Goal: Task Accomplishment & Management: Complete application form

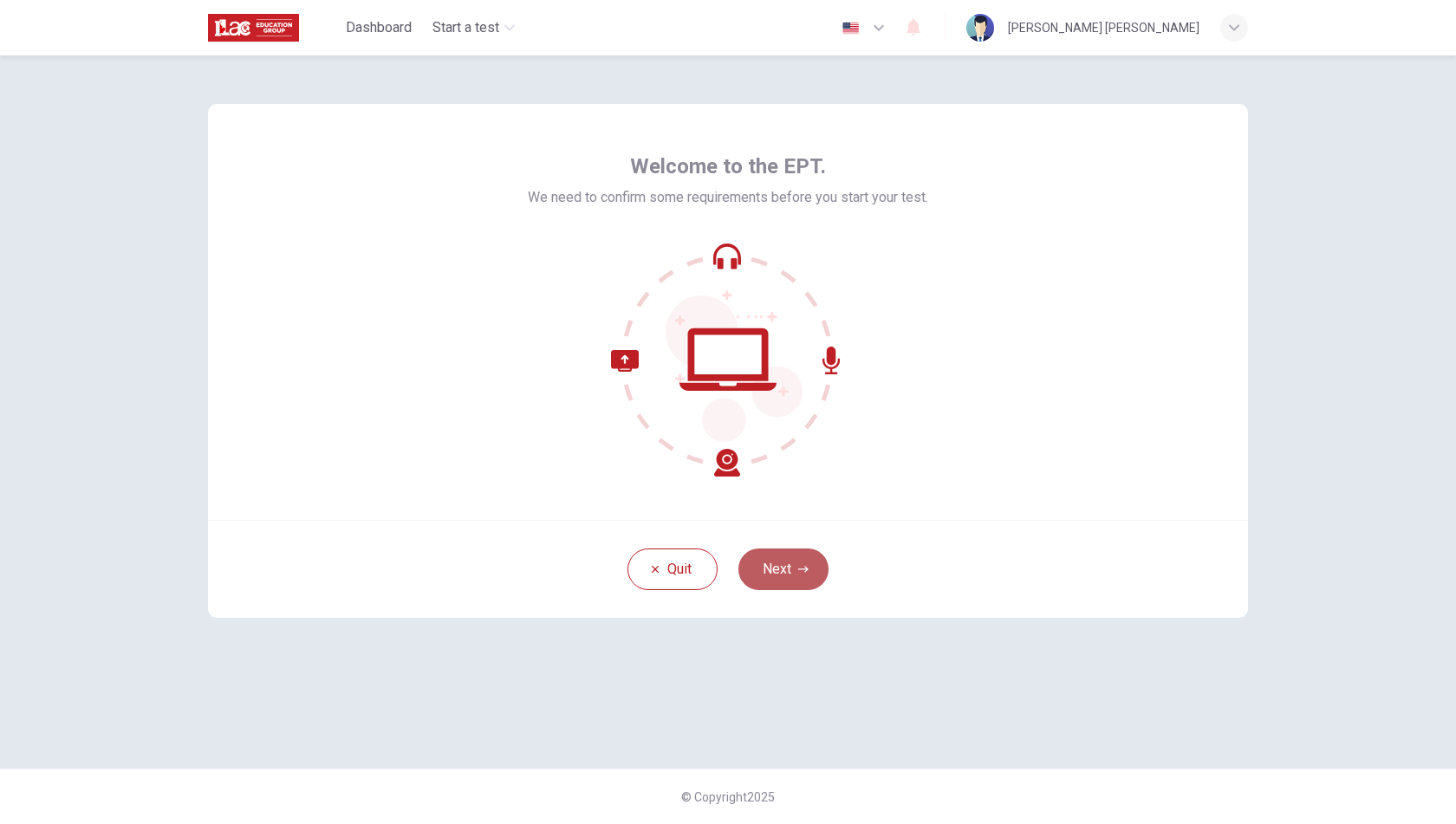
click at [789, 561] on button "Next" at bounding box center [783, 569] width 90 height 41
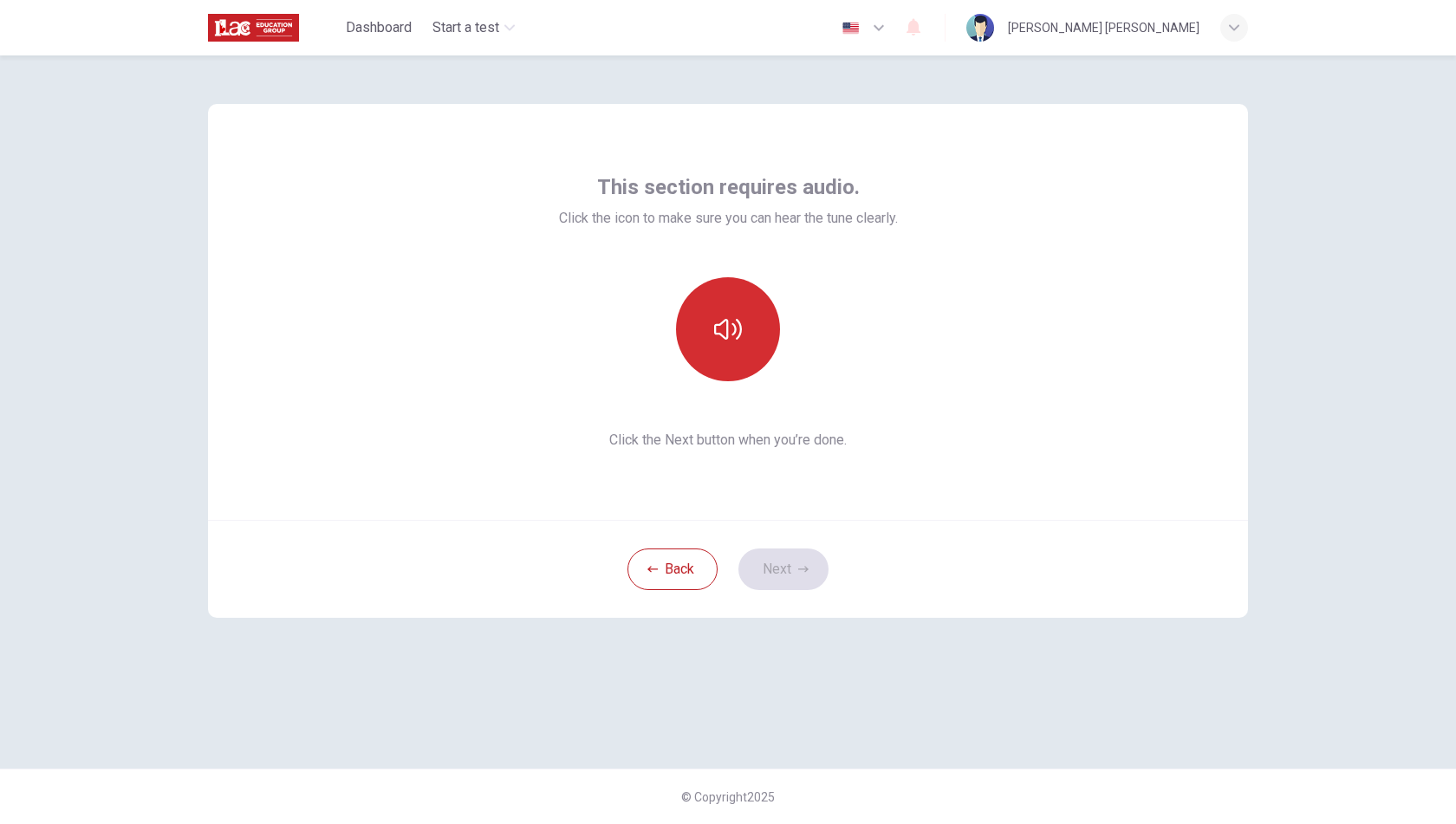
click at [722, 303] on button "button" at bounding box center [728, 329] width 104 height 104
click at [781, 571] on button "Next" at bounding box center [783, 569] width 90 height 41
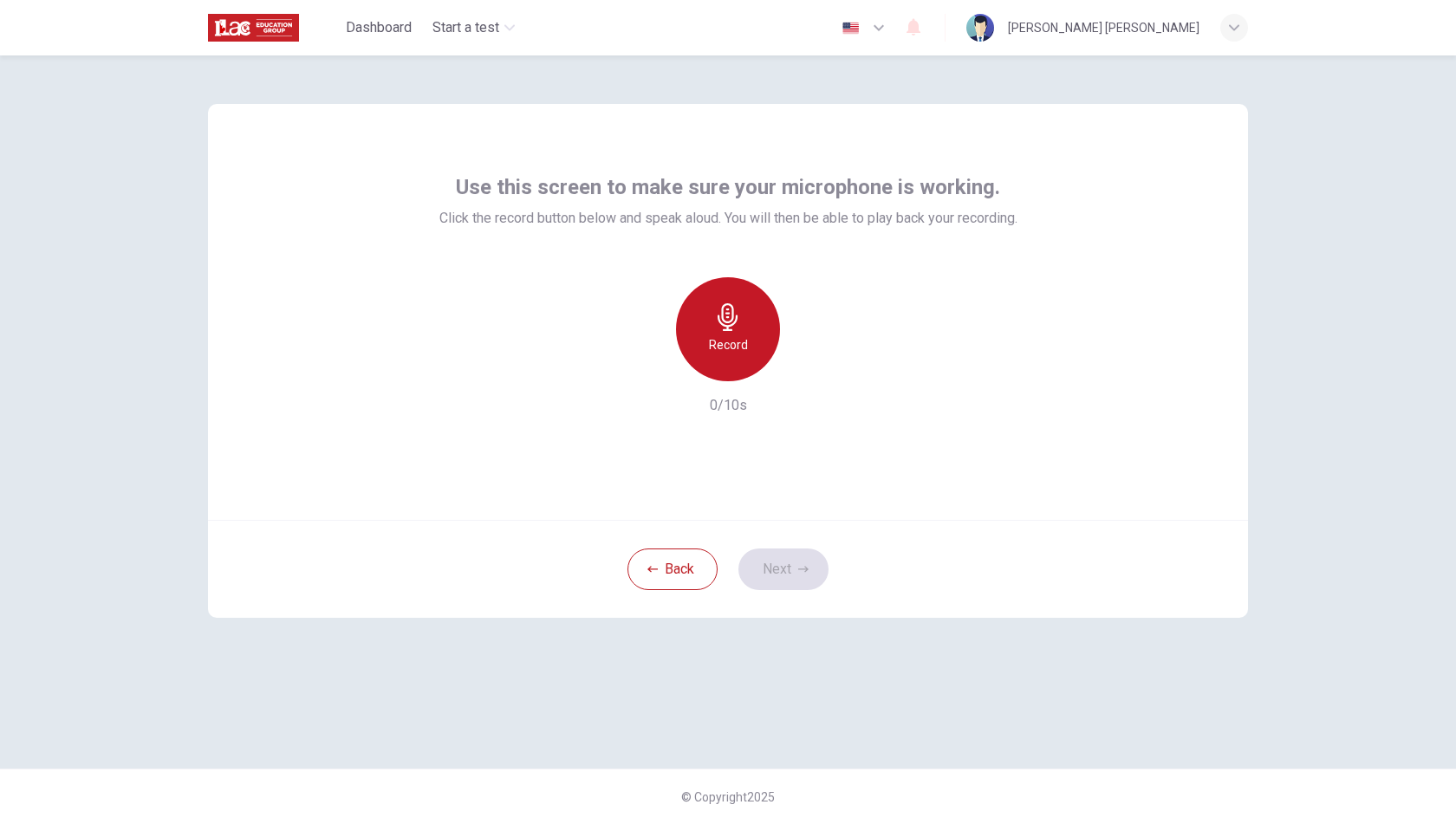
click at [714, 336] on h6 "Record" at bounding box center [728, 344] width 39 height 21
click at [809, 374] on icon "button" at bounding box center [808, 368] width 18 height 18
click at [808, 371] on icon "button" at bounding box center [808, 368] width 18 height 18
click at [777, 573] on button "Next" at bounding box center [783, 569] width 90 height 41
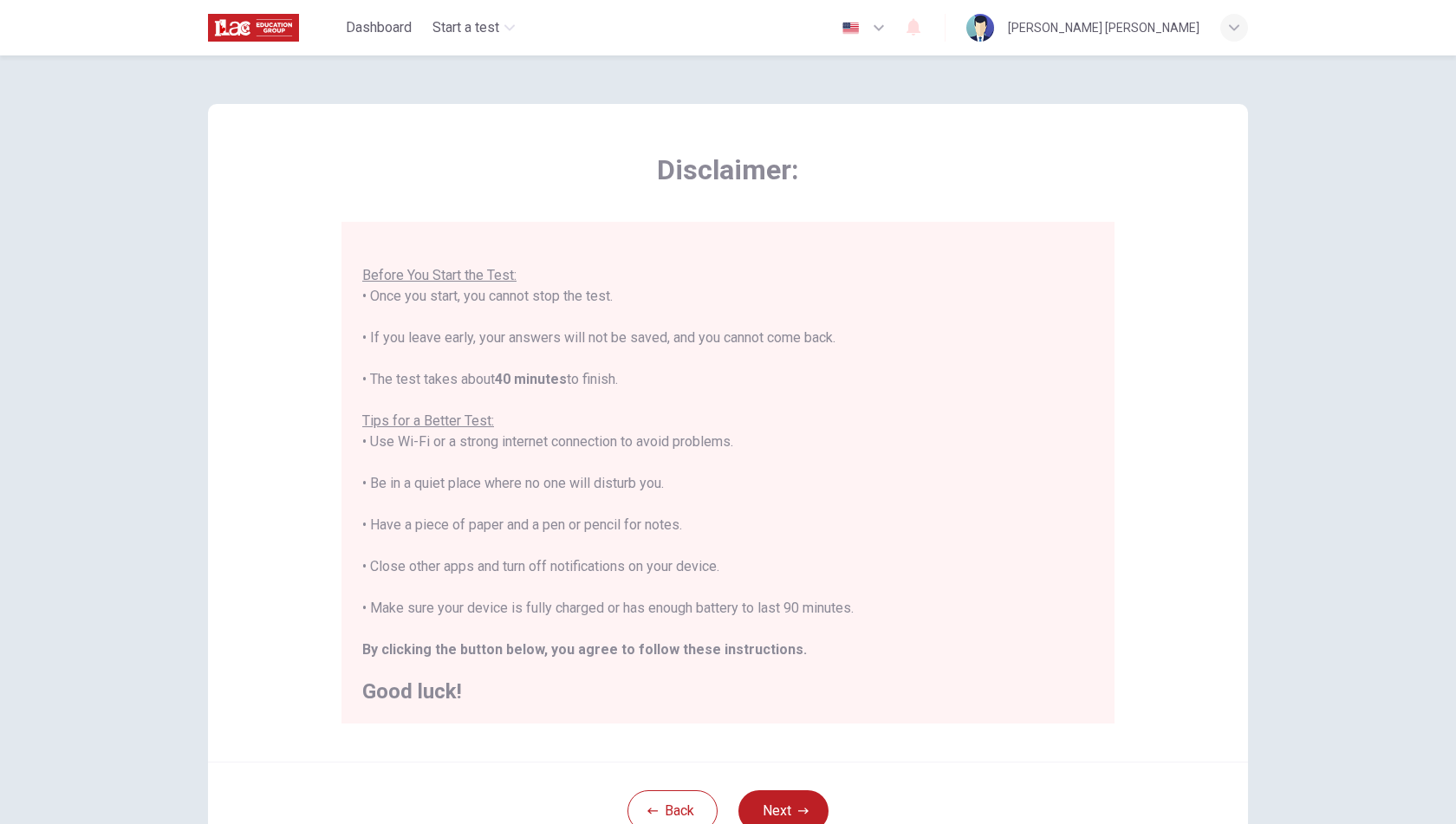
scroll to position [139, 0]
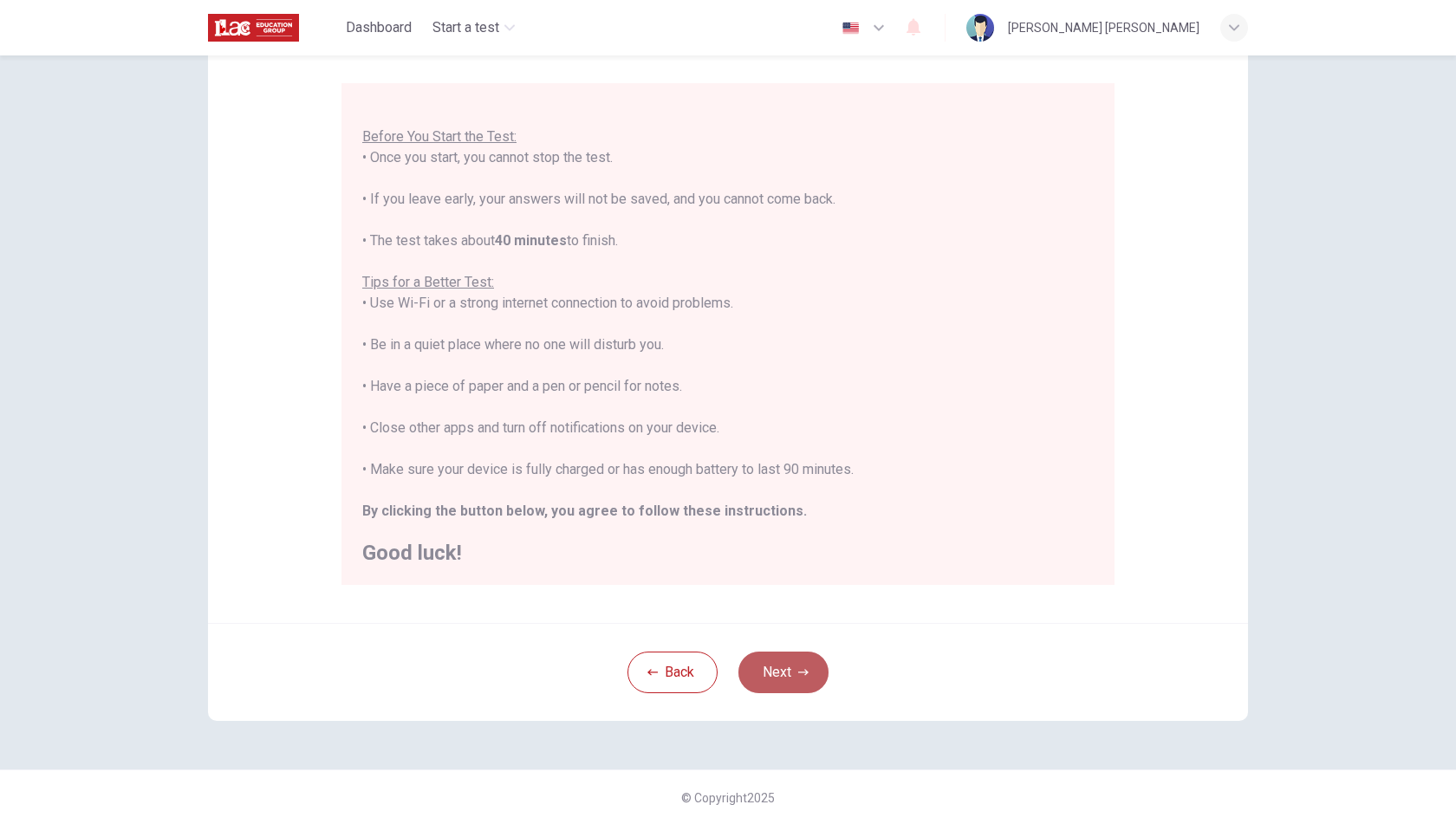
click at [763, 676] on button "Next" at bounding box center [783, 672] width 90 height 41
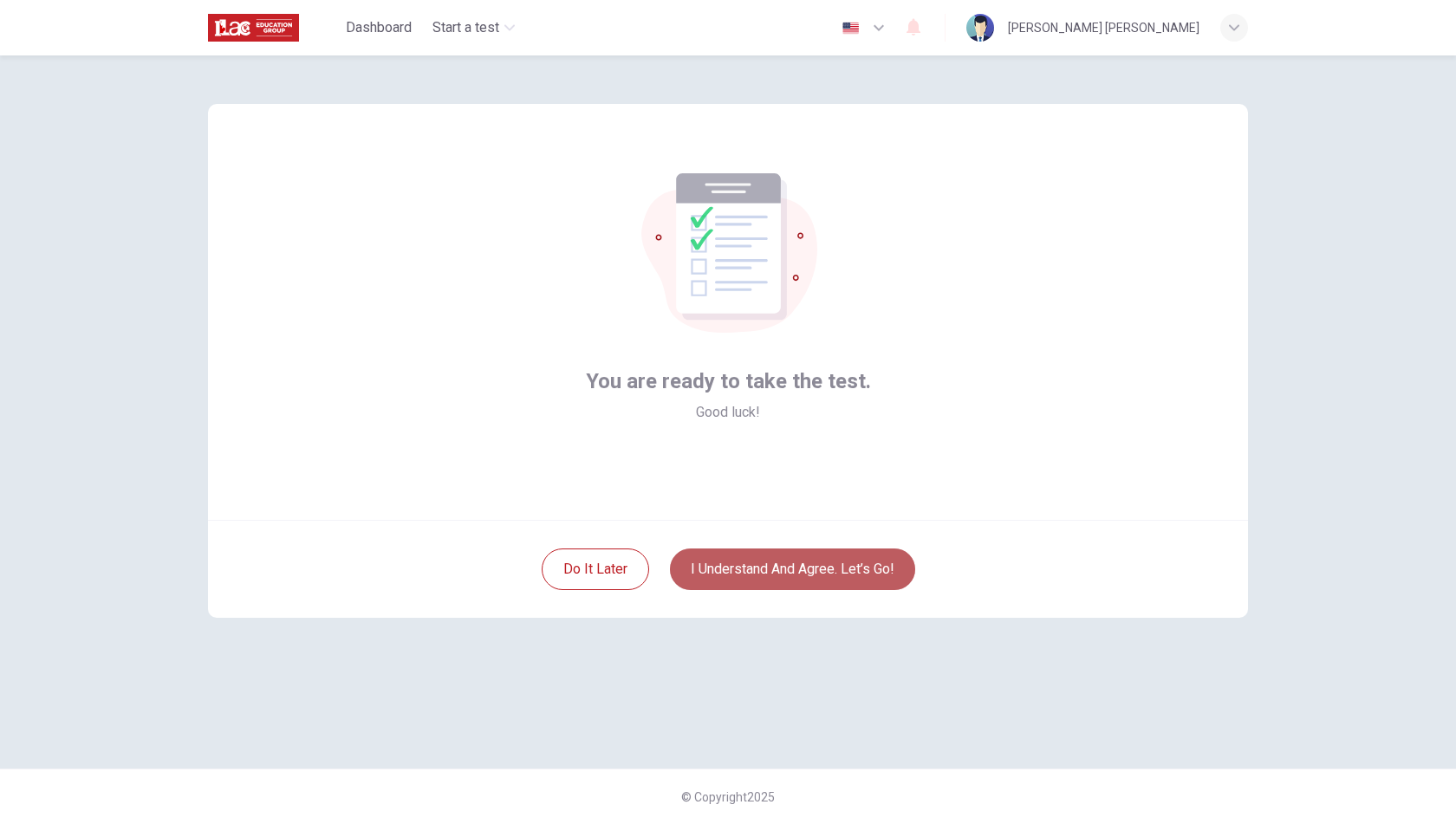
click at [815, 579] on button "I understand and agree. Let’s go!" at bounding box center [793, 569] width 246 height 41
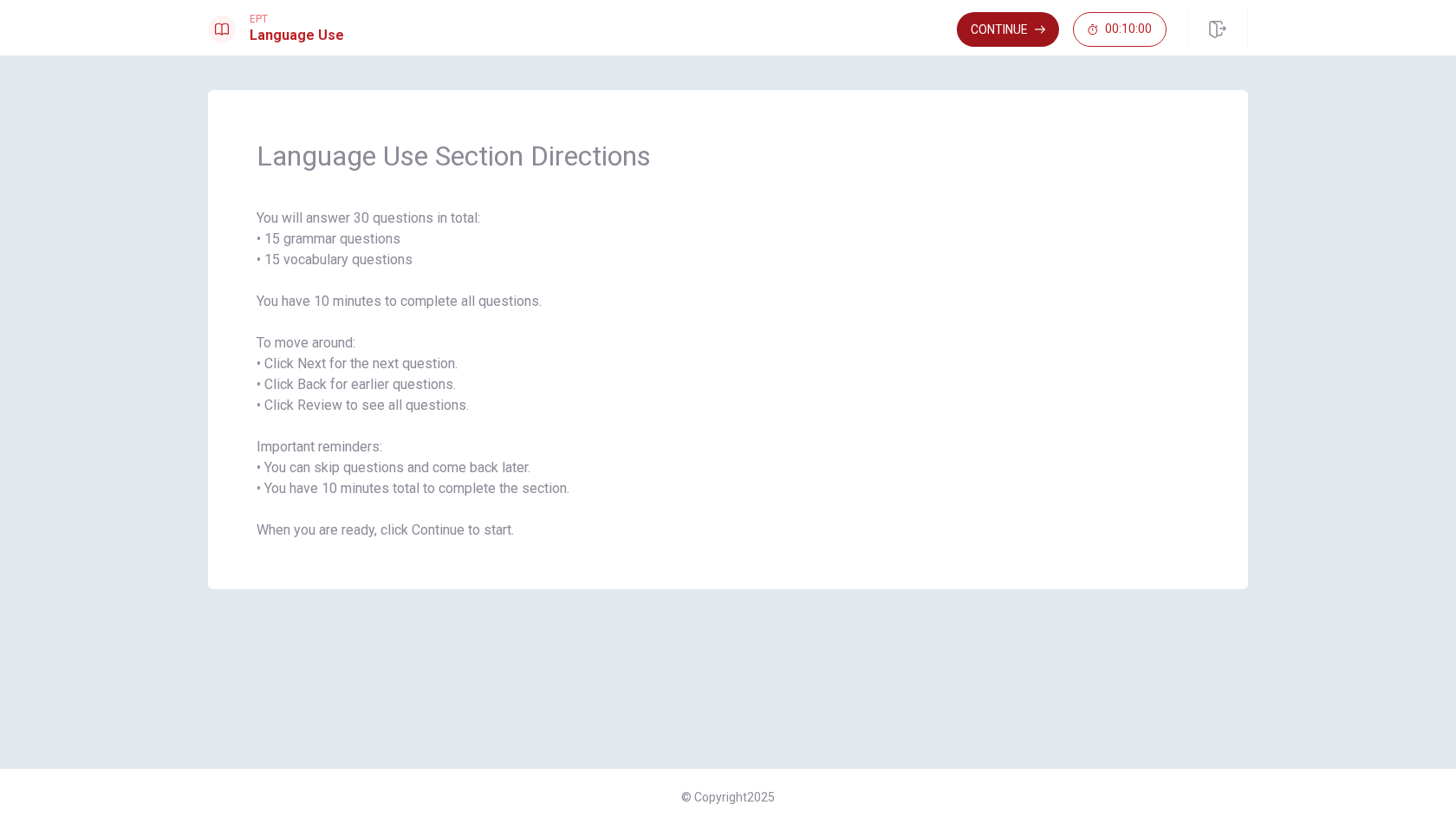
click at [993, 32] on button "Continue" at bounding box center [1009, 29] width 103 height 35
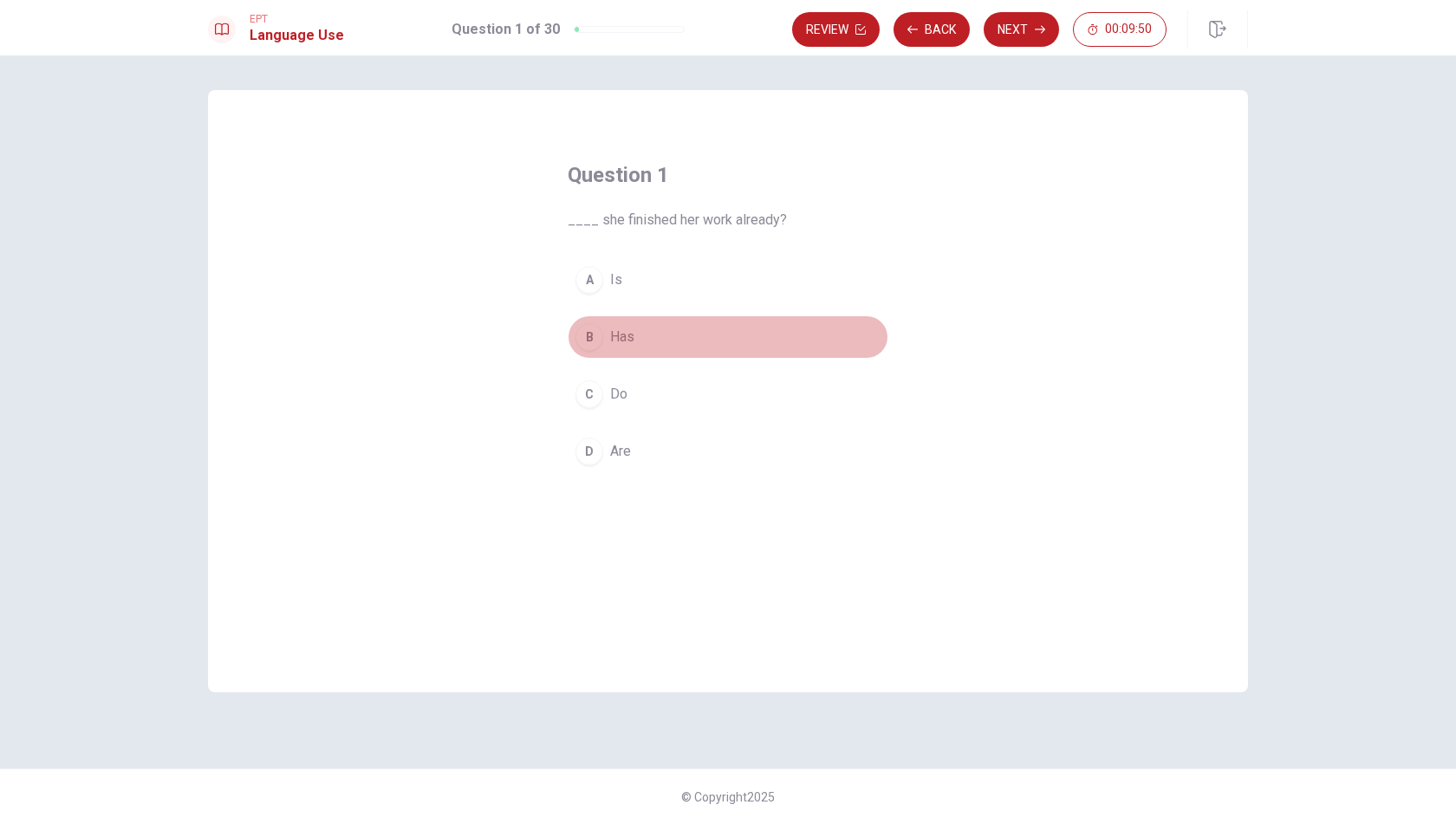
click at [598, 333] on div "B" at bounding box center [589, 337] width 28 height 28
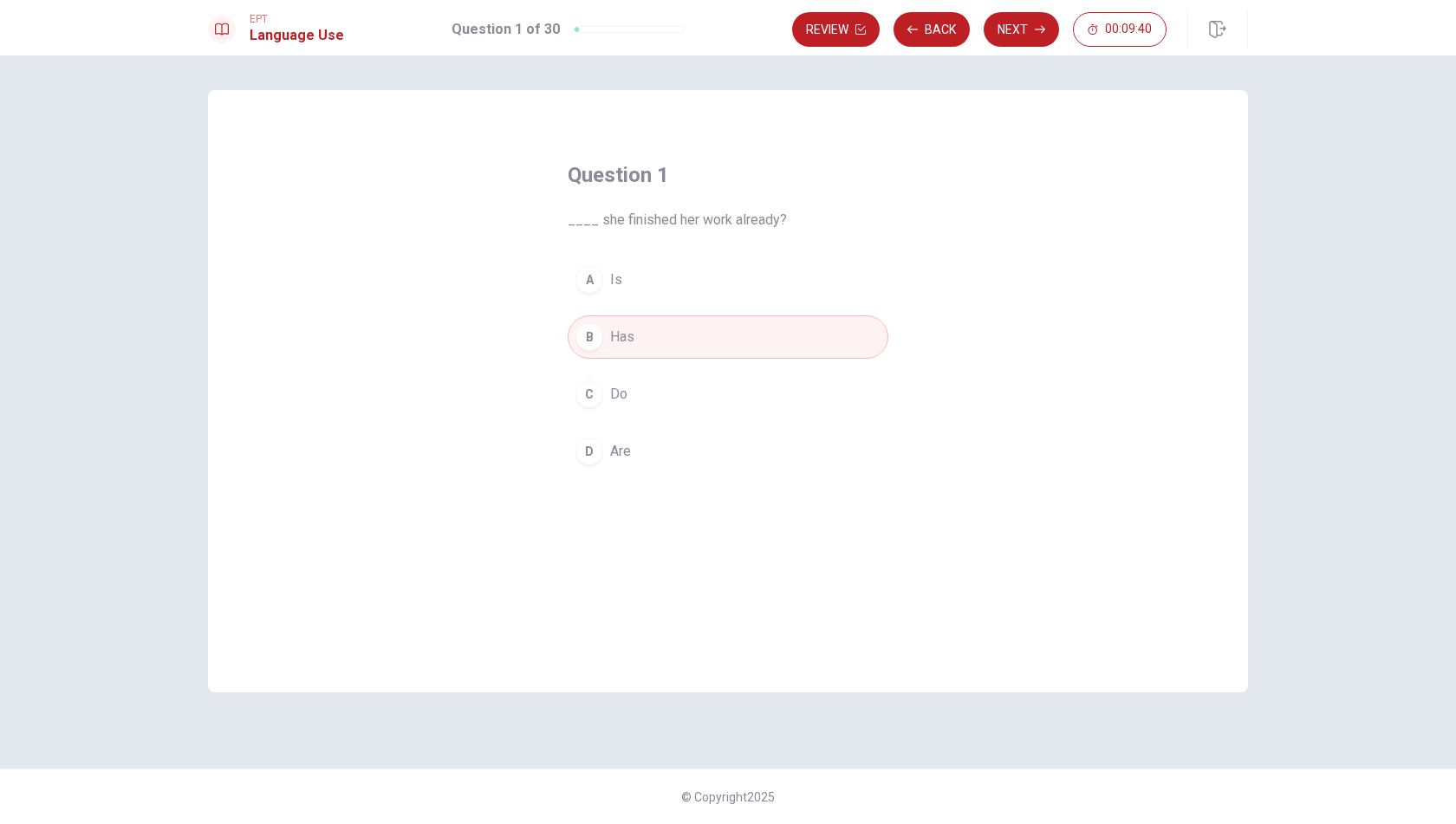
click at [632, 345] on span "Has" at bounding box center [622, 337] width 25 height 21
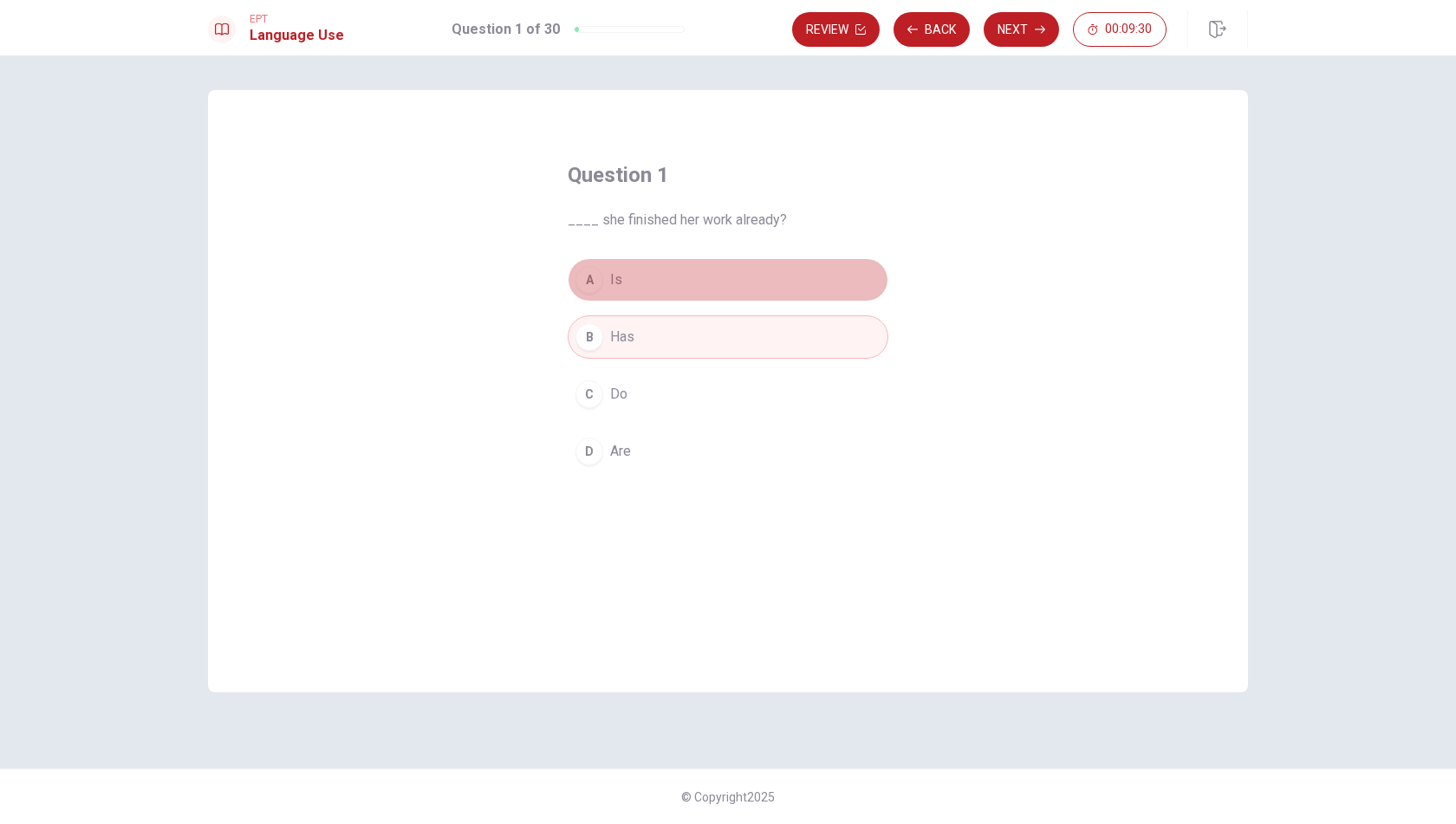
click at [589, 280] on div "A" at bounding box center [589, 280] width 28 height 28
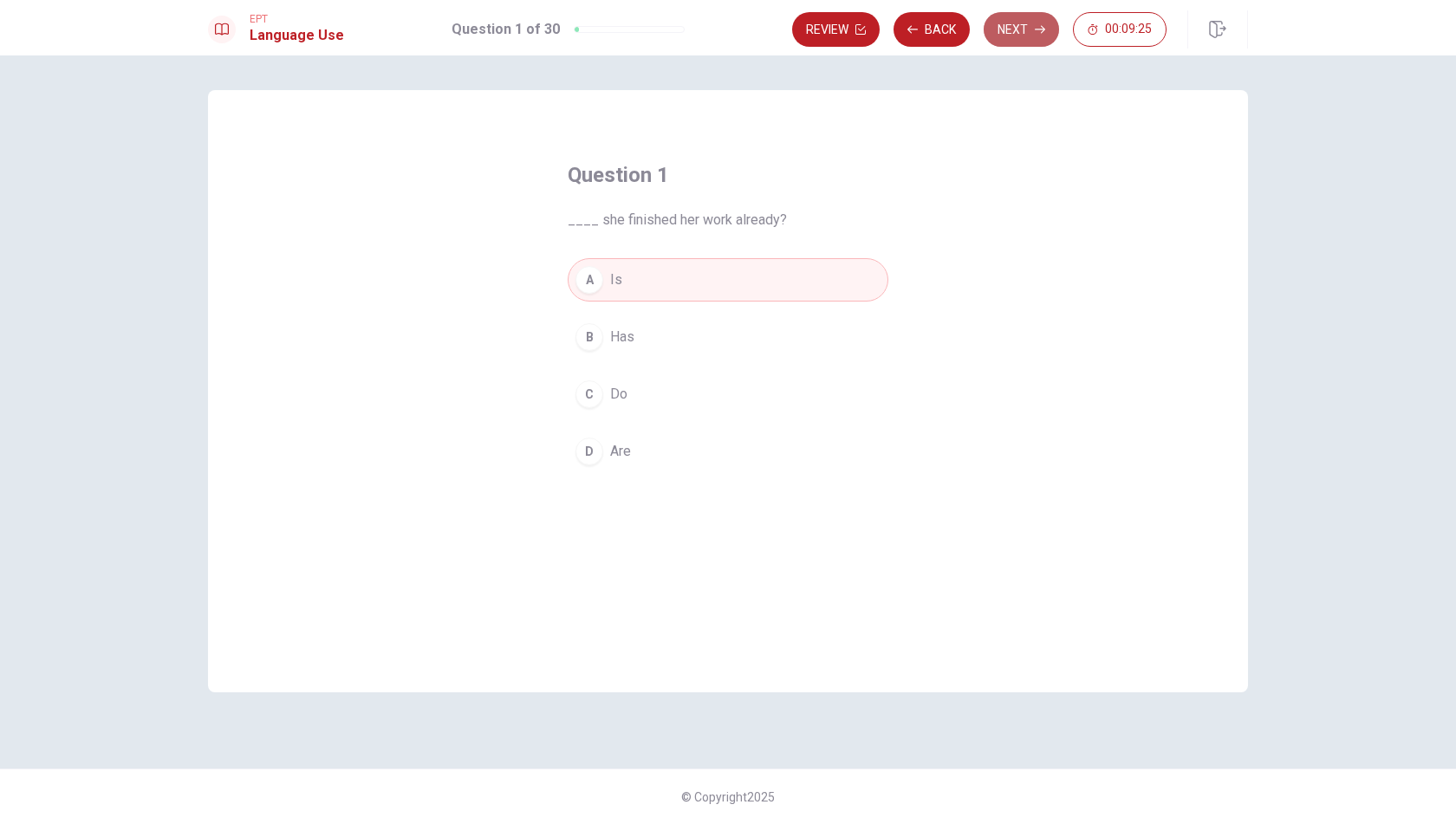
click at [1022, 32] on button "Next" at bounding box center [1022, 29] width 75 height 35
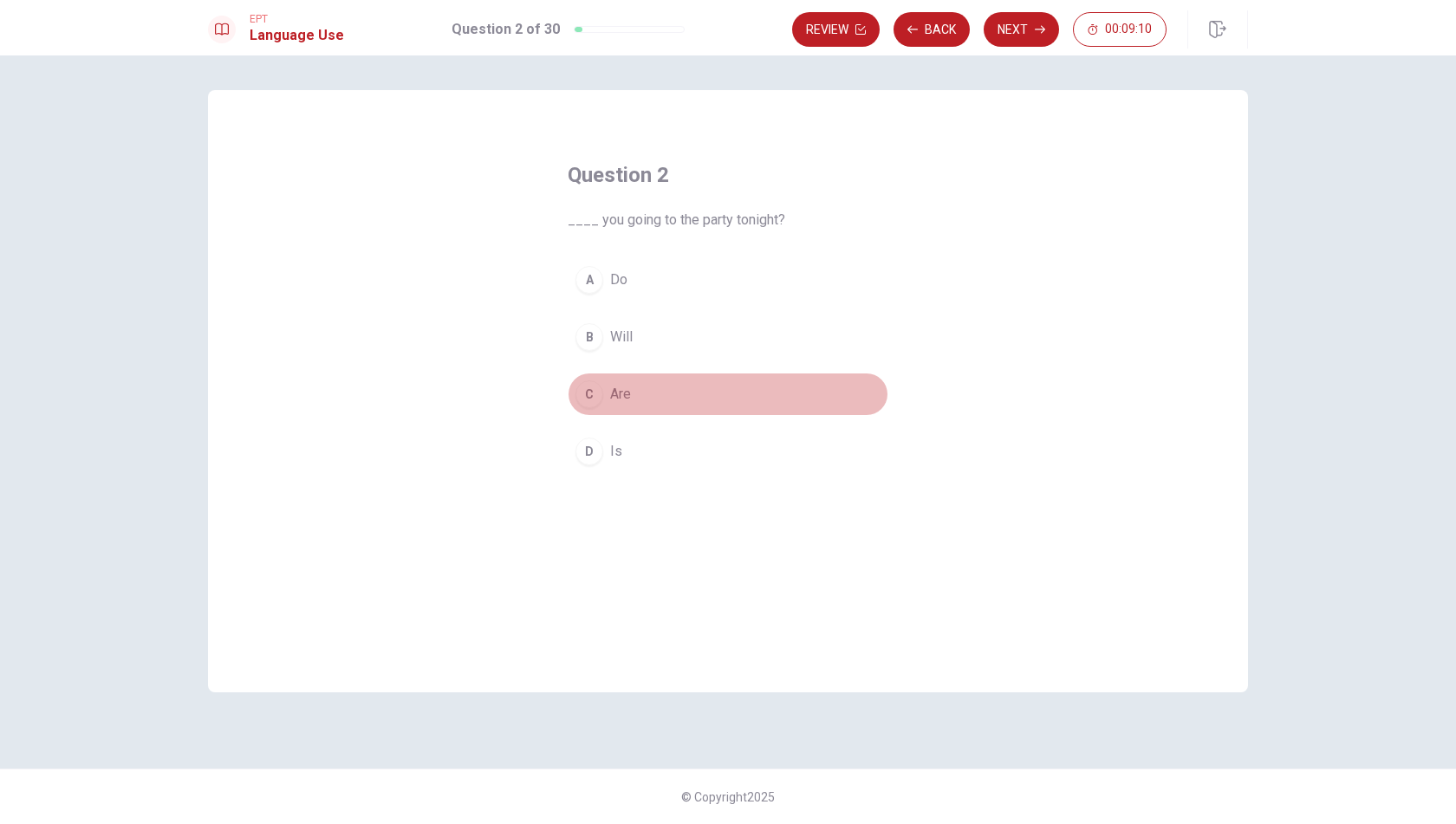
click at [593, 393] on div "C" at bounding box center [589, 395] width 28 height 28
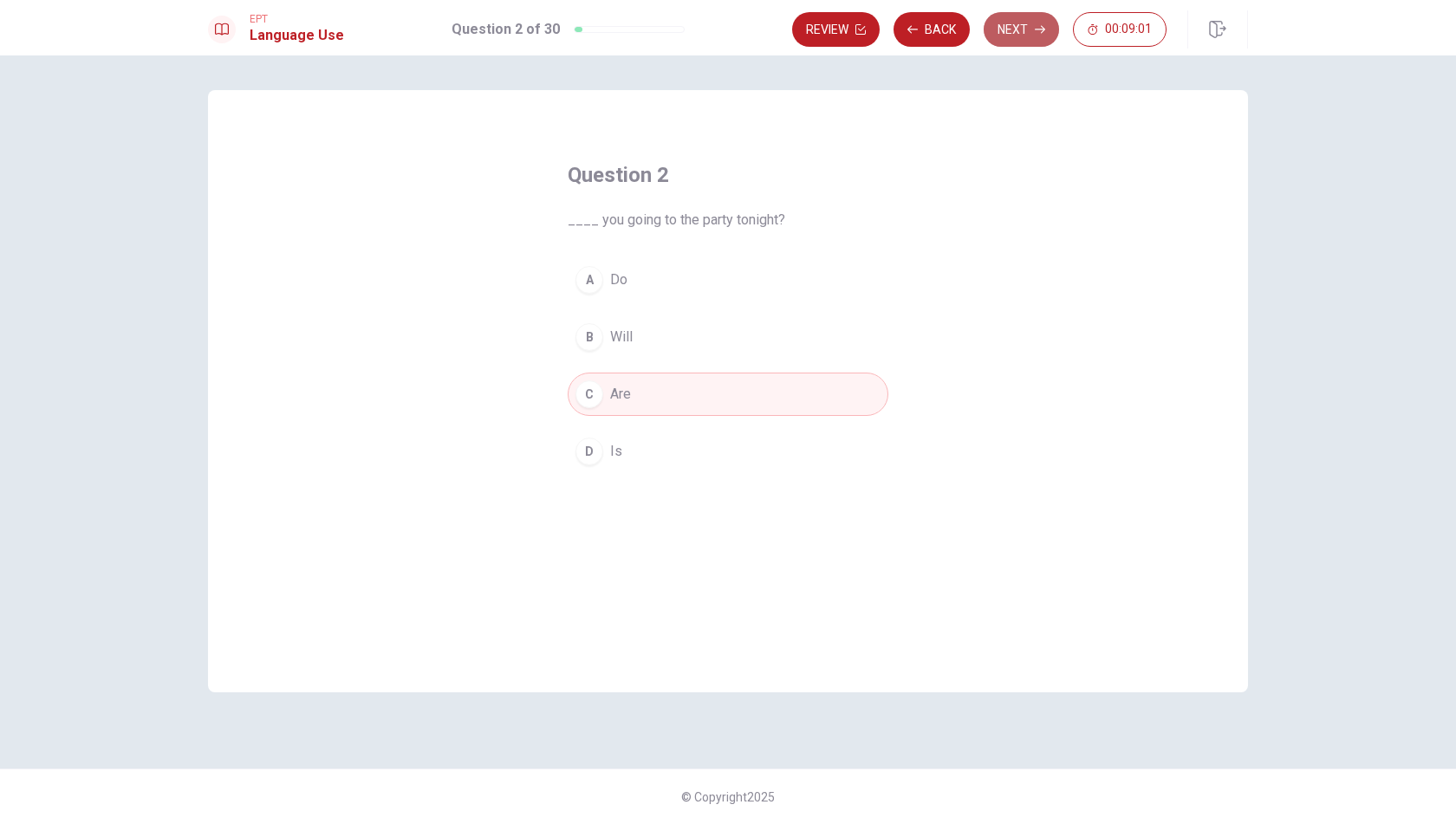
click at [1015, 37] on button "Next" at bounding box center [1022, 29] width 75 height 35
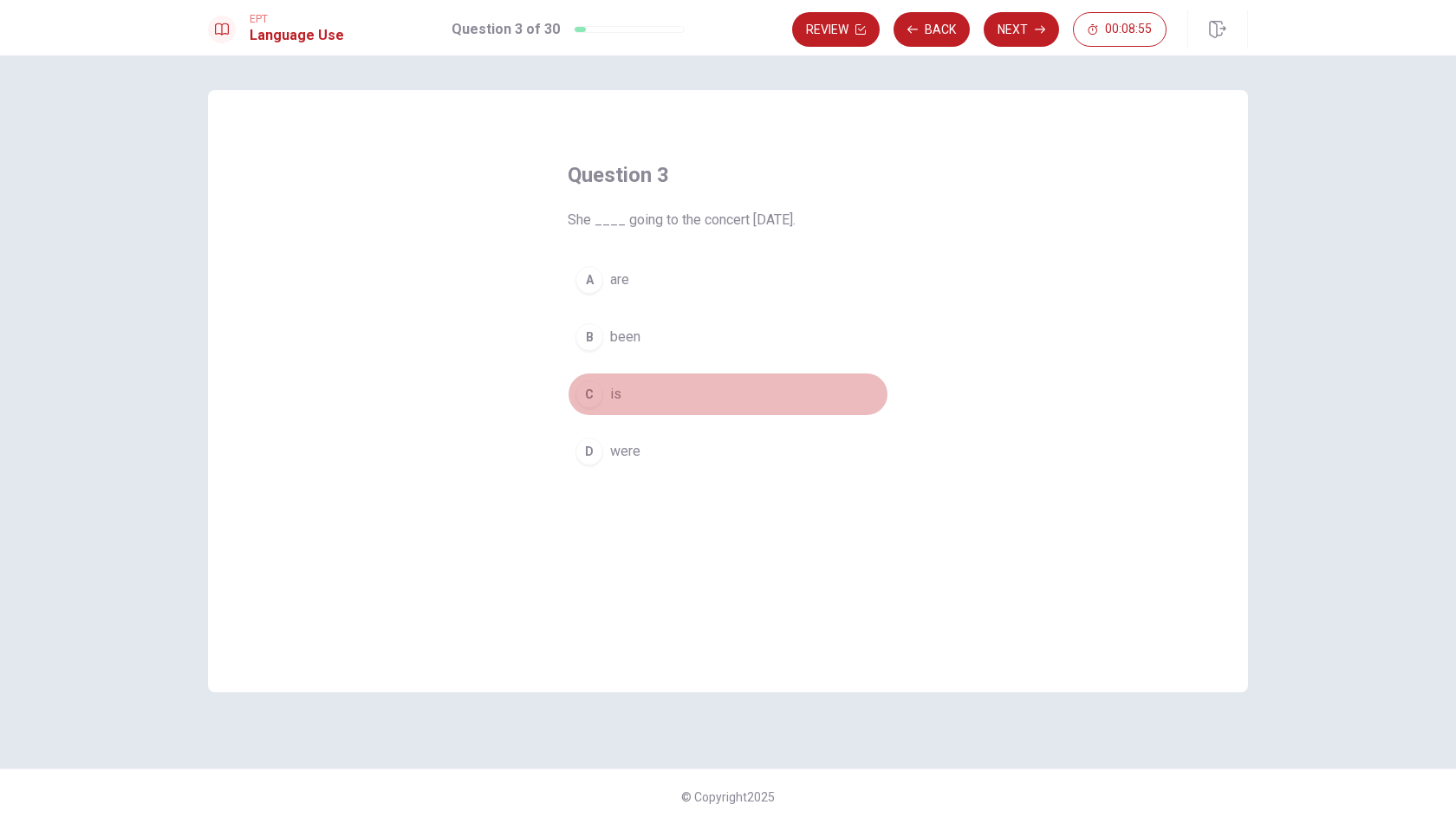
click at [591, 393] on div "C" at bounding box center [589, 395] width 28 height 28
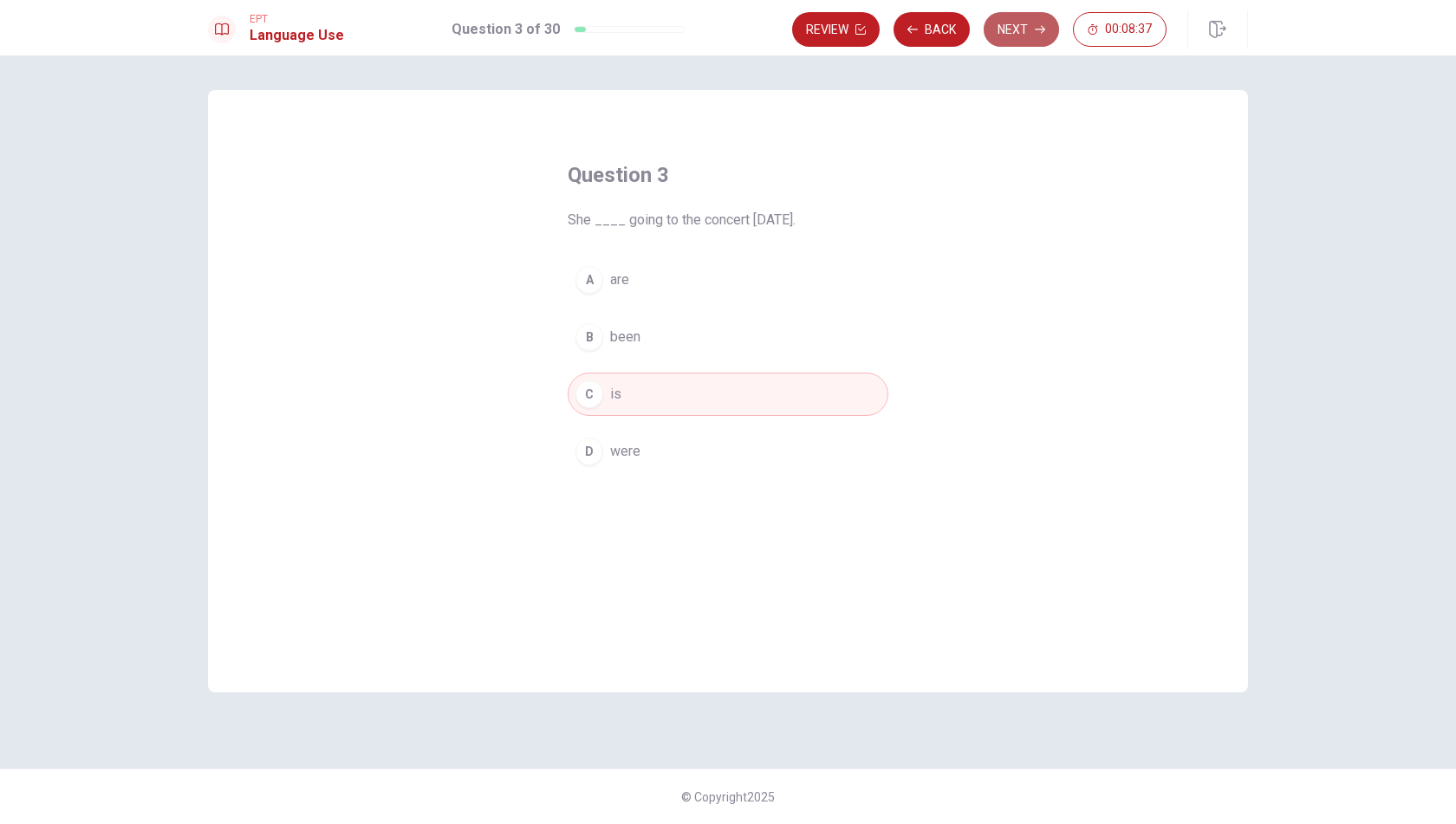
click at [1029, 29] on button "Next" at bounding box center [1022, 29] width 75 height 35
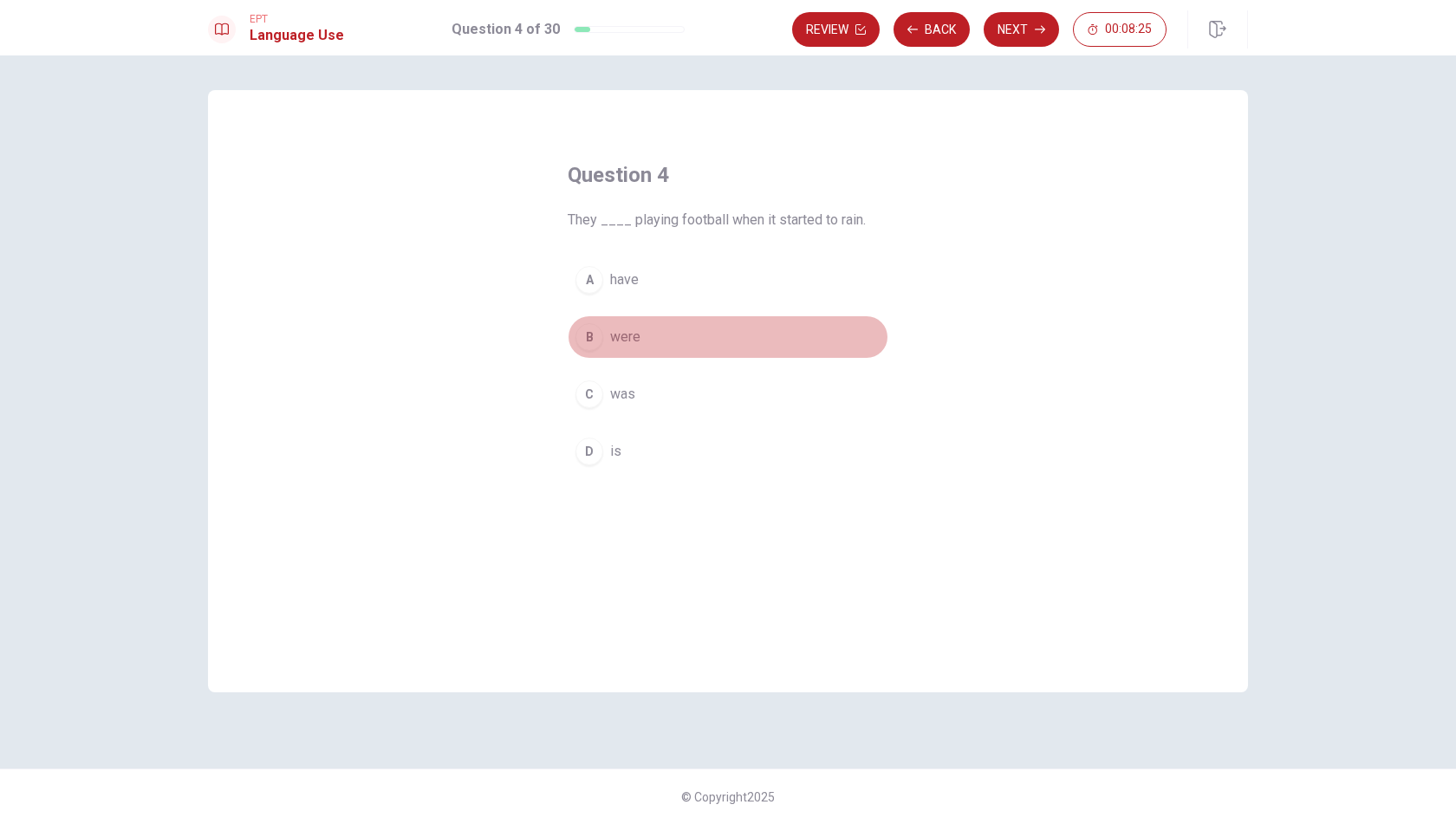
click at [601, 332] on div "B" at bounding box center [589, 337] width 28 height 28
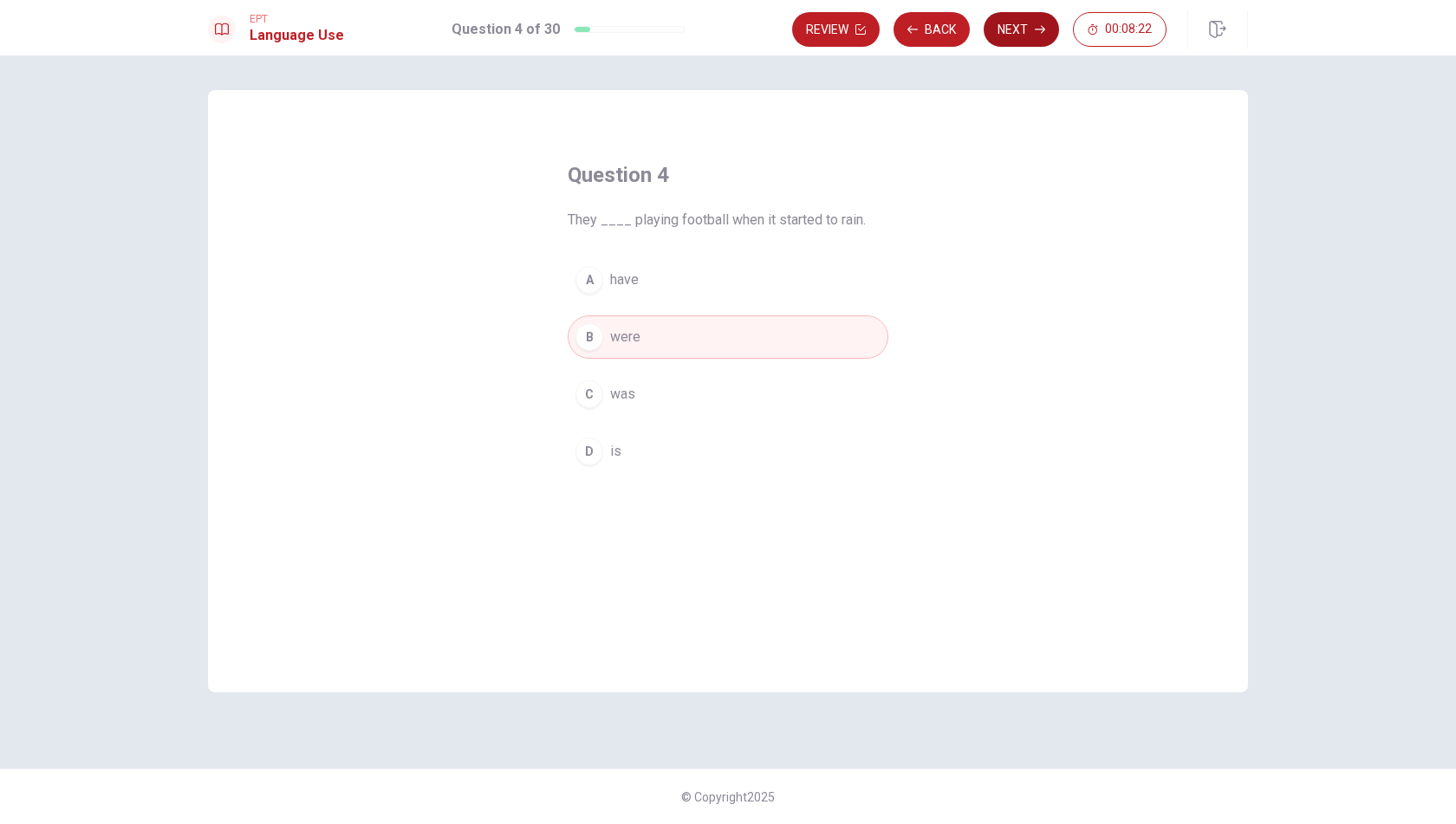
click at [1029, 27] on button "Next" at bounding box center [1022, 29] width 75 height 35
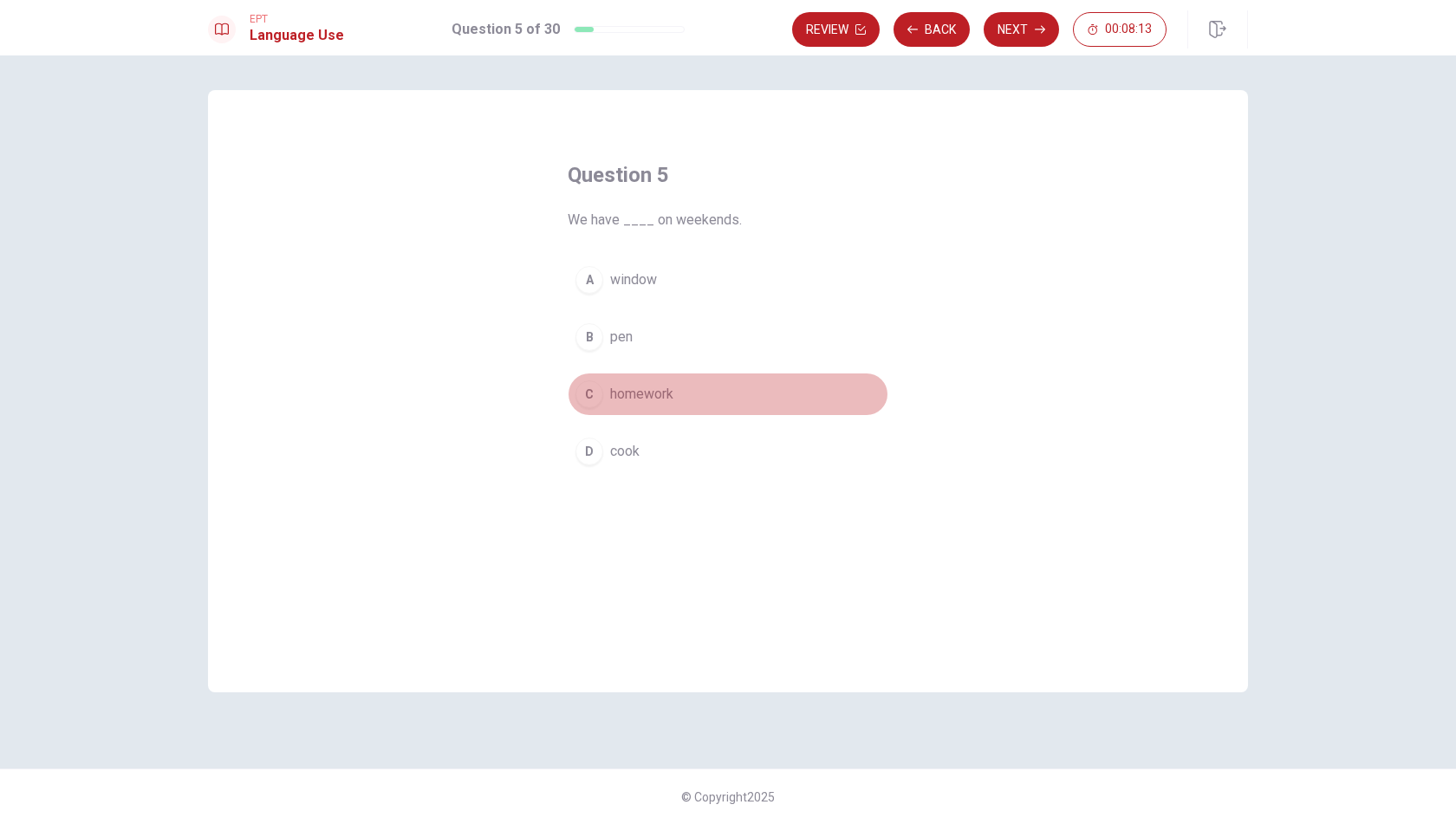
click at [609, 388] on button "C homework" at bounding box center [728, 395] width 321 height 43
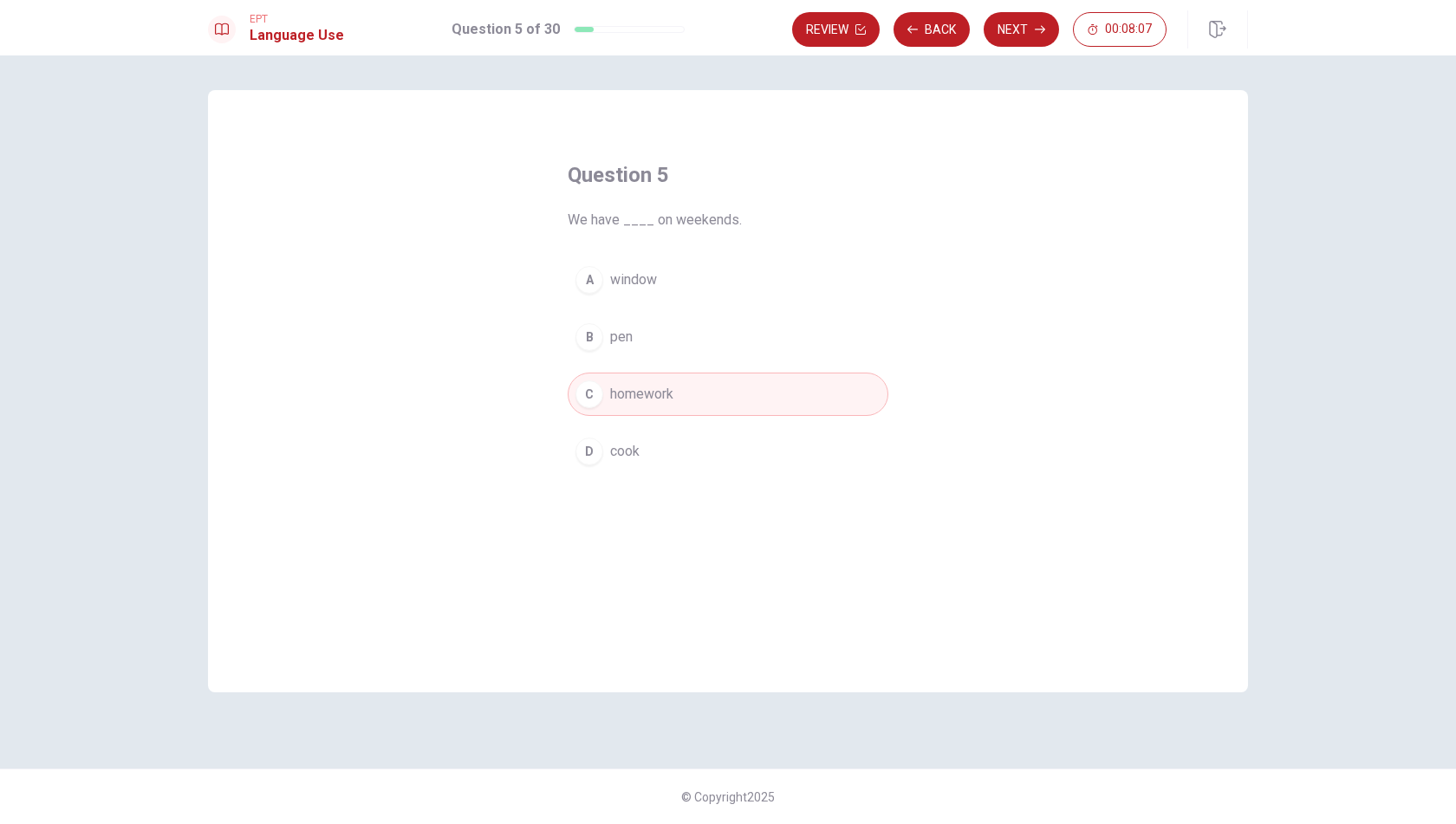
click at [704, 363] on div "A window B pen C homework [PERSON_NAME]" at bounding box center [728, 366] width 321 height 215
click at [1027, 30] on button "Next" at bounding box center [1022, 29] width 75 height 35
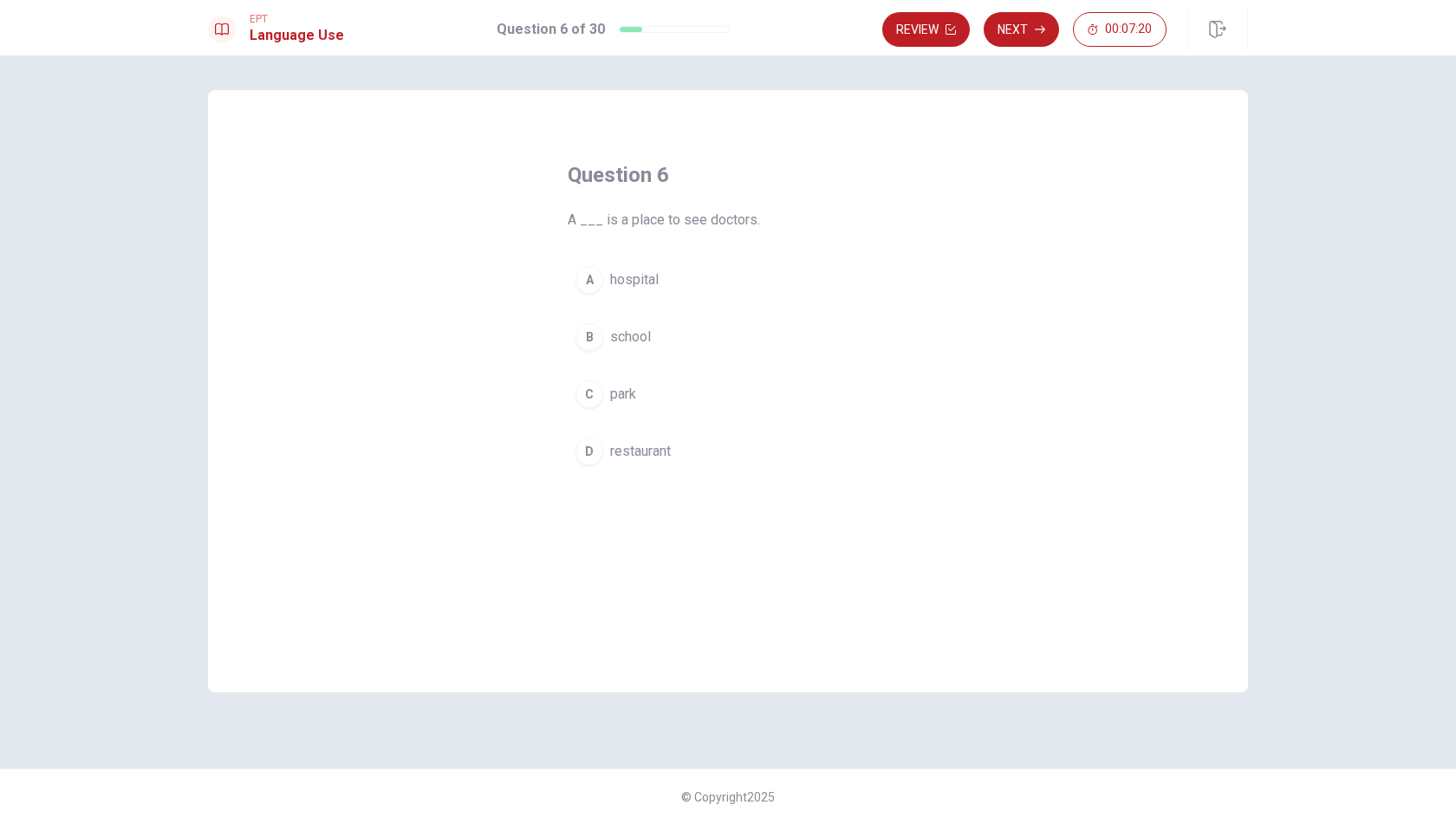
click at [642, 274] on span "hospital" at bounding box center [634, 279] width 48 height 21
click at [1013, 35] on button "Next" at bounding box center [1022, 29] width 75 height 35
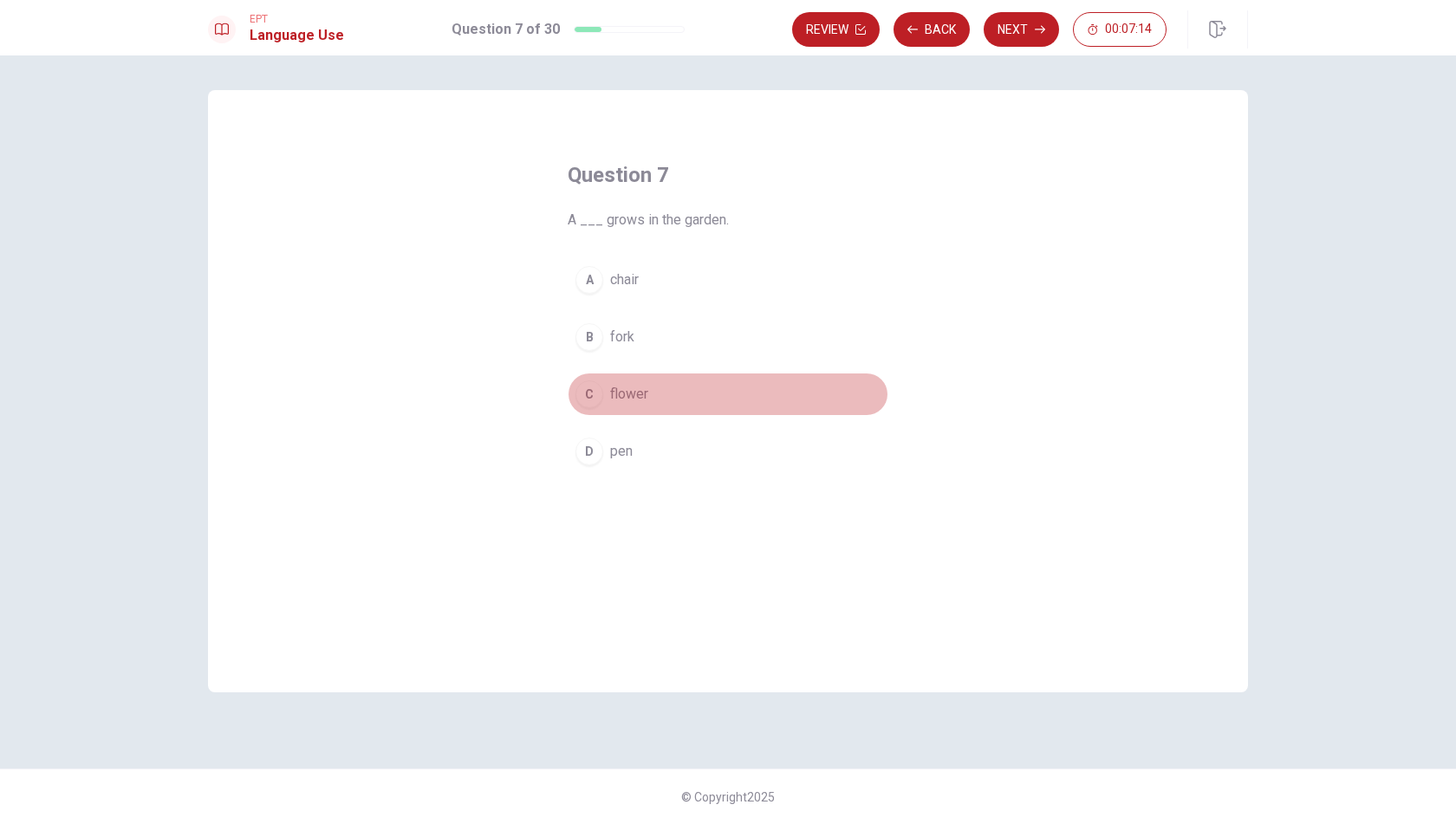
click at [624, 391] on span "flower" at bounding box center [629, 394] width 38 height 21
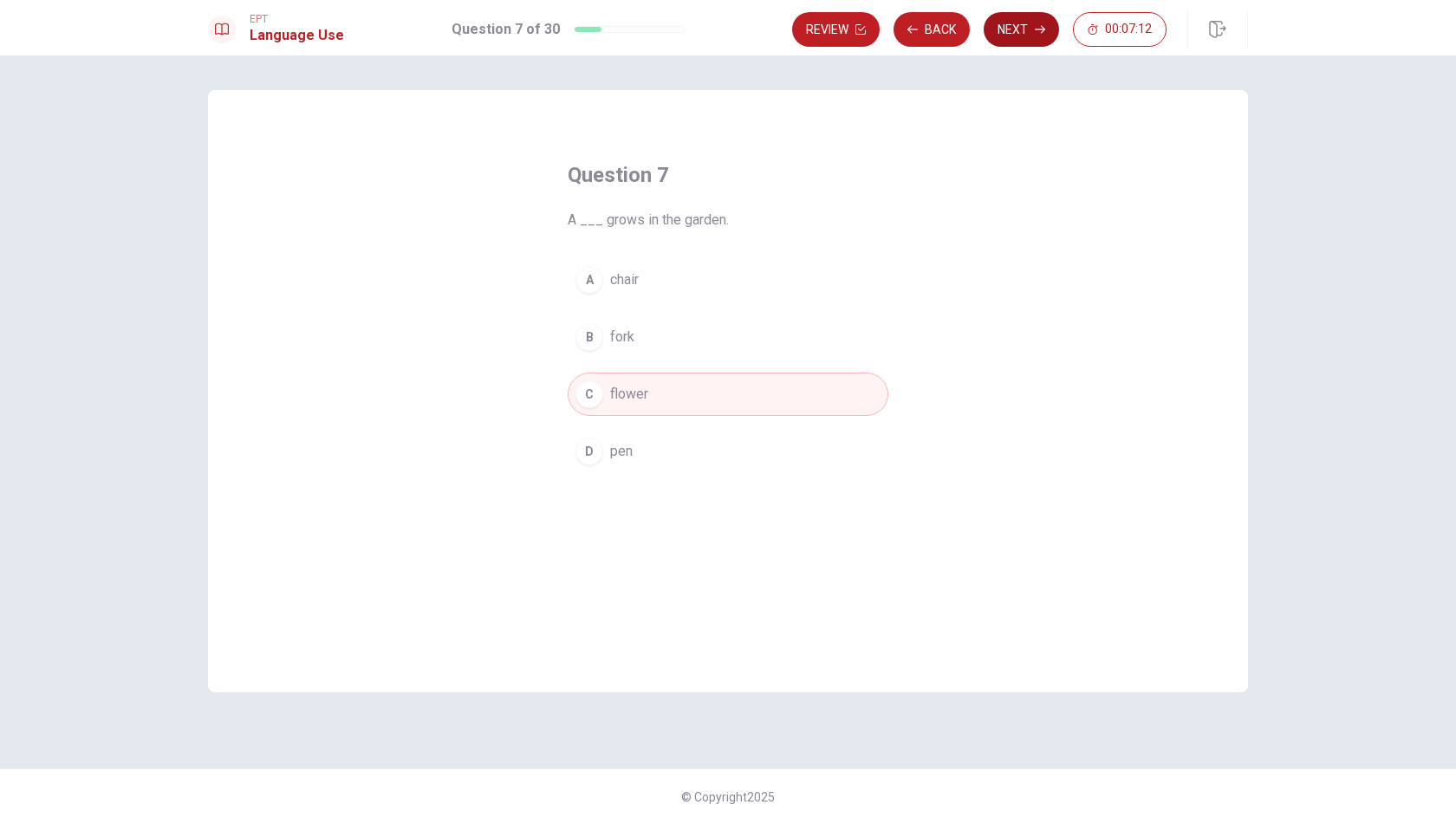
click at [1018, 25] on button "Next" at bounding box center [1022, 29] width 75 height 35
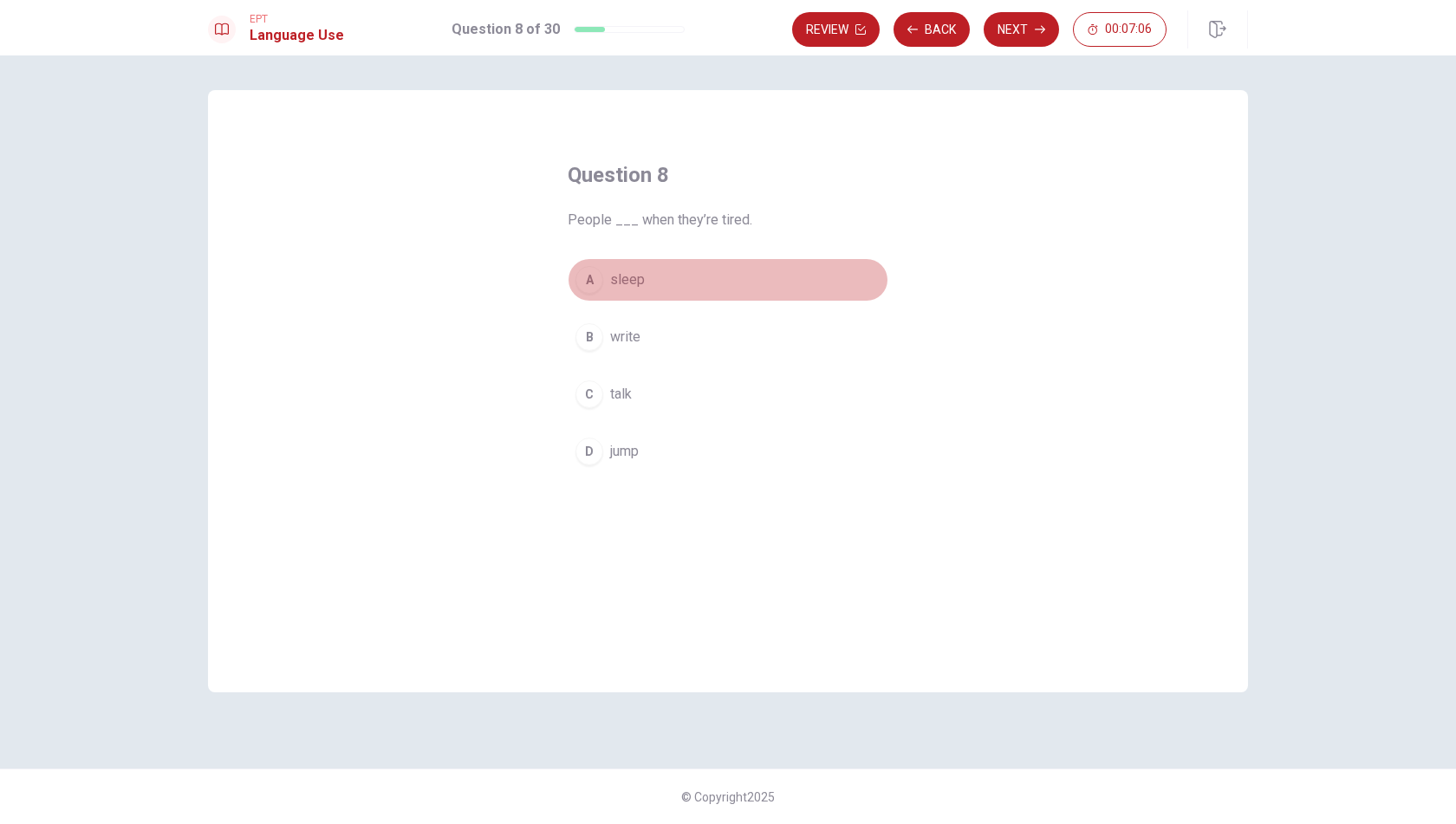
click at [627, 274] on span "sleep" at bounding box center [627, 279] width 35 height 21
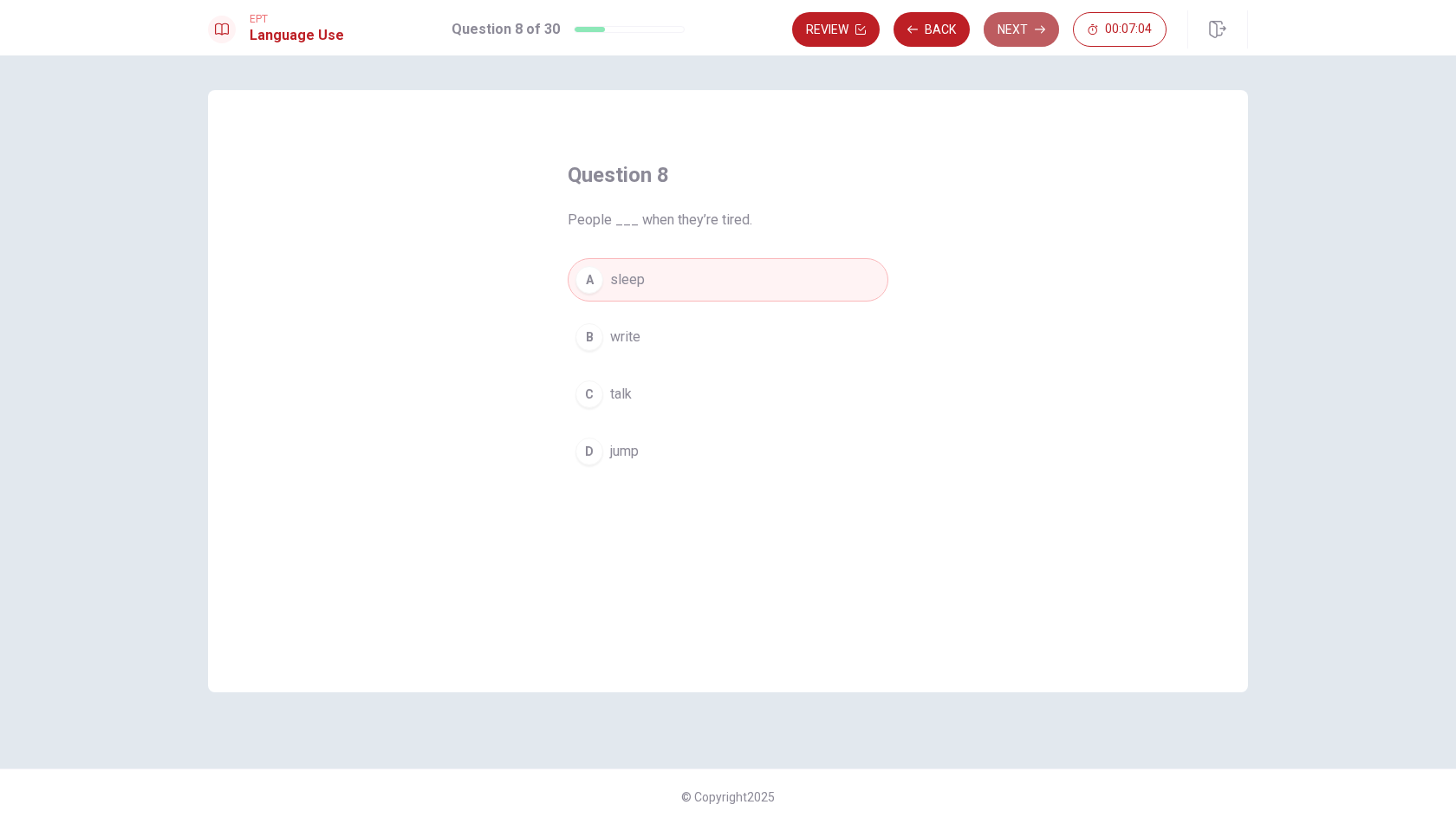
click at [1006, 35] on button "Next" at bounding box center [1022, 29] width 75 height 35
click at [1020, 32] on button "Next" at bounding box center [1022, 29] width 75 height 35
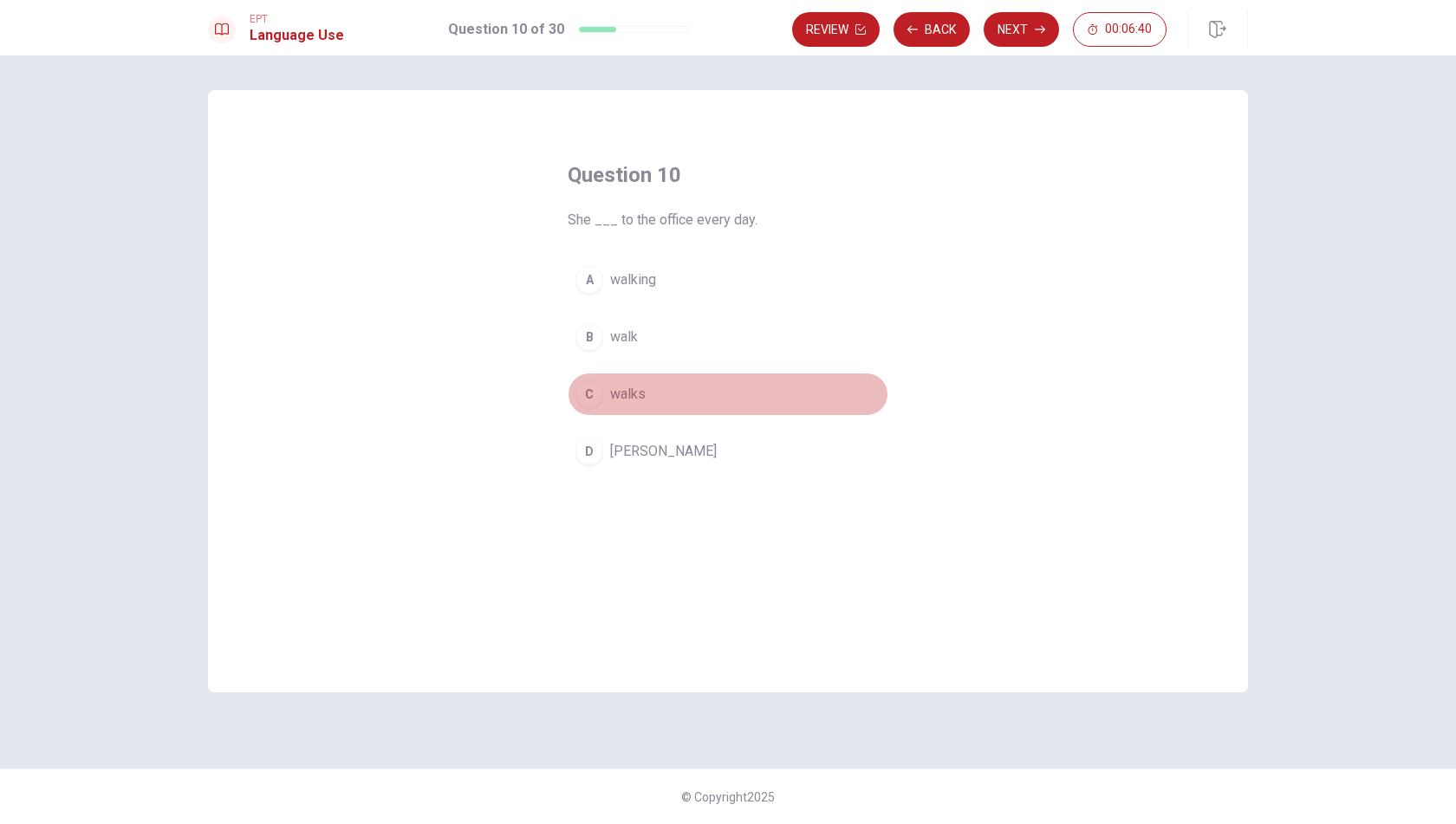
click at [594, 395] on div "C" at bounding box center [589, 395] width 28 height 28
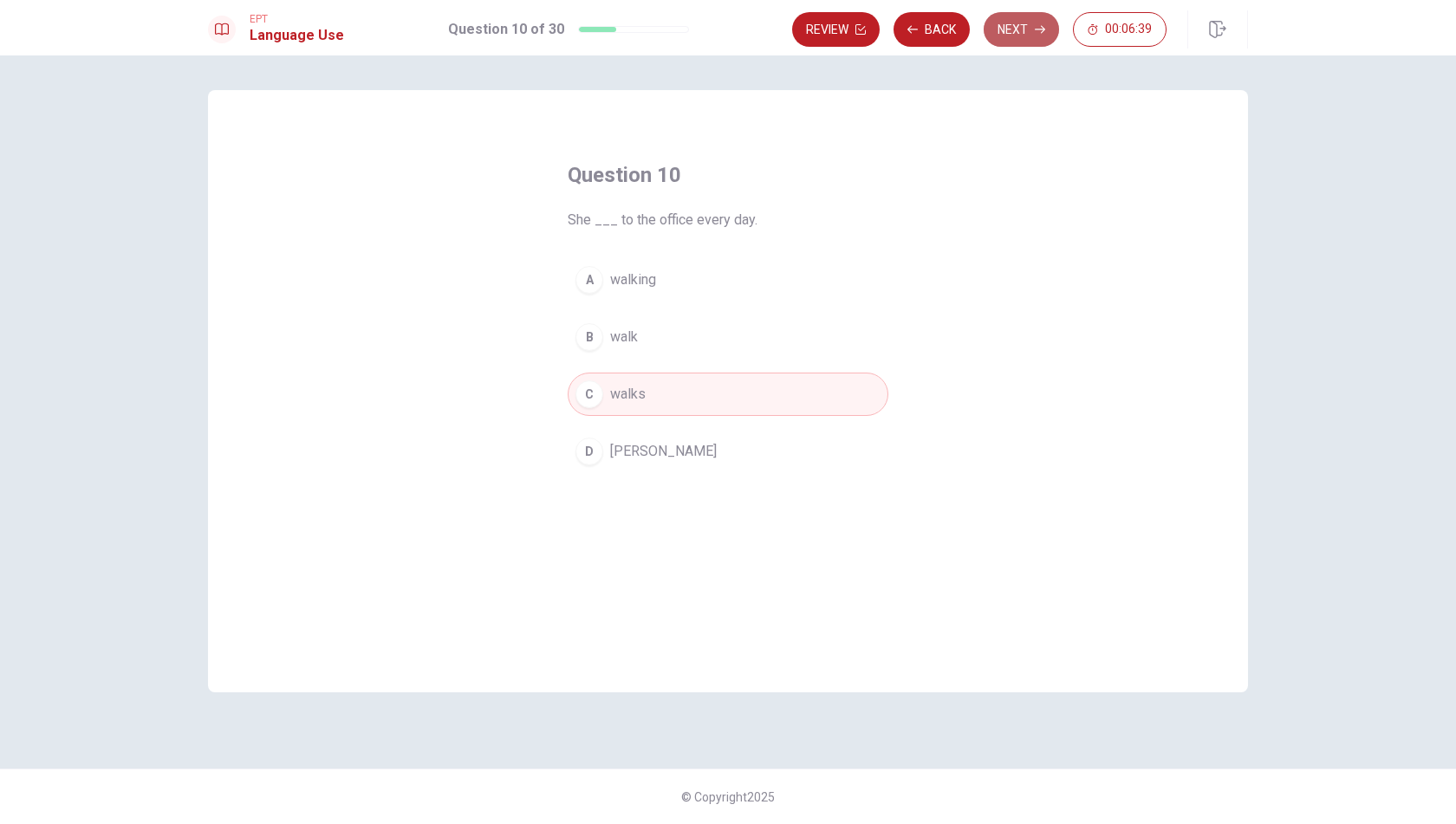
click at [1008, 33] on button "Next" at bounding box center [1022, 29] width 75 height 35
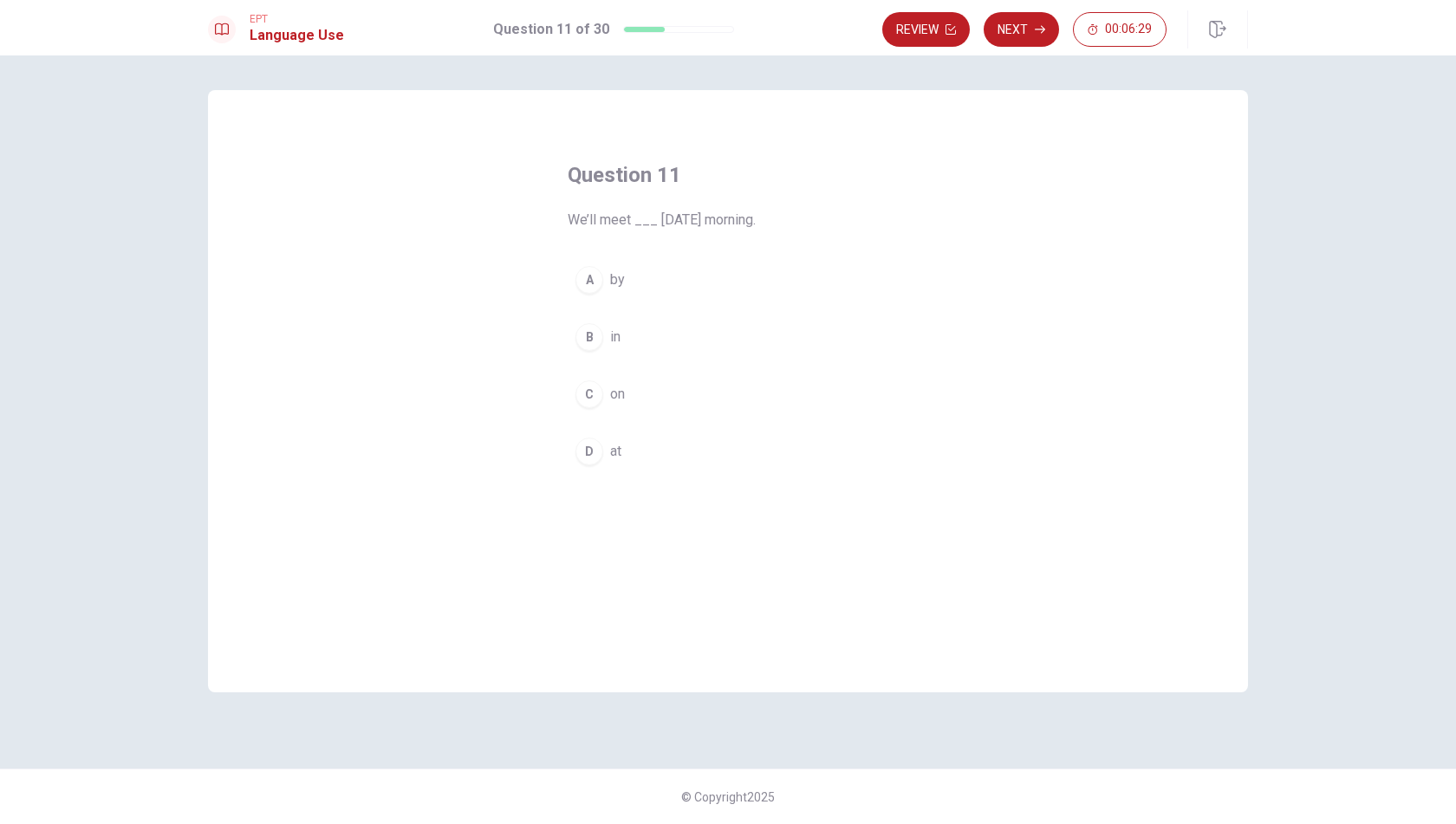
click at [597, 395] on div "C" at bounding box center [589, 395] width 28 height 28
click at [1013, 25] on button "Next" at bounding box center [1022, 29] width 75 height 35
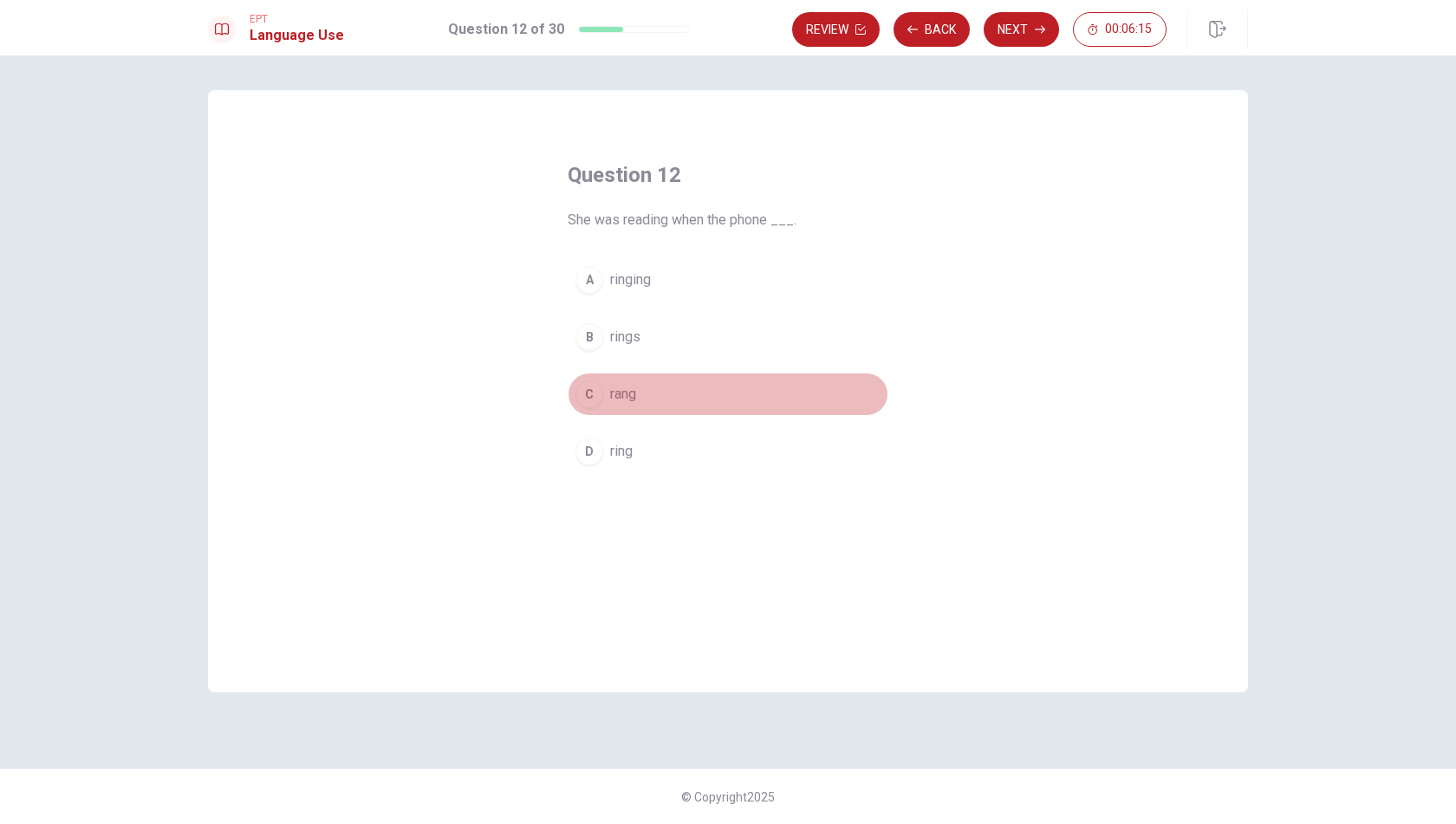
click at [609, 396] on button "C rang" at bounding box center [728, 395] width 321 height 43
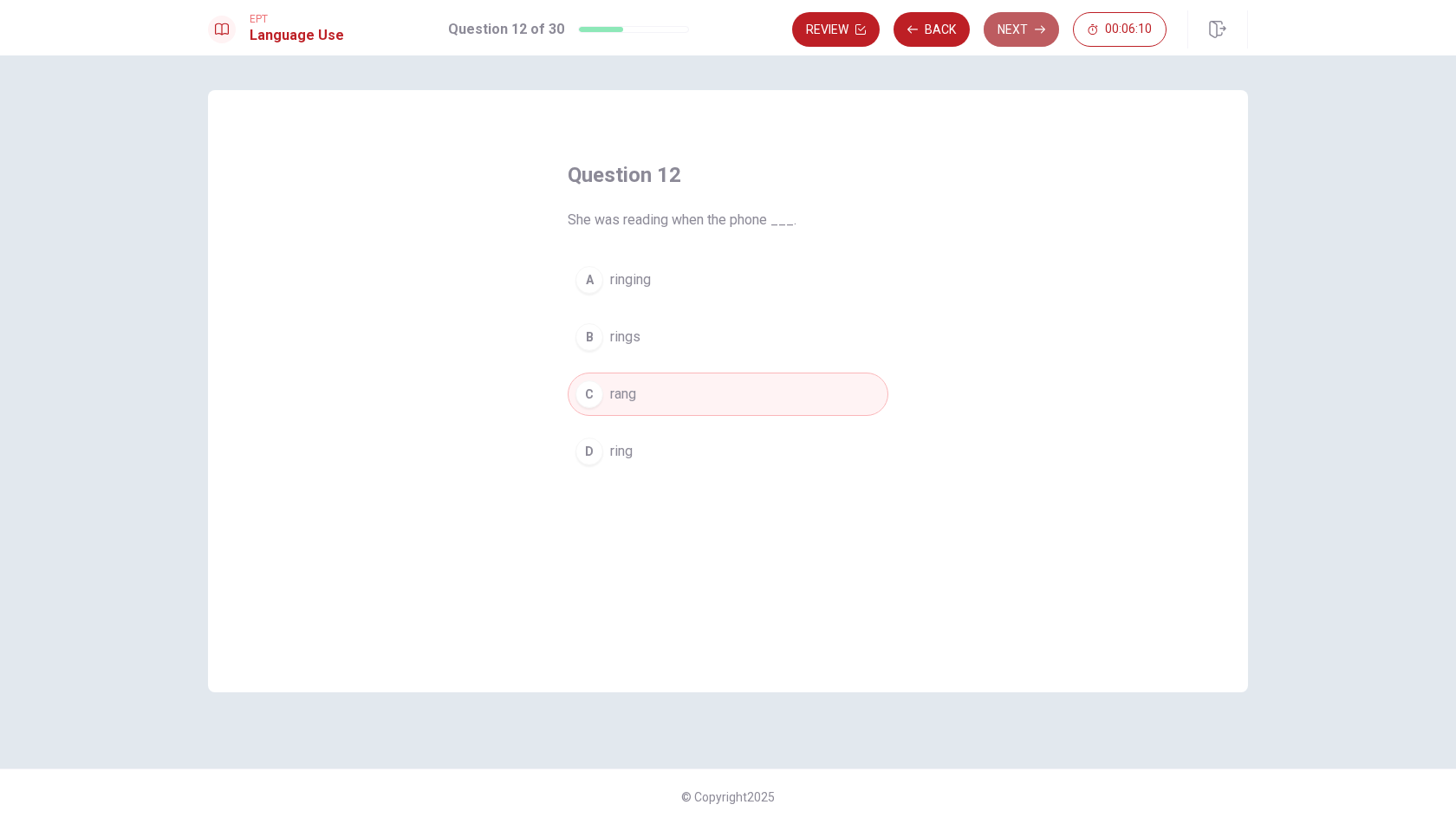
click at [1020, 34] on button "Next" at bounding box center [1022, 29] width 75 height 35
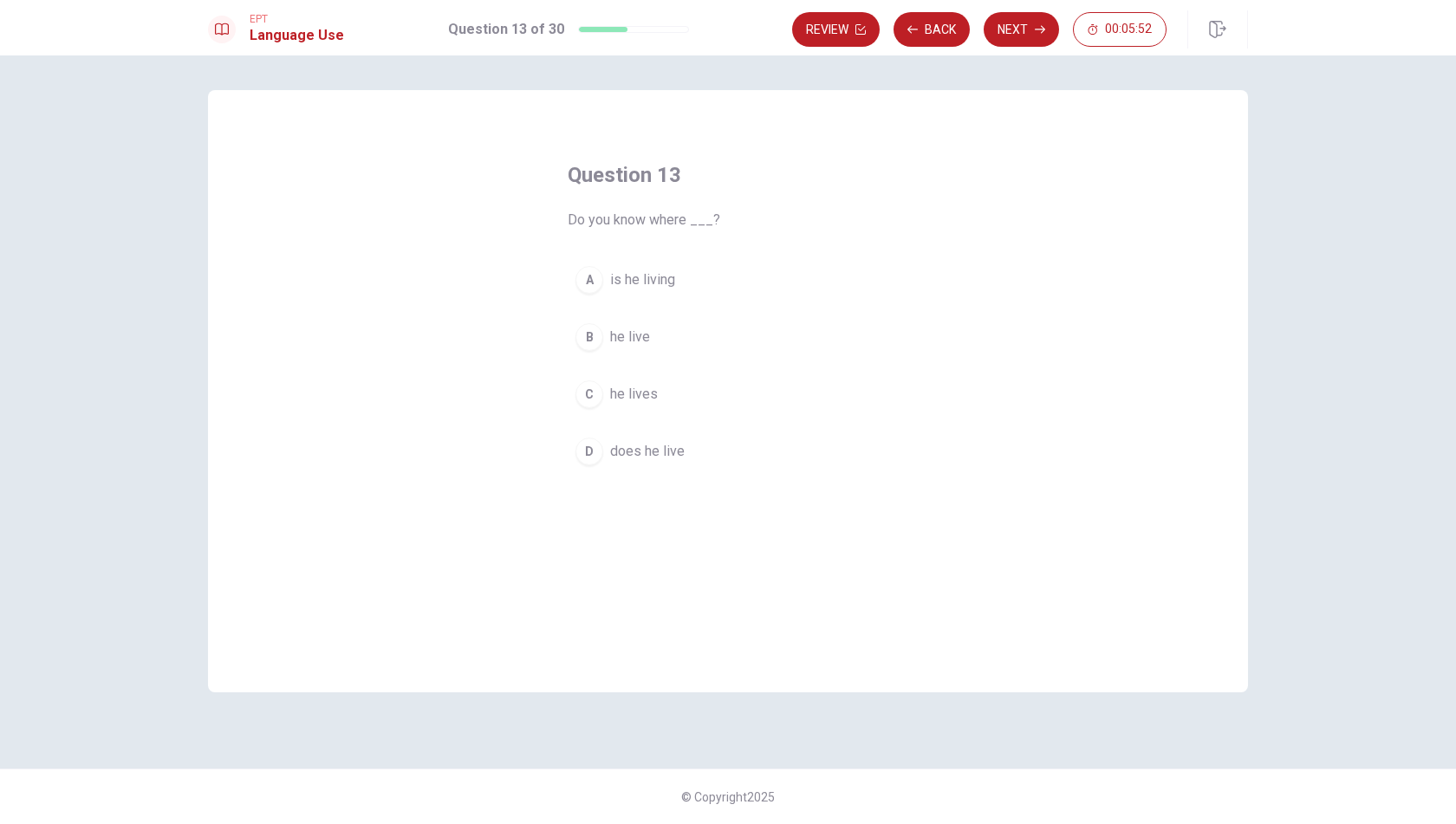
click at [630, 390] on span "he lives" at bounding box center [634, 394] width 47 height 21
click at [1009, 25] on button "Next" at bounding box center [1022, 29] width 75 height 35
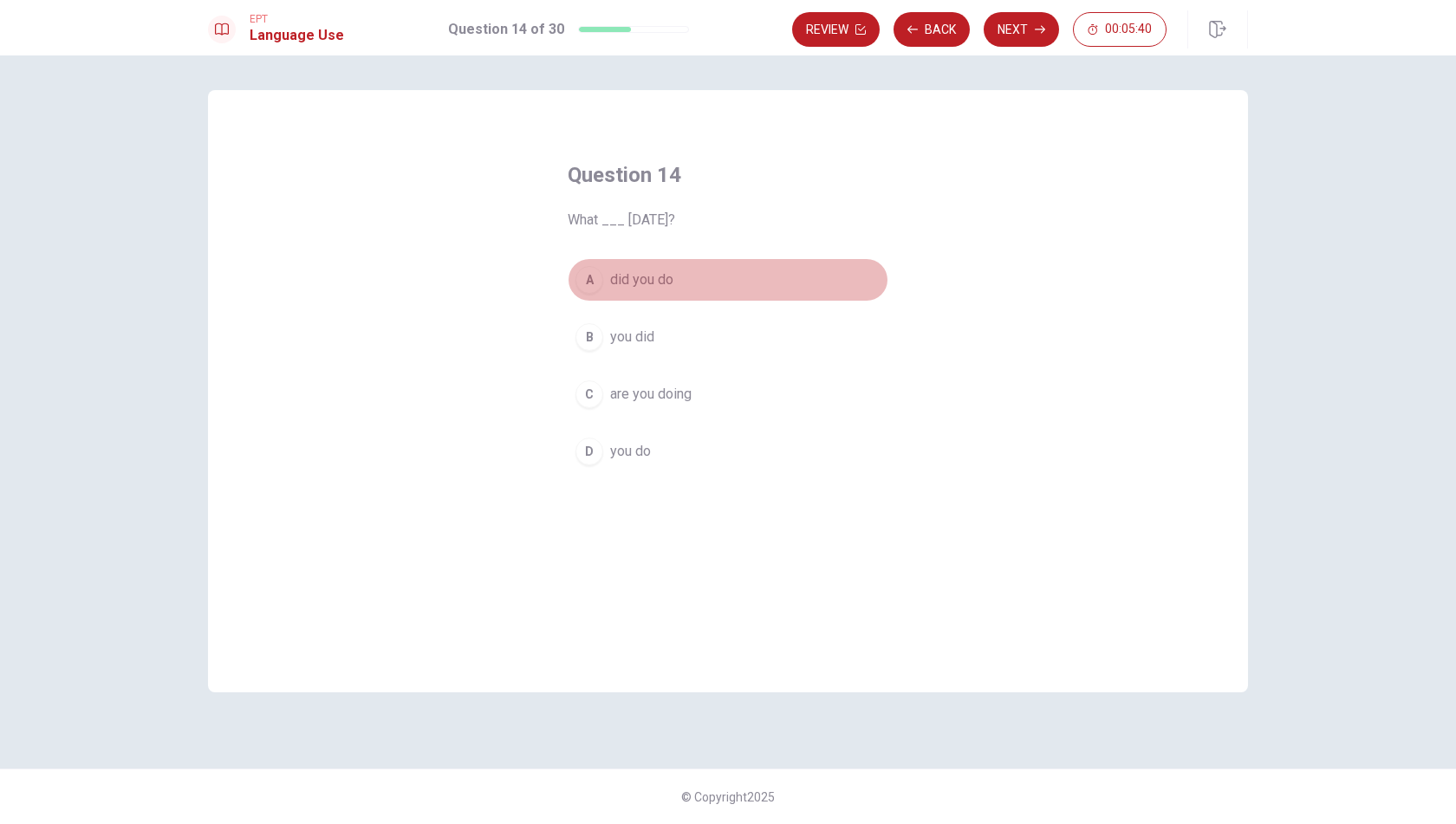
click at [642, 285] on span "did you do" at bounding box center [642, 279] width 63 height 21
click at [1023, 32] on button "Next" at bounding box center [1022, 29] width 75 height 35
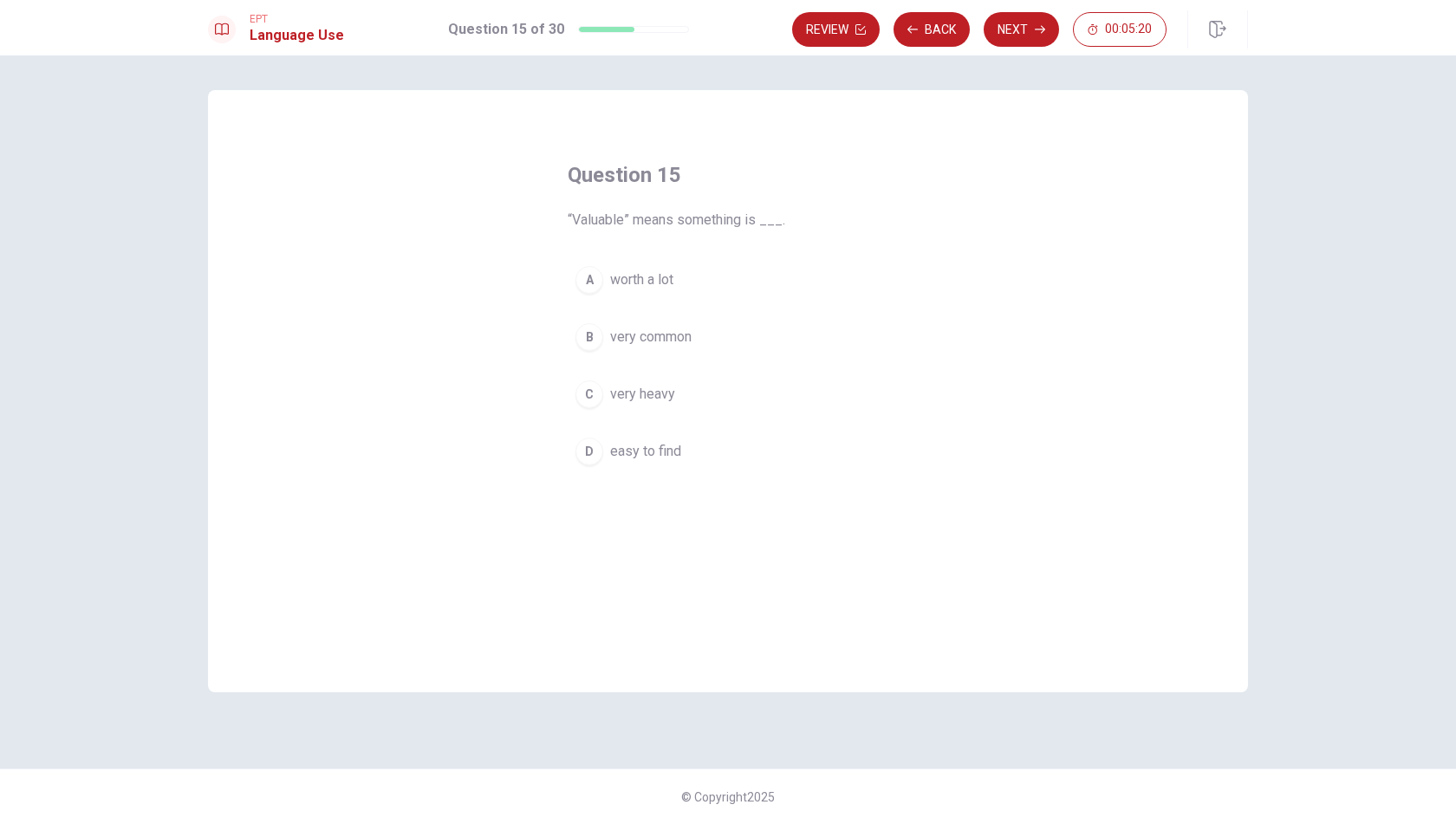
click at [597, 276] on div "A" at bounding box center [589, 280] width 28 height 28
click at [1018, 29] on button "Next" at bounding box center [1022, 29] width 75 height 35
click at [593, 448] on div "D" at bounding box center [589, 452] width 28 height 28
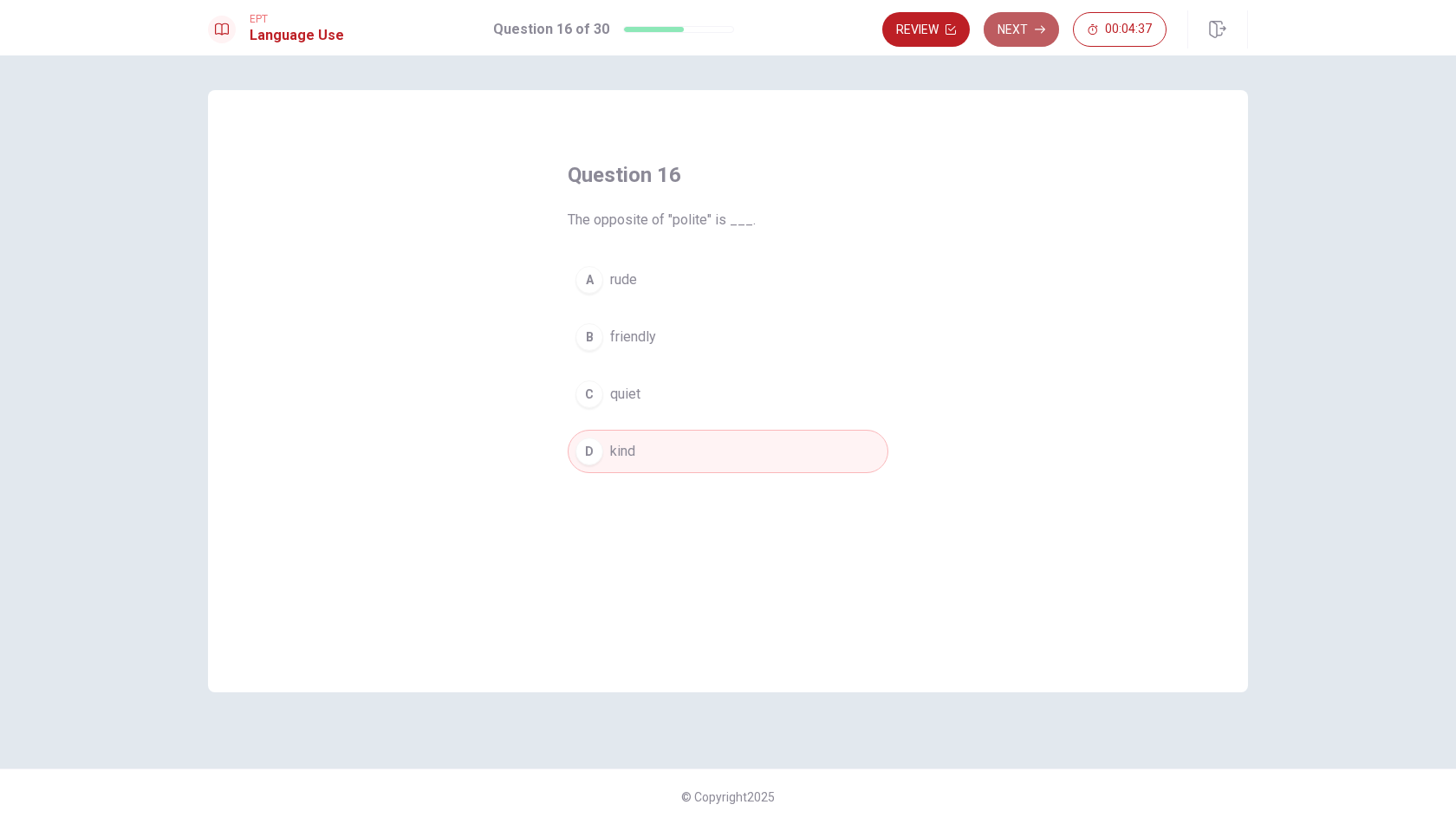
click at [1011, 32] on button "Next" at bounding box center [1022, 29] width 75 height 35
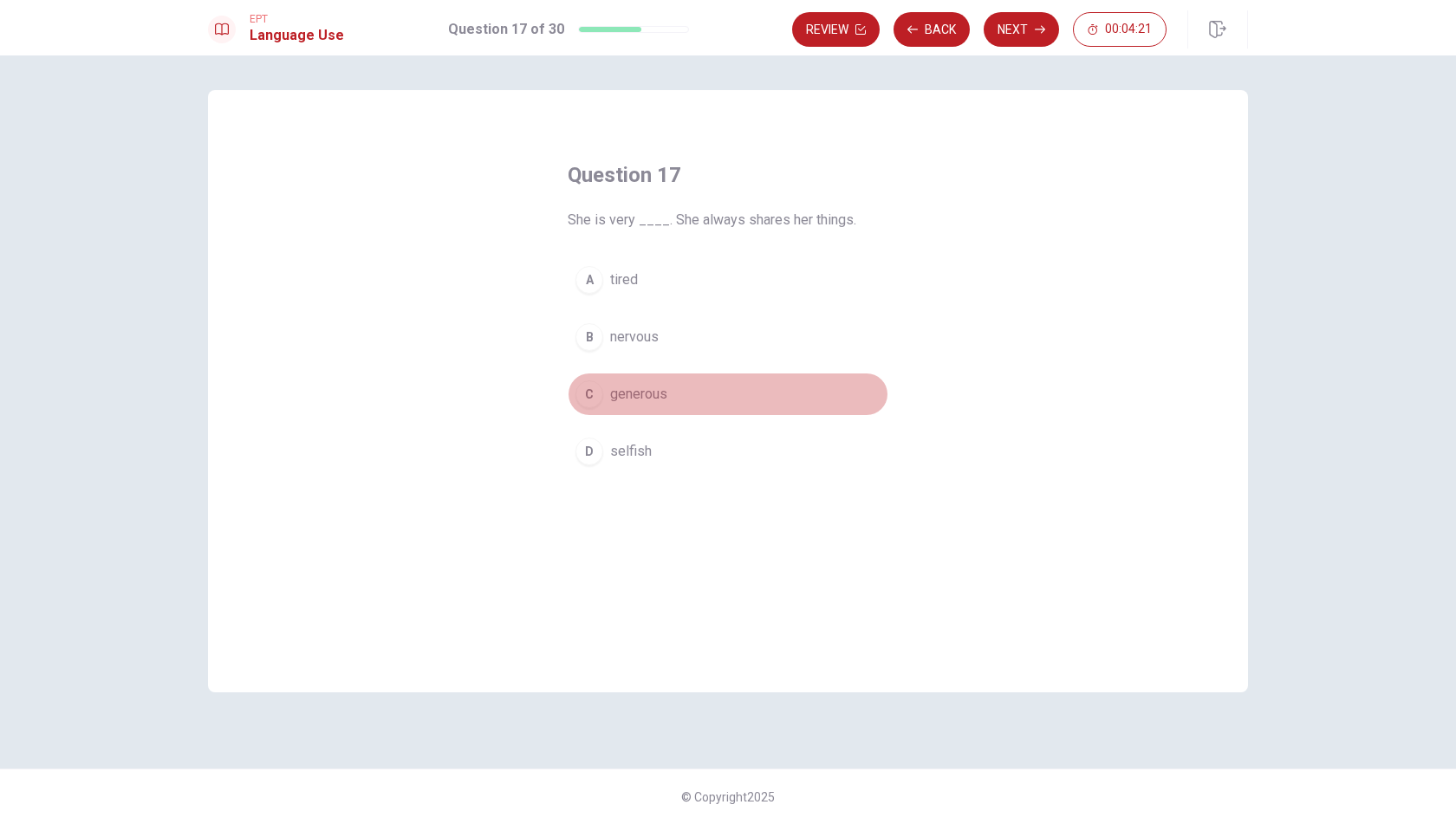
click at [628, 388] on span "generous" at bounding box center [639, 394] width 57 height 21
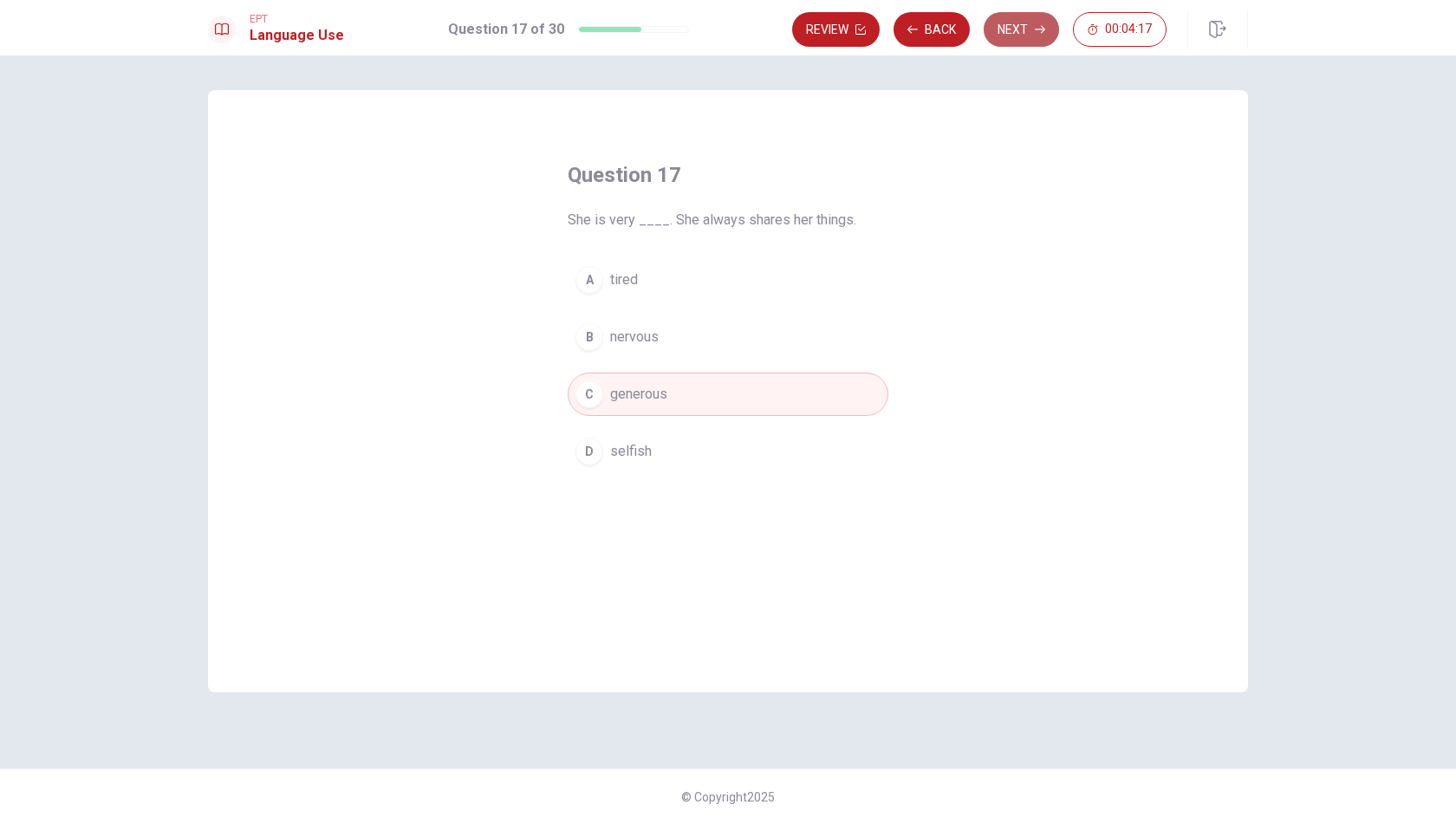
click at [1019, 34] on button "Next" at bounding box center [1022, 29] width 75 height 35
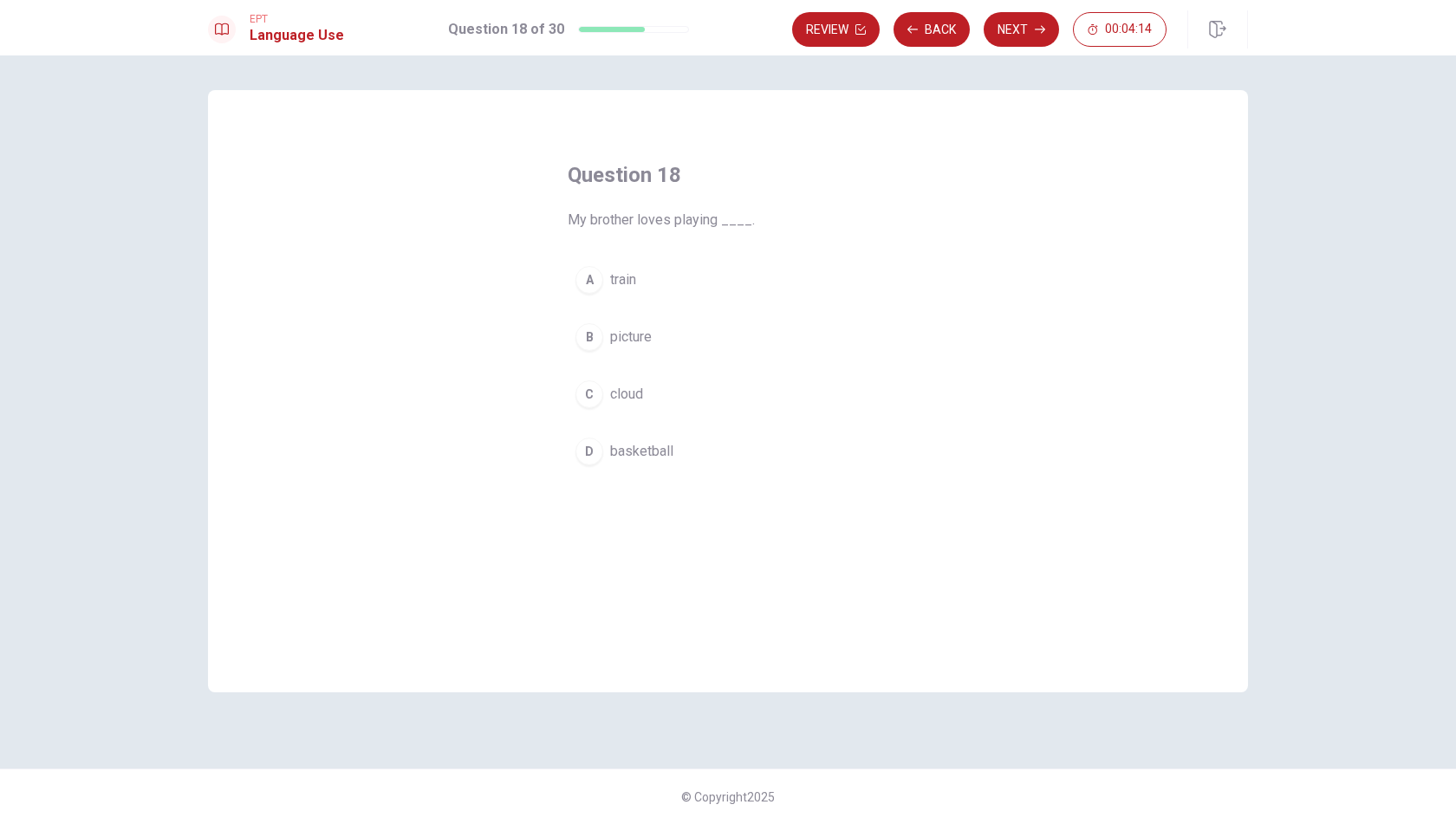
click at [637, 441] on span "basketball" at bounding box center [642, 451] width 63 height 21
click at [1011, 27] on button "Next" at bounding box center [1022, 29] width 75 height 35
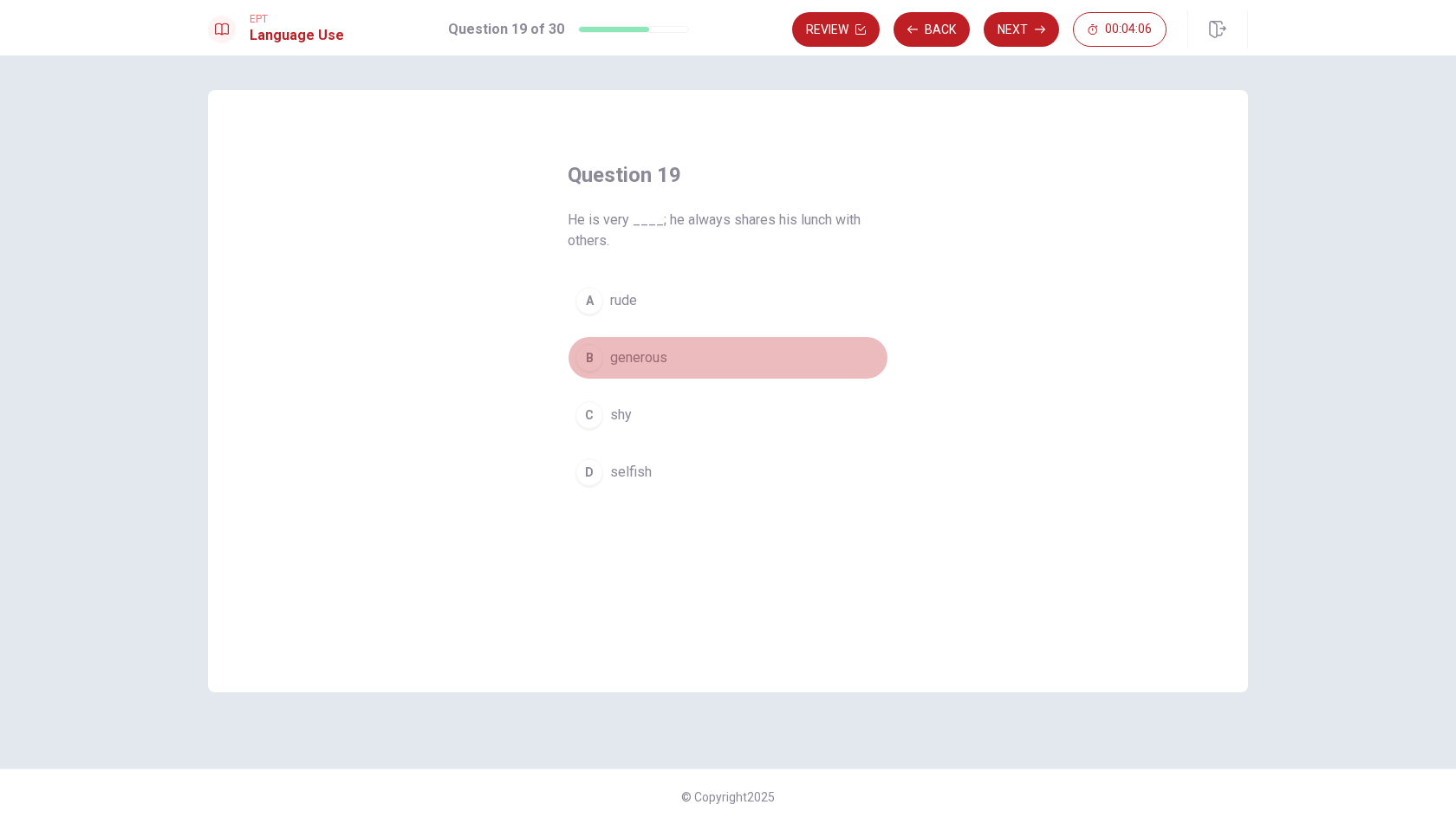
click at [656, 355] on span "generous" at bounding box center [639, 357] width 57 height 21
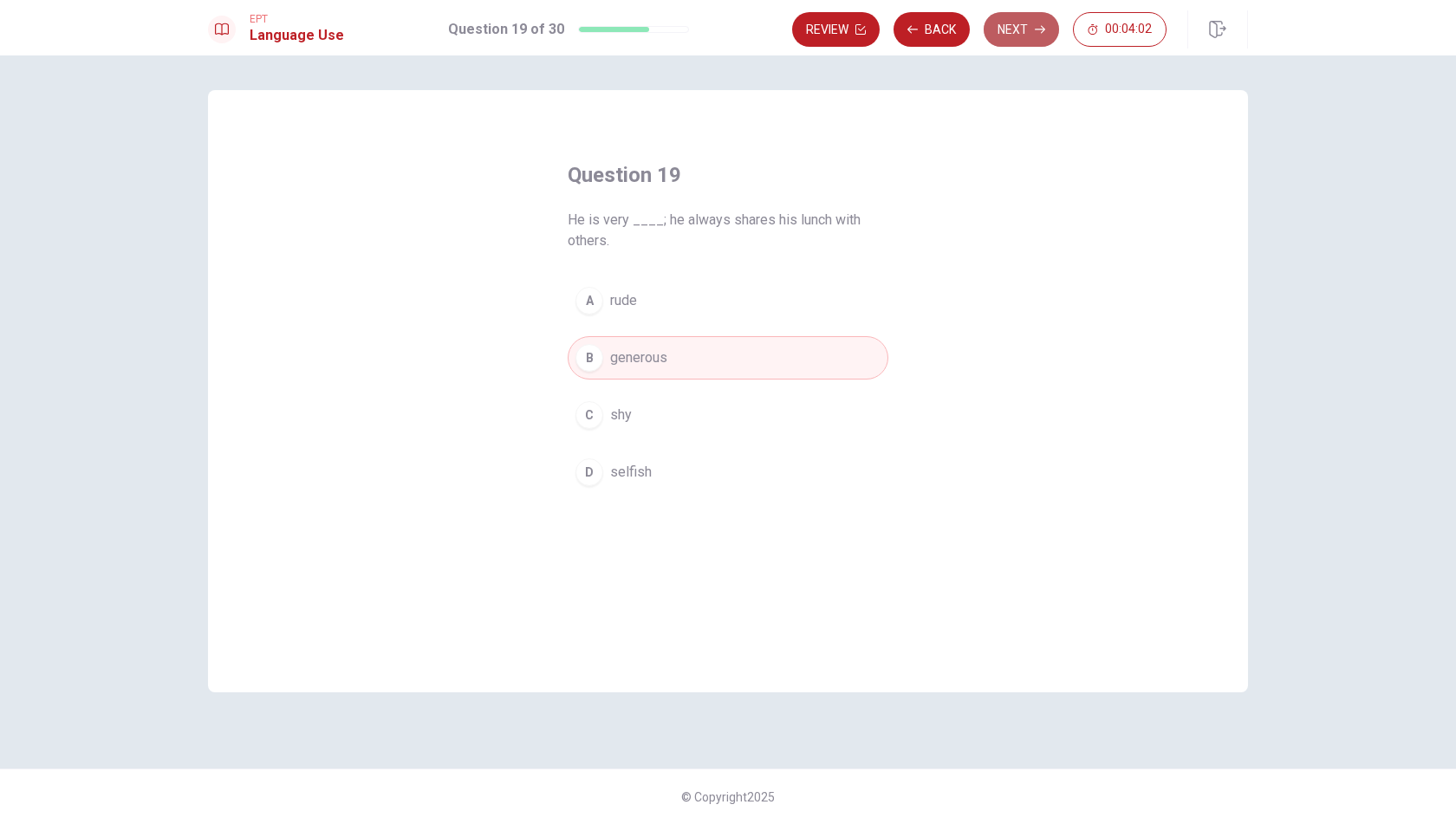
click at [1021, 34] on button "Next" at bounding box center [1022, 29] width 75 height 35
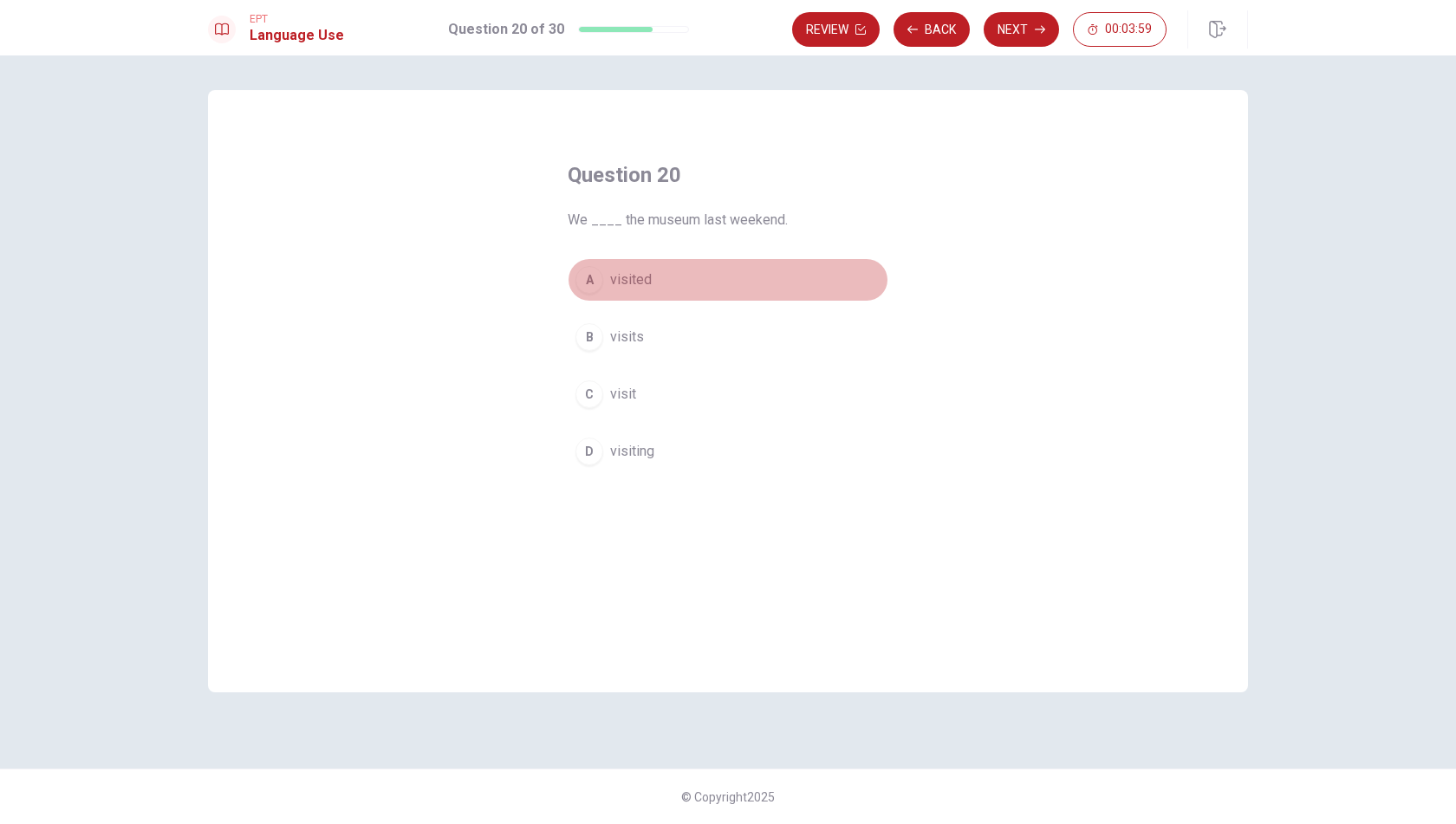
click at [642, 275] on span "visited" at bounding box center [631, 279] width 41 height 21
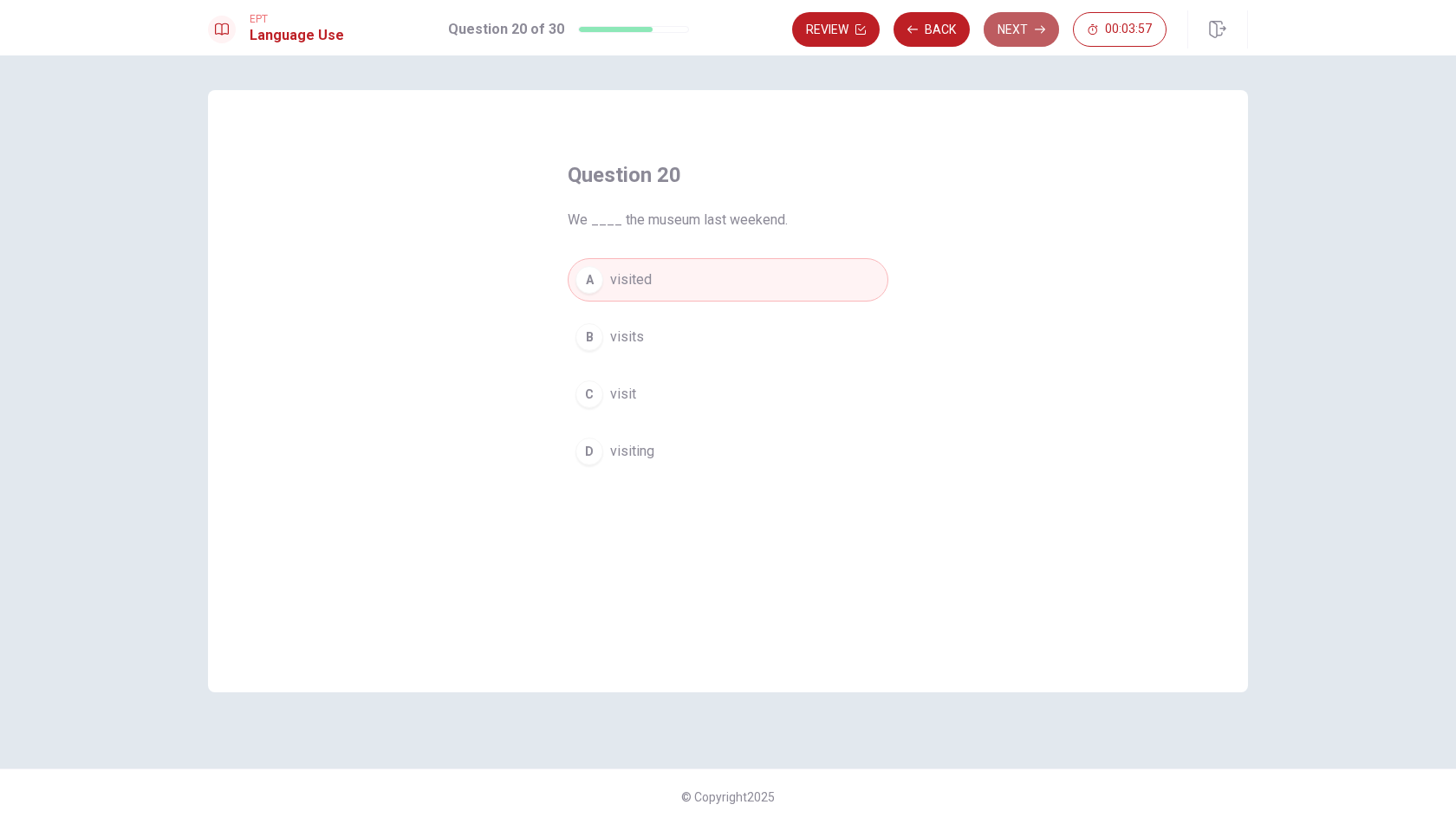
click at [1023, 34] on button "Next" at bounding box center [1022, 29] width 75 height 35
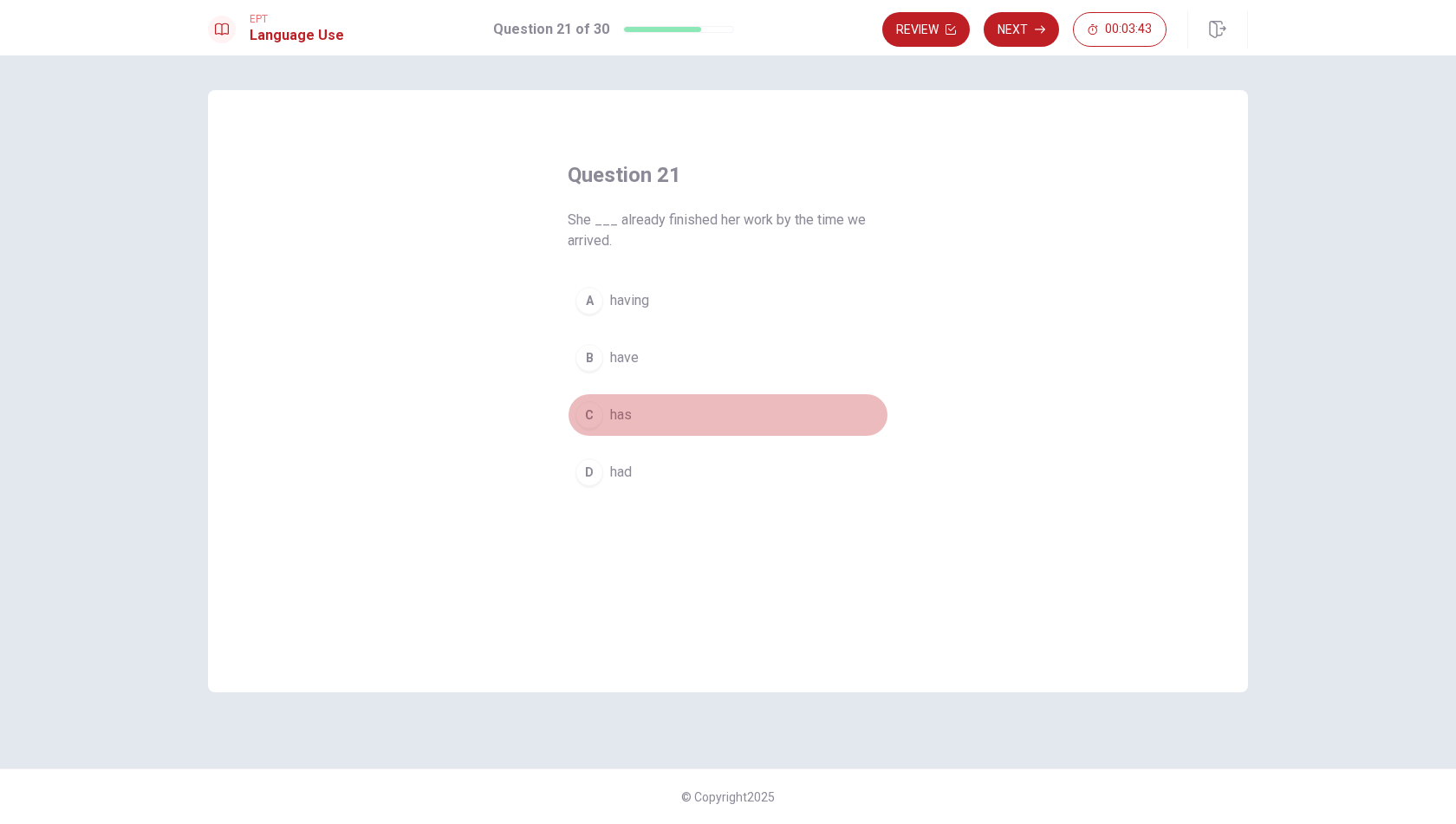
click at [625, 413] on span "has" at bounding box center [621, 414] width 22 height 21
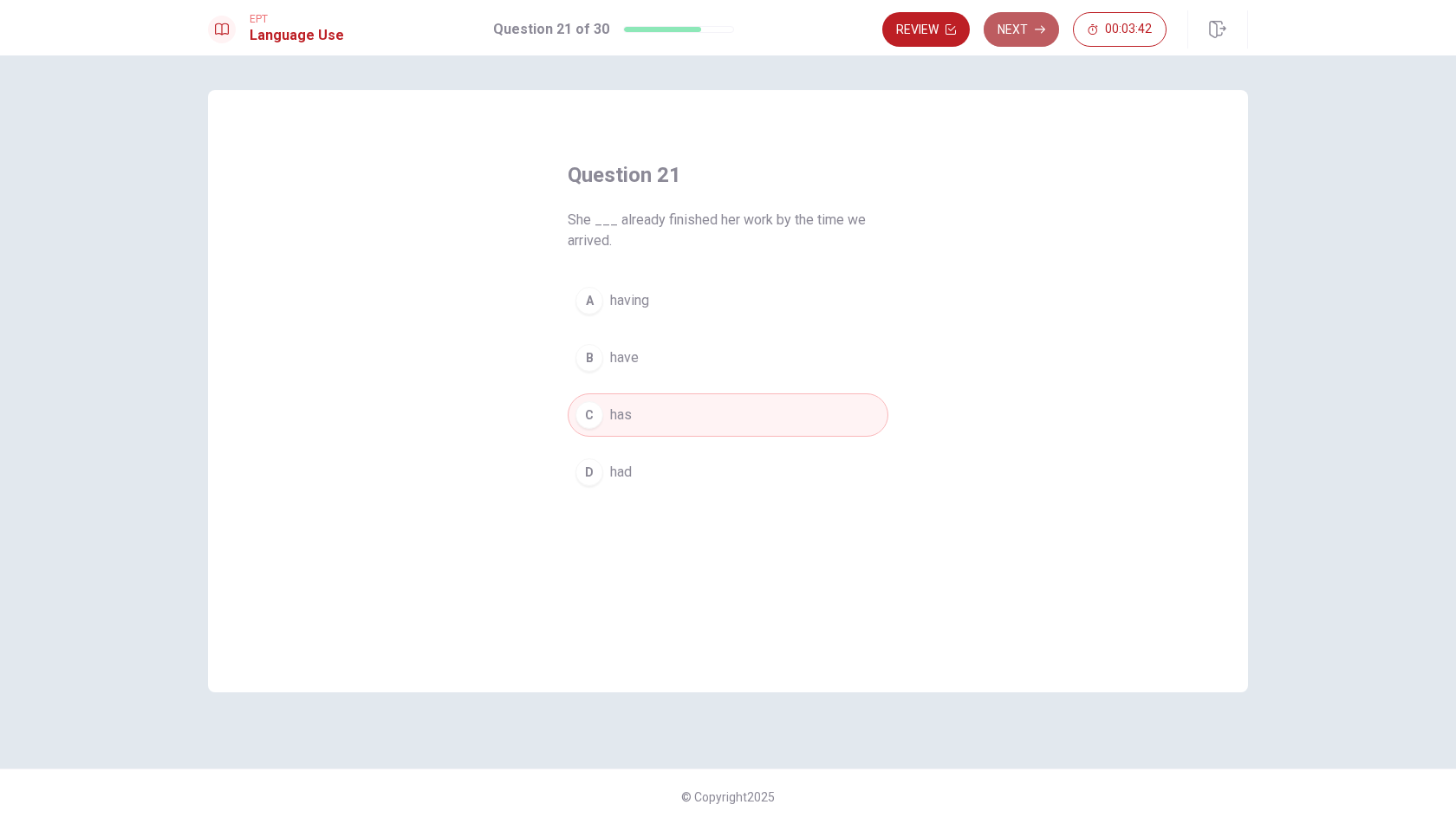
click at [1029, 27] on button "Next" at bounding box center [1022, 29] width 75 height 35
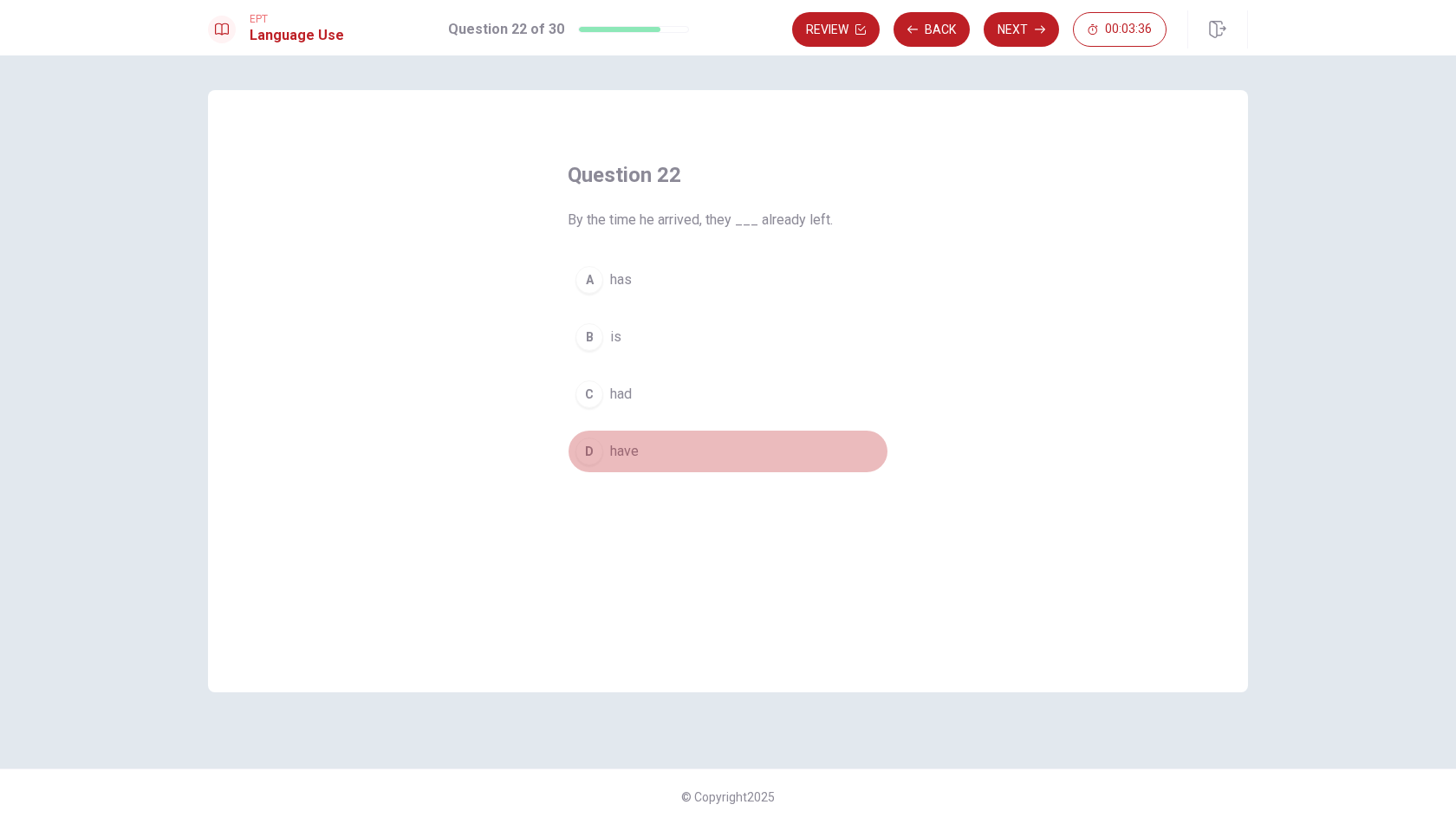
click at [617, 445] on span "have" at bounding box center [624, 451] width 29 height 21
click at [1038, 32] on icon "button" at bounding box center [1040, 30] width 11 height 11
click at [624, 337] on span "rains" at bounding box center [625, 337] width 30 height 21
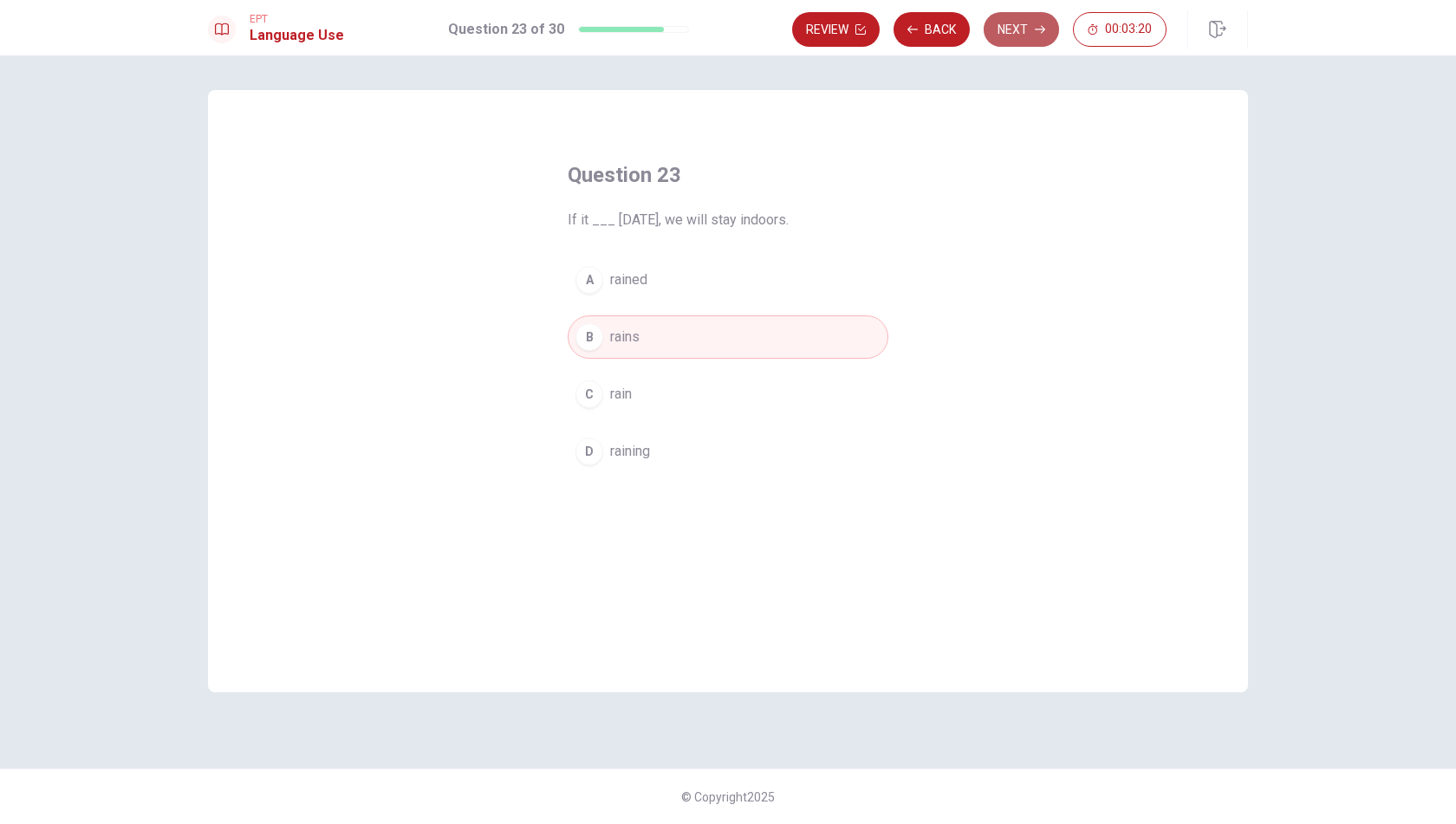
click at [1015, 29] on button "Next" at bounding box center [1022, 29] width 75 height 35
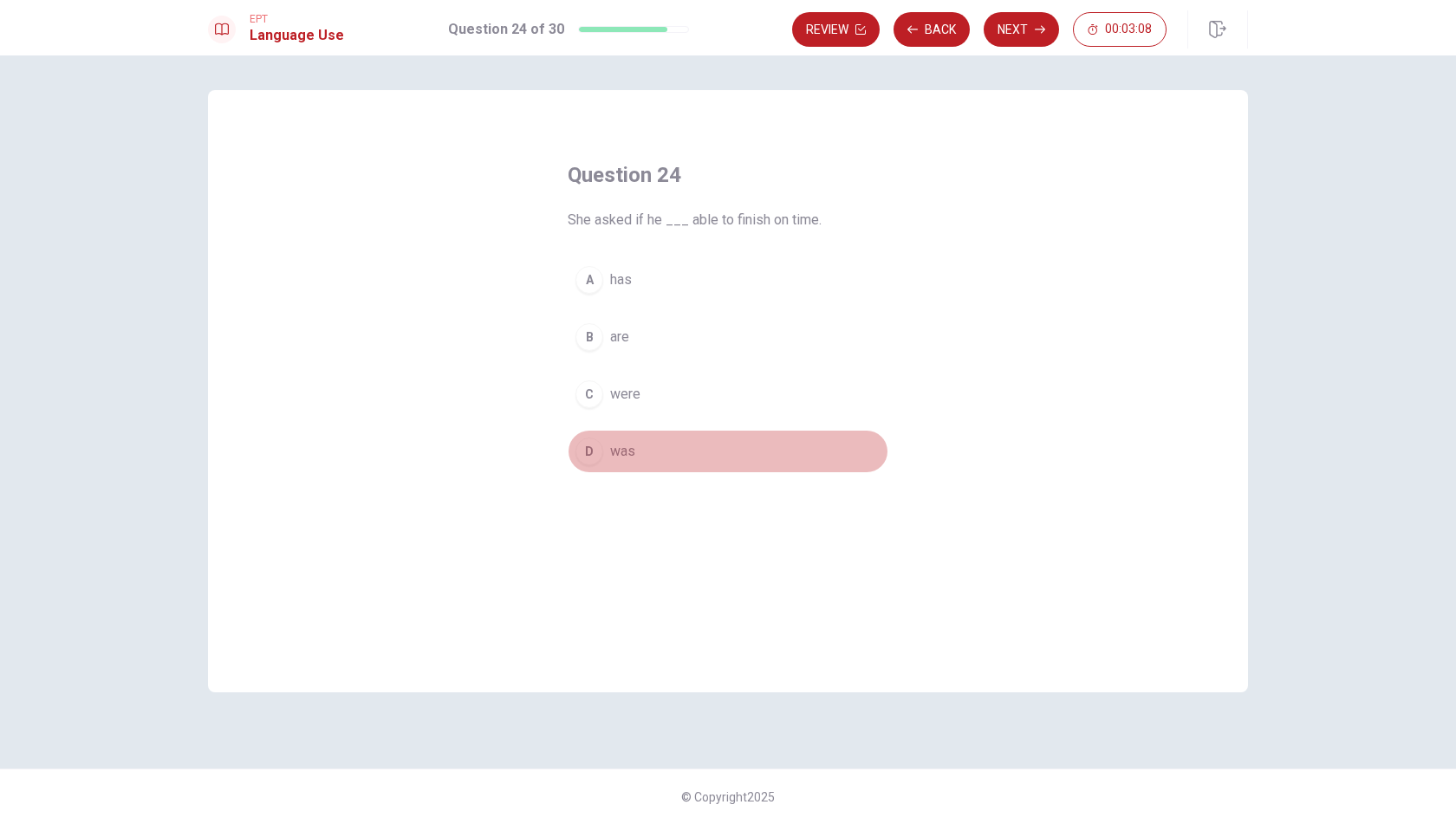
click at [609, 448] on button "D was" at bounding box center [728, 452] width 321 height 43
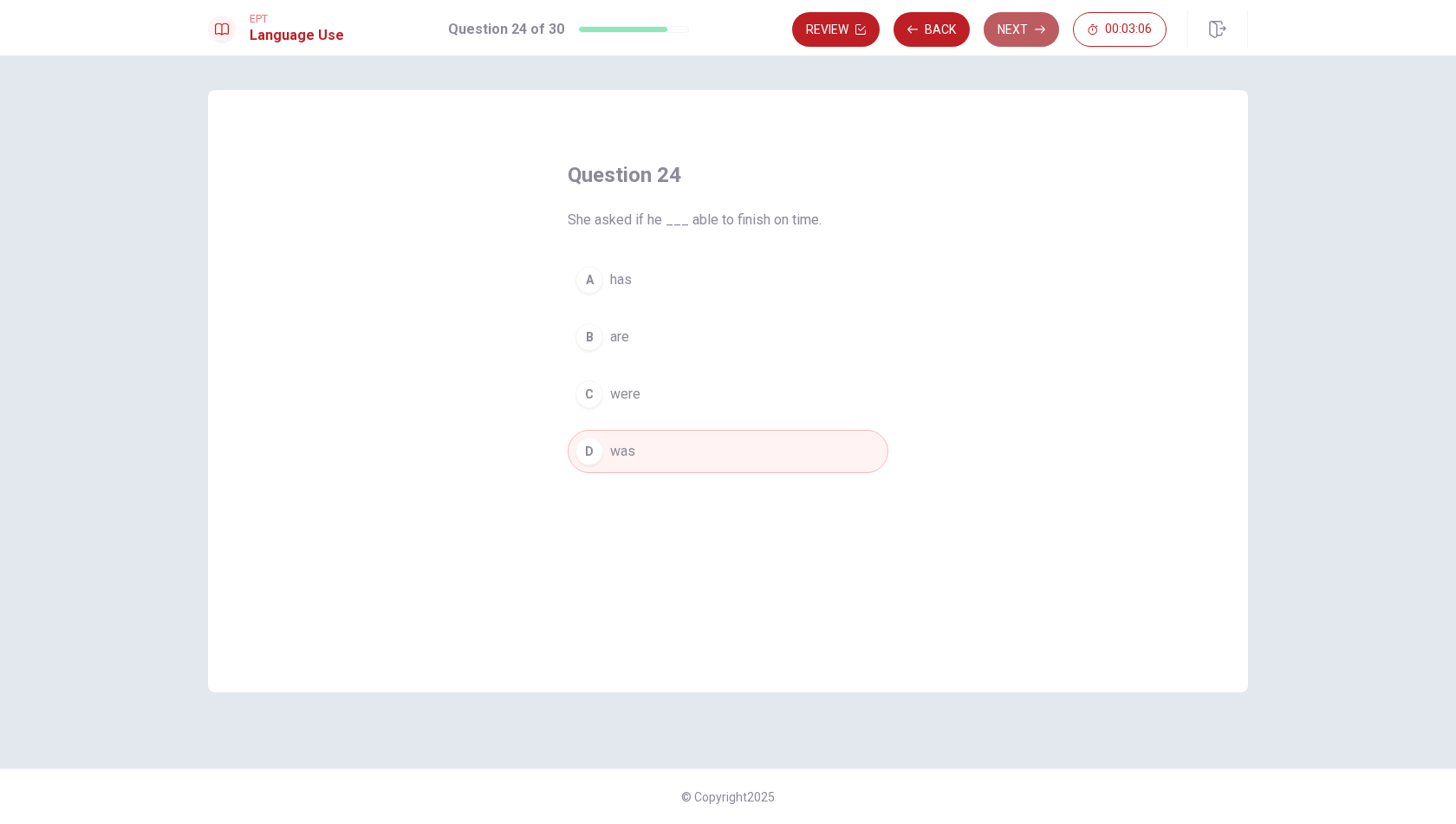
click at [1021, 30] on button "Next" at bounding box center [1022, 29] width 75 height 35
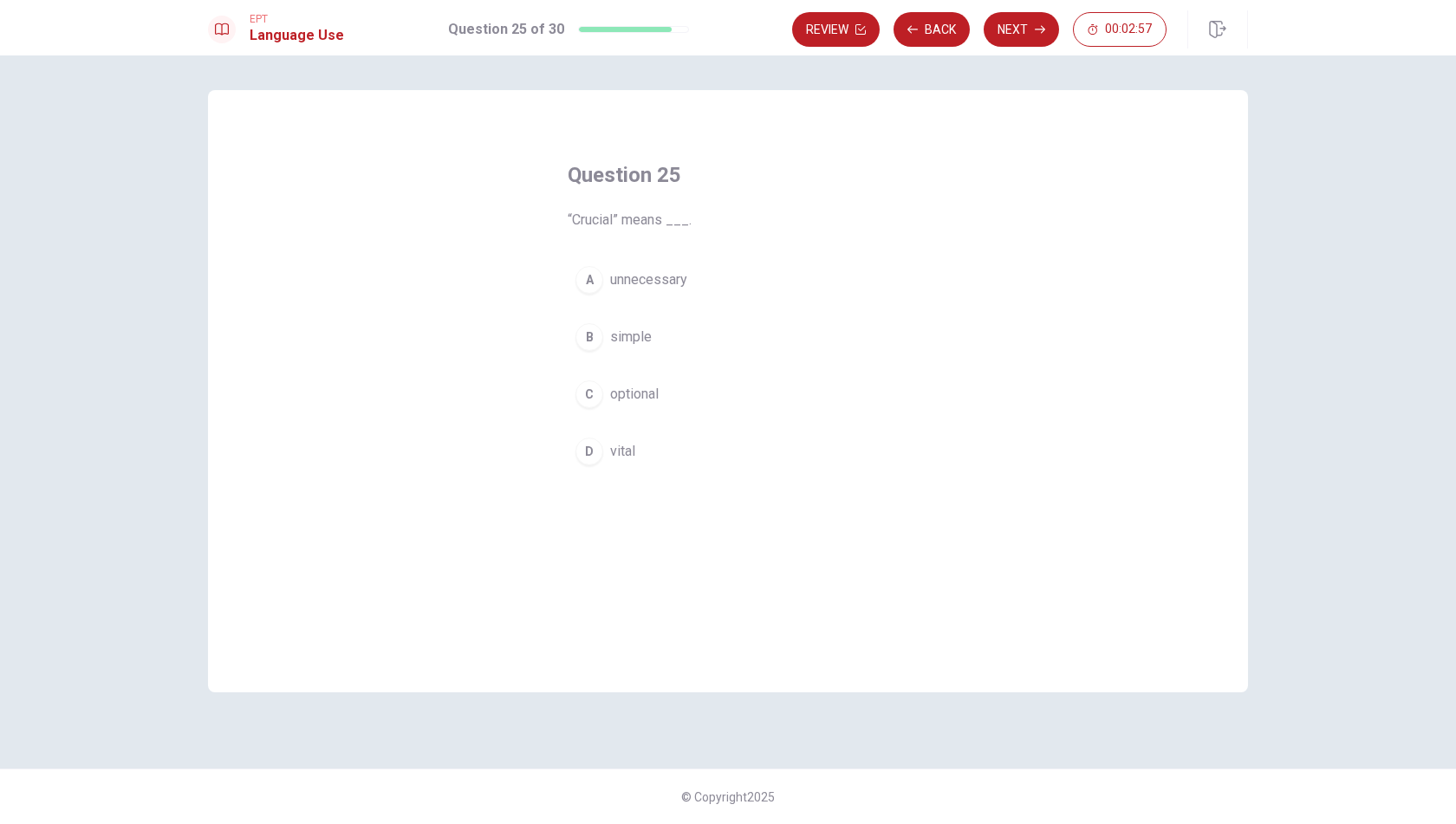
click at [641, 394] on span "optional" at bounding box center [634, 394] width 48 height 21
click at [1022, 32] on button "Next" at bounding box center [1022, 29] width 75 height 35
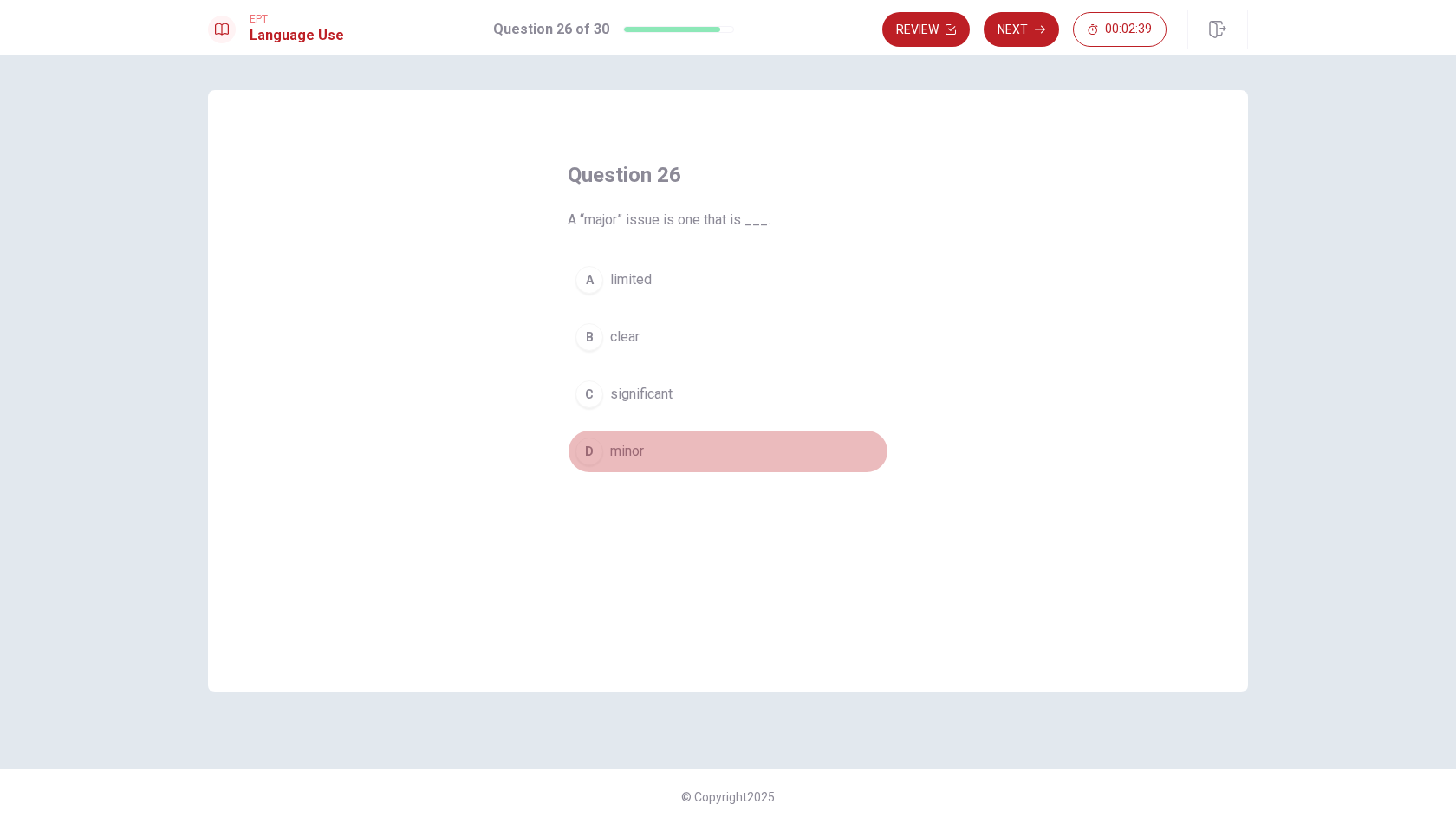
click at [623, 443] on span "minor" at bounding box center [627, 451] width 34 height 21
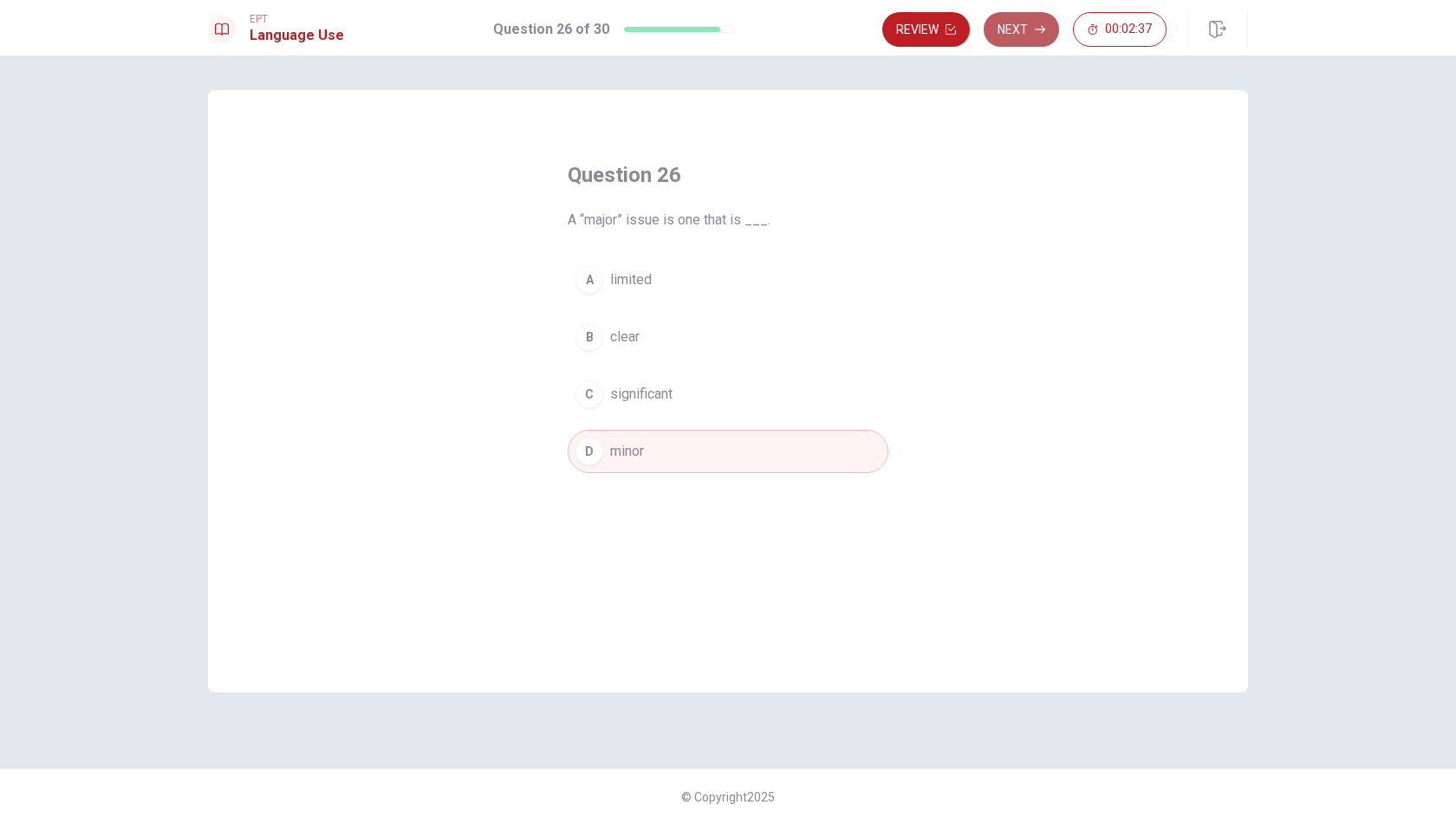
click at [1026, 34] on button "Next" at bounding box center [1022, 29] width 75 height 35
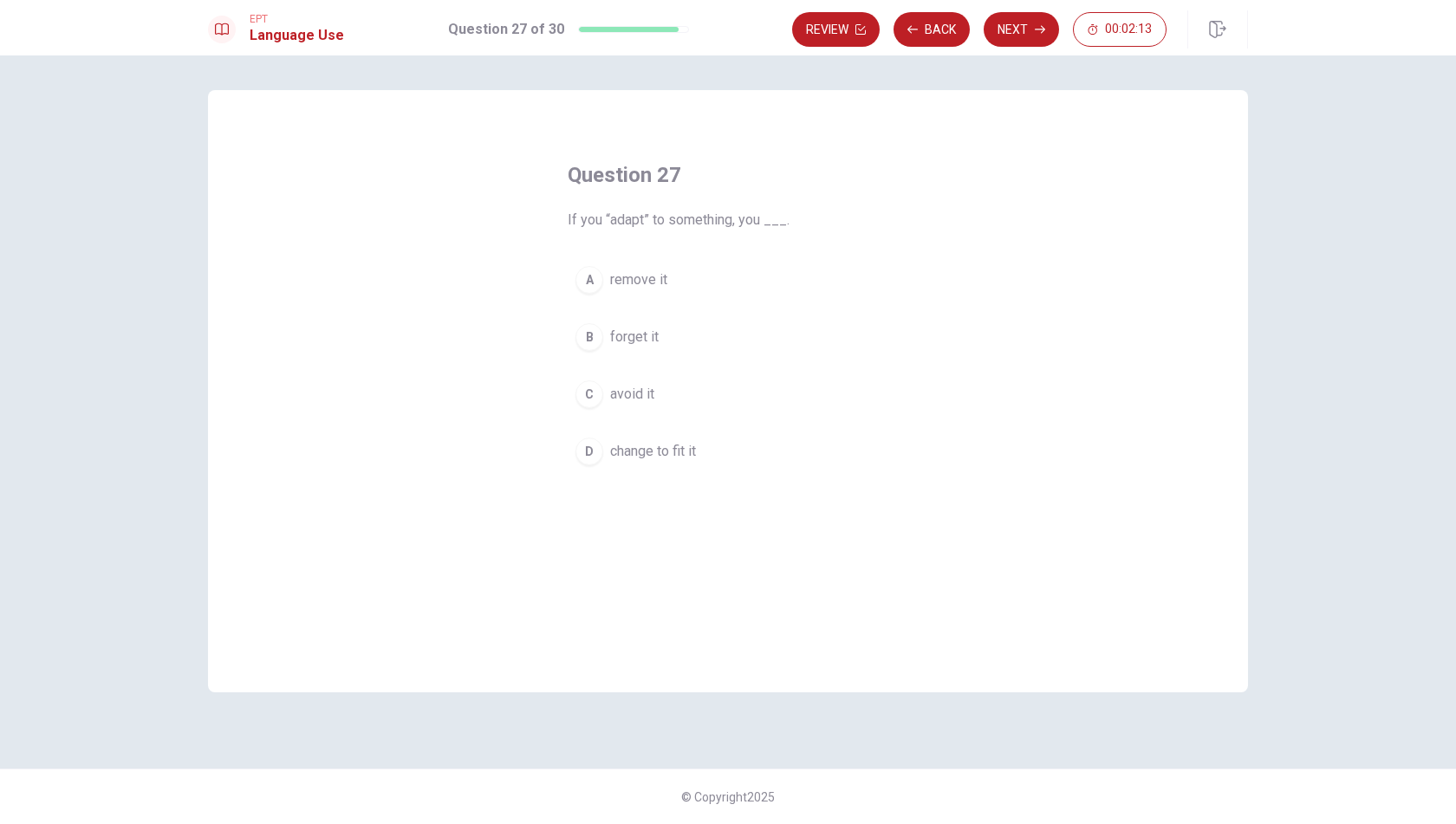
click at [605, 448] on button "D change to fit it" at bounding box center [728, 452] width 321 height 43
click at [999, 36] on button "Next" at bounding box center [1022, 29] width 75 height 35
click at [649, 449] on span "an object" at bounding box center [637, 451] width 54 height 21
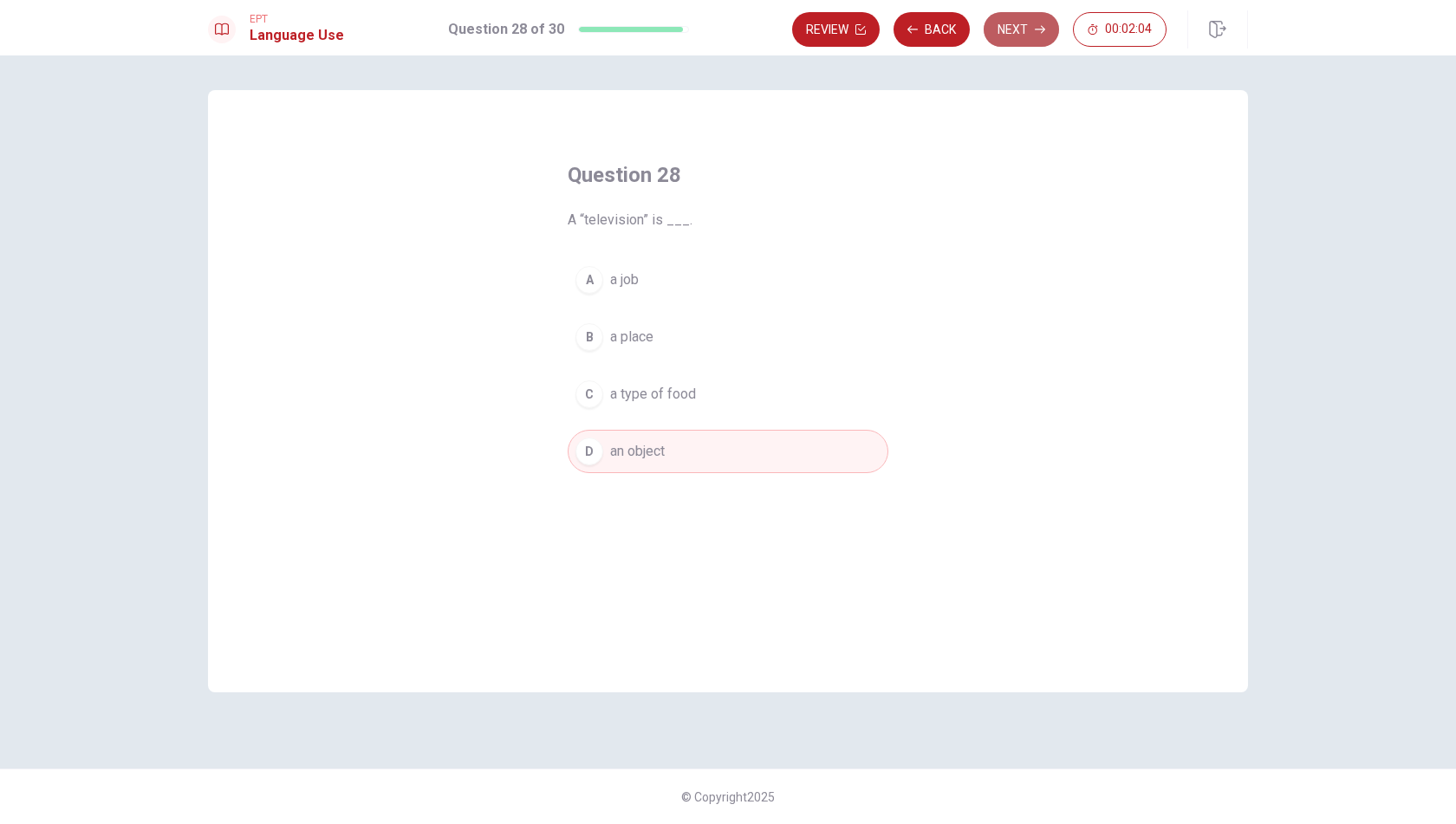
click at [1015, 21] on button "Next" at bounding box center [1022, 29] width 75 height 35
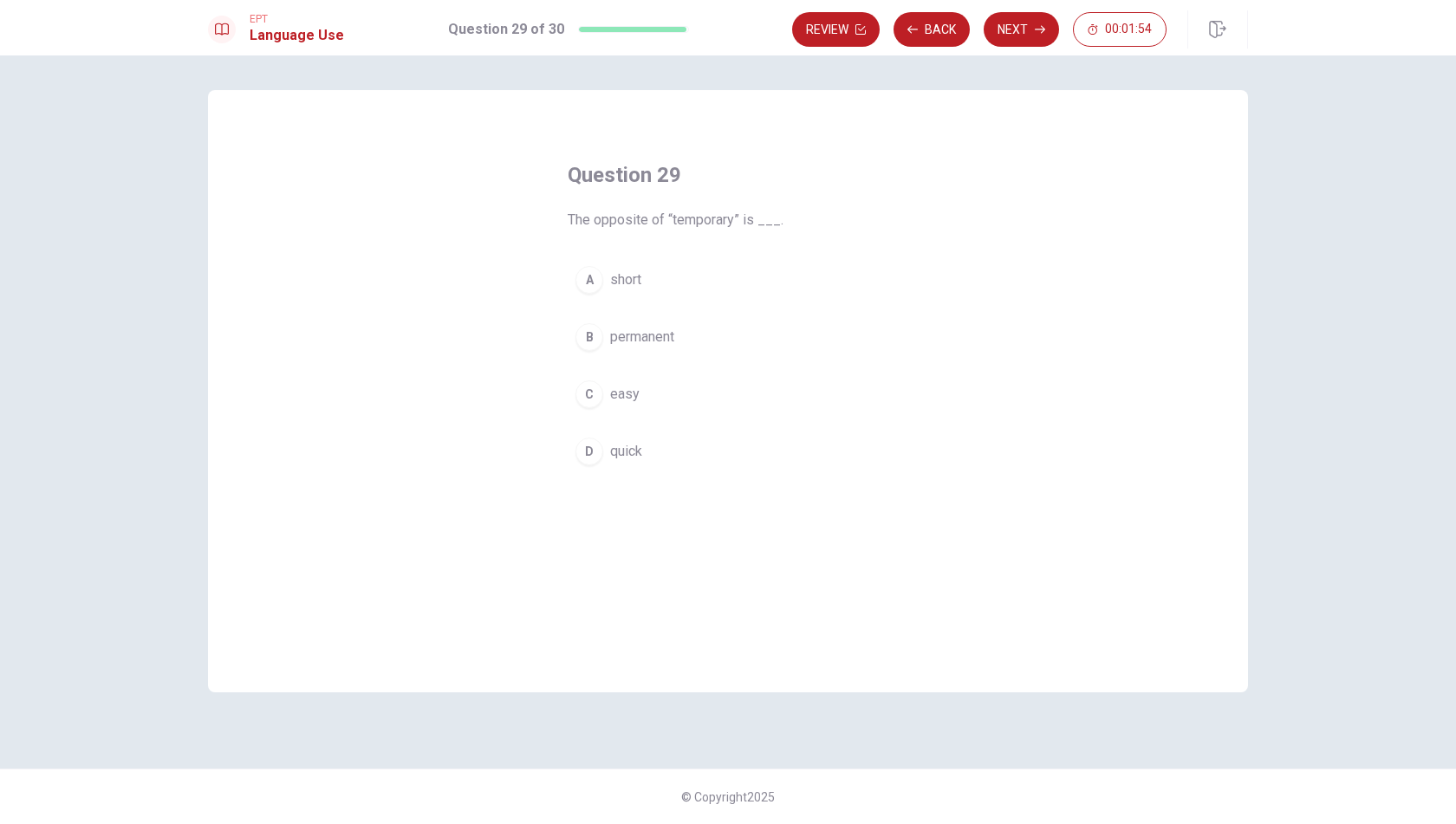
click at [654, 337] on span "permanent" at bounding box center [642, 337] width 64 height 21
click at [1011, 36] on button "Next" at bounding box center [1022, 29] width 75 height 35
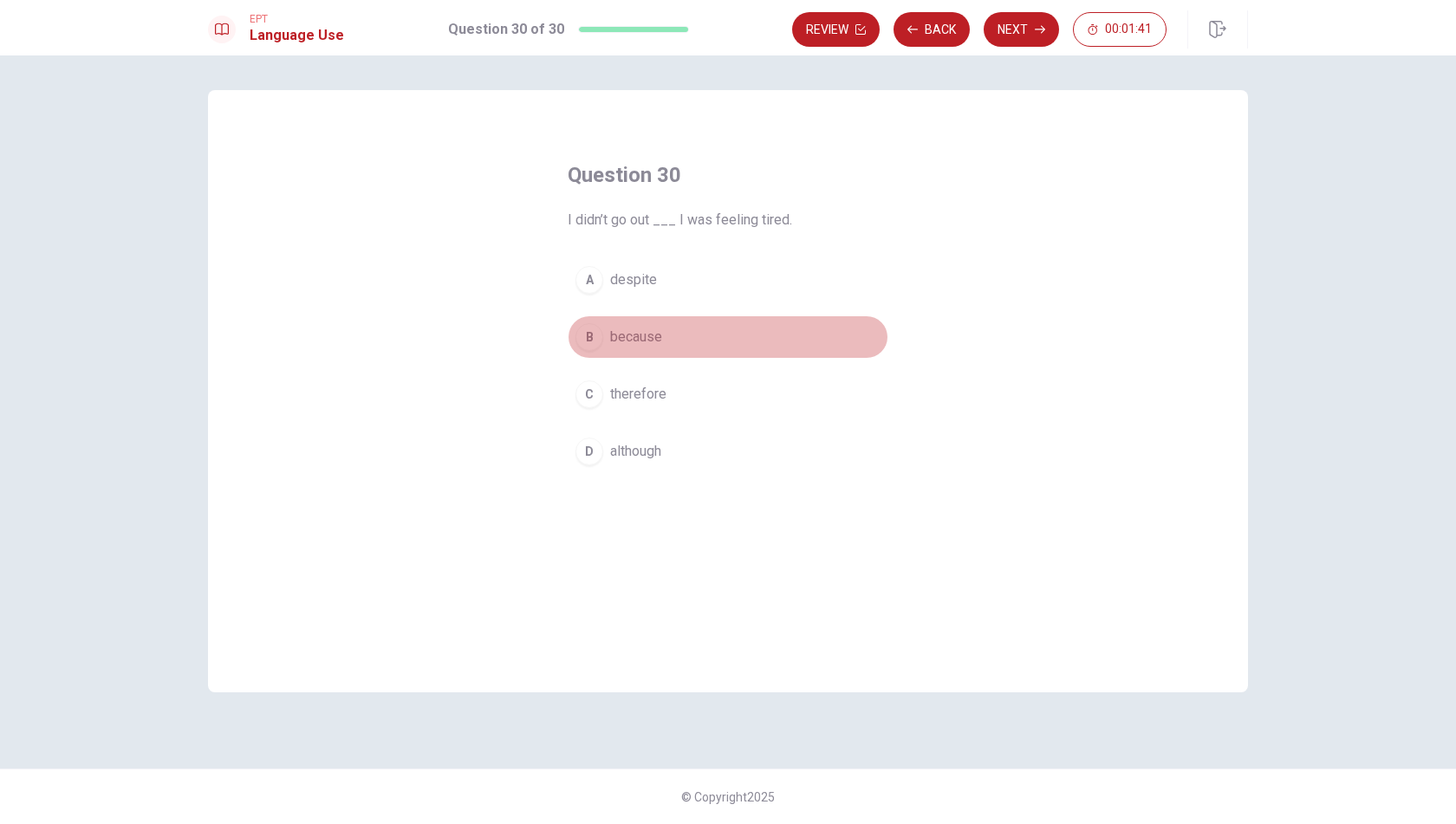
click at [650, 330] on span "because" at bounding box center [636, 337] width 52 height 21
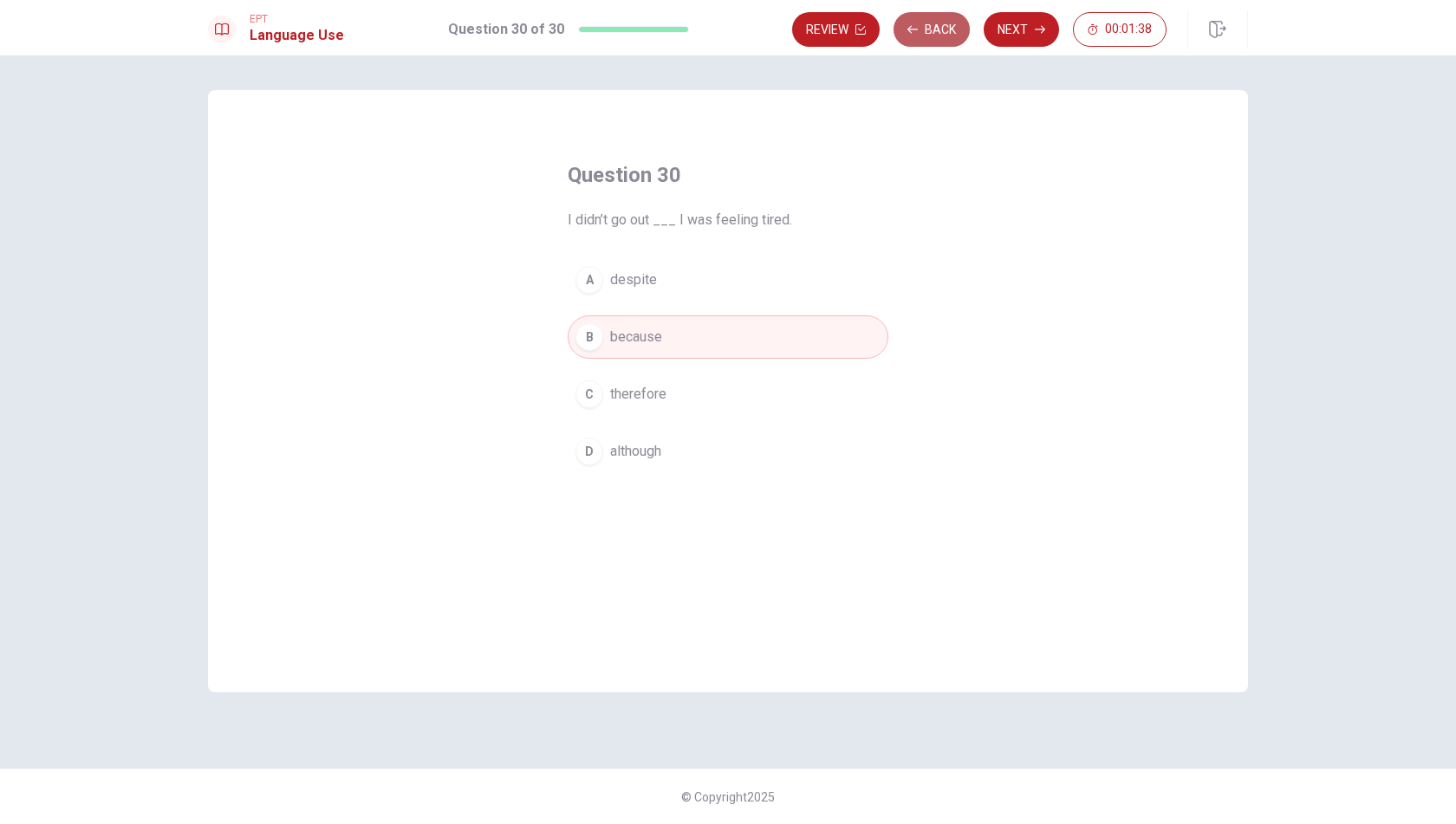
click at [935, 29] on button "Back" at bounding box center [931, 29] width 76 height 35
click at [930, 27] on button "Back" at bounding box center [931, 29] width 76 height 35
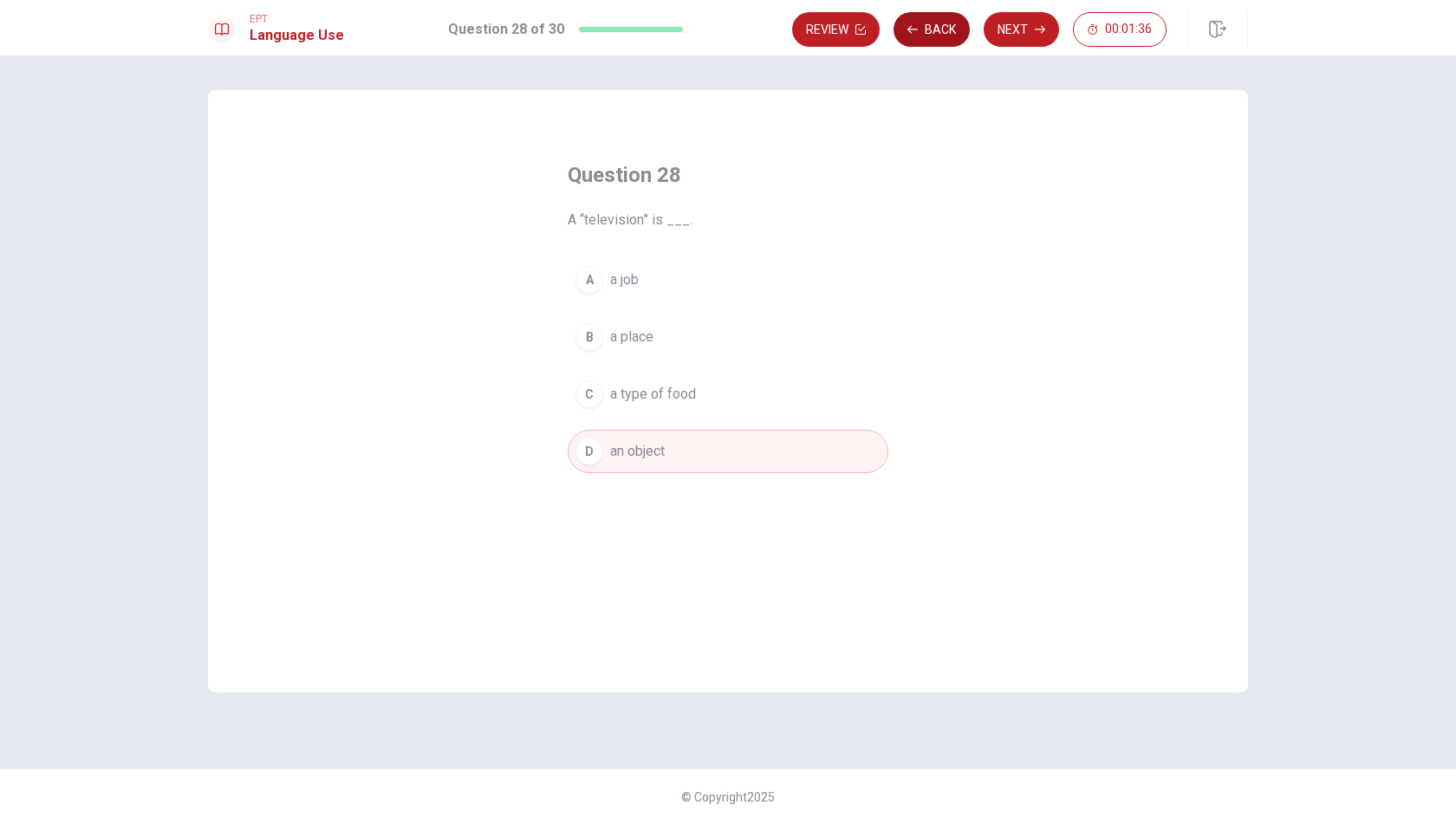
click at [930, 27] on button "Back" at bounding box center [931, 29] width 76 height 35
click at [930, 27] on button "Review" at bounding box center [926, 29] width 88 height 35
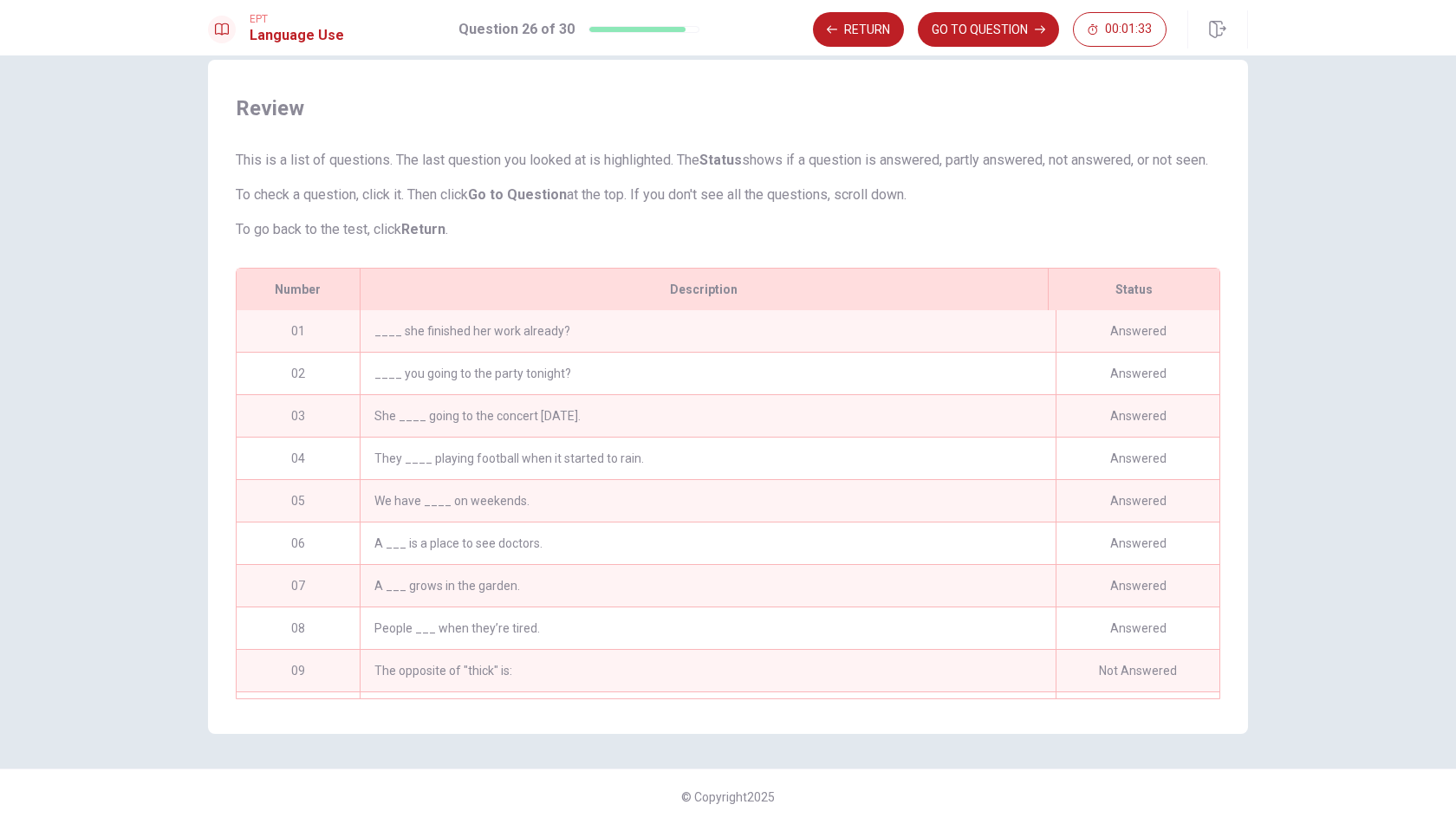
scroll to position [885, 0]
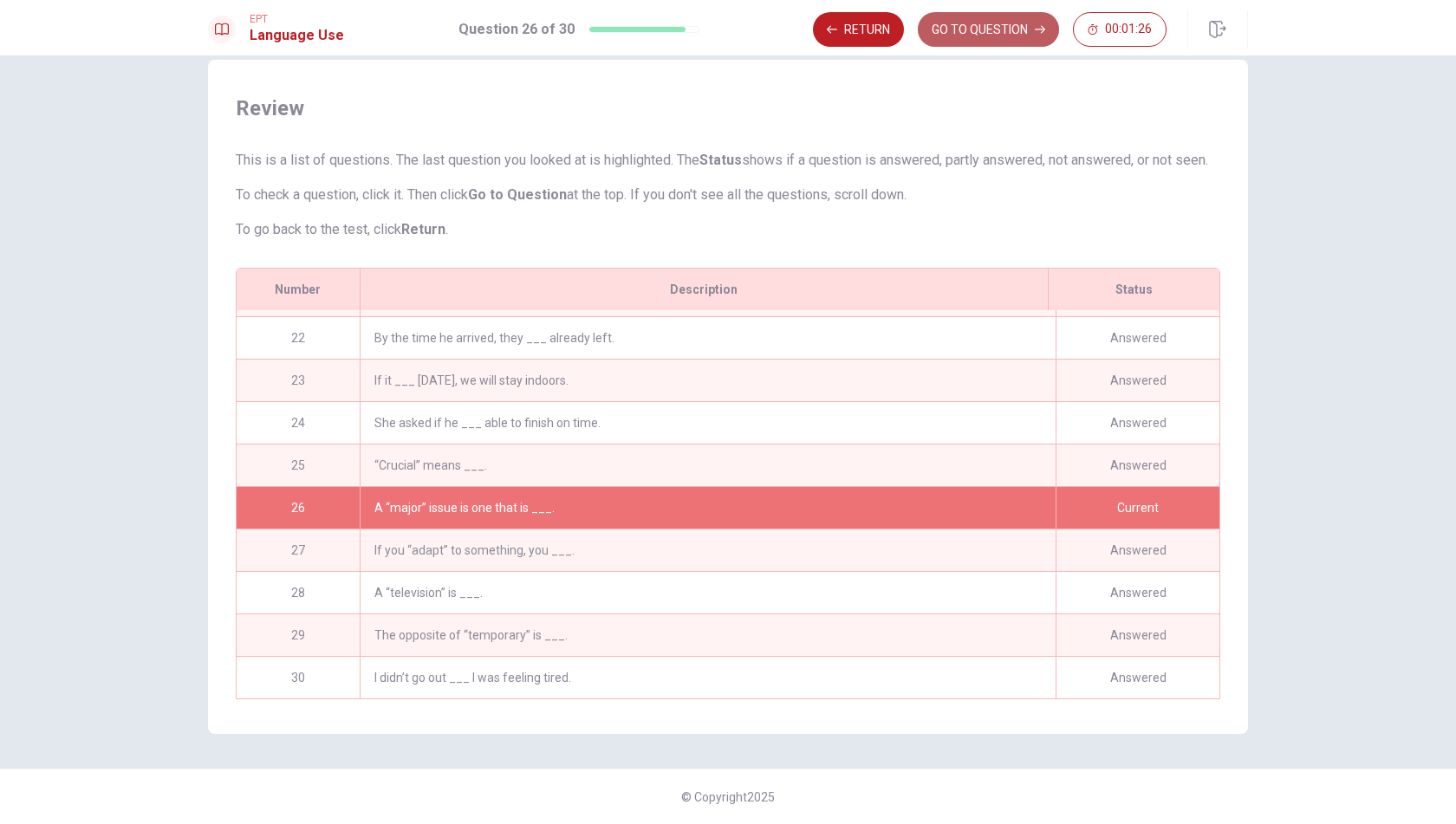
click at [994, 34] on button "GO TO QUESTION" at bounding box center [988, 29] width 141 height 35
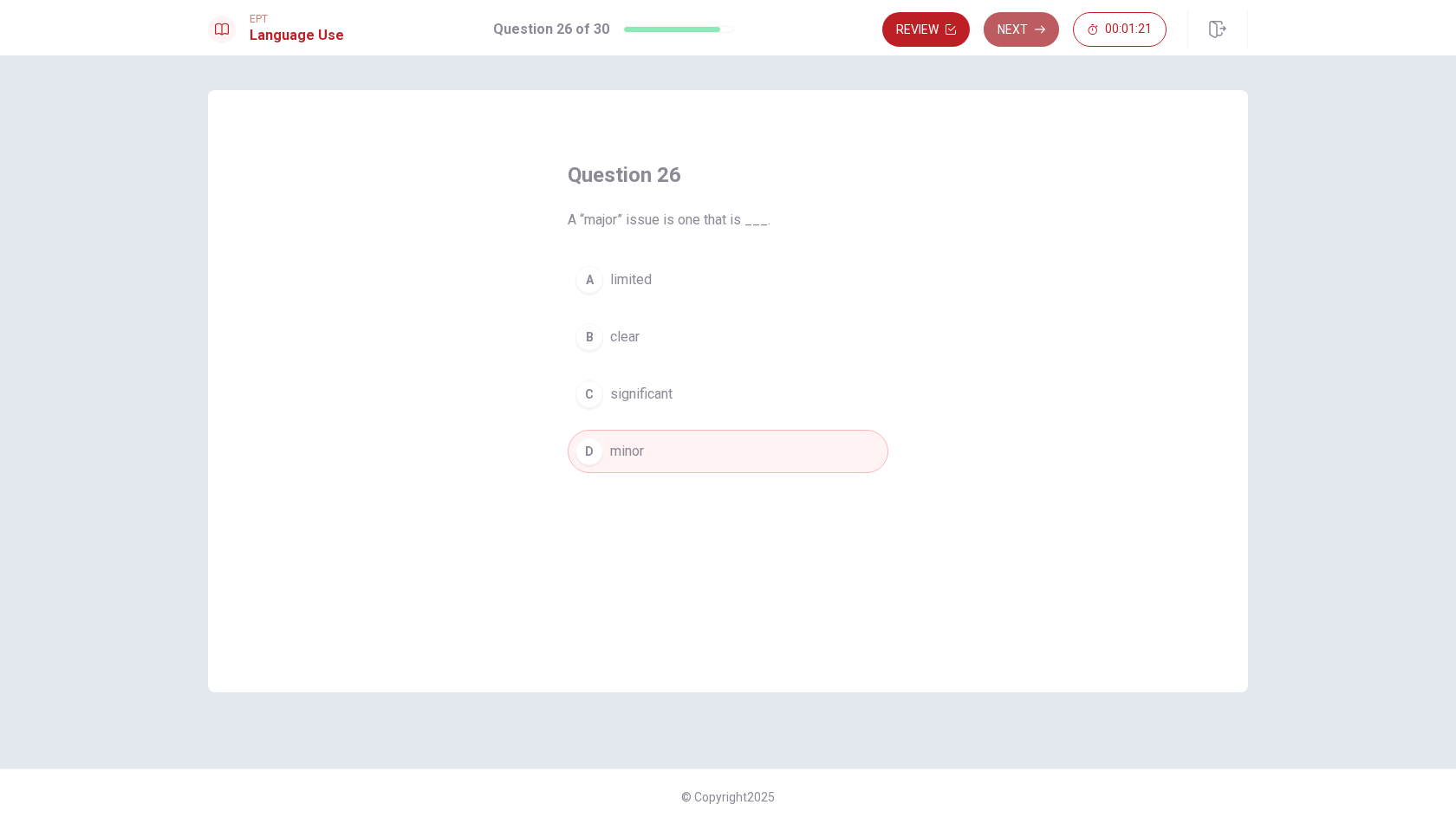
click at [1015, 34] on button "Next" at bounding box center [1022, 29] width 75 height 35
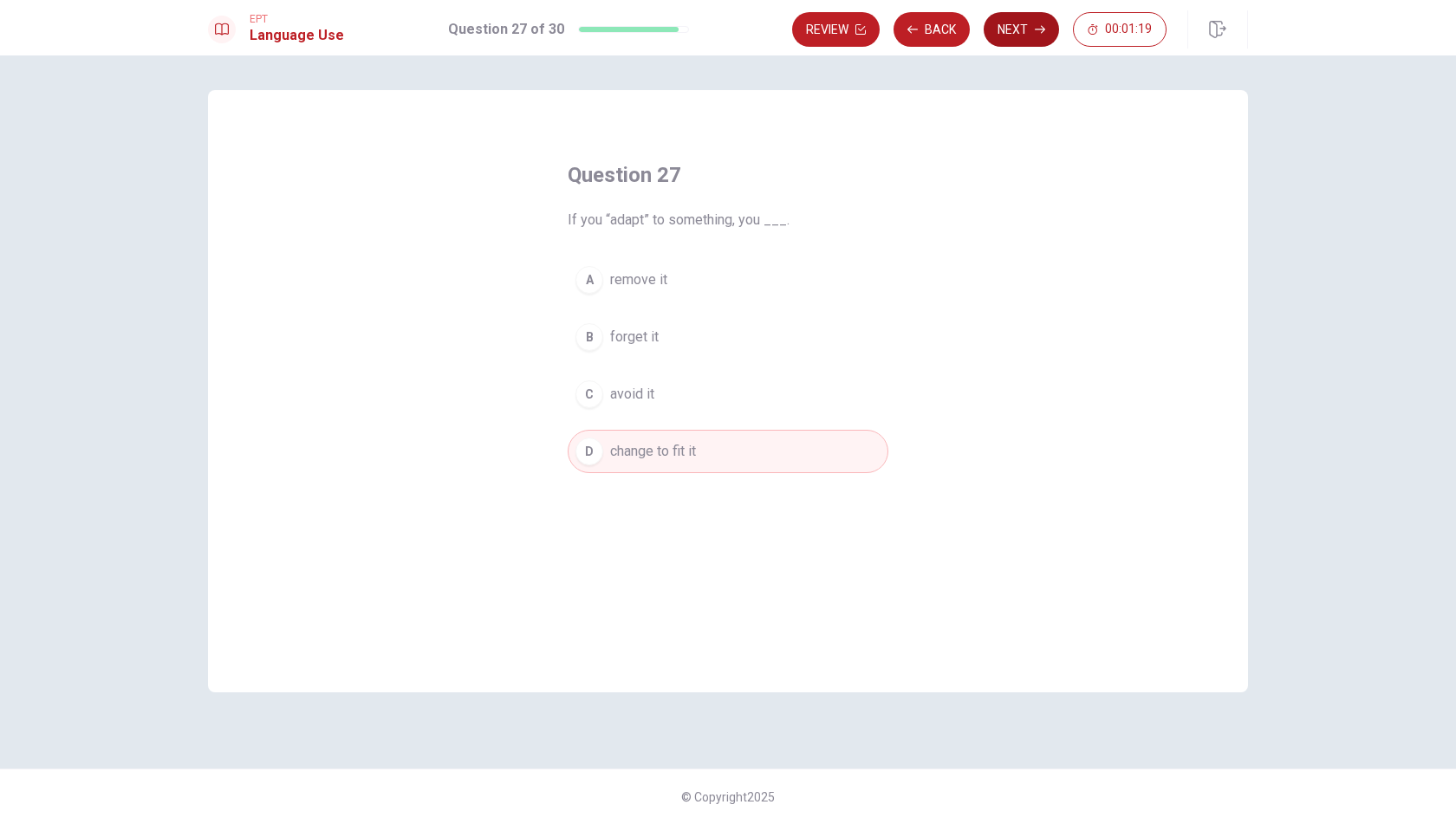
click at [1025, 29] on button "Next" at bounding box center [1022, 29] width 75 height 35
click at [1025, 29] on div "Review Back Next 00:01:19" at bounding box center [979, 29] width 374 height 35
click at [1015, 34] on button "Next" at bounding box center [1022, 29] width 75 height 35
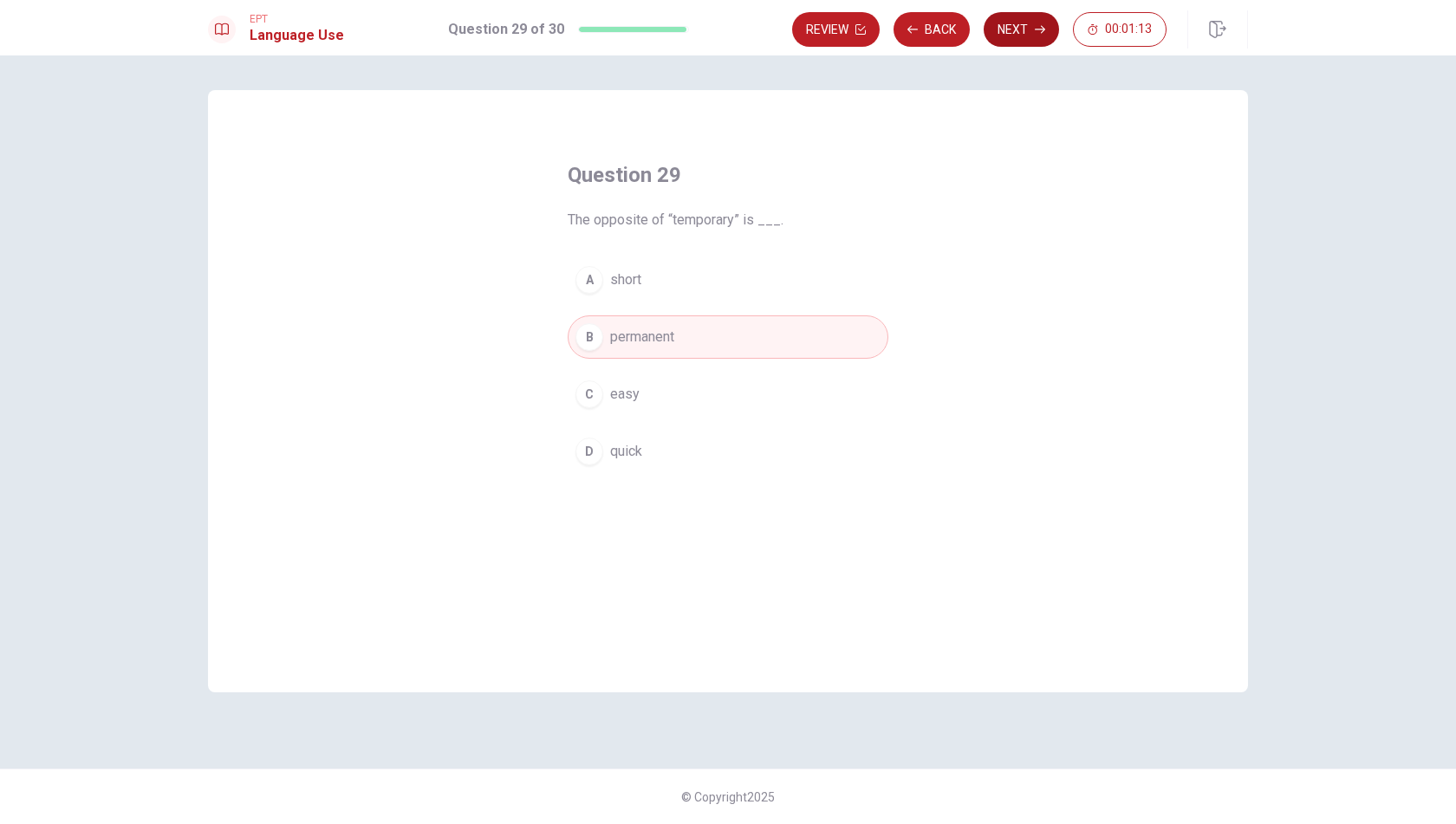
click at [1020, 37] on button "Next" at bounding box center [1022, 29] width 75 height 35
click at [1021, 35] on button "Next" at bounding box center [1022, 29] width 75 height 35
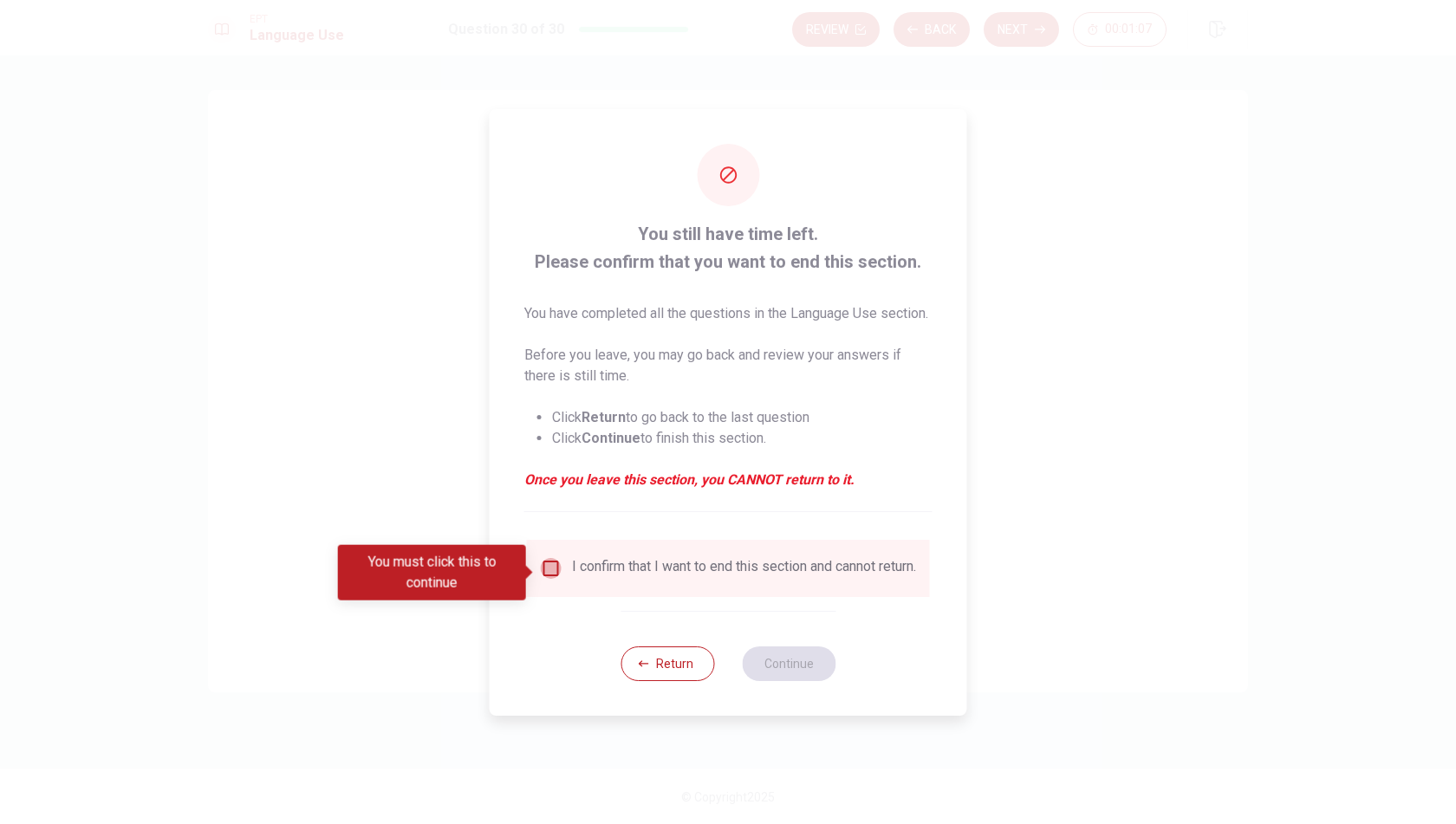
click at [549, 573] on input "You must click this to continue" at bounding box center [551, 568] width 21 height 21
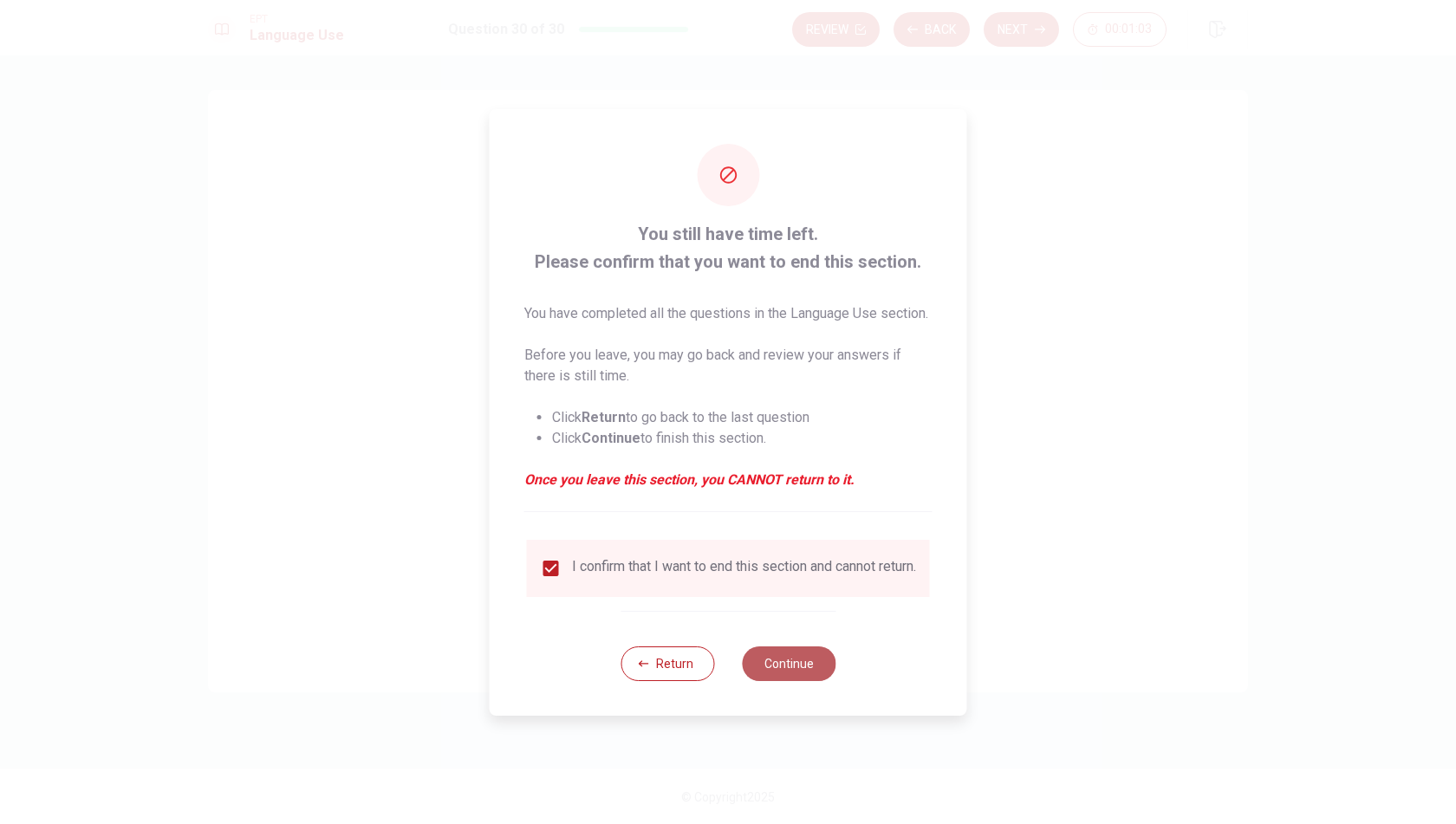
click at [771, 681] on button "Continue" at bounding box center [789, 663] width 94 height 35
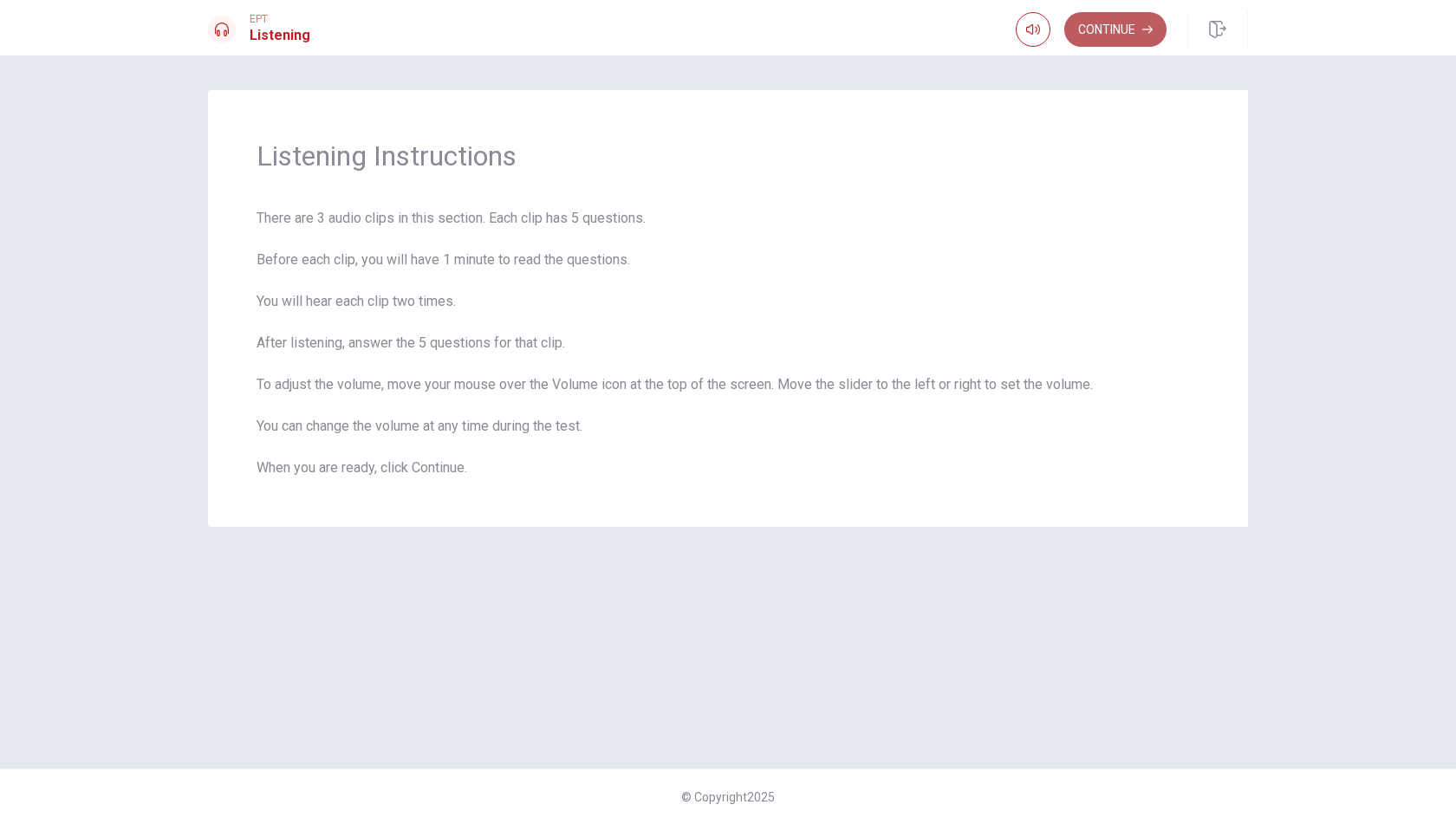
click at [1118, 34] on button "Continue" at bounding box center [1115, 29] width 103 height 35
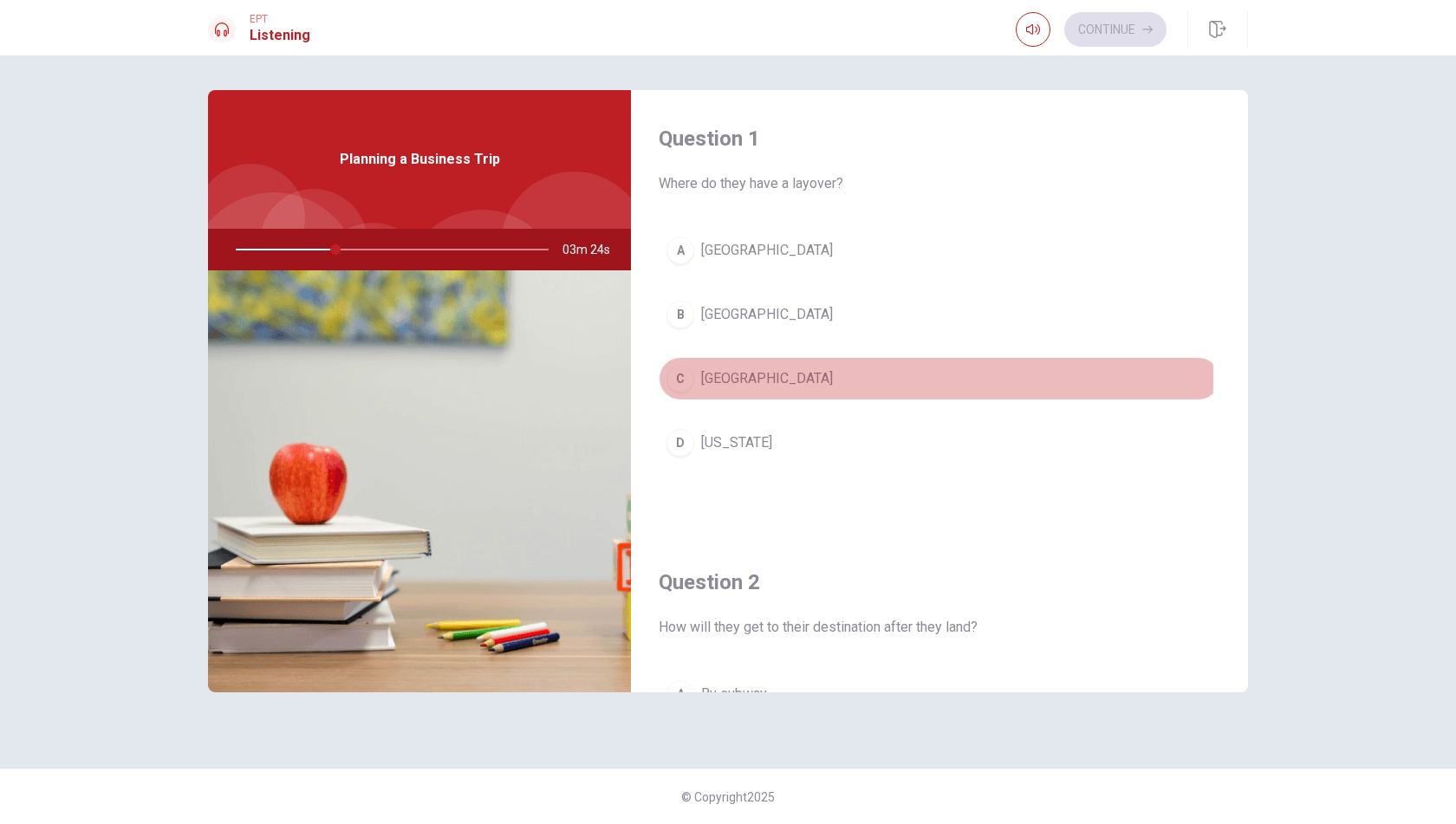
click at [686, 375] on div "C" at bounding box center [680, 379] width 28 height 28
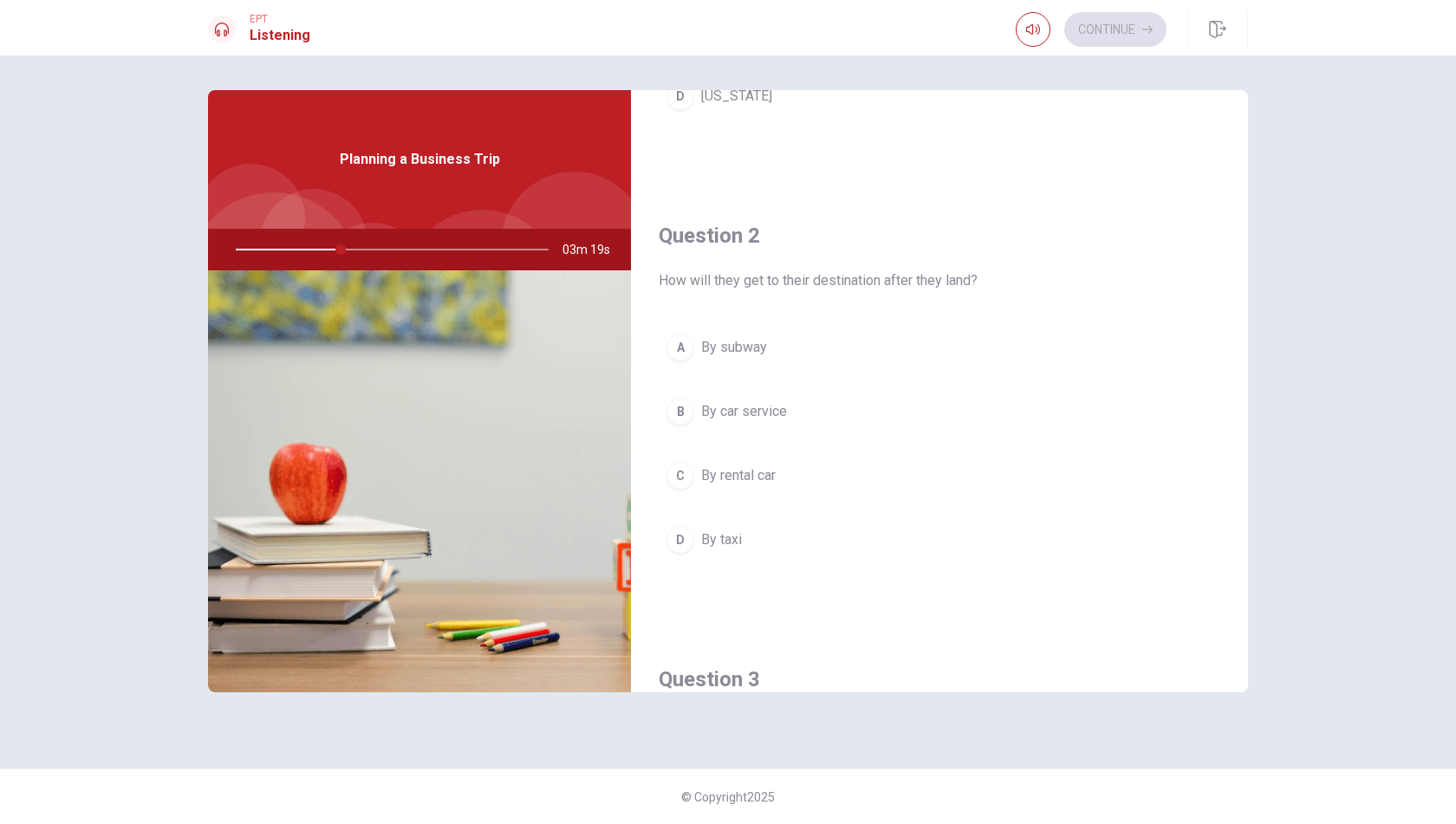
scroll to position [433, 0]
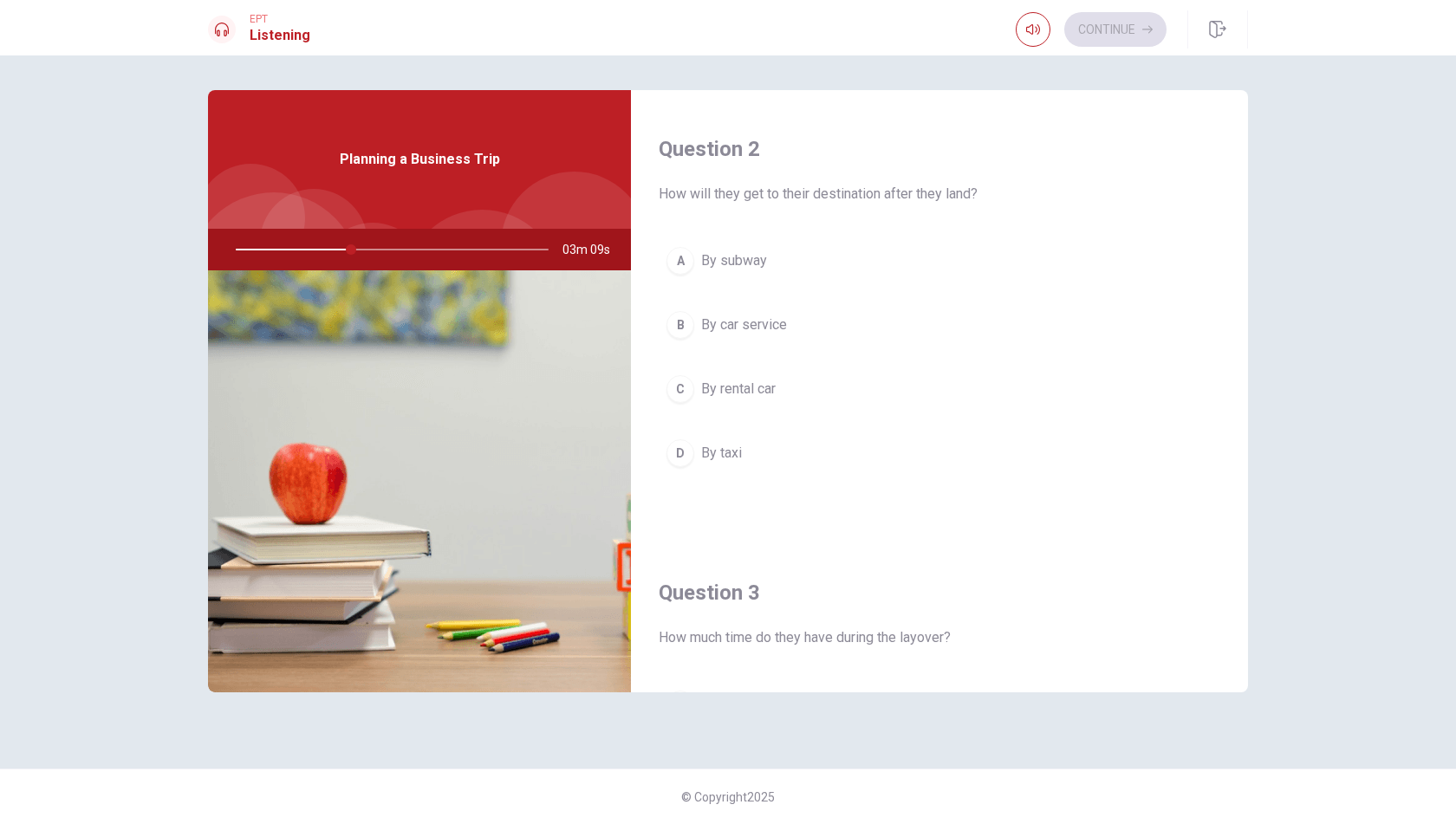
click at [737, 316] on span "By car service" at bounding box center [743, 325] width 86 height 21
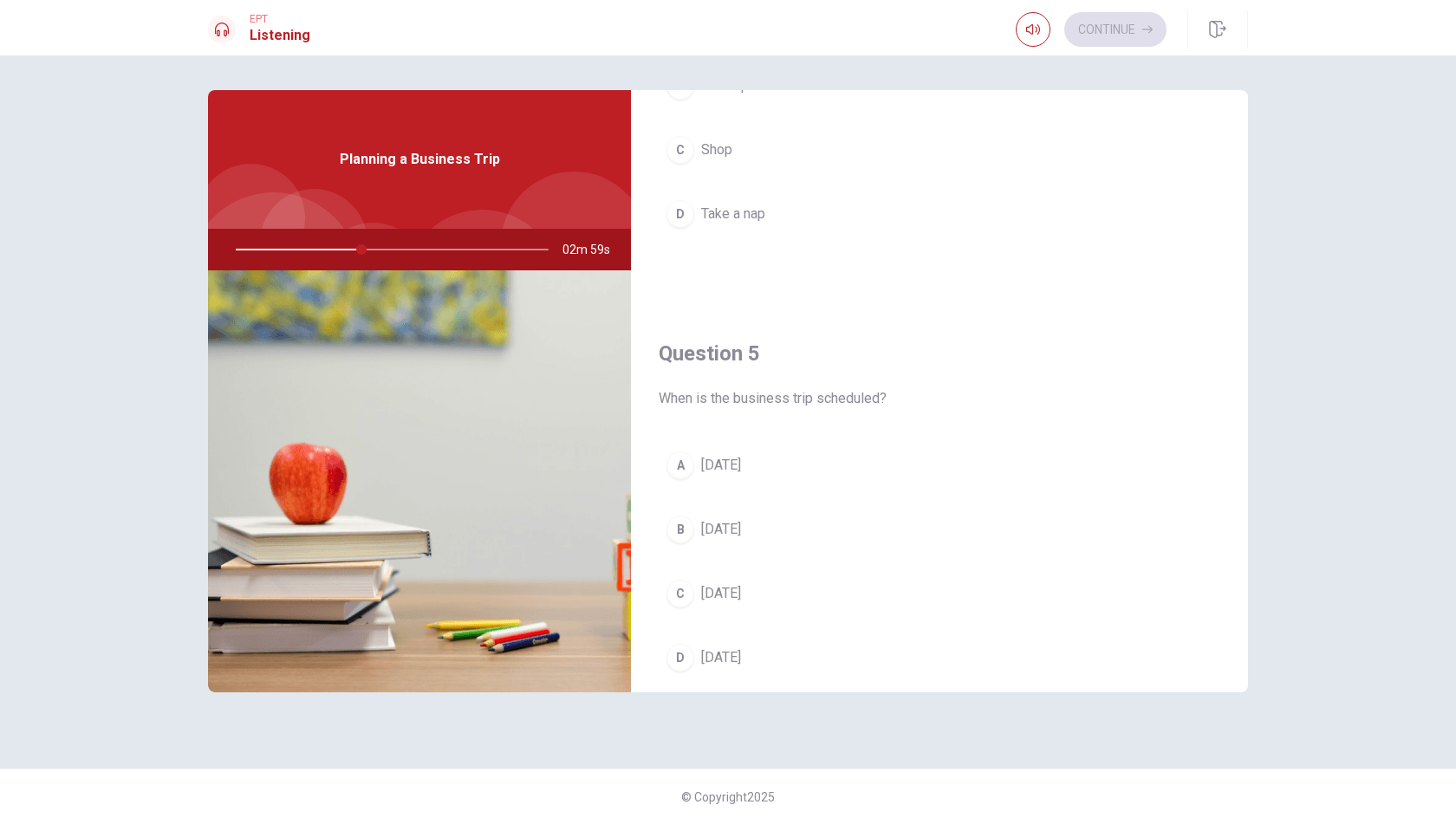
scroll to position [1605, 0]
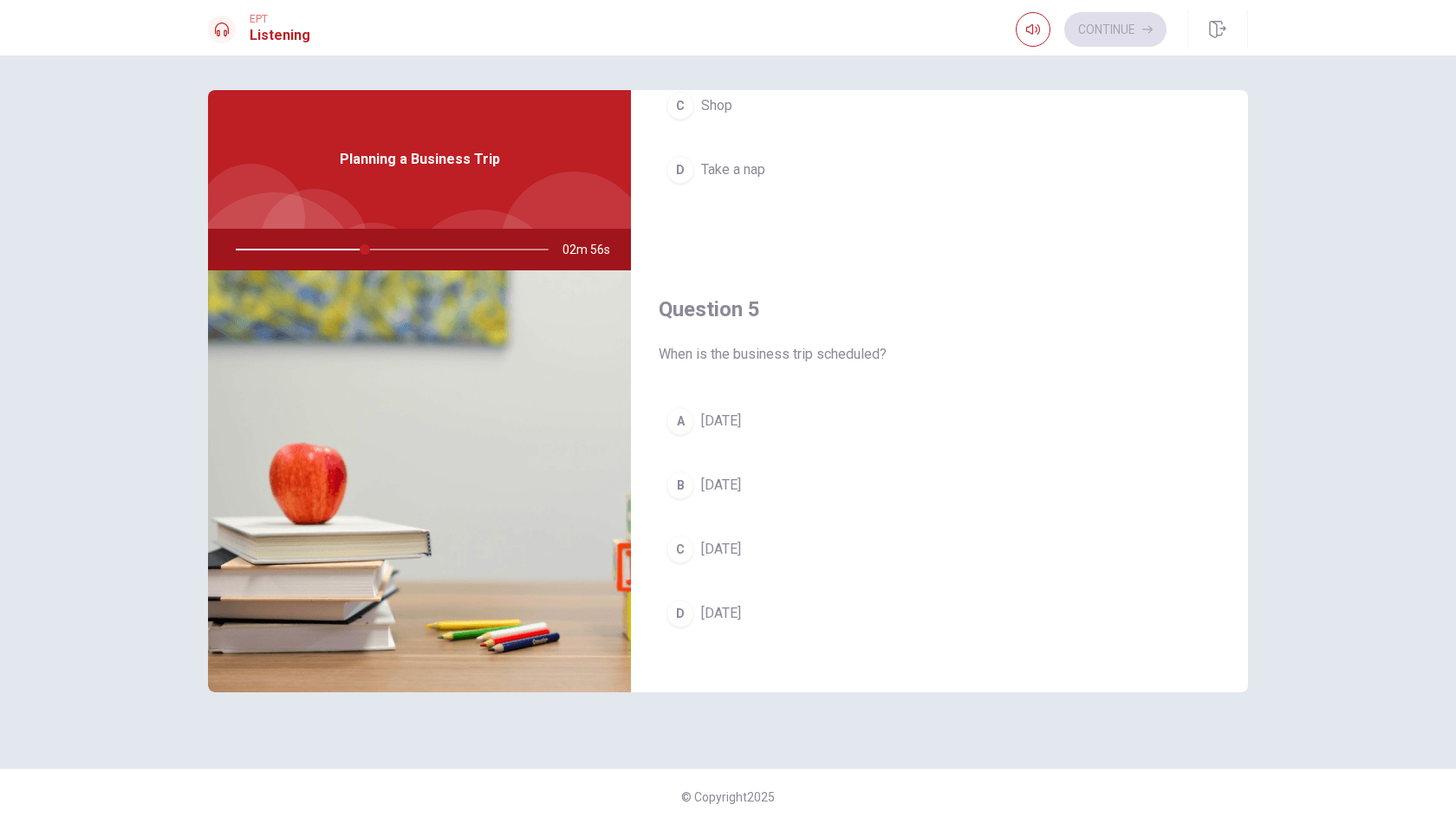
click at [741, 411] on span "[DATE]" at bounding box center [721, 420] width 39 height 21
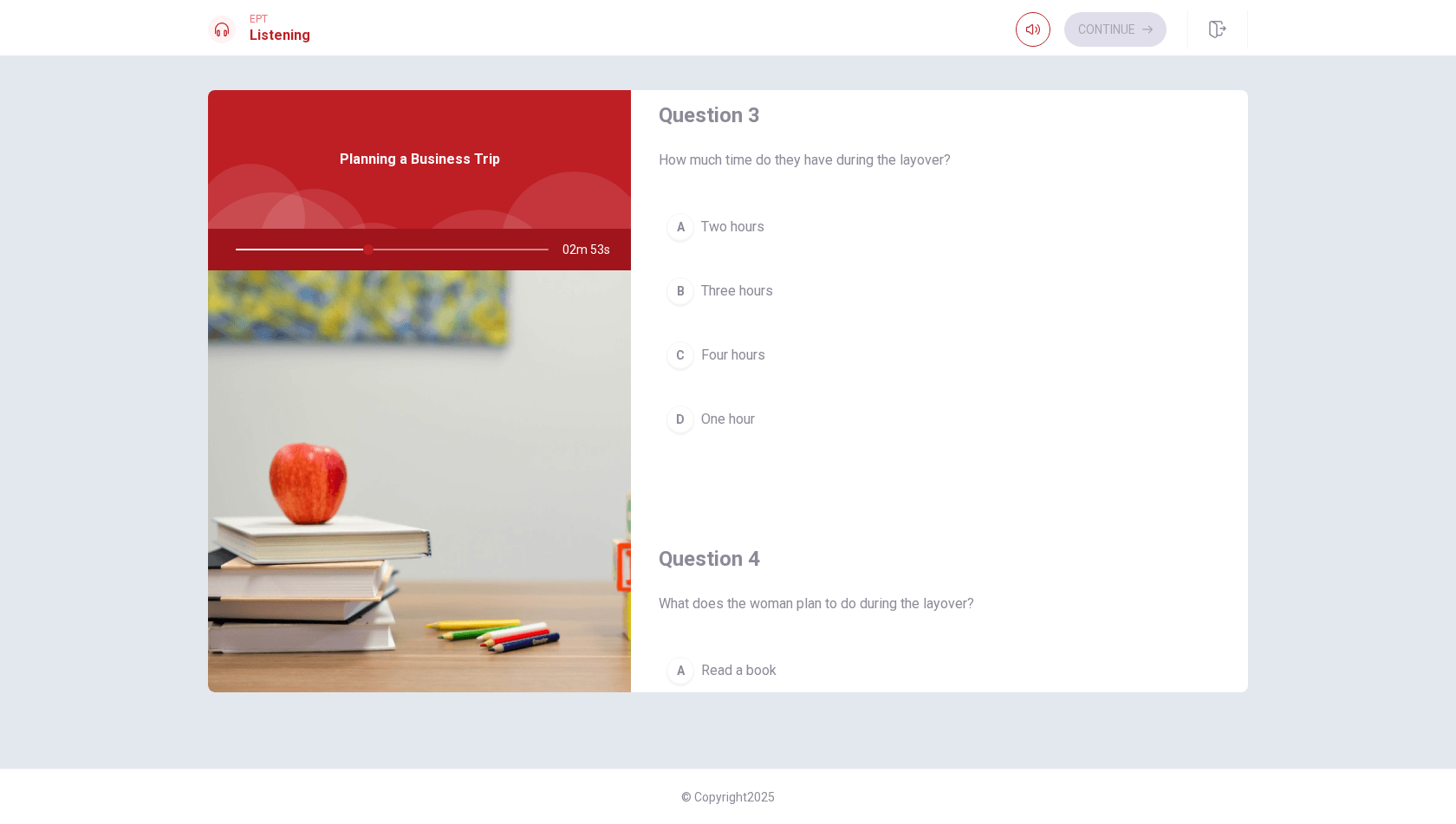
scroll to position [1085, 0]
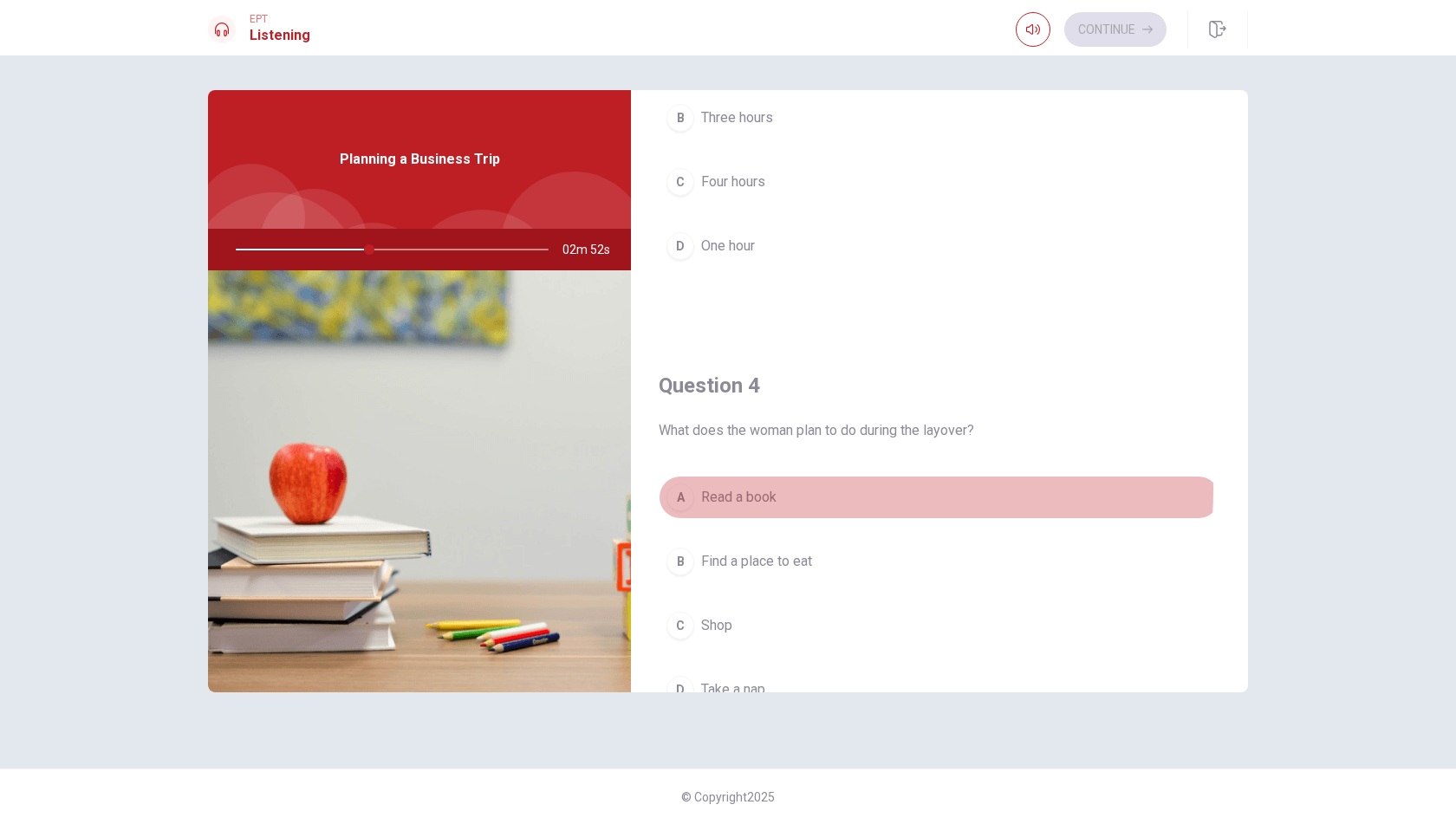
click at [734, 487] on span "Read a book" at bounding box center [738, 497] width 75 height 21
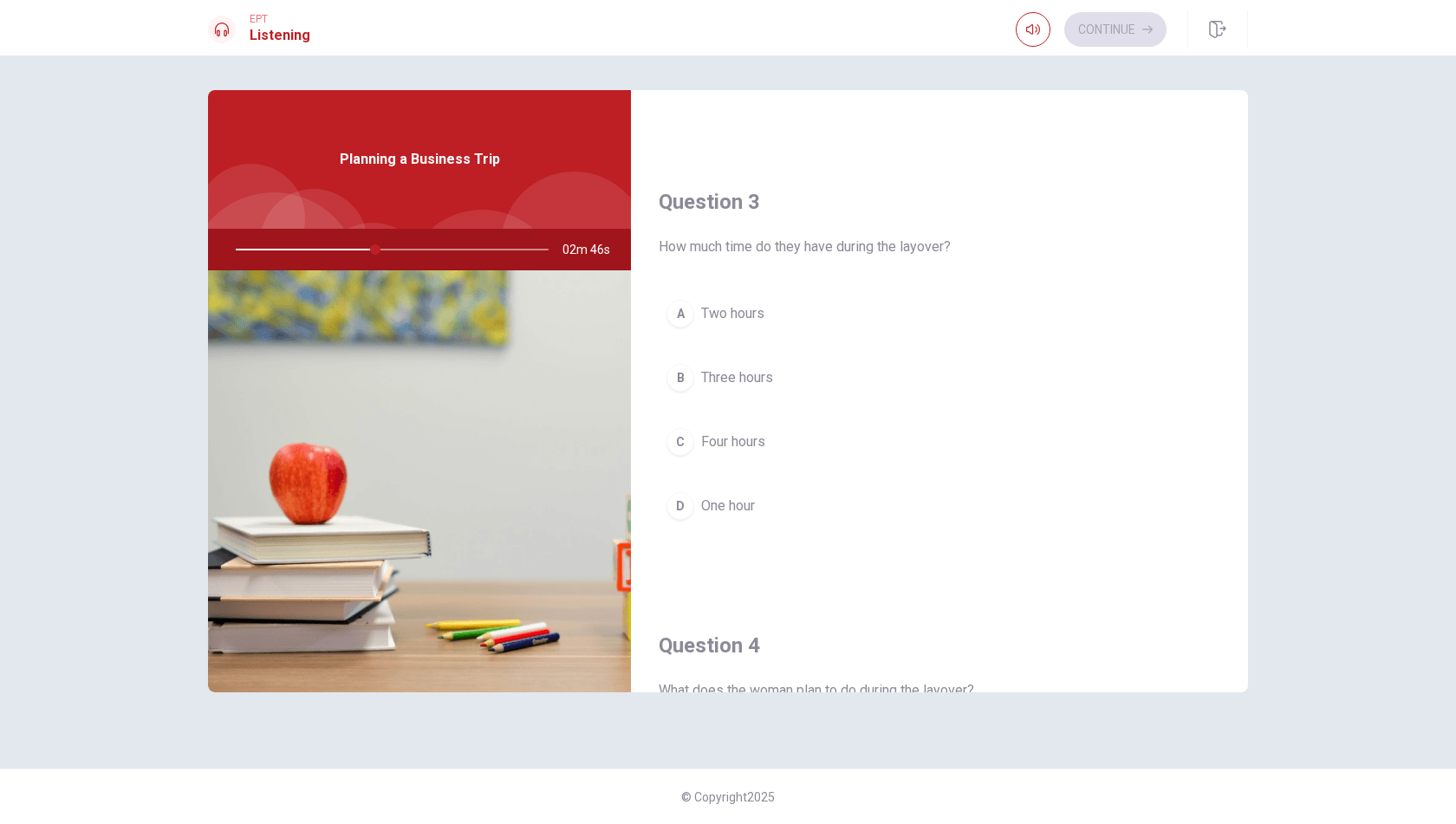
scroll to position [737, 0]
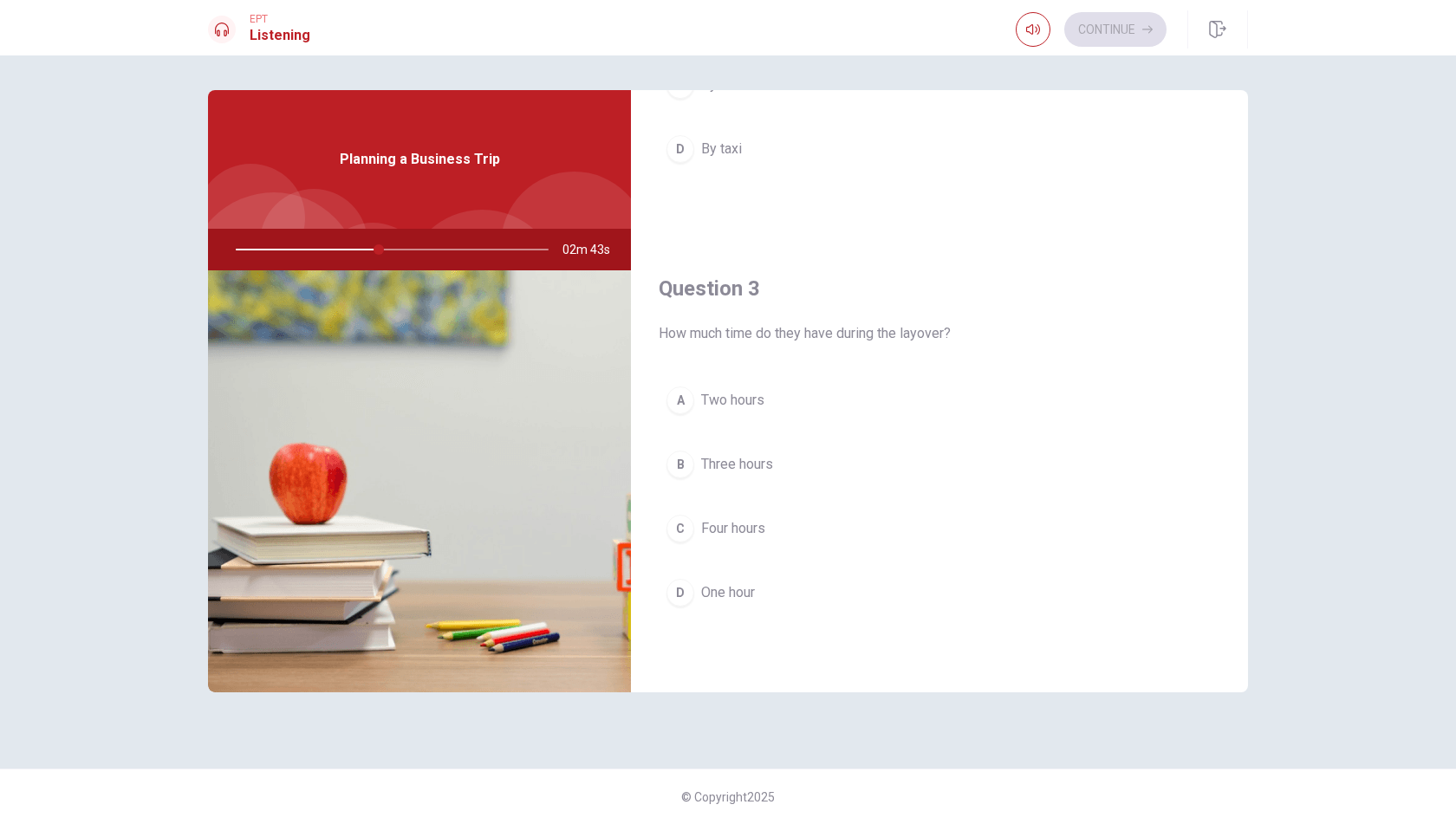
click at [723, 395] on span "Two hours" at bounding box center [732, 400] width 63 height 21
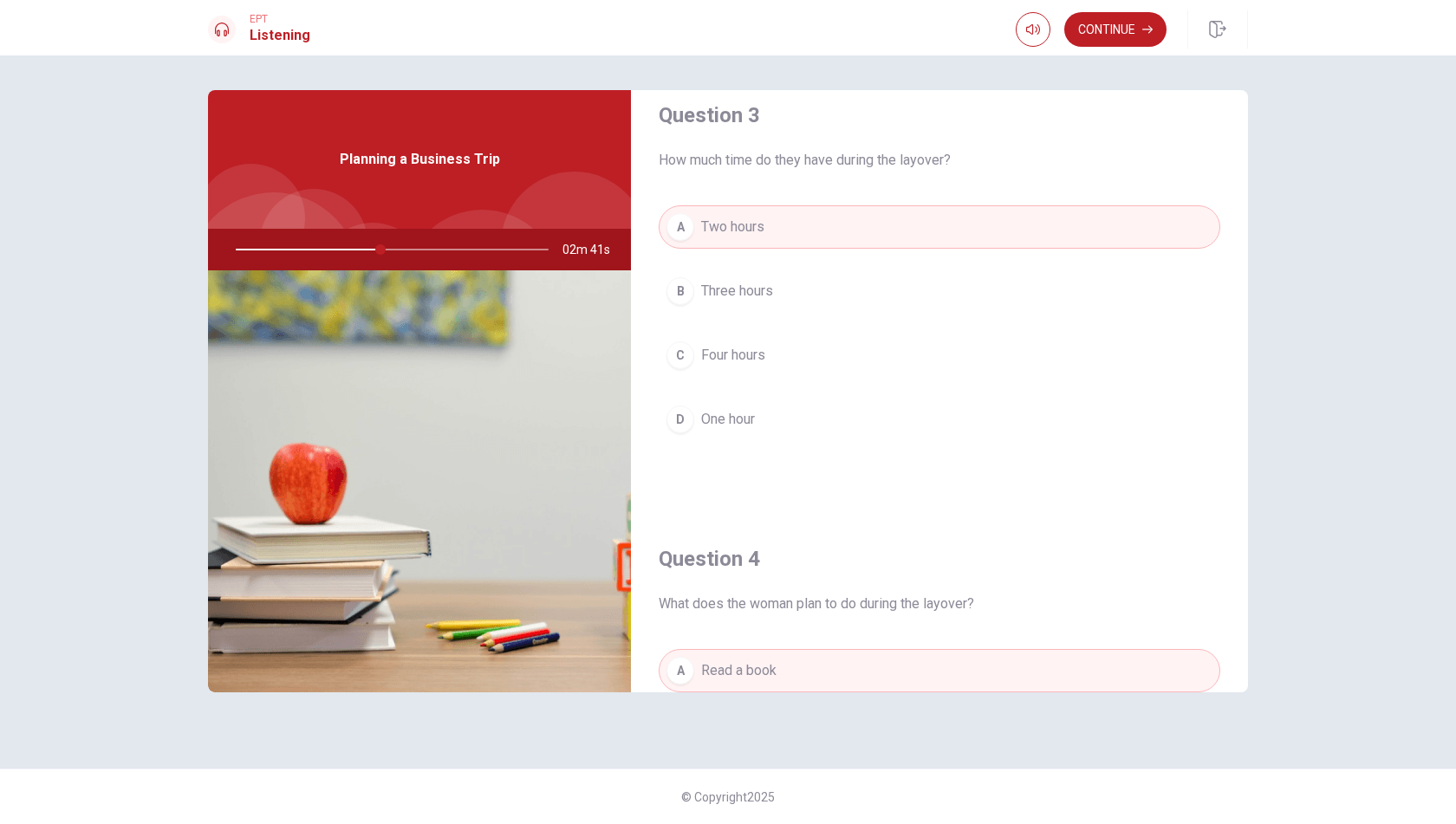
scroll to position [1170, 0]
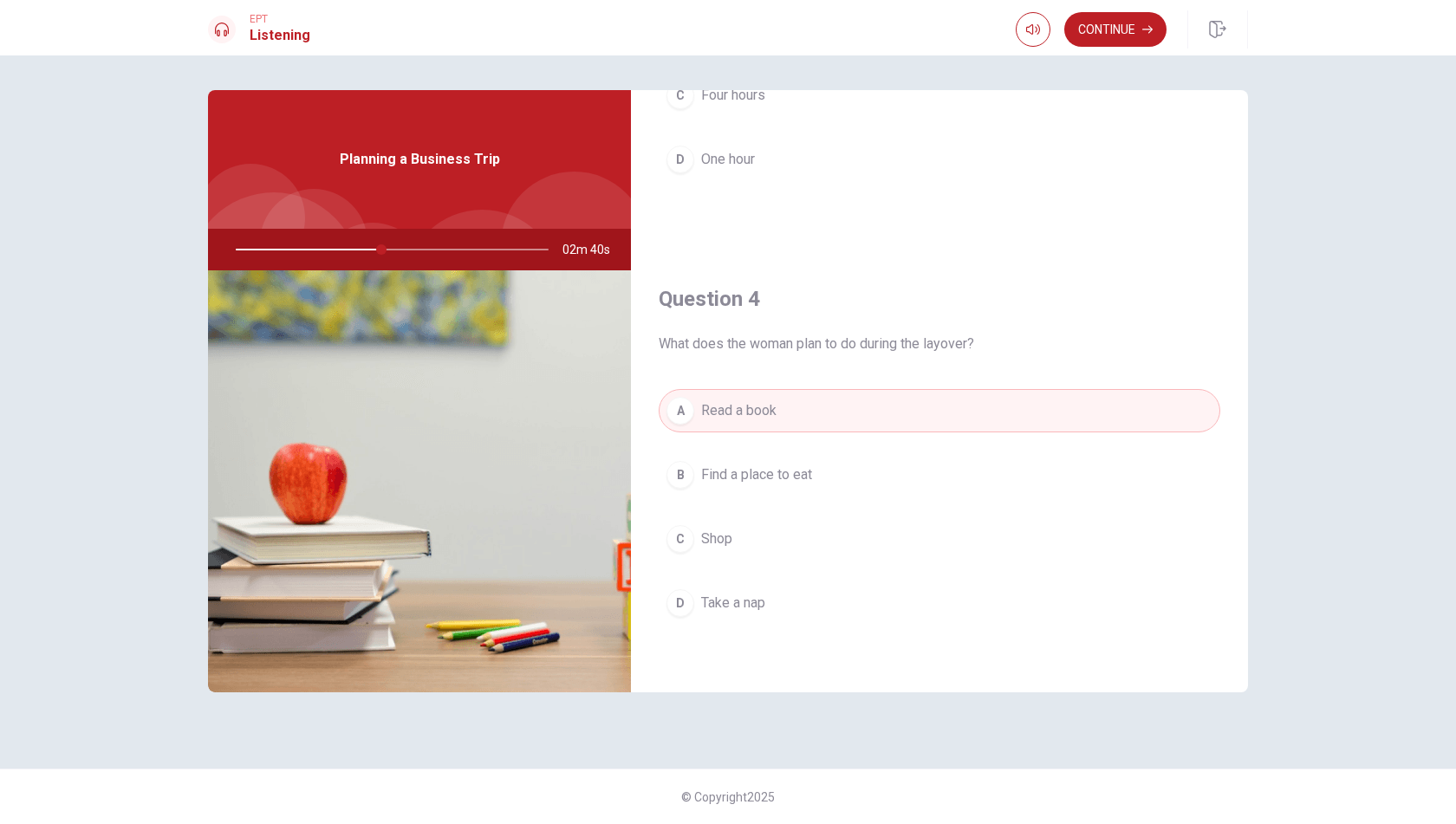
click at [779, 466] on span "Find a place to eat" at bounding box center [756, 475] width 111 height 21
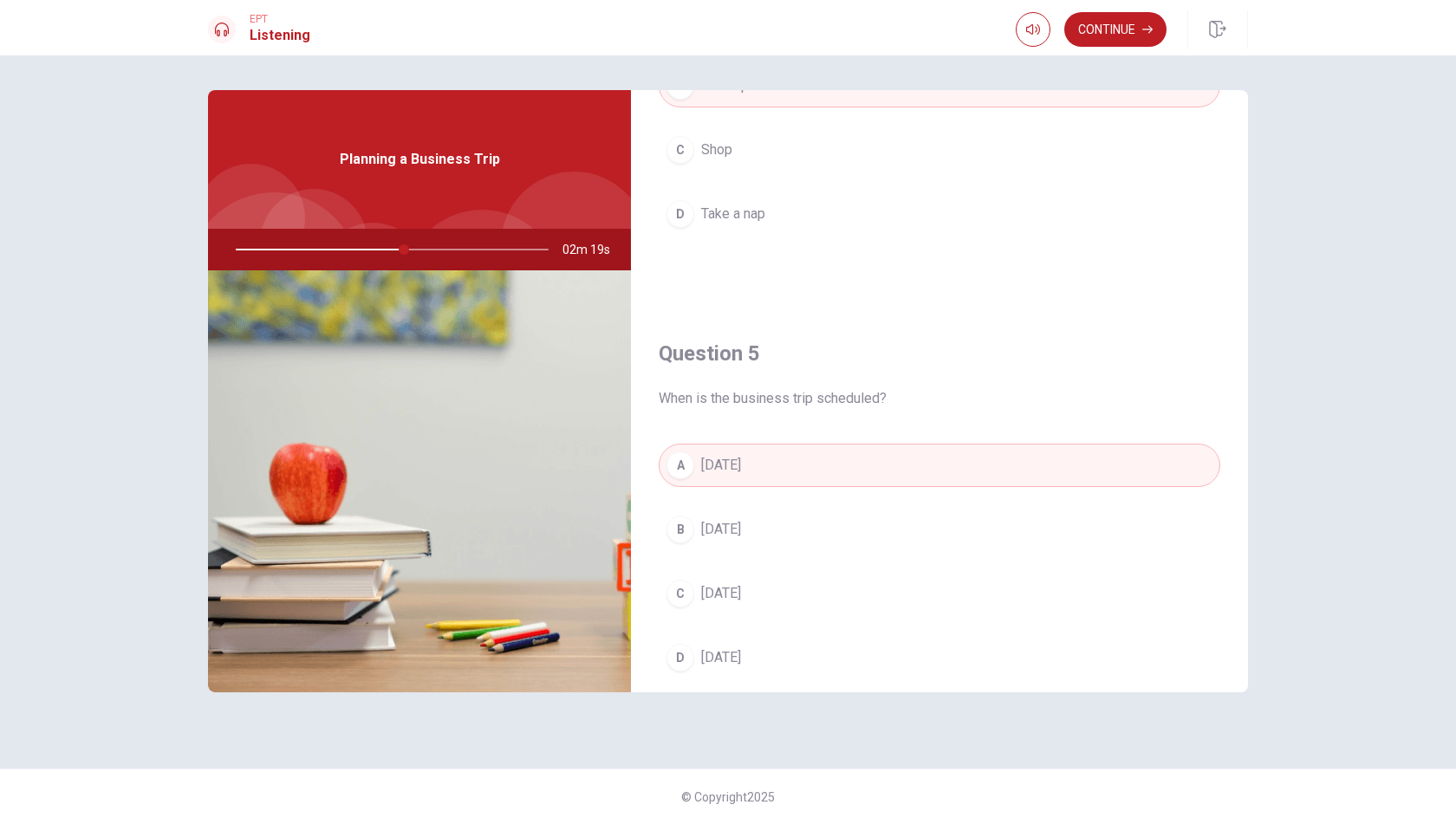
scroll to position [1605, 0]
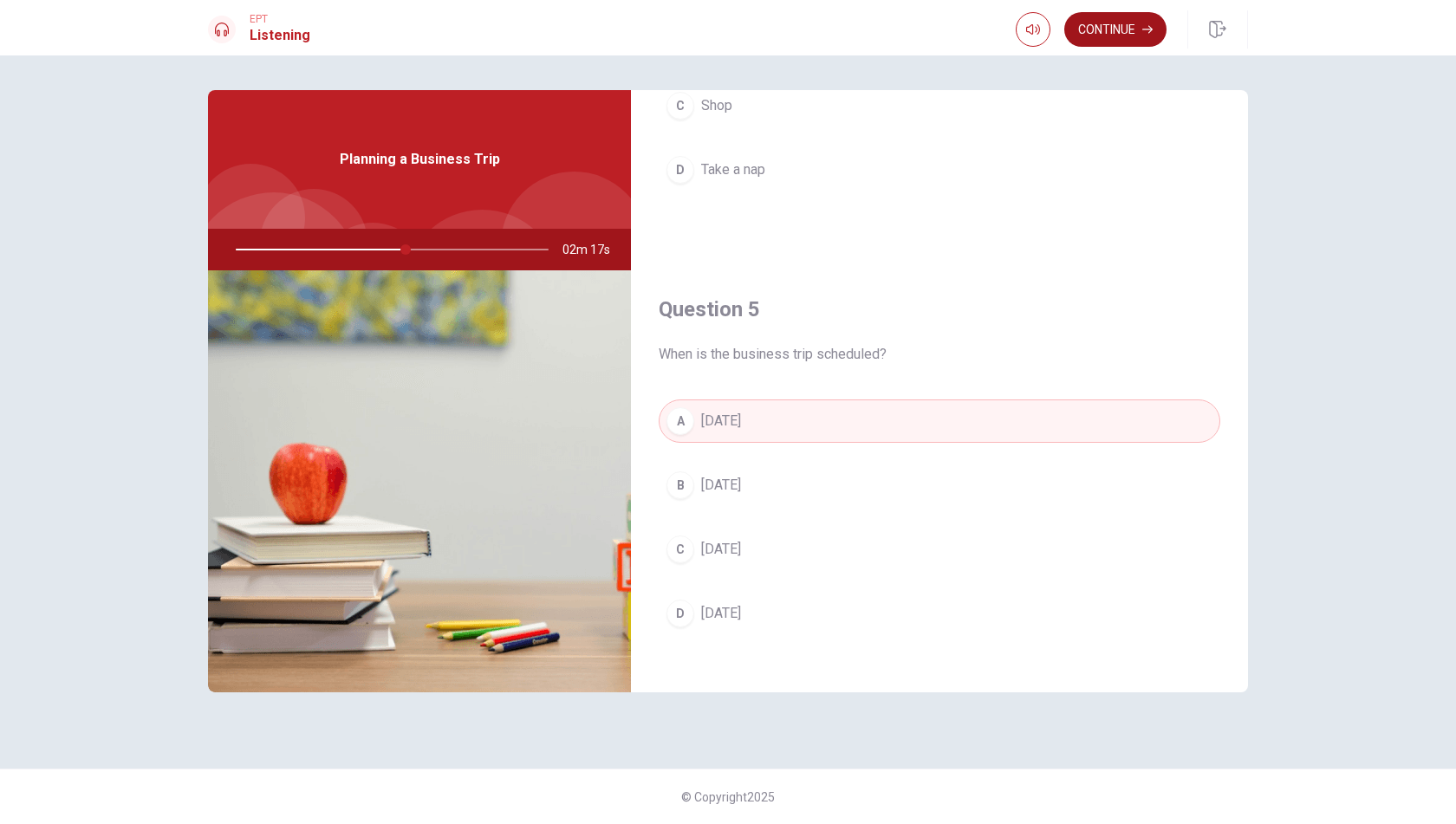
click at [1109, 24] on button "Continue" at bounding box center [1115, 29] width 103 height 35
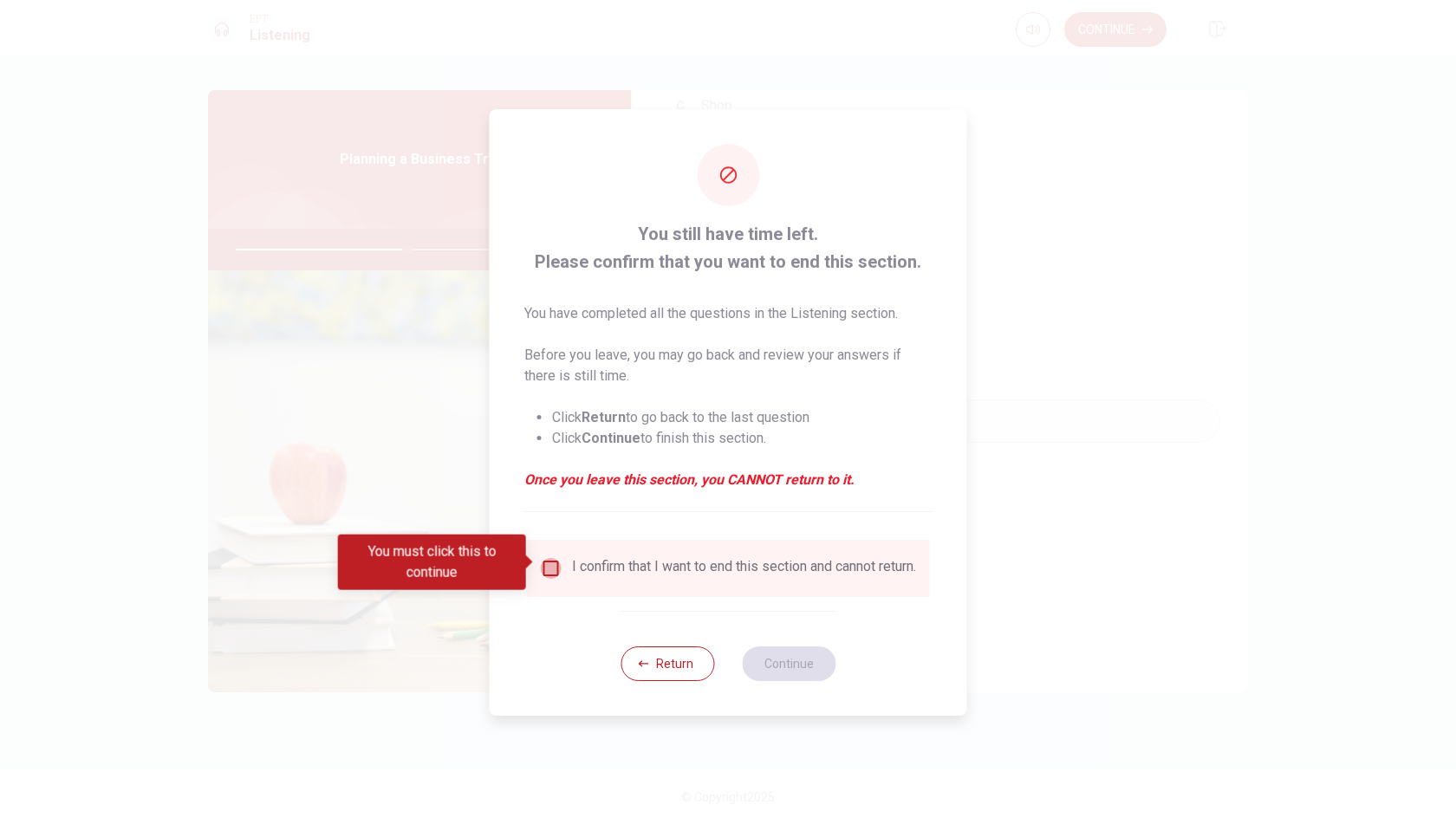
click at [545, 561] on input "You must click this to continue" at bounding box center [551, 568] width 21 height 21
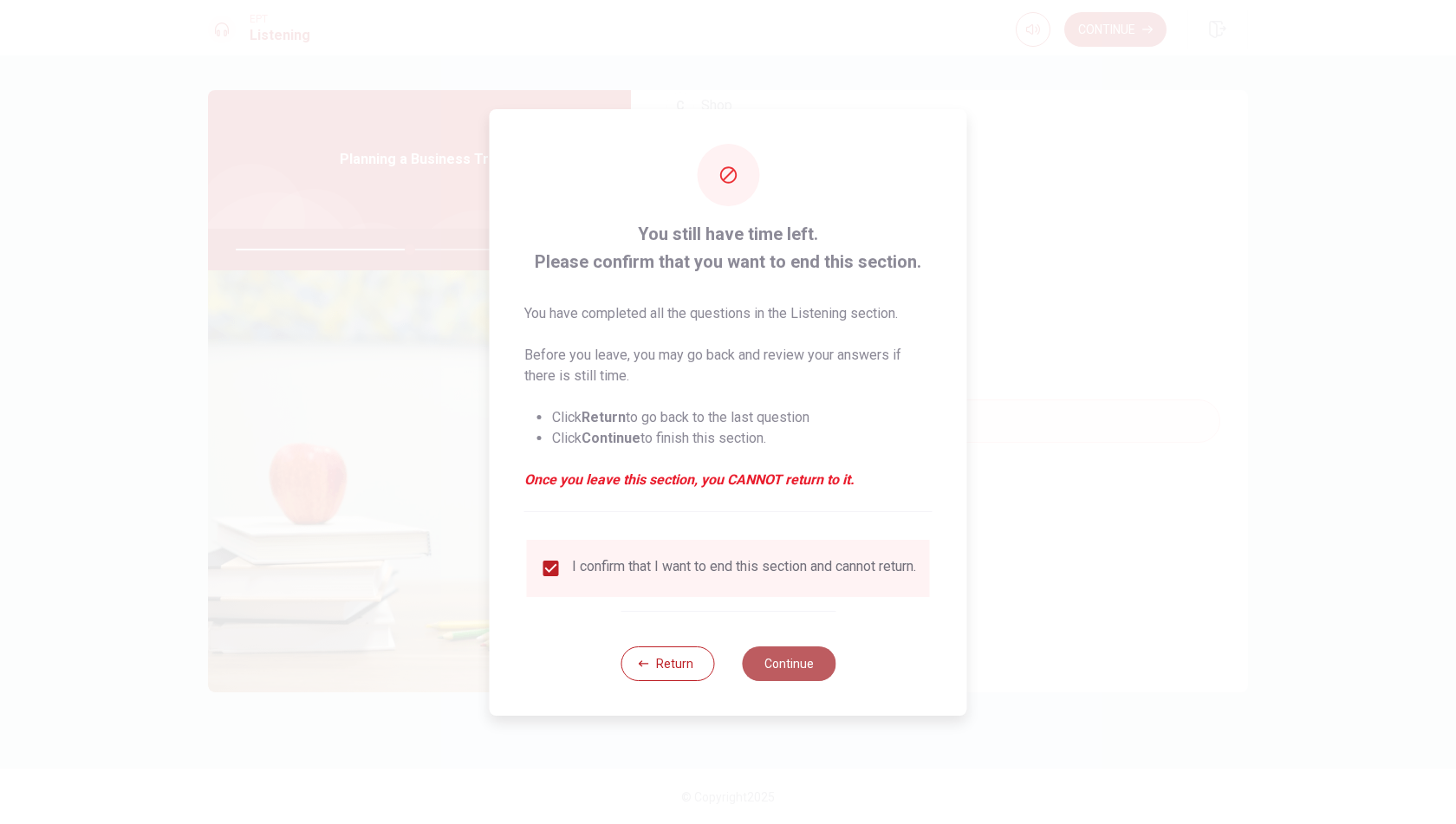
click at [809, 661] on button "Continue" at bounding box center [789, 663] width 94 height 35
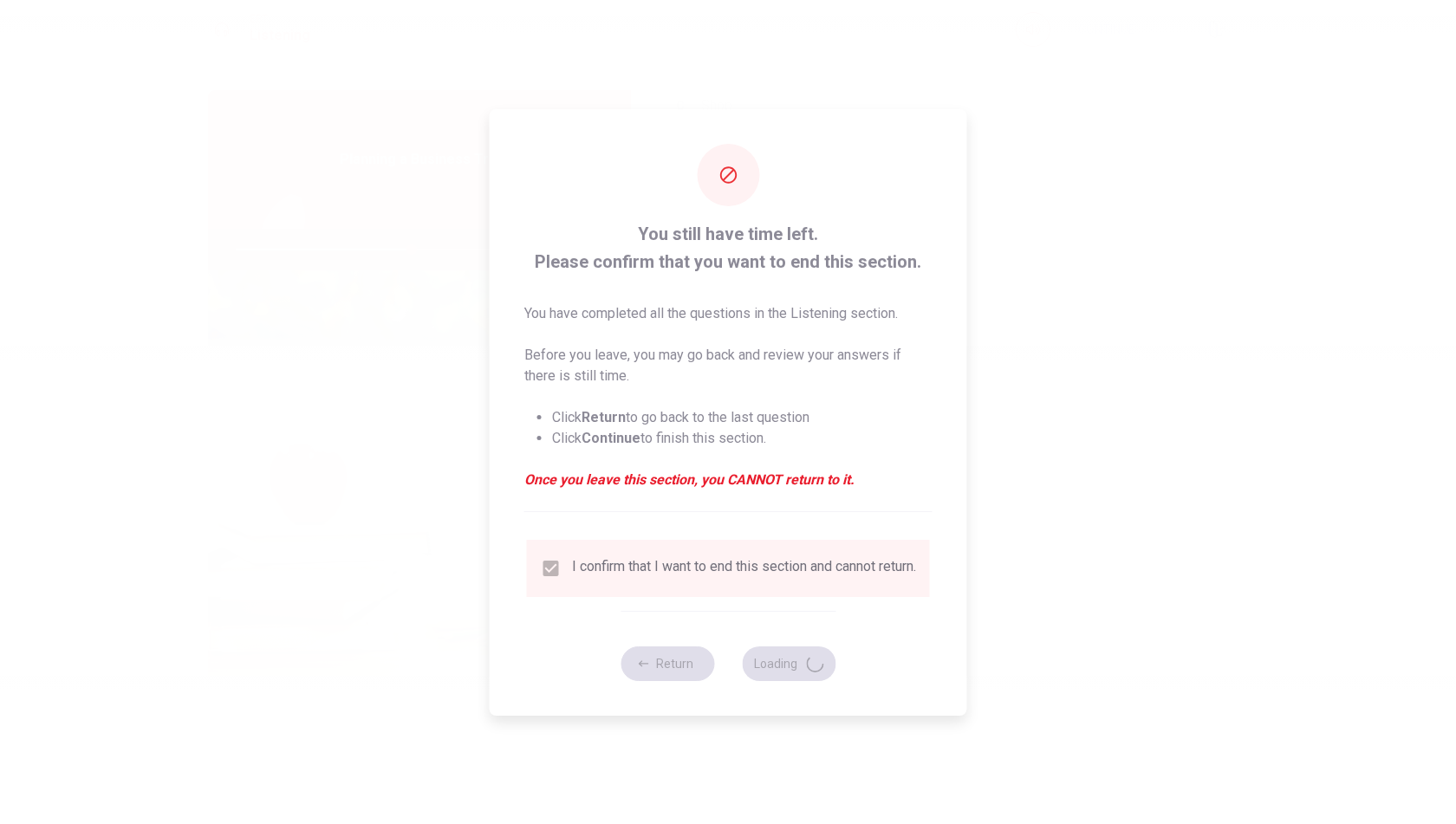
type input "57"
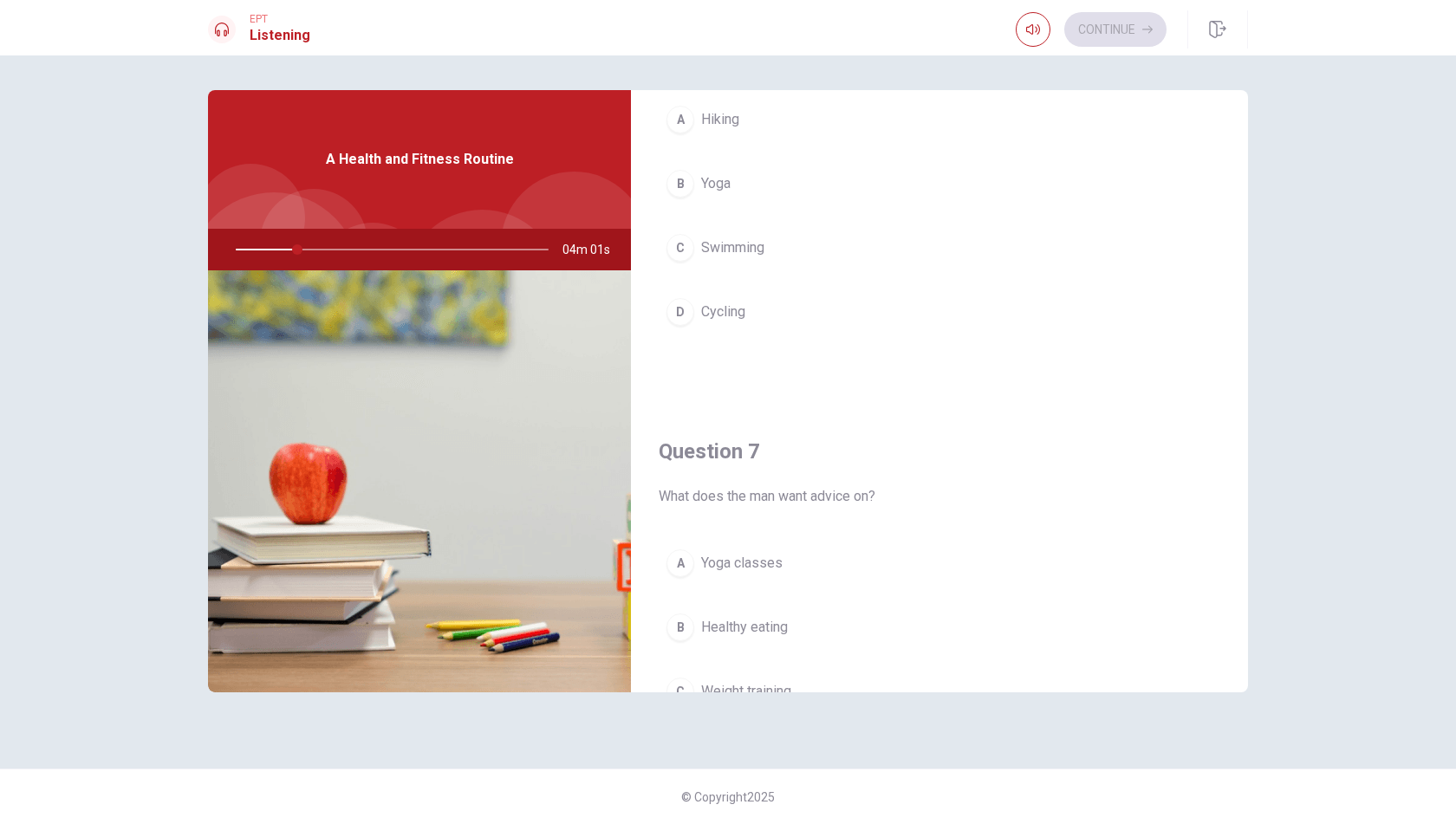
scroll to position [0, 0]
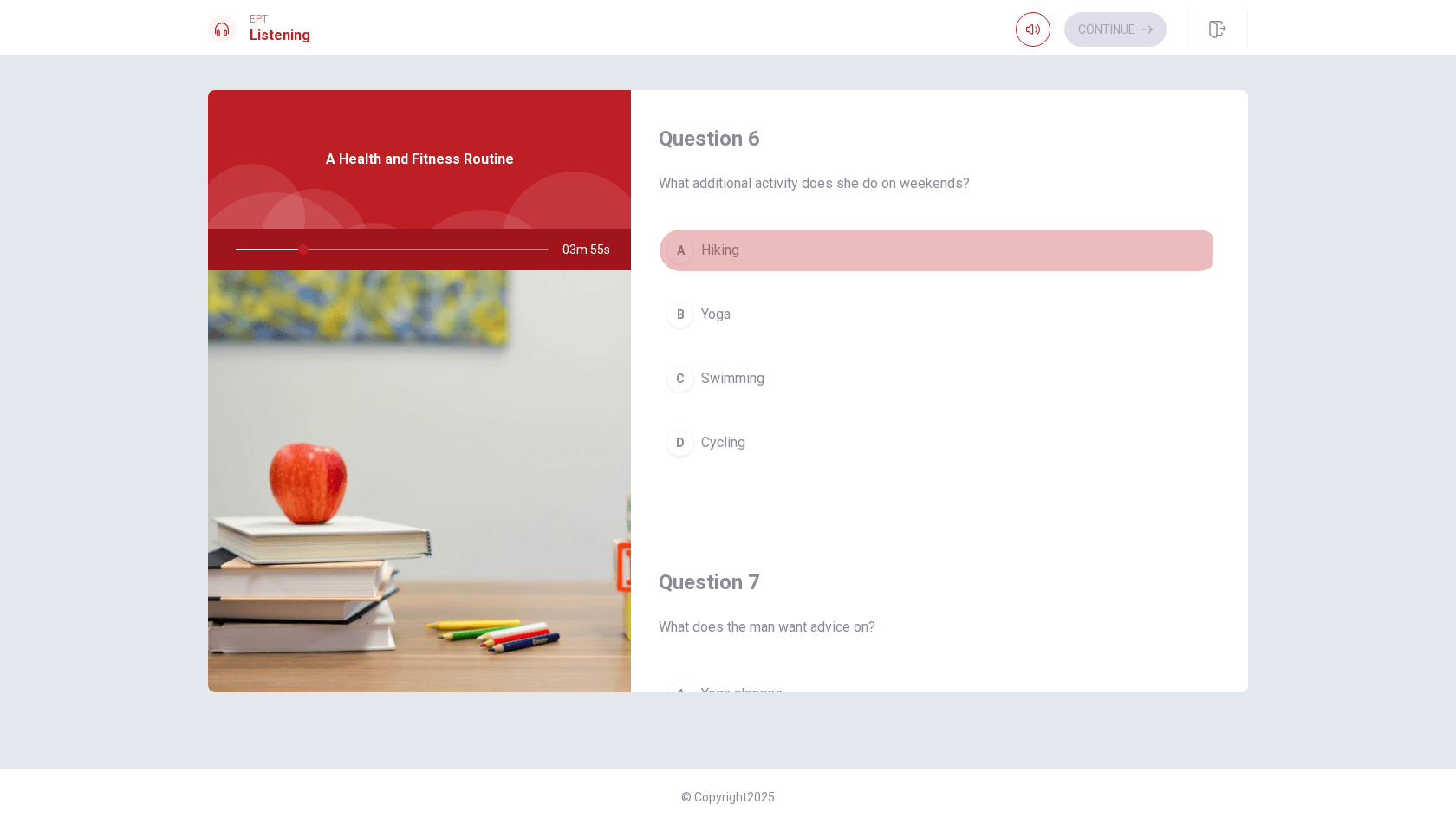
drag, startPoint x: 765, startPoint y: 246, endPoint x: 777, endPoint y: 245, distance: 12.0
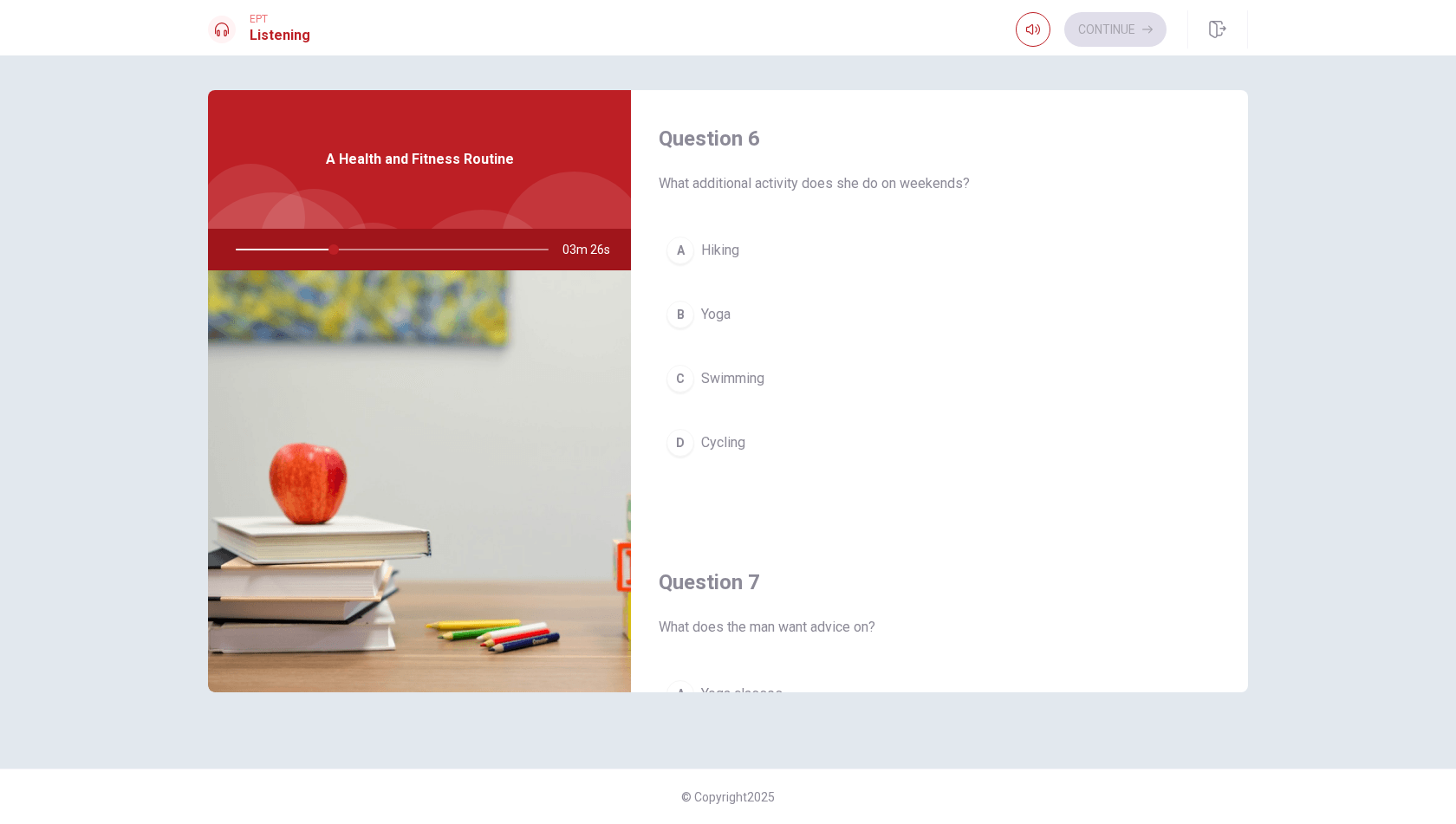
scroll to position [87, 0]
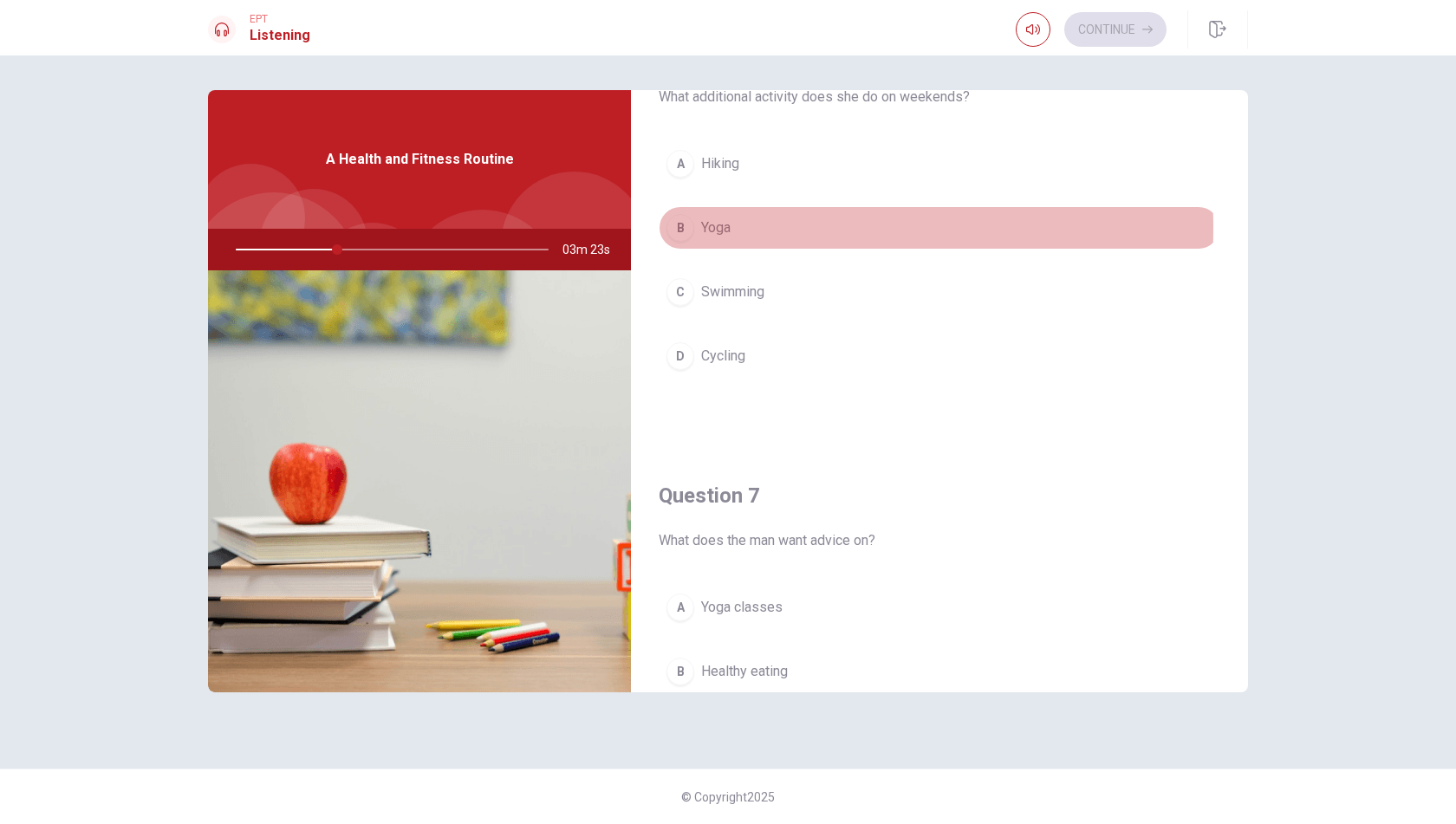
click at [678, 227] on div "B" at bounding box center [680, 228] width 28 height 28
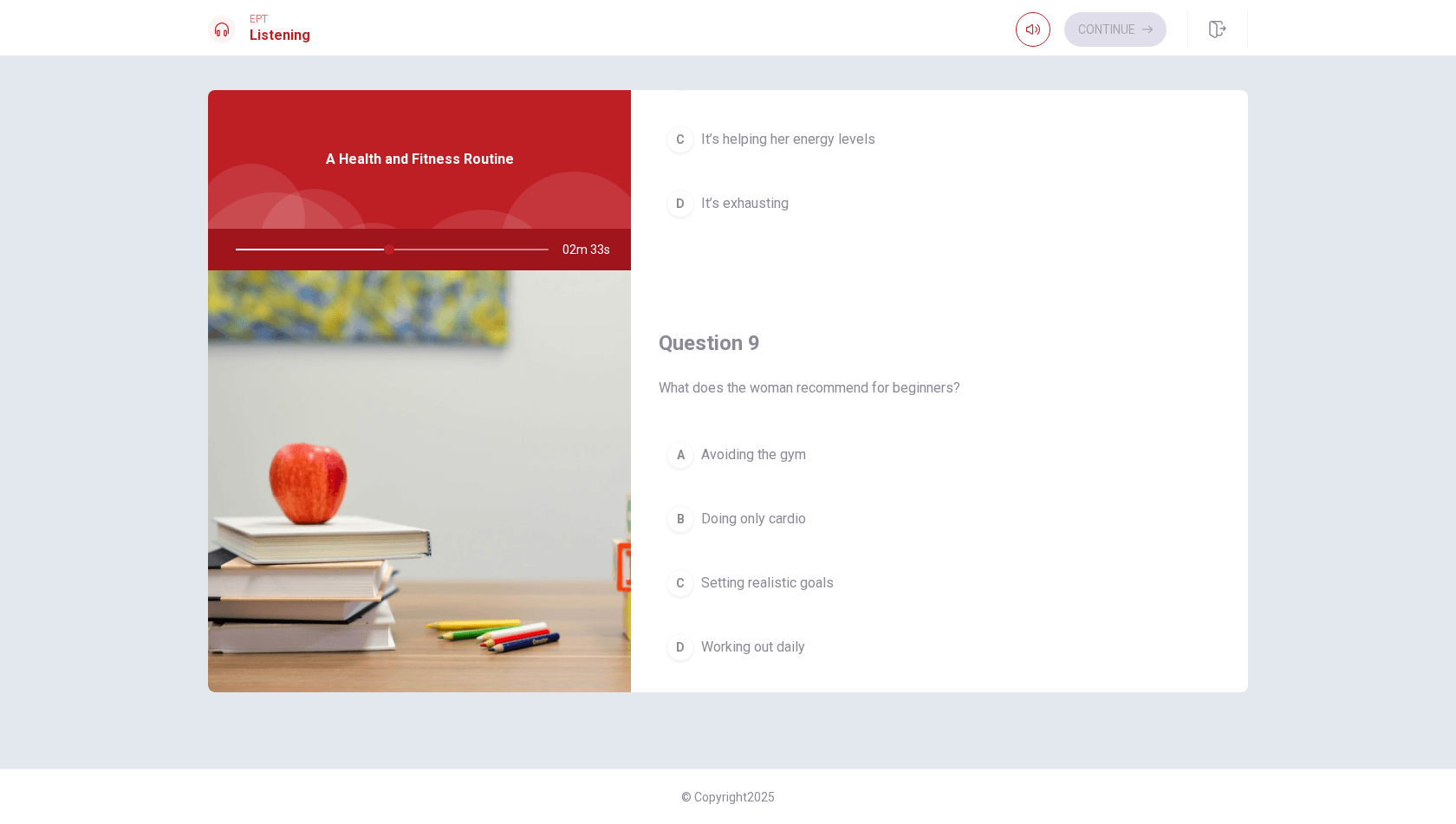
scroll to position [1605, 0]
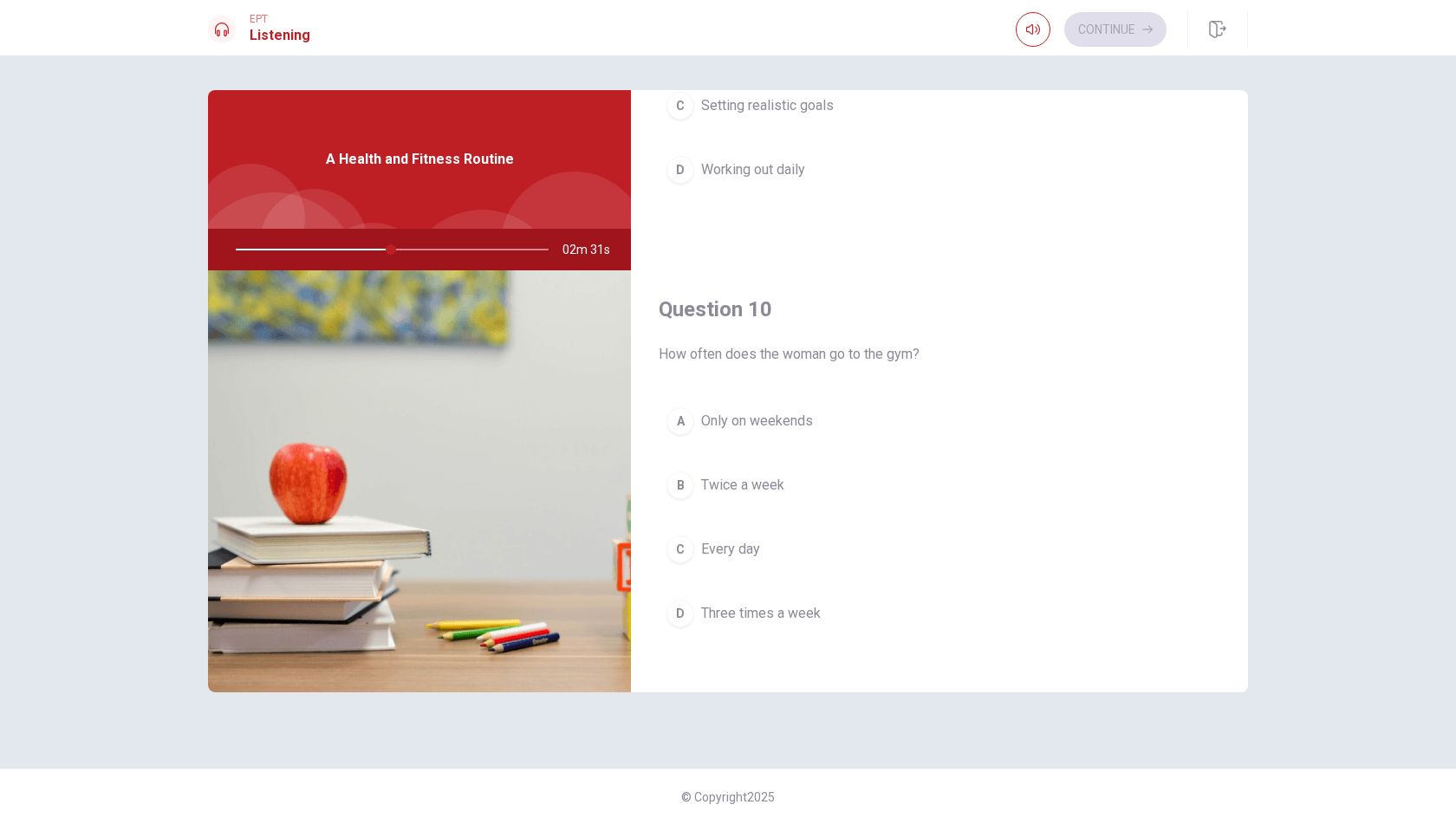
click at [756, 604] on span "Three times a week" at bounding box center [760, 613] width 119 height 21
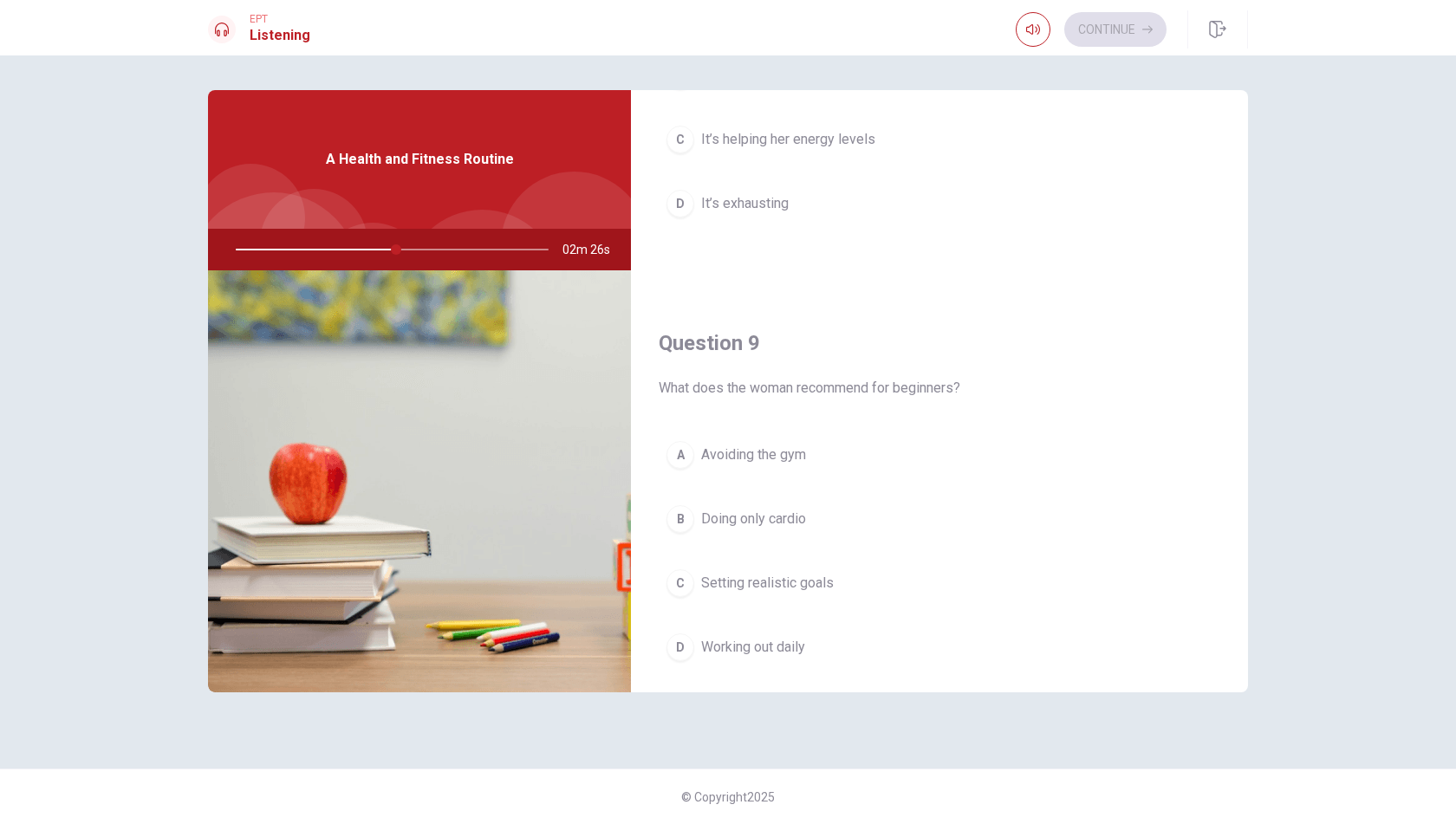
scroll to position [1300, 0]
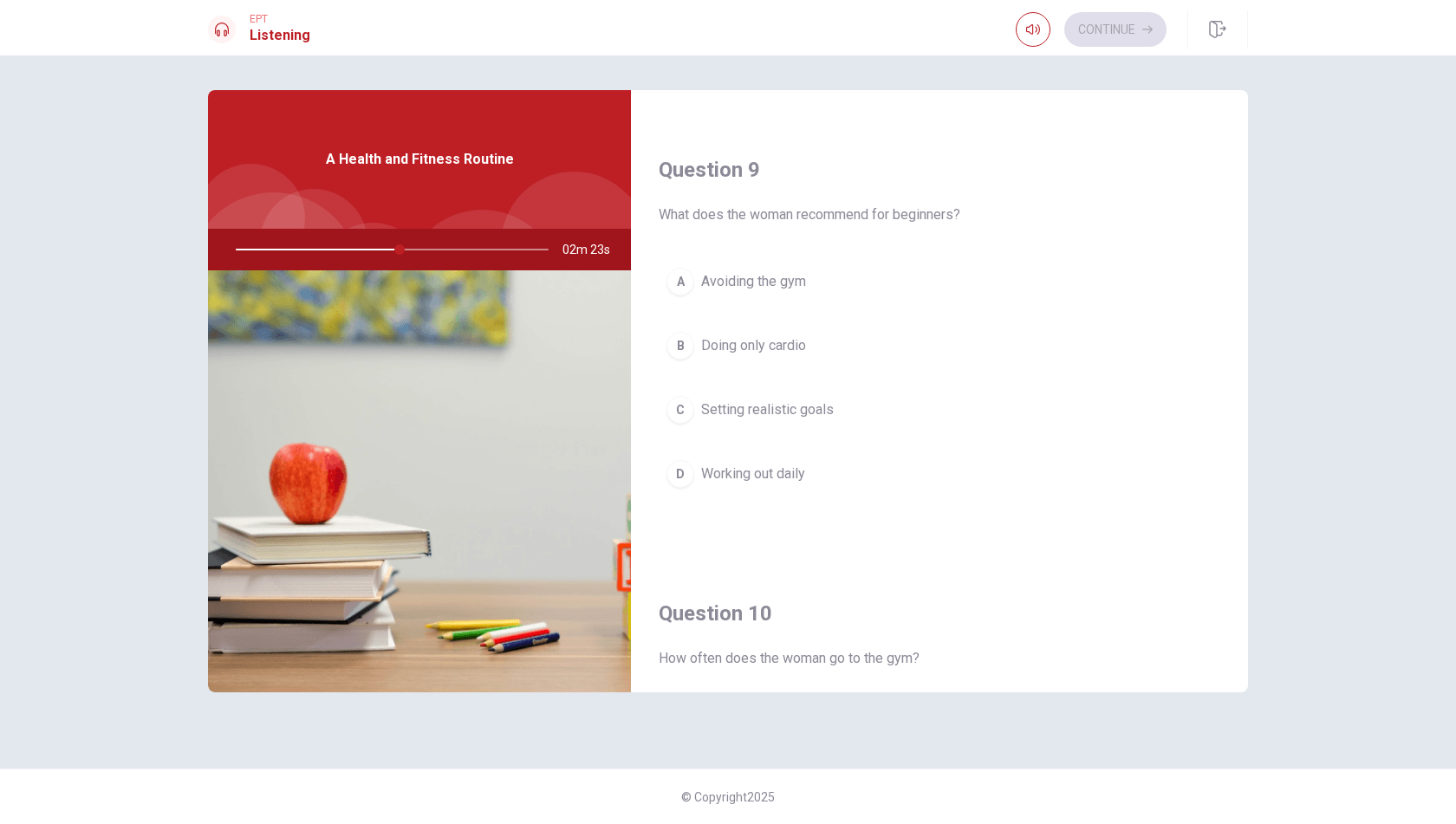
click at [773, 336] on span "Doing only cardio" at bounding box center [753, 345] width 105 height 21
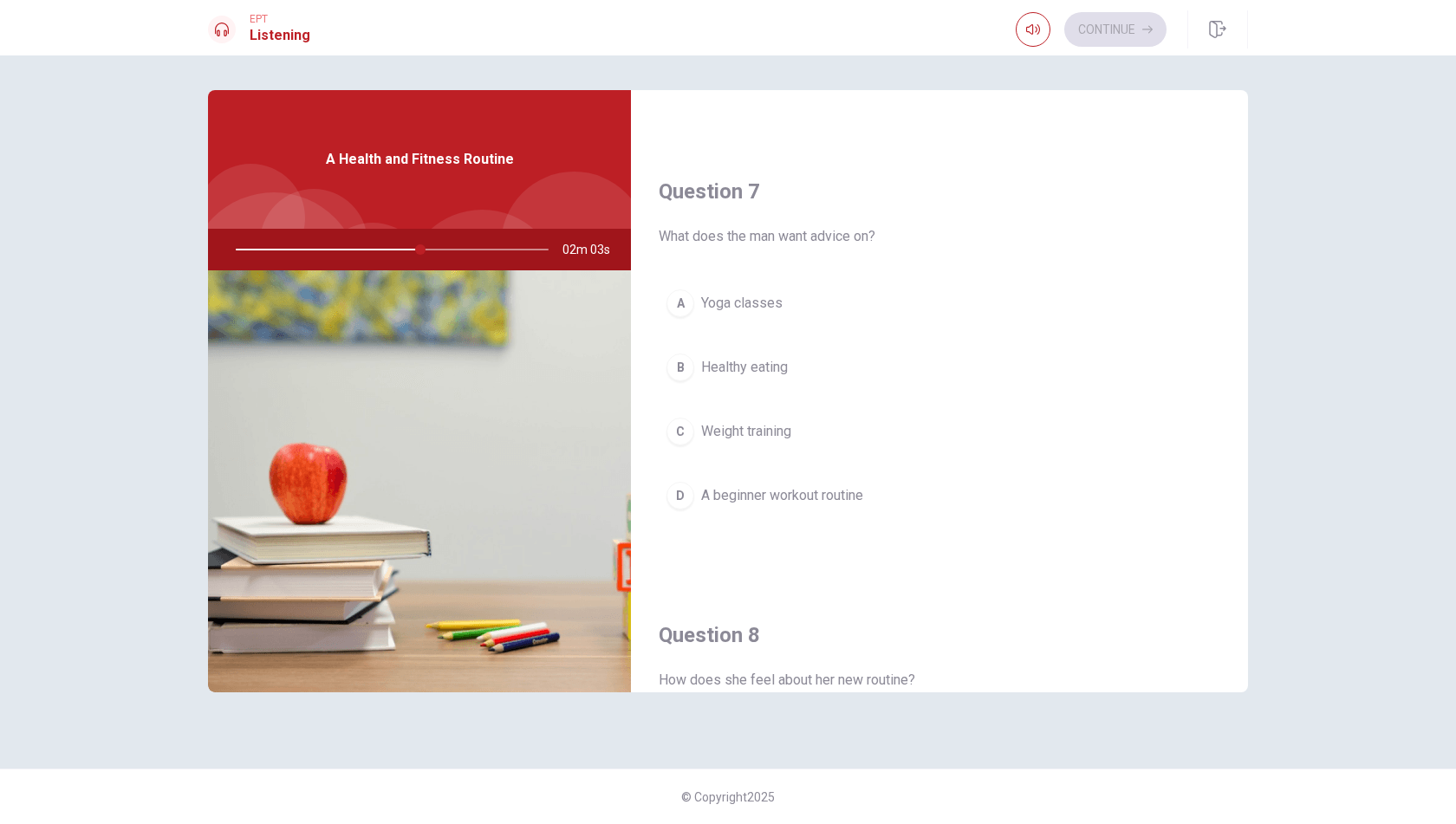
scroll to position [304, 0]
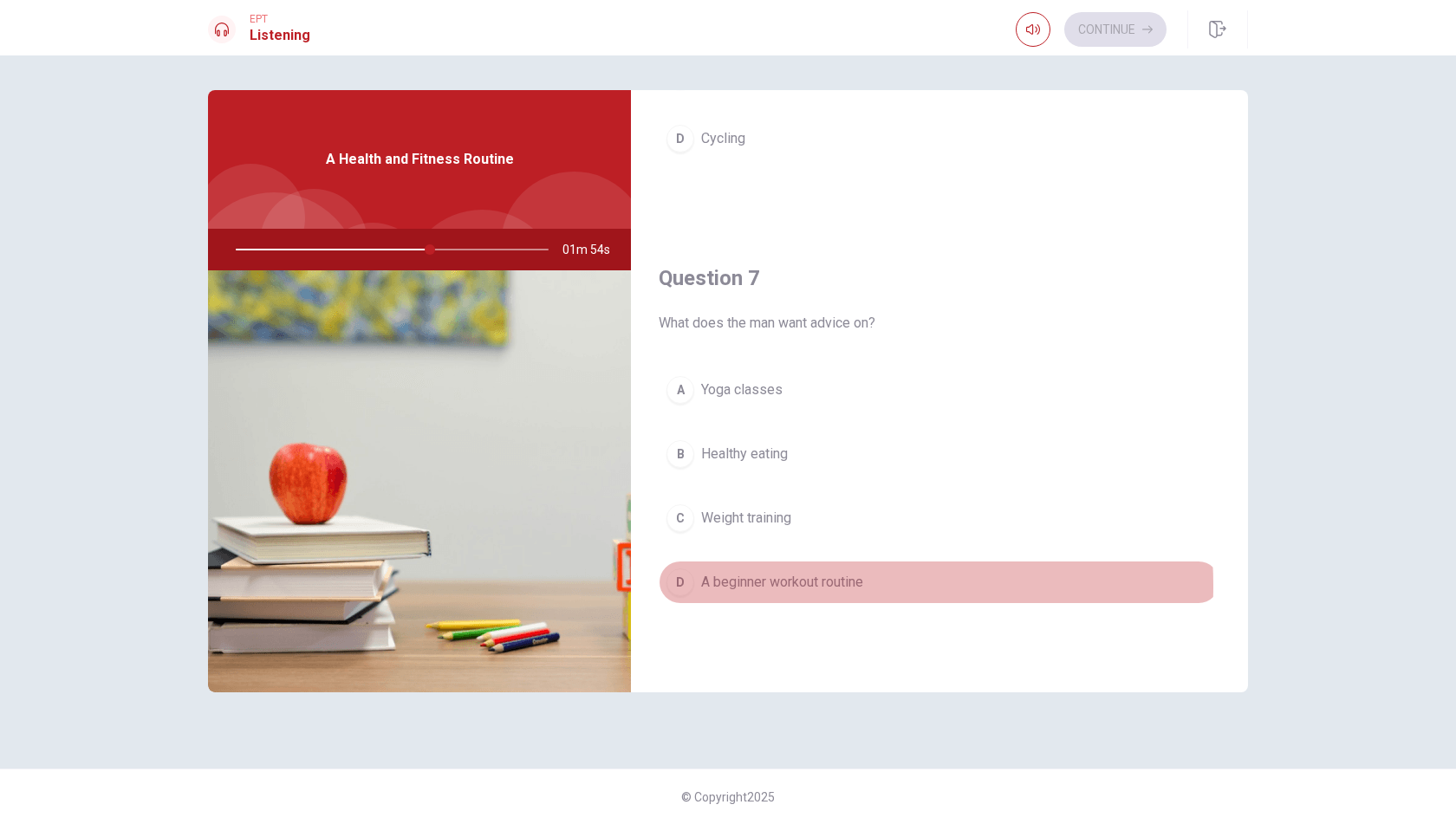
click at [782, 581] on span "A beginner workout routine" at bounding box center [782, 582] width 162 height 21
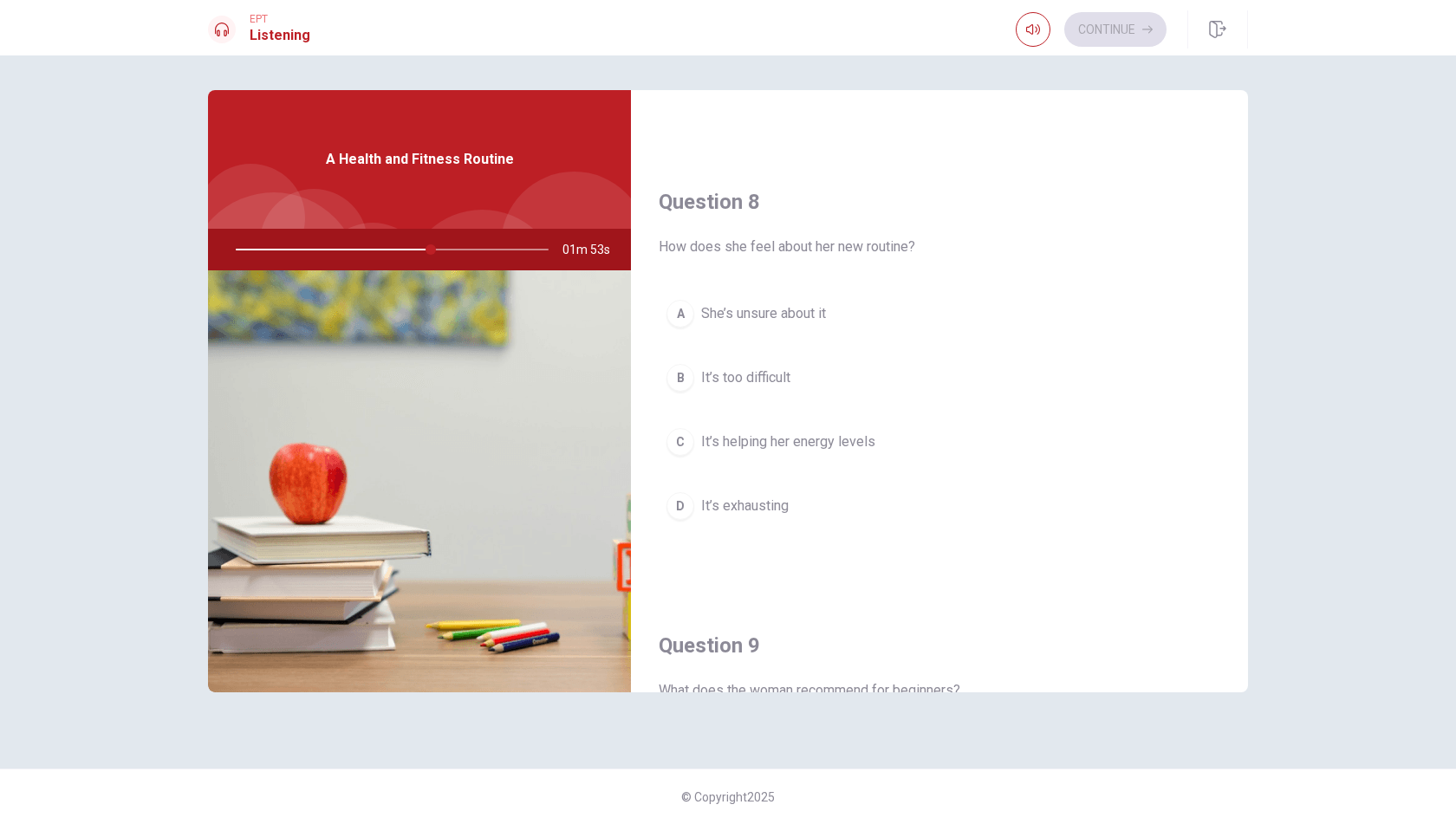
scroll to position [737, 0]
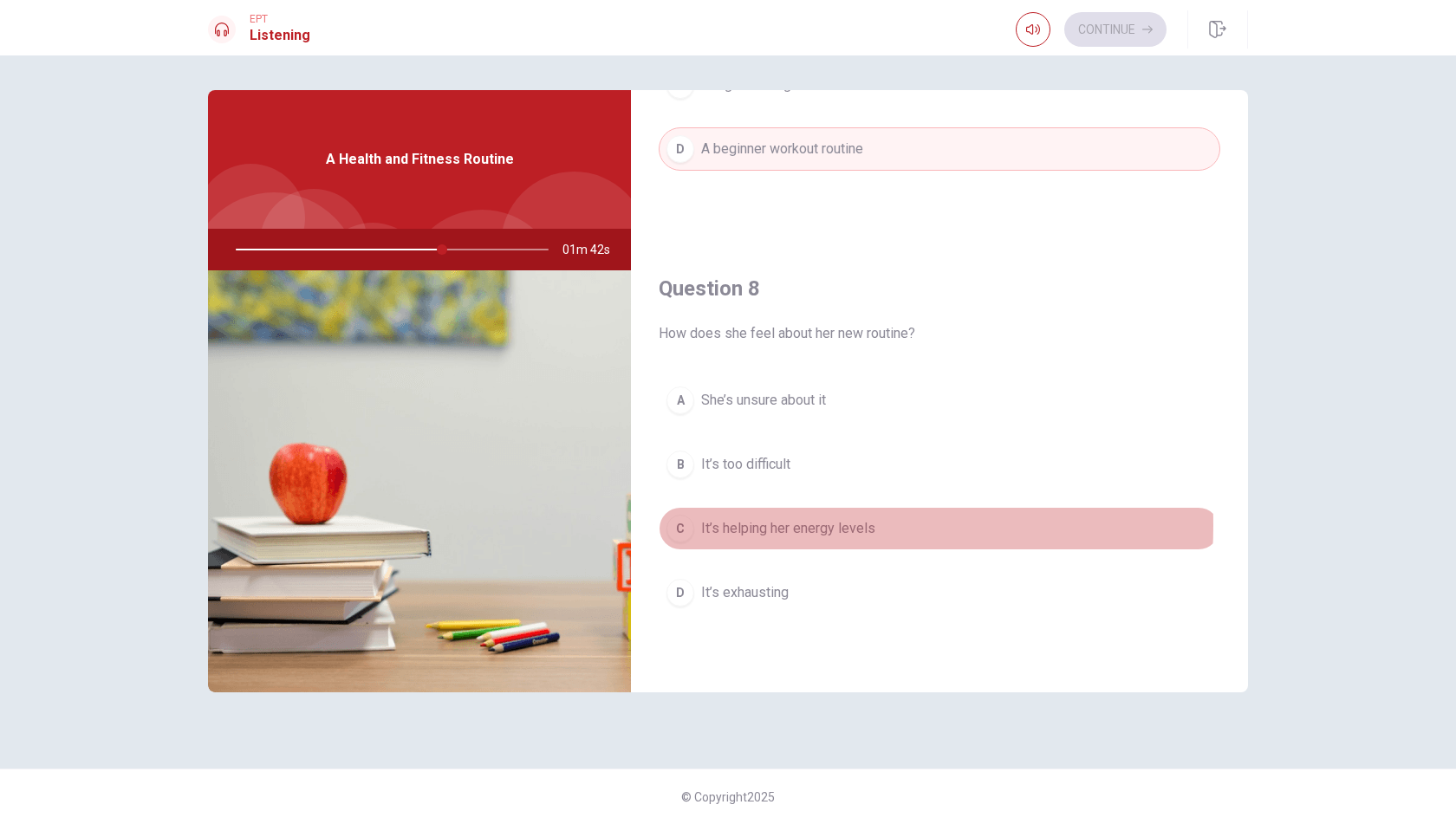
click at [747, 519] on span "It’s helping her energy levels" at bounding box center [788, 528] width 175 height 21
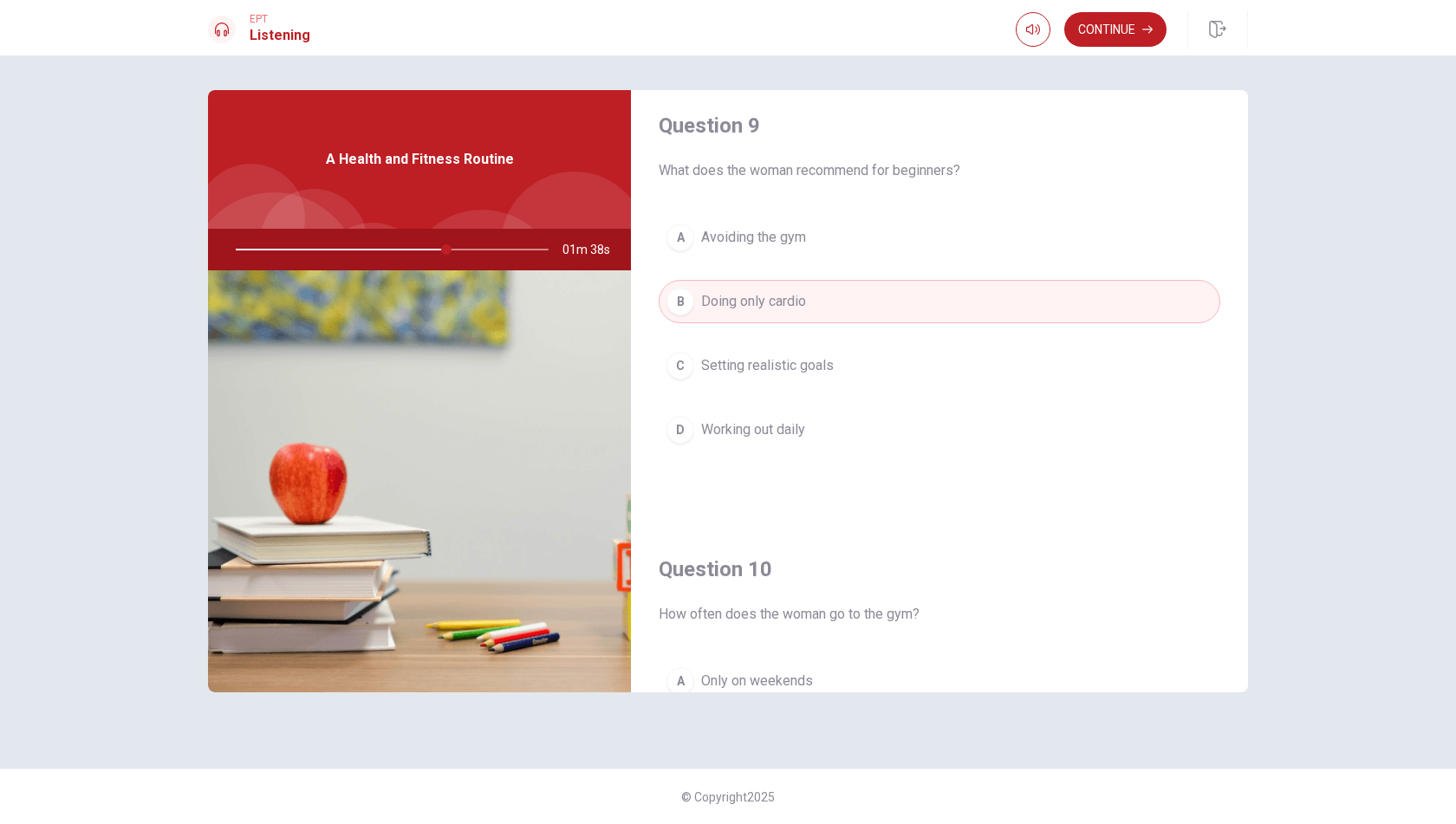
scroll to position [1257, 0]
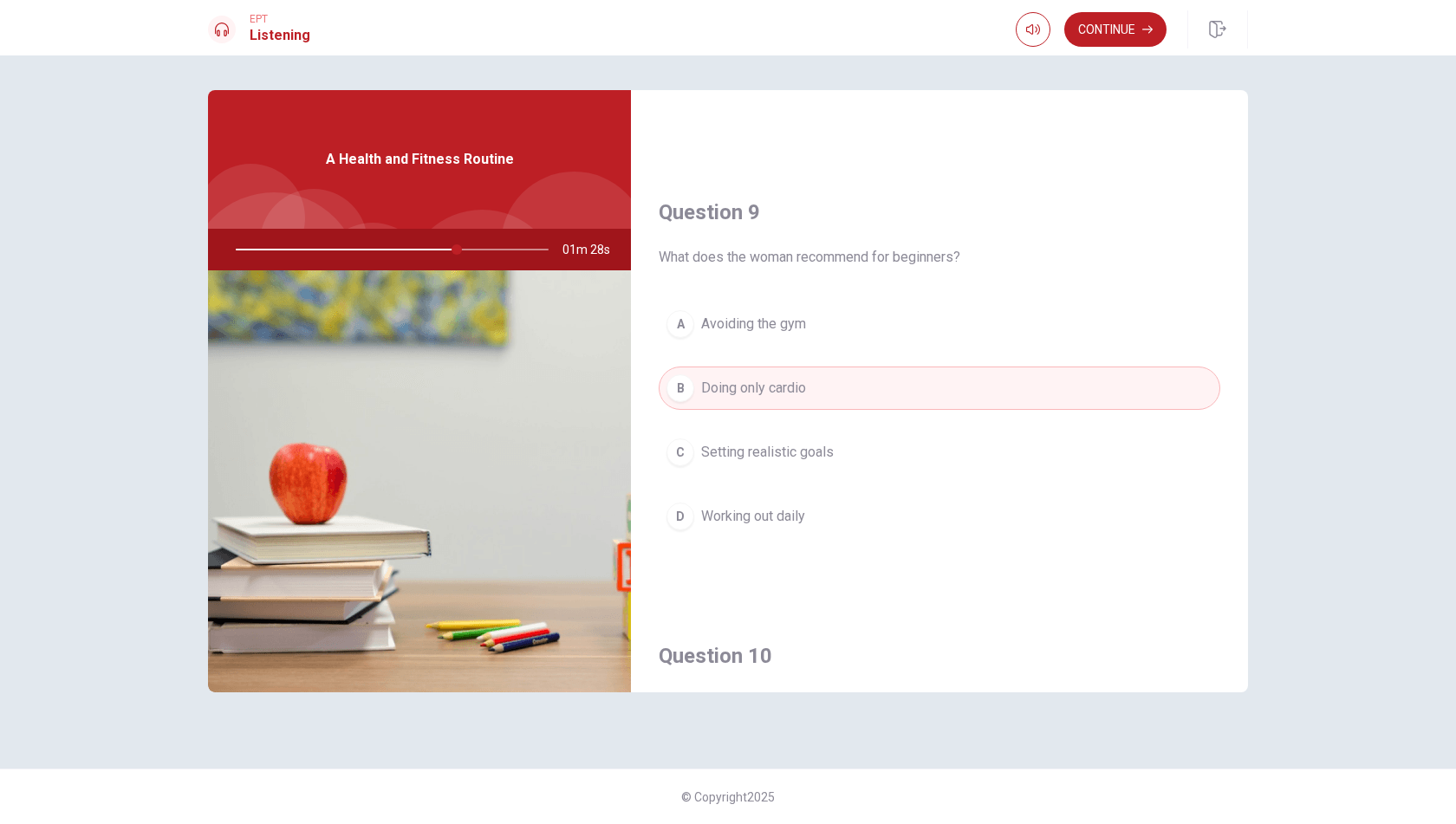
click at [775, 512] on span "Working out daily" at bounding box center [752, 516] width 104 height 21
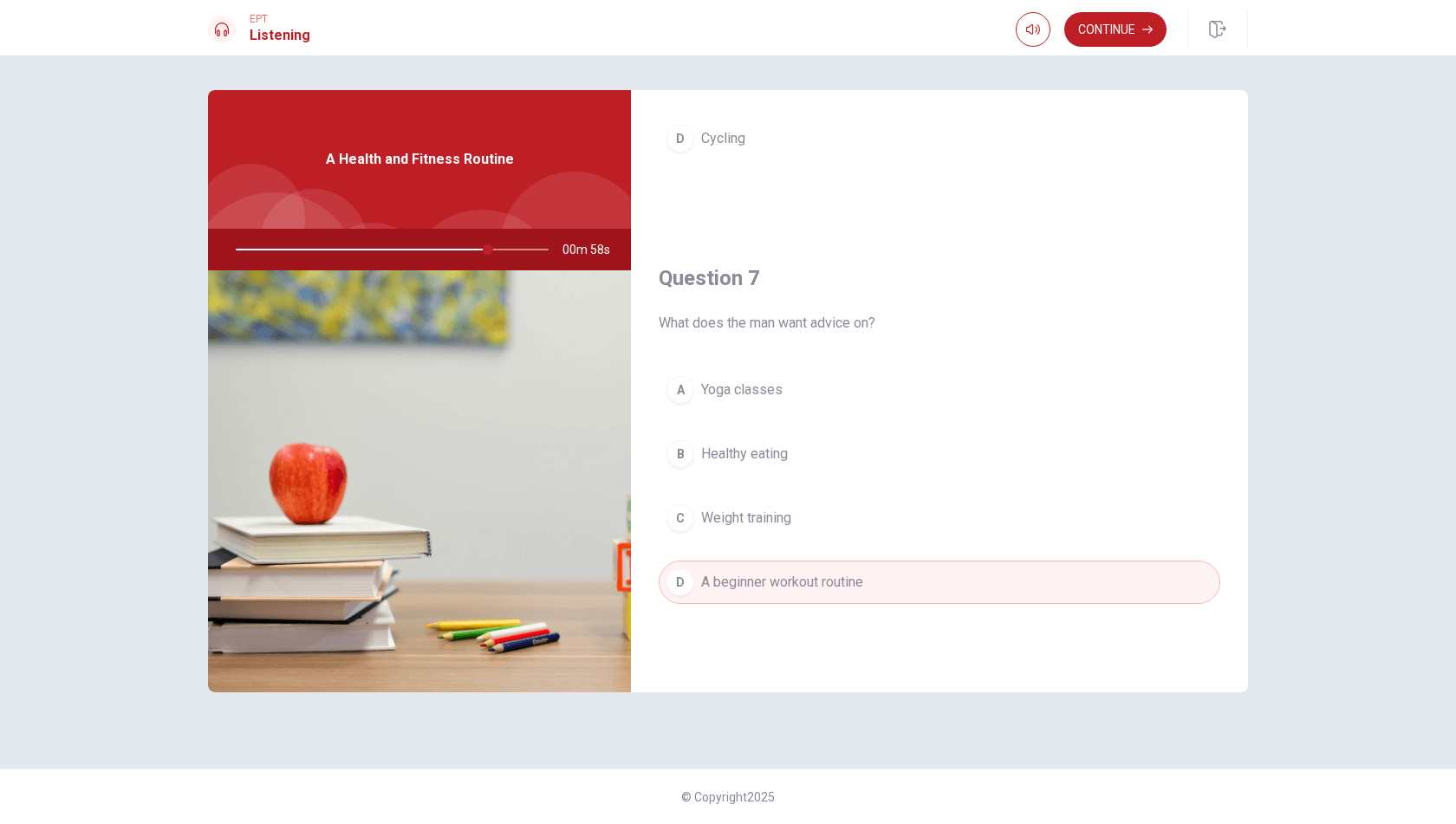
scroll to position [0, 0]
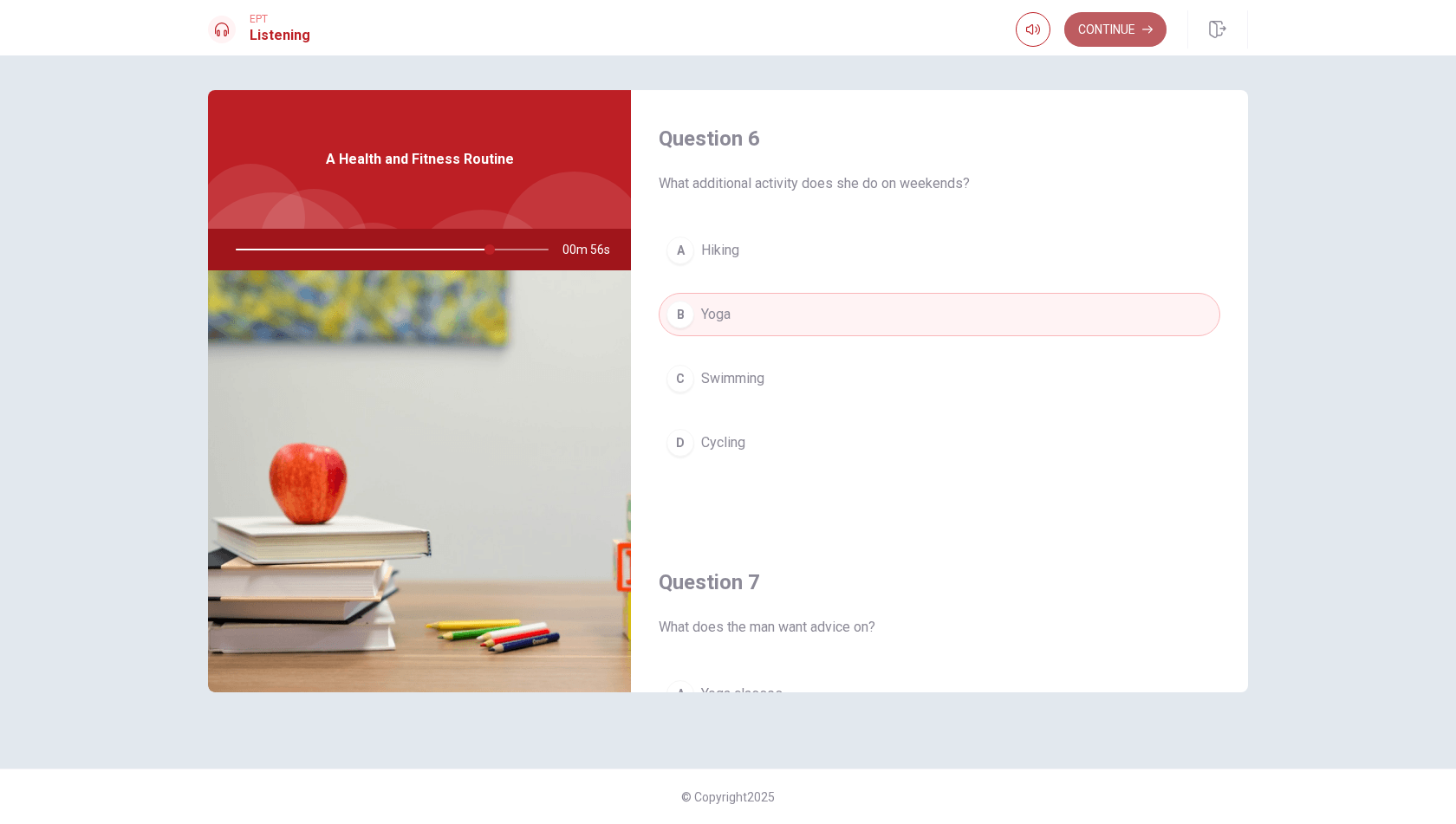
click at [1108, 30] on button "Continue" at bounding box center [1115, 29] width 103 height 35
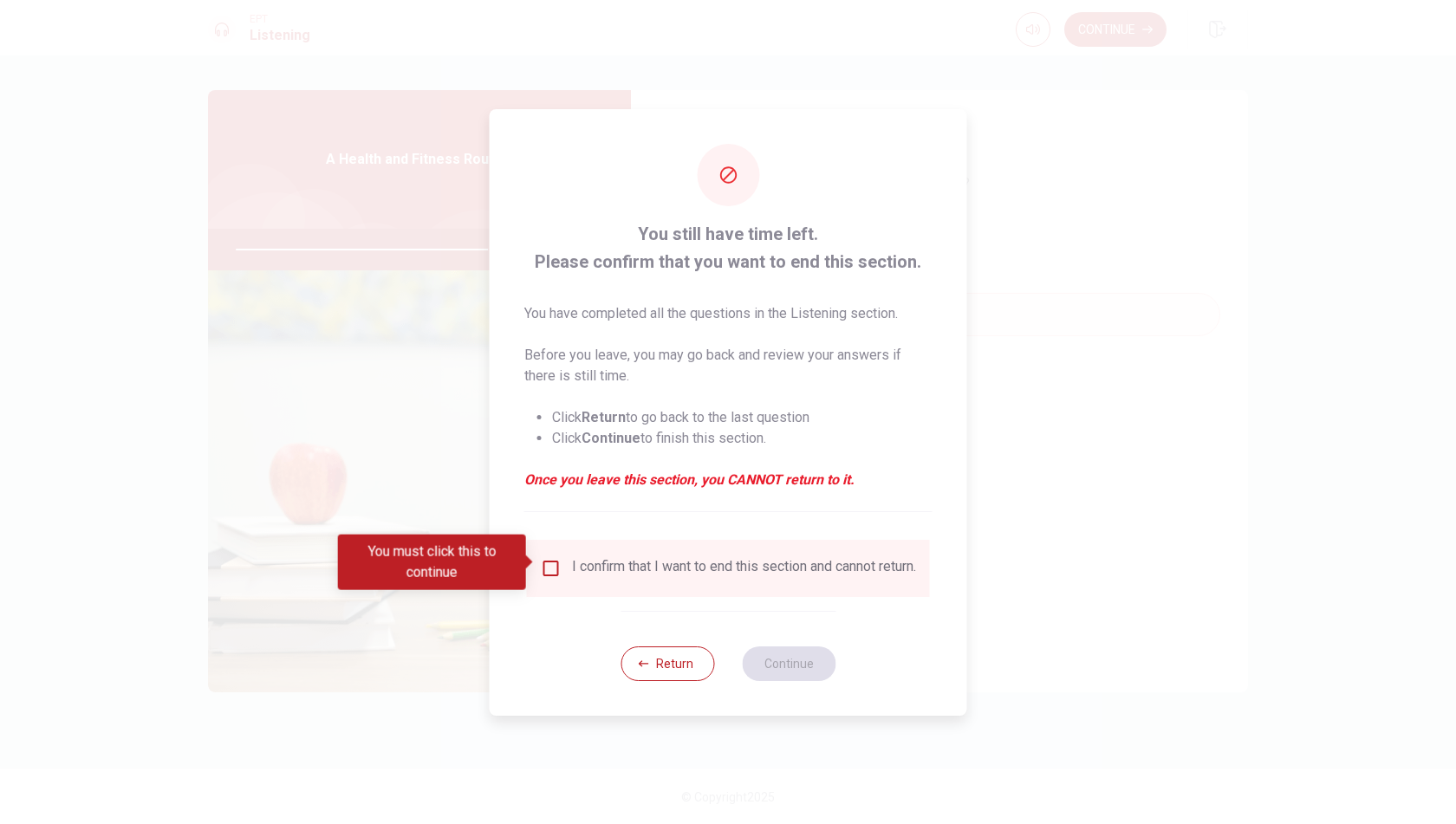
click at [556, 562] on input "You must click this to continue" at bounding box center [551, 568] width 21 height 21
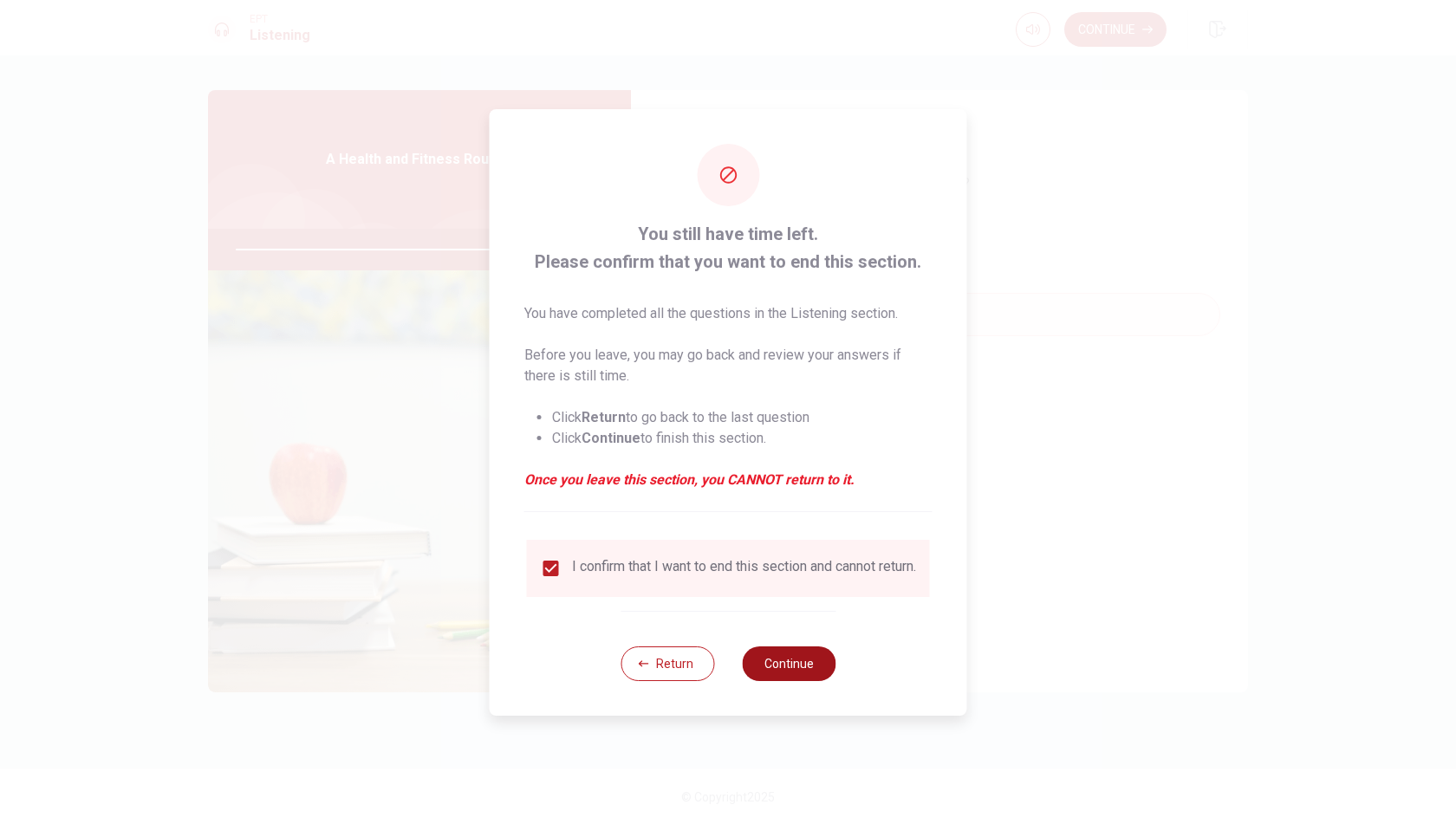
click at [780, 677] on button "Continue" at bounding box center [789, 663] width 94 height 35
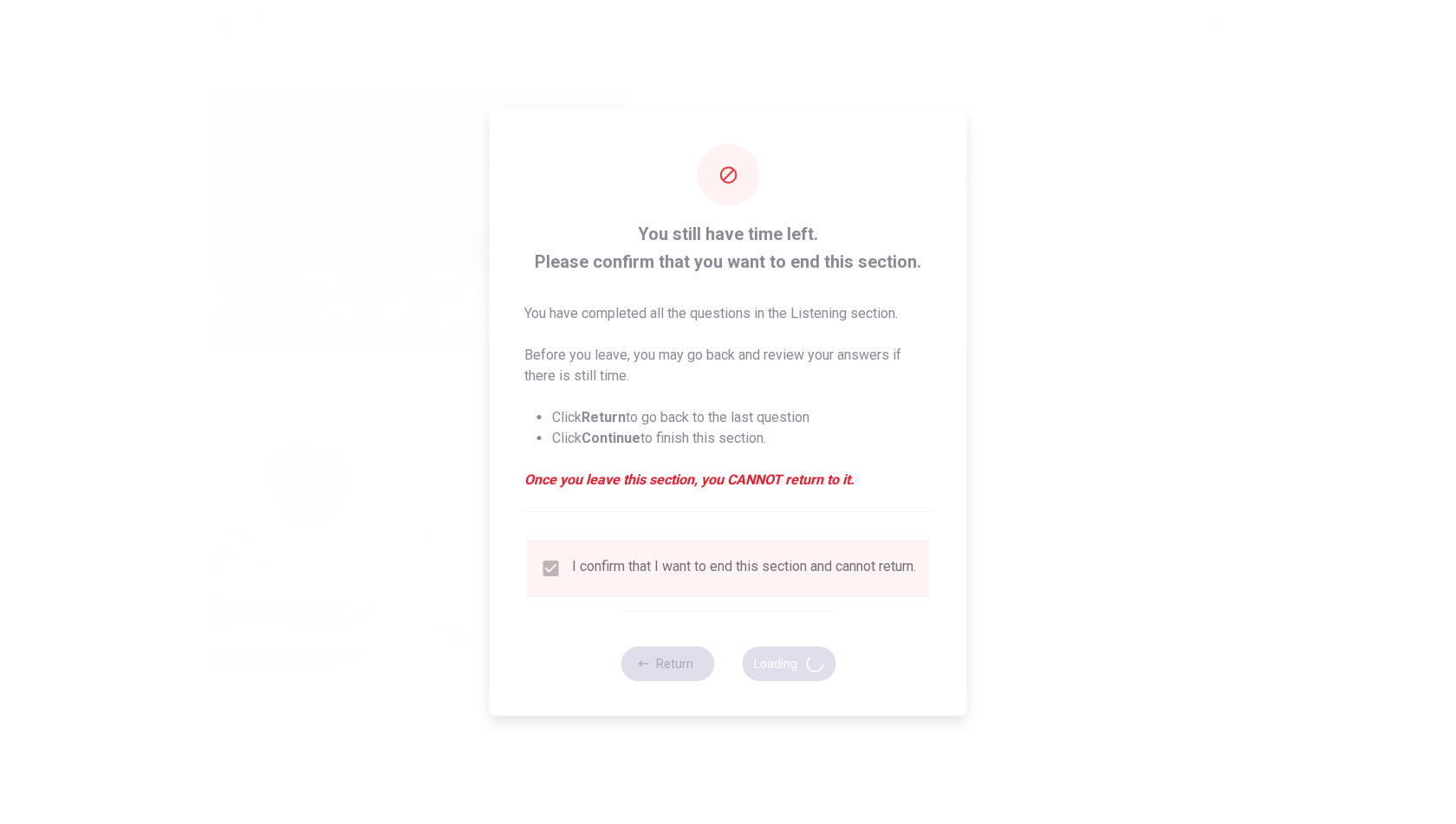
type input "84"
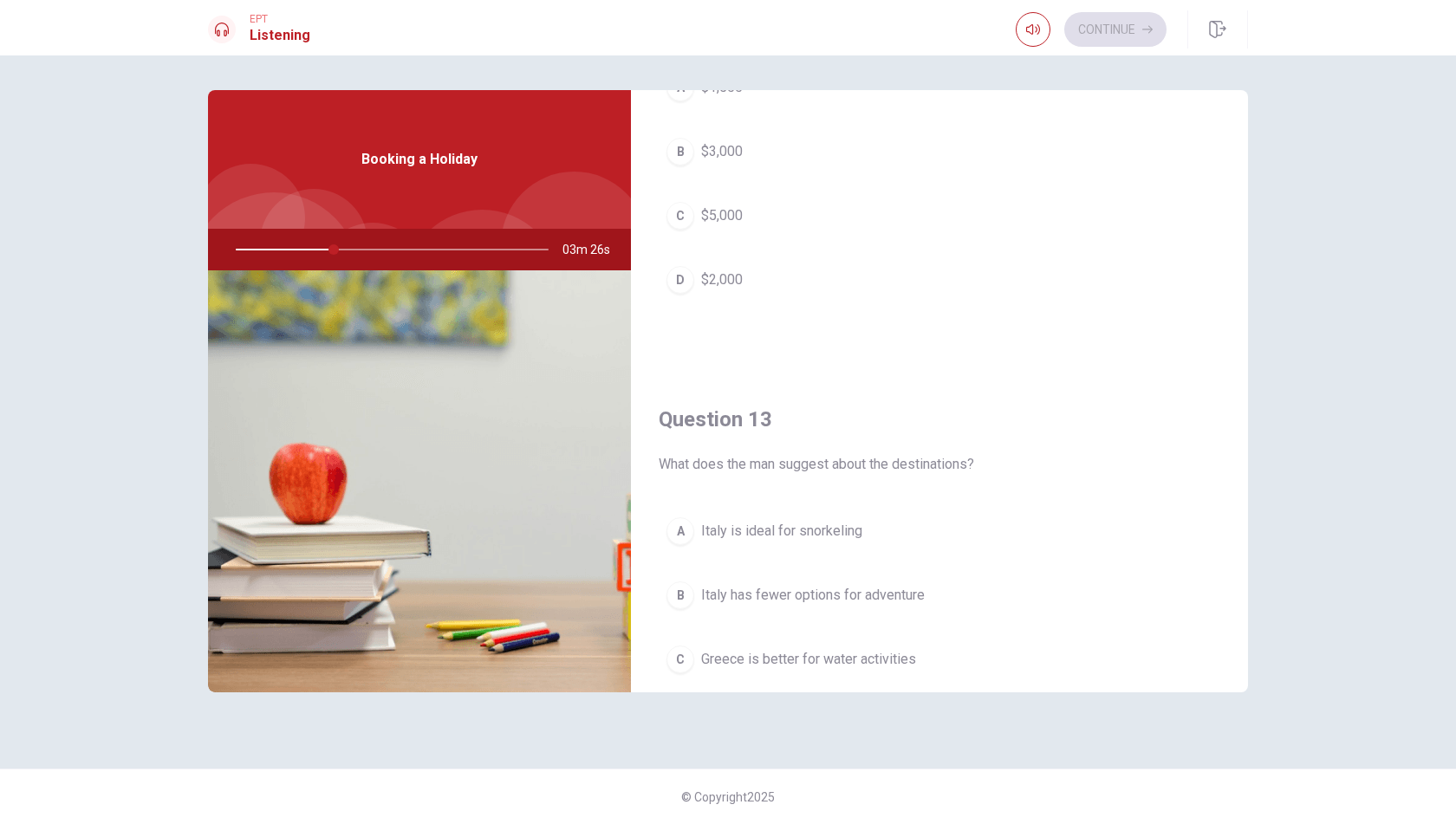
scroll to position [866, 0]
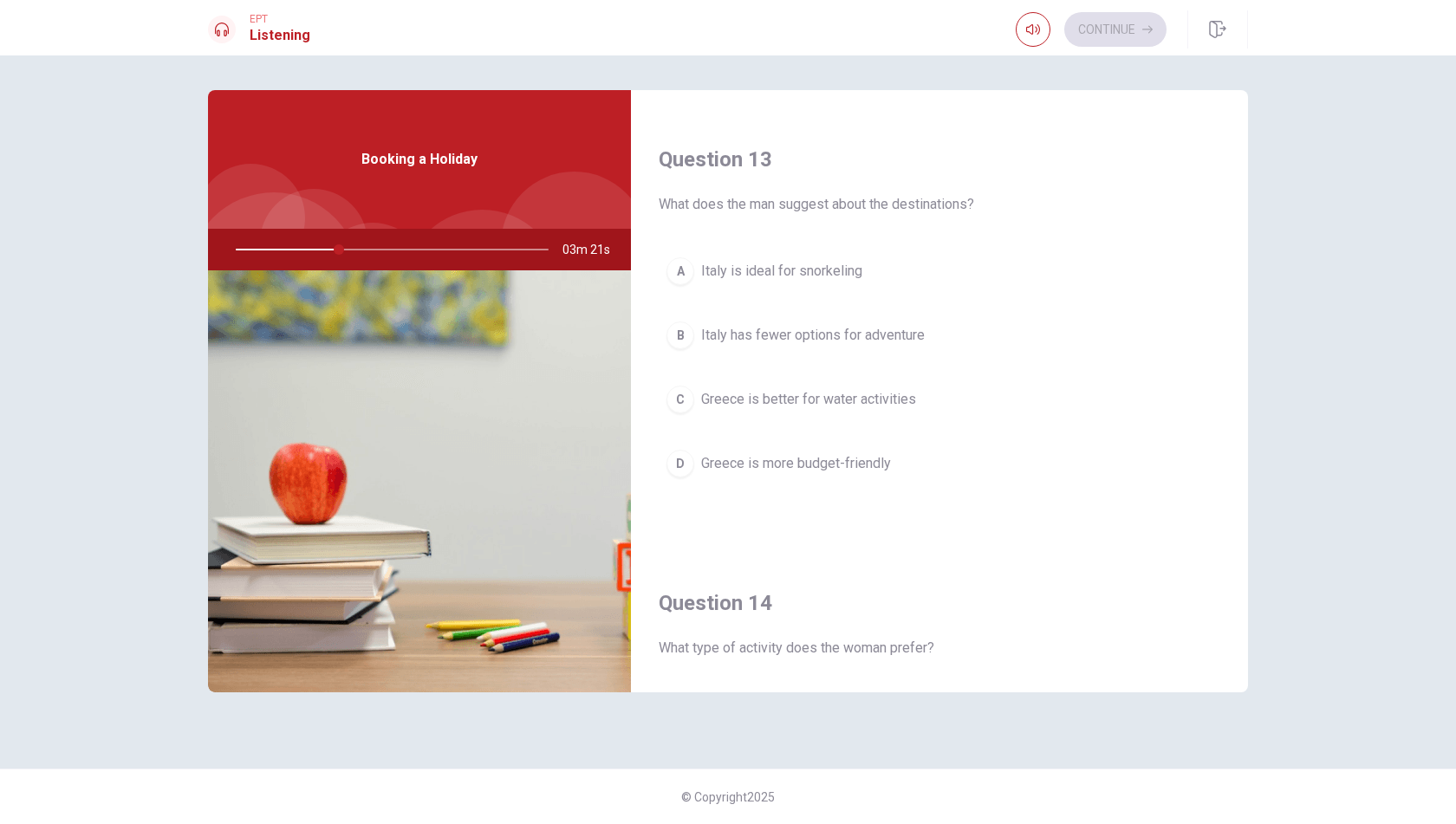
click at [683, 398] on div "C" at bounding box center [680, 400] width 28 height 28
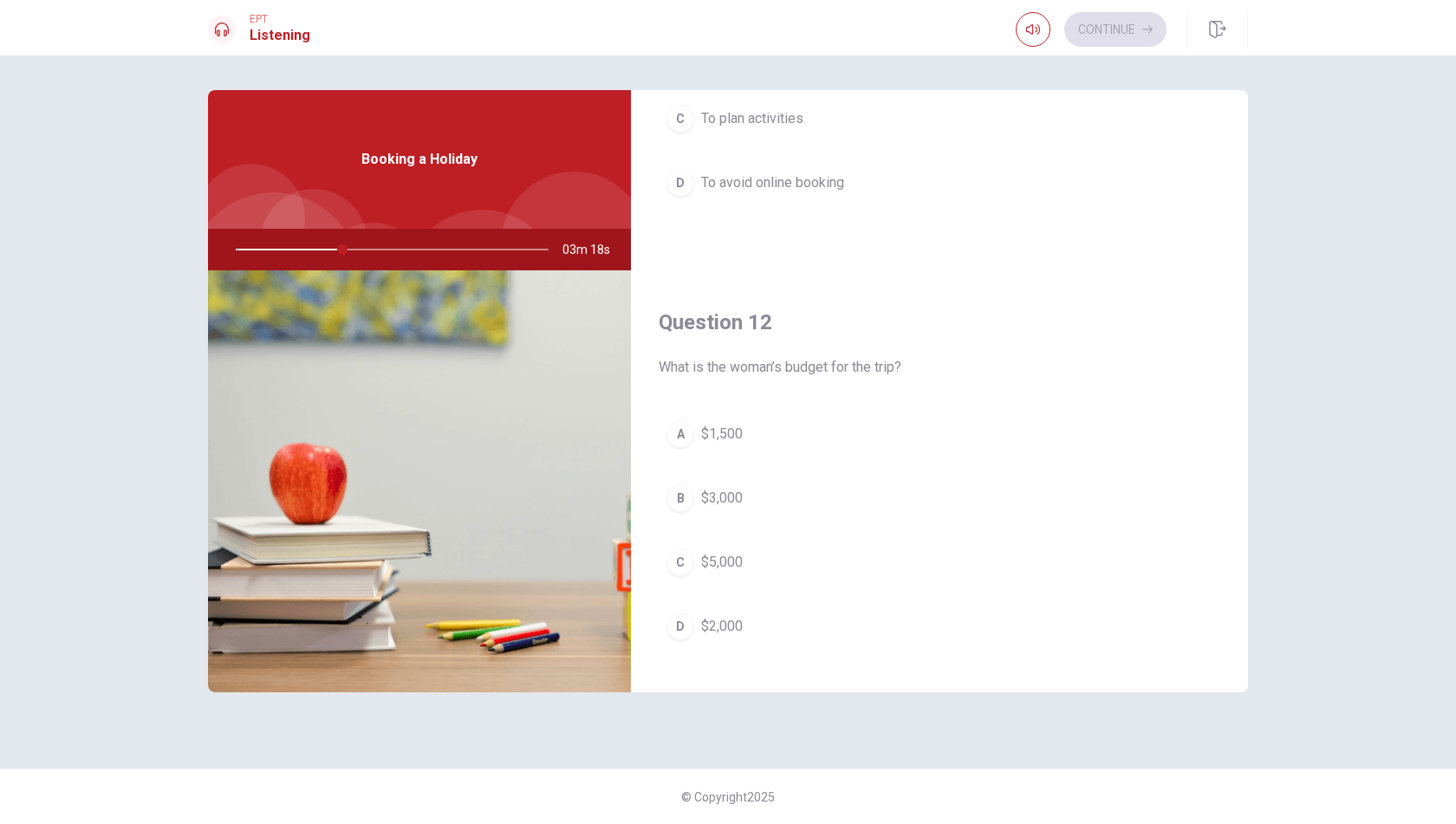
scroll to position [0, 0]
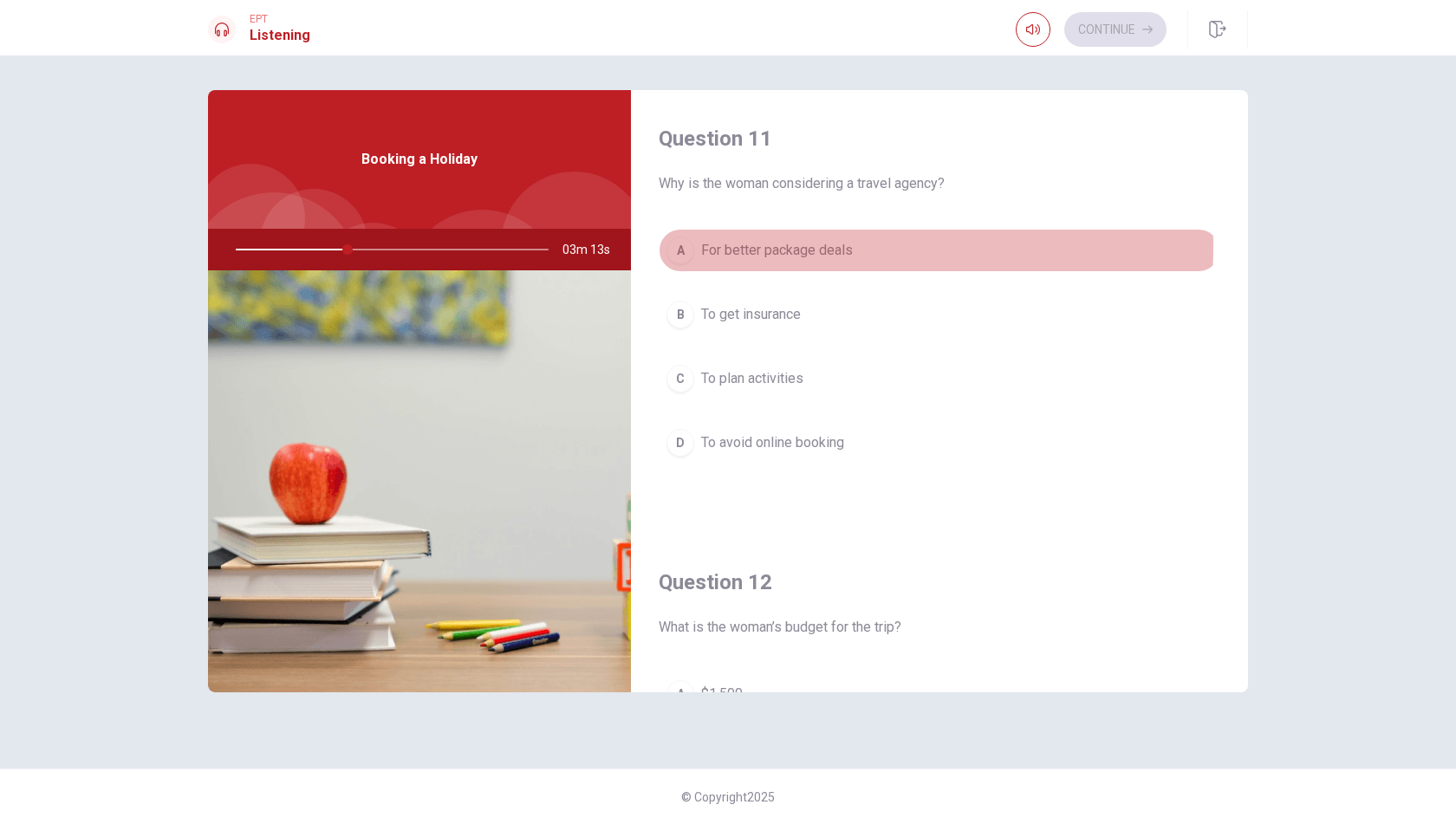
click at [789, 247] on span "For better package deals" at bounding box center [777, 250] width 152 height 21
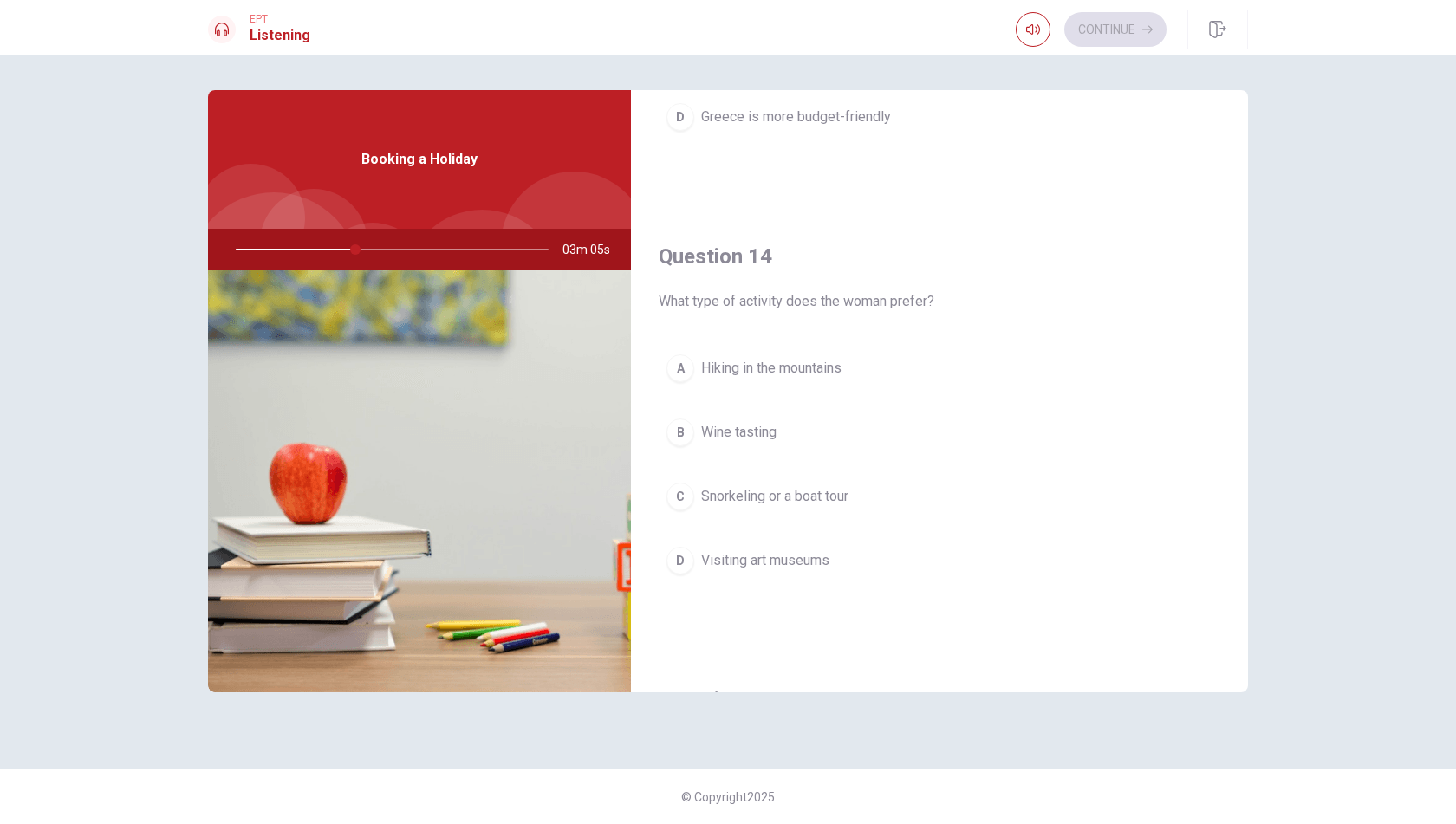
scroll to position [1300, 0]
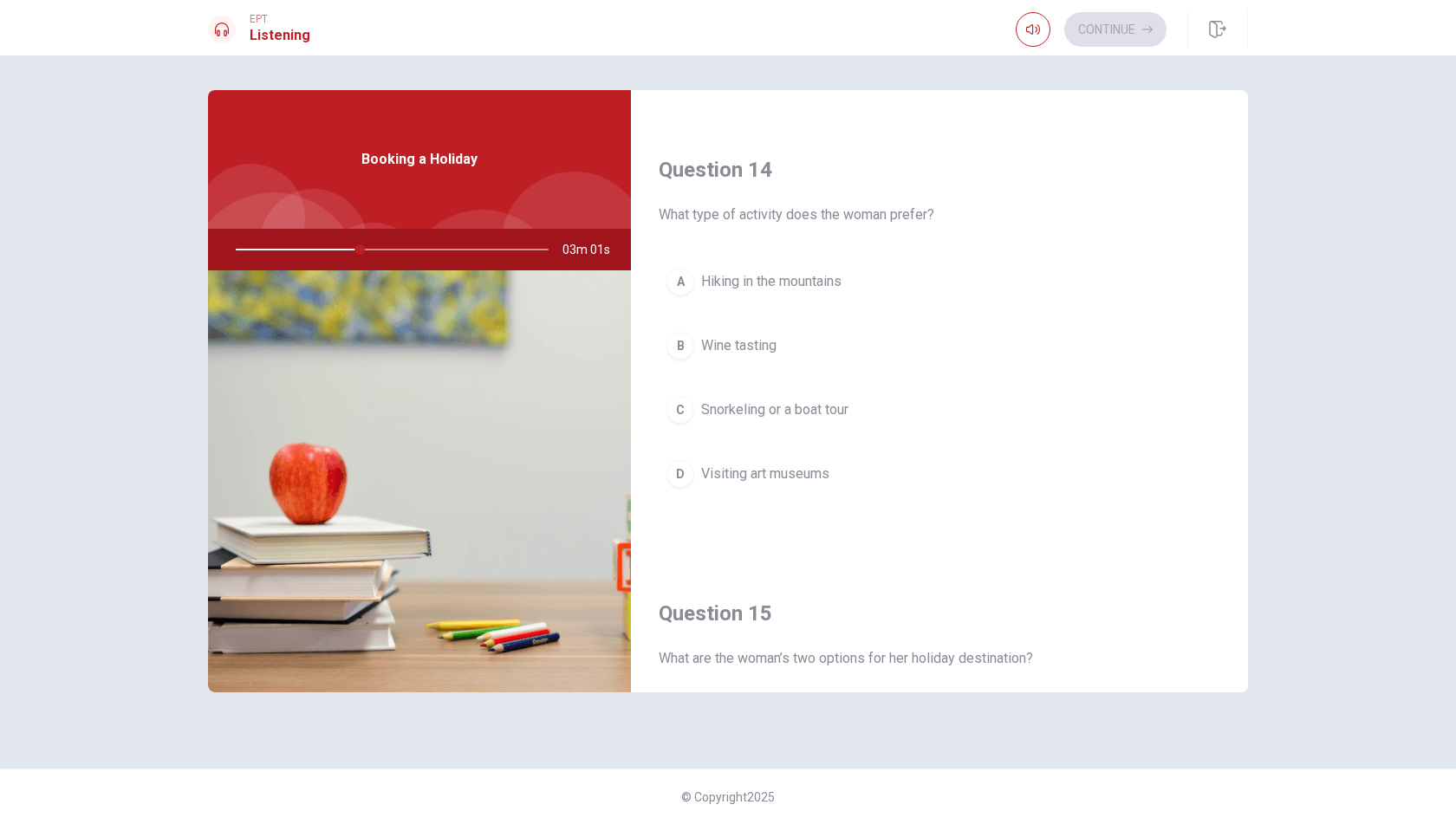
click at [792, 403] on span "Snorkeling or a boat tour" at bounding box center [774, 410] width 147 height 21
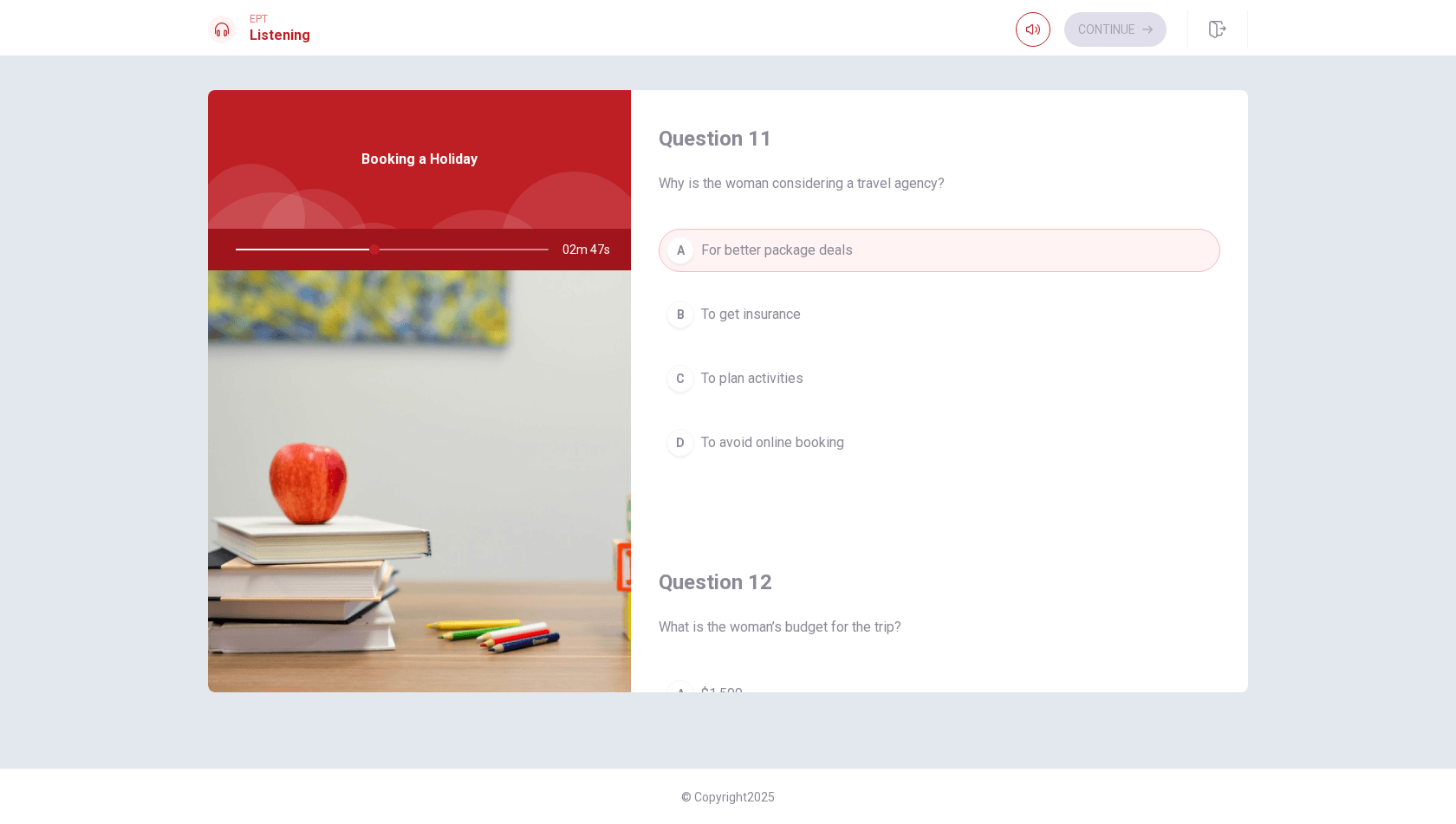
scroll to position [520, 0]
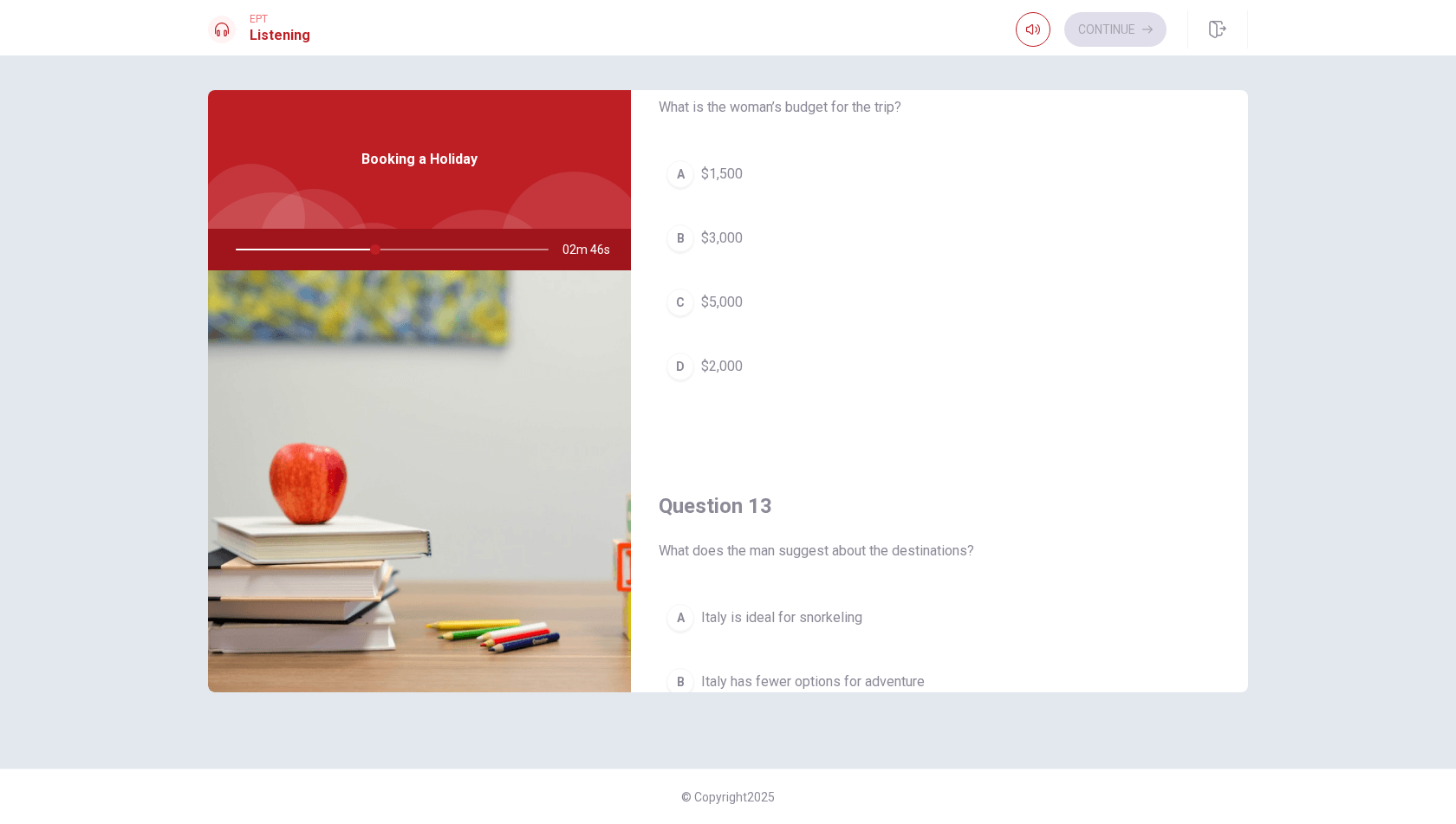
click at [706, 364] on span "$2,000" at bounding box center [722, 366] width 41 height 21
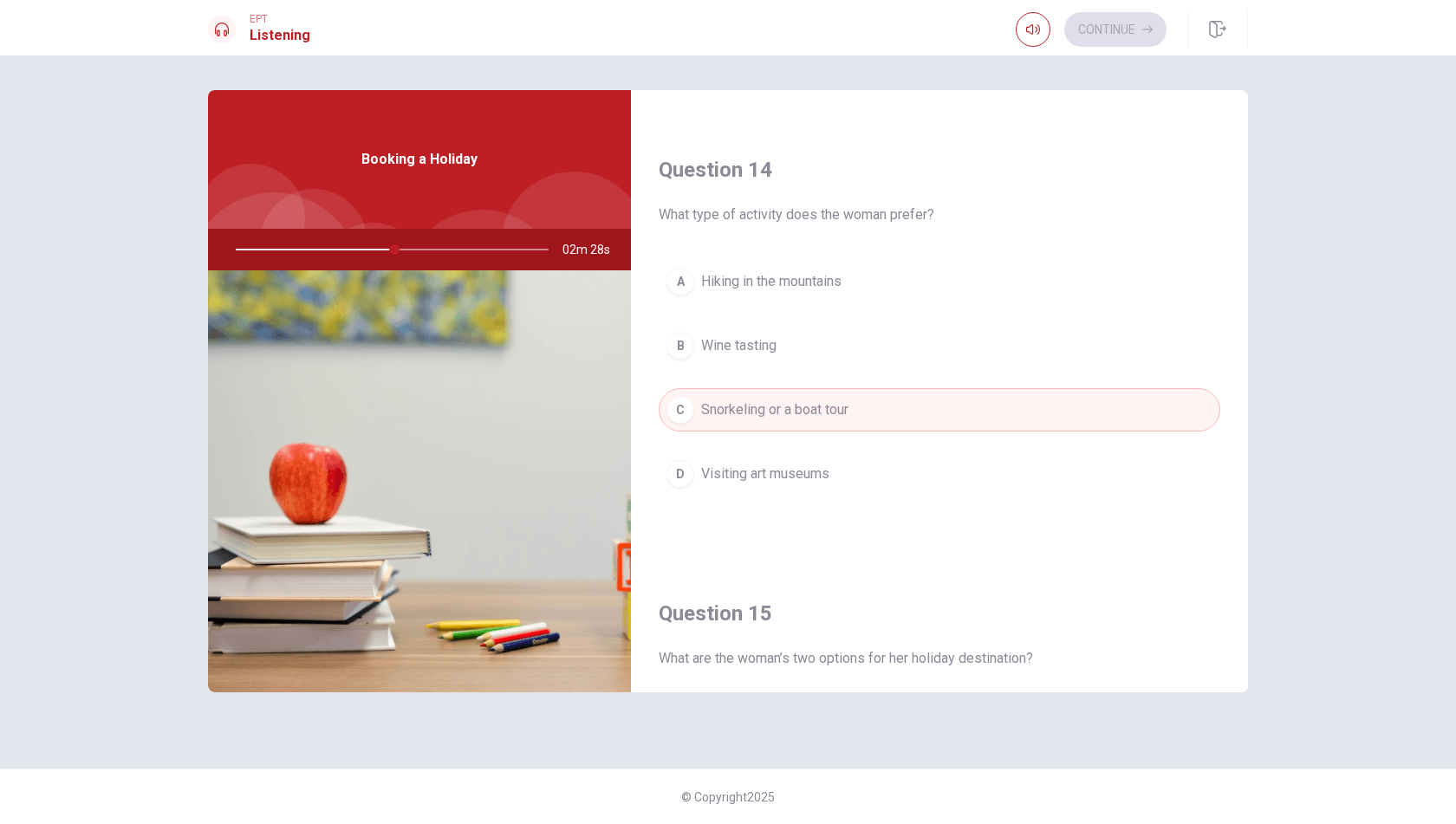
scroll to position [1605, 0]
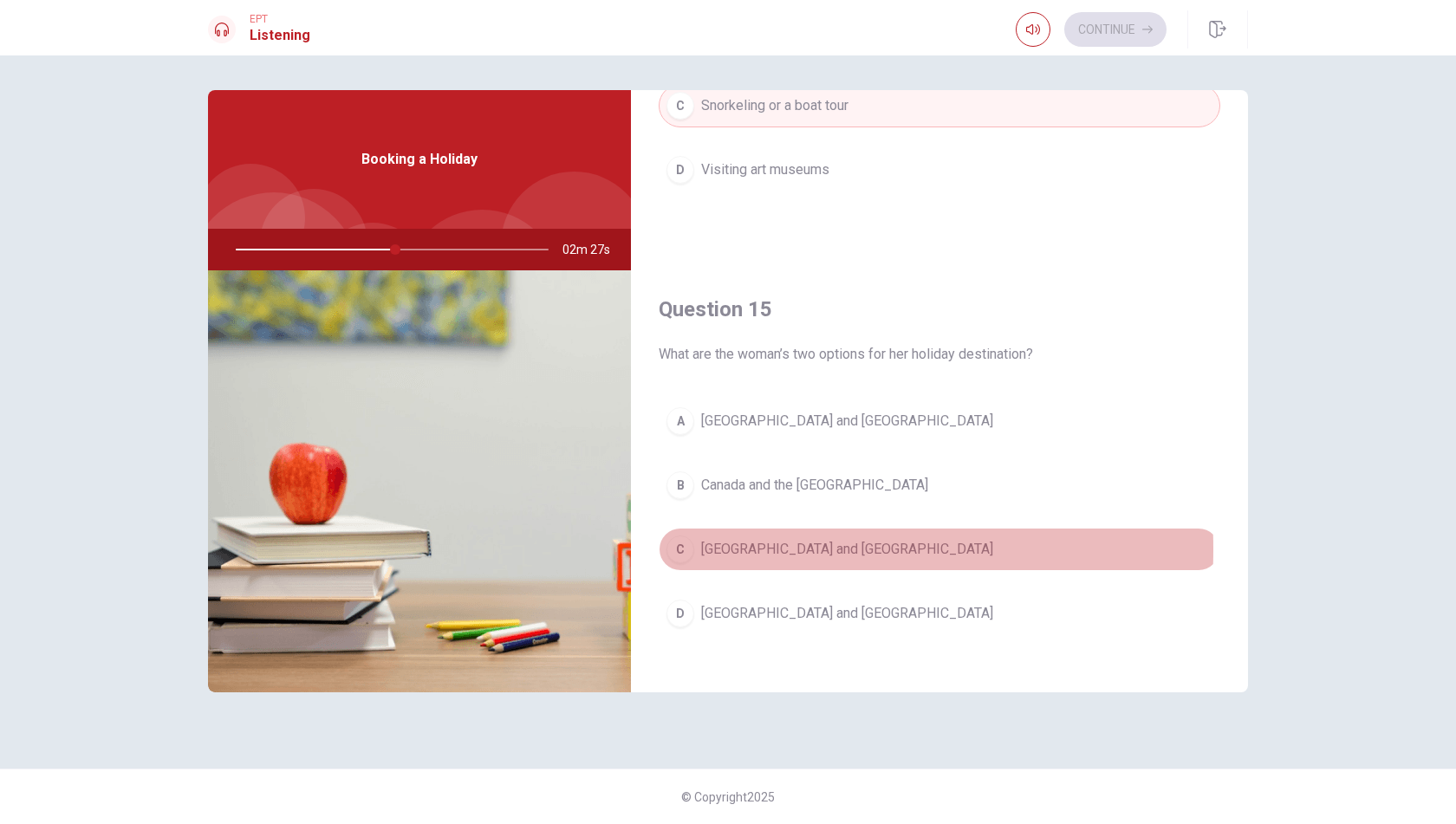
drag, startPoint x: 700, startPoint y: 538, endPoint x: 703, endPoint y: 526, distance: 12.4
click at [700, 538] on button "C [GEOGRAPHIC_DATA] and [GEOGRAPHIC_DATA]" at bounding box center [939, 550] width 562 height 43
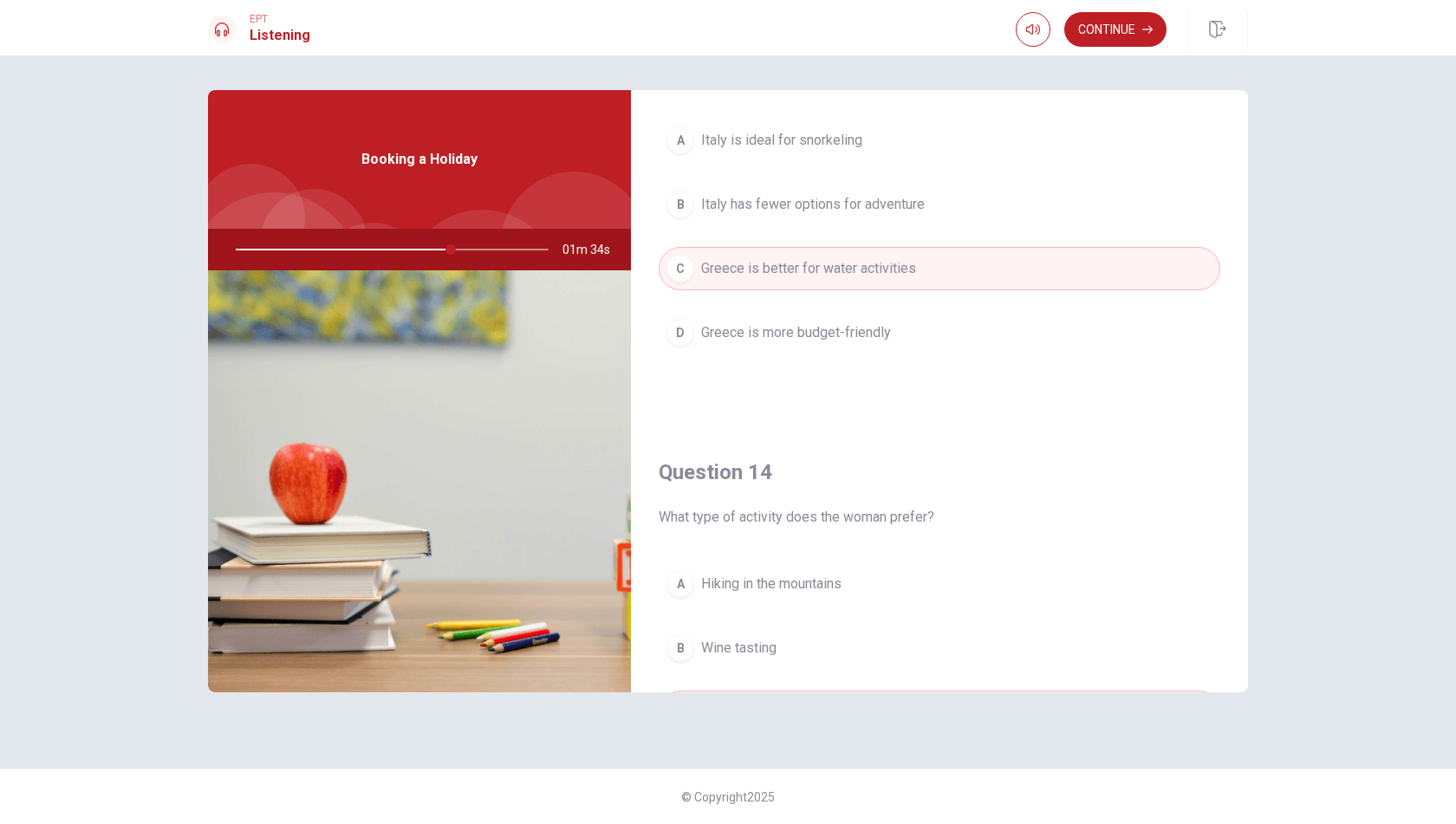
scroll to position [911, 0]
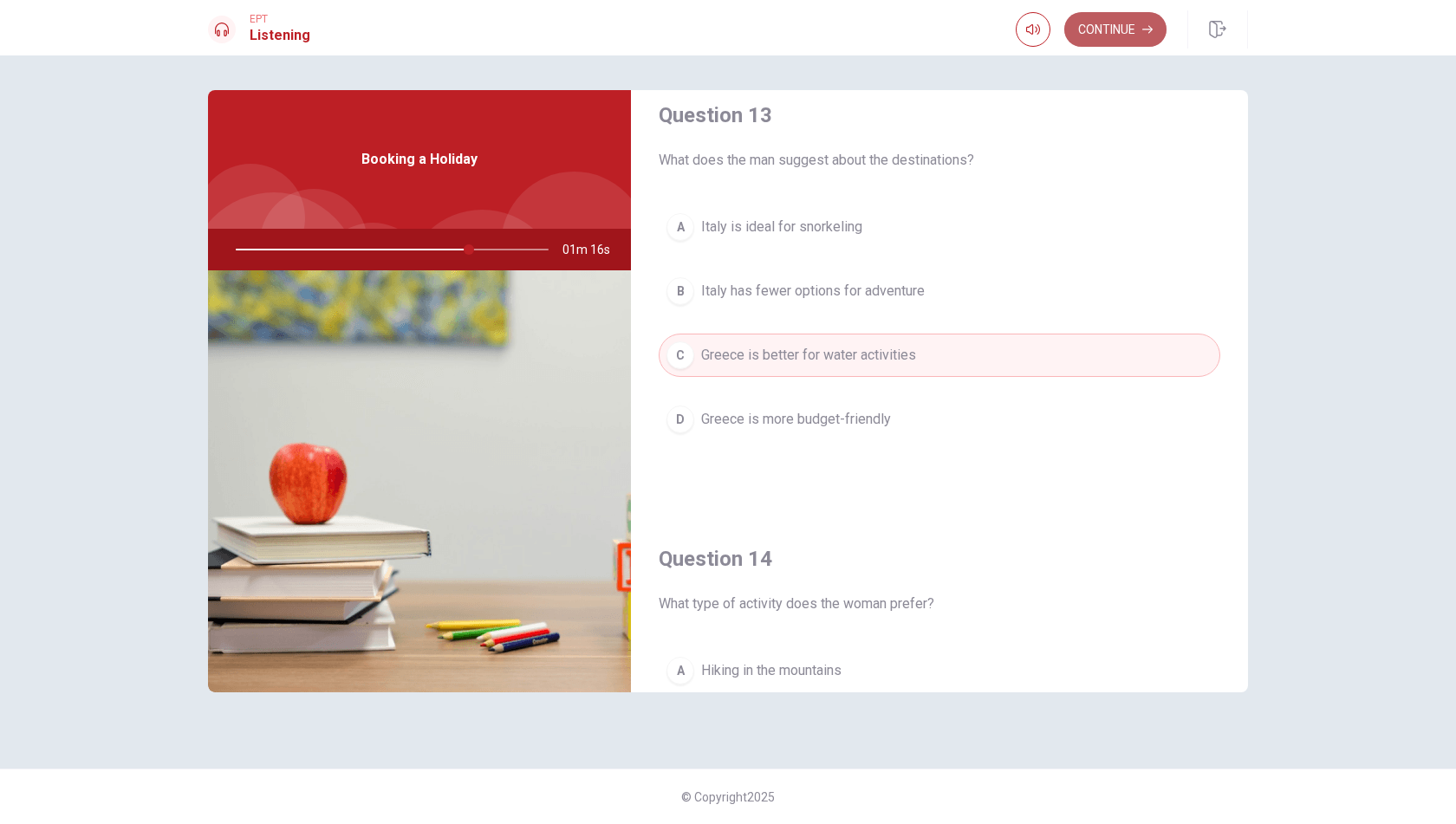
click at [1088, 33] on button "Continue" at bounding box center [1115, 29] width 103 height 35
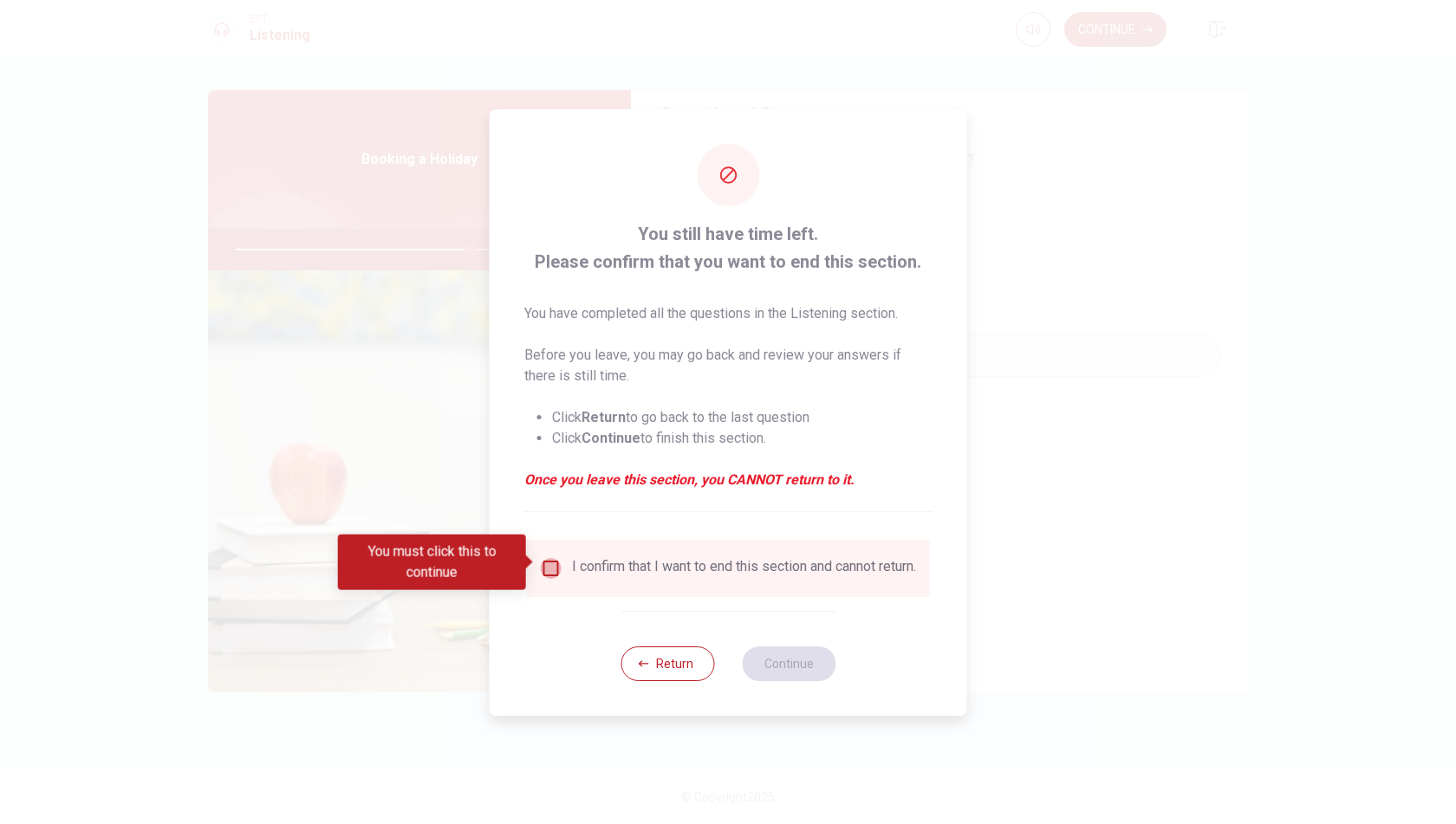
click at [541, 560] on input "You must click this to continue" at bounding box center [551, 568] width 21 height 21
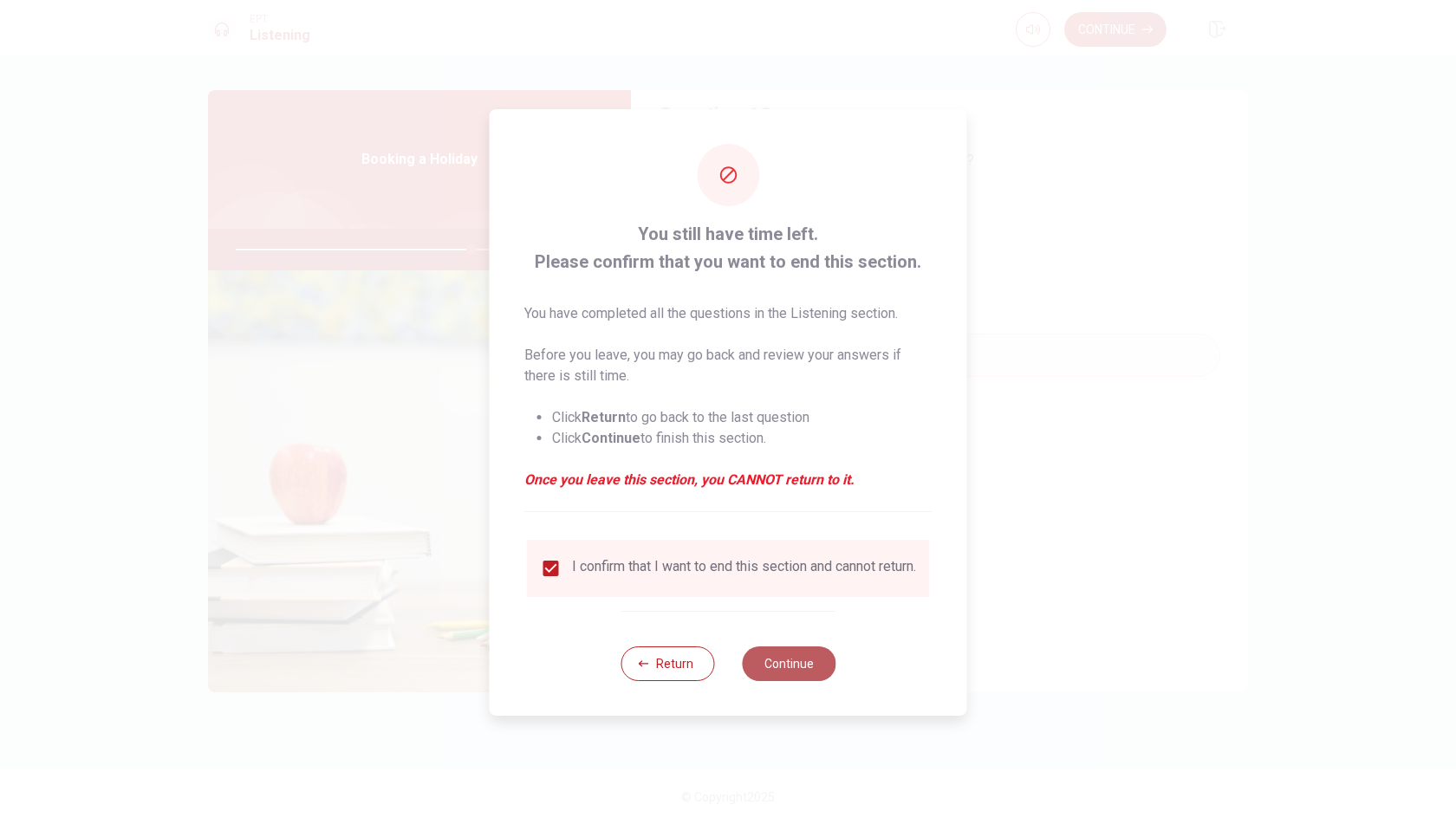
click at [779, 675] on button "Continue" at bounding box center [789, 663] width 94 height 35
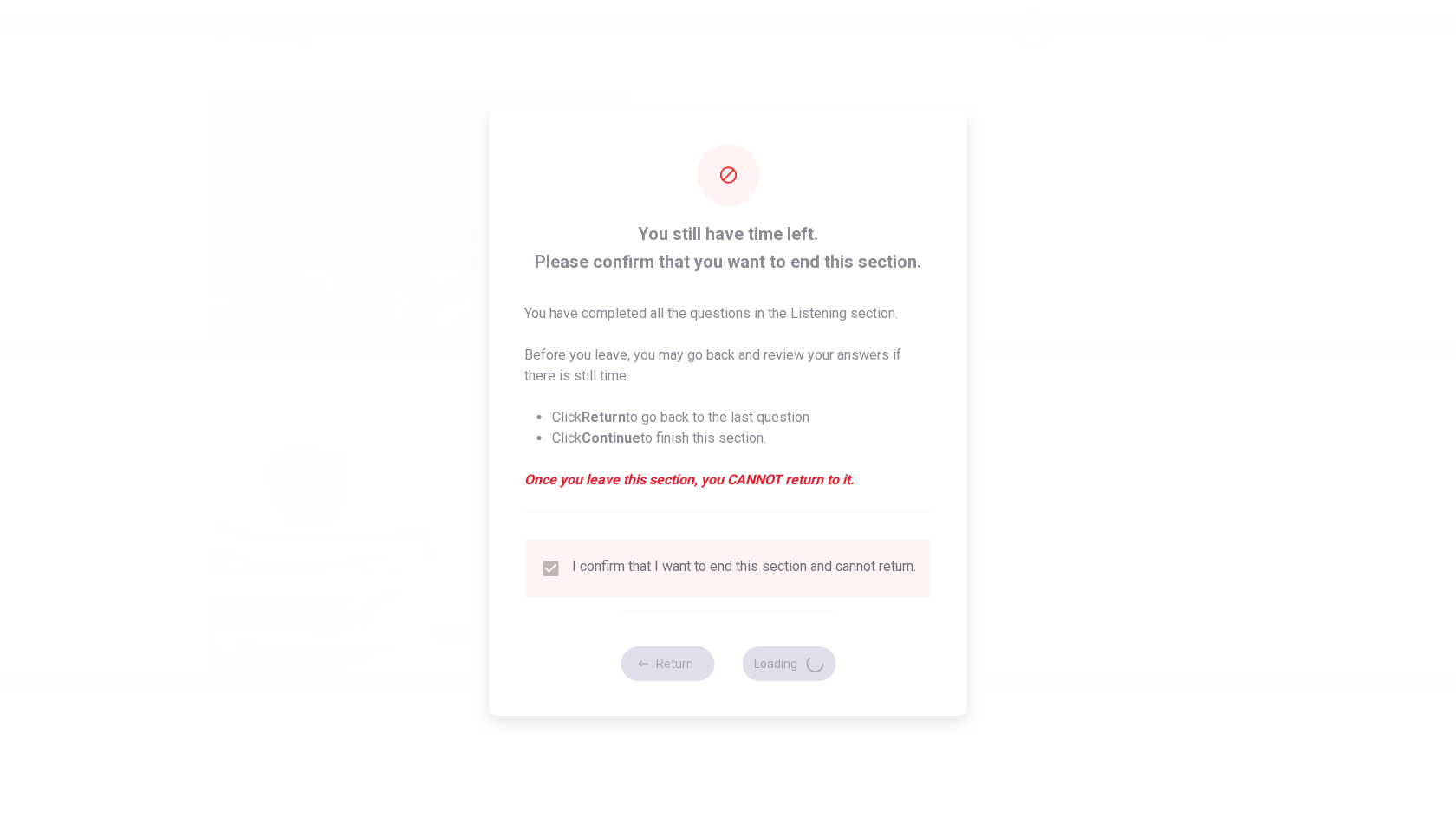
type input "76"
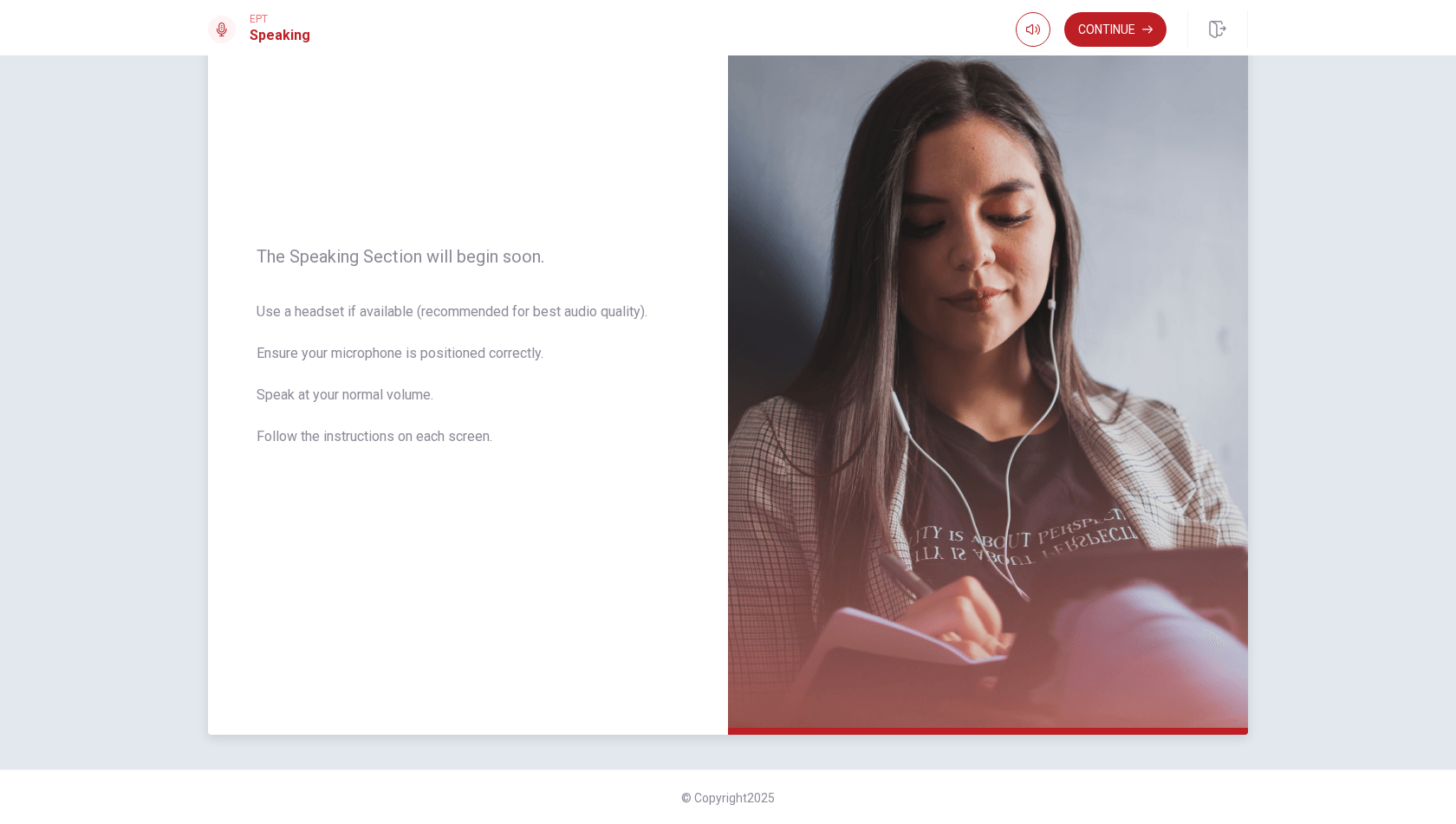
scroll to position [0, 0]
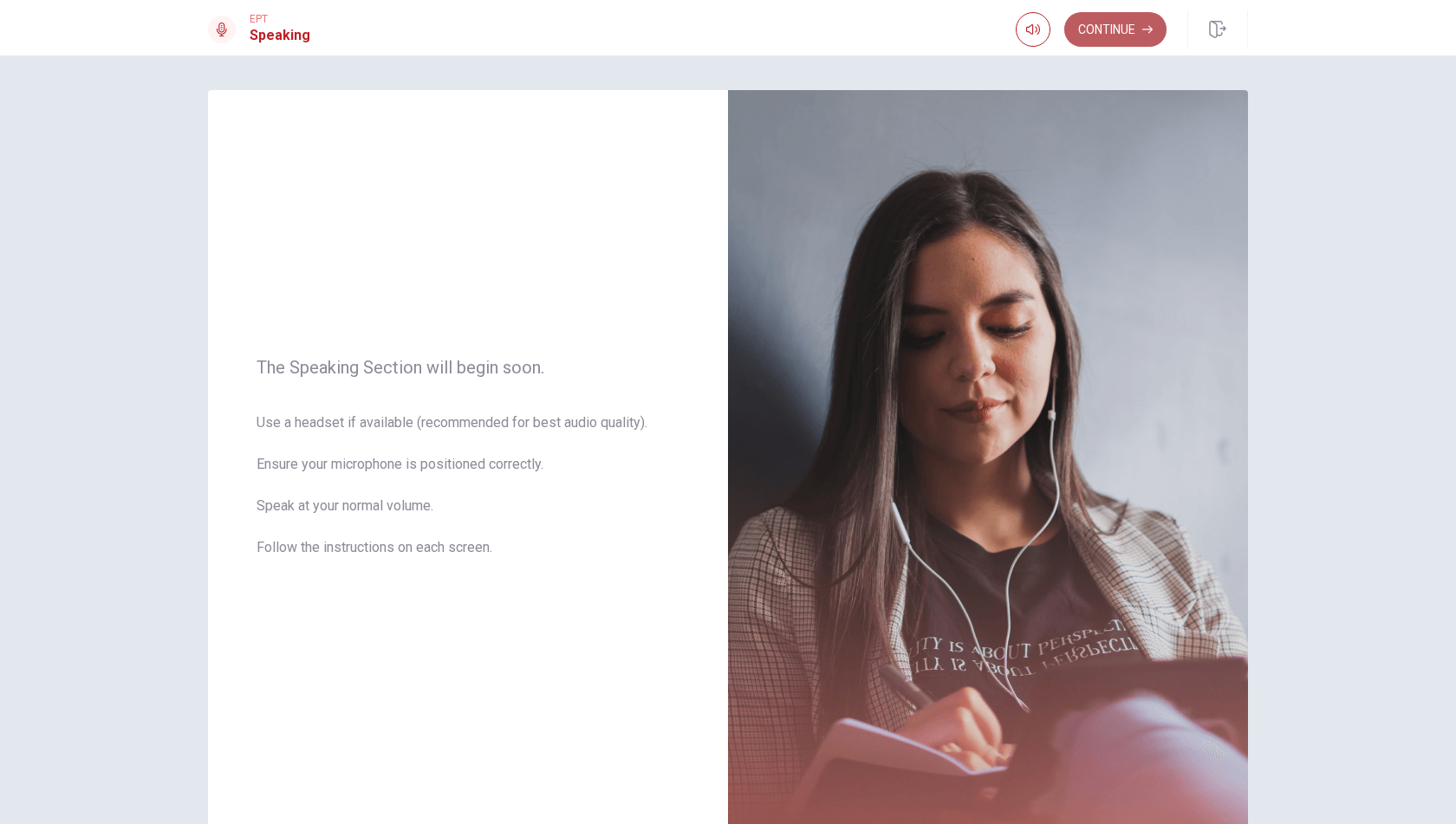
click at [1120, 21] on button "Continue" at bounding box center [1115, 29] width 103 height 35
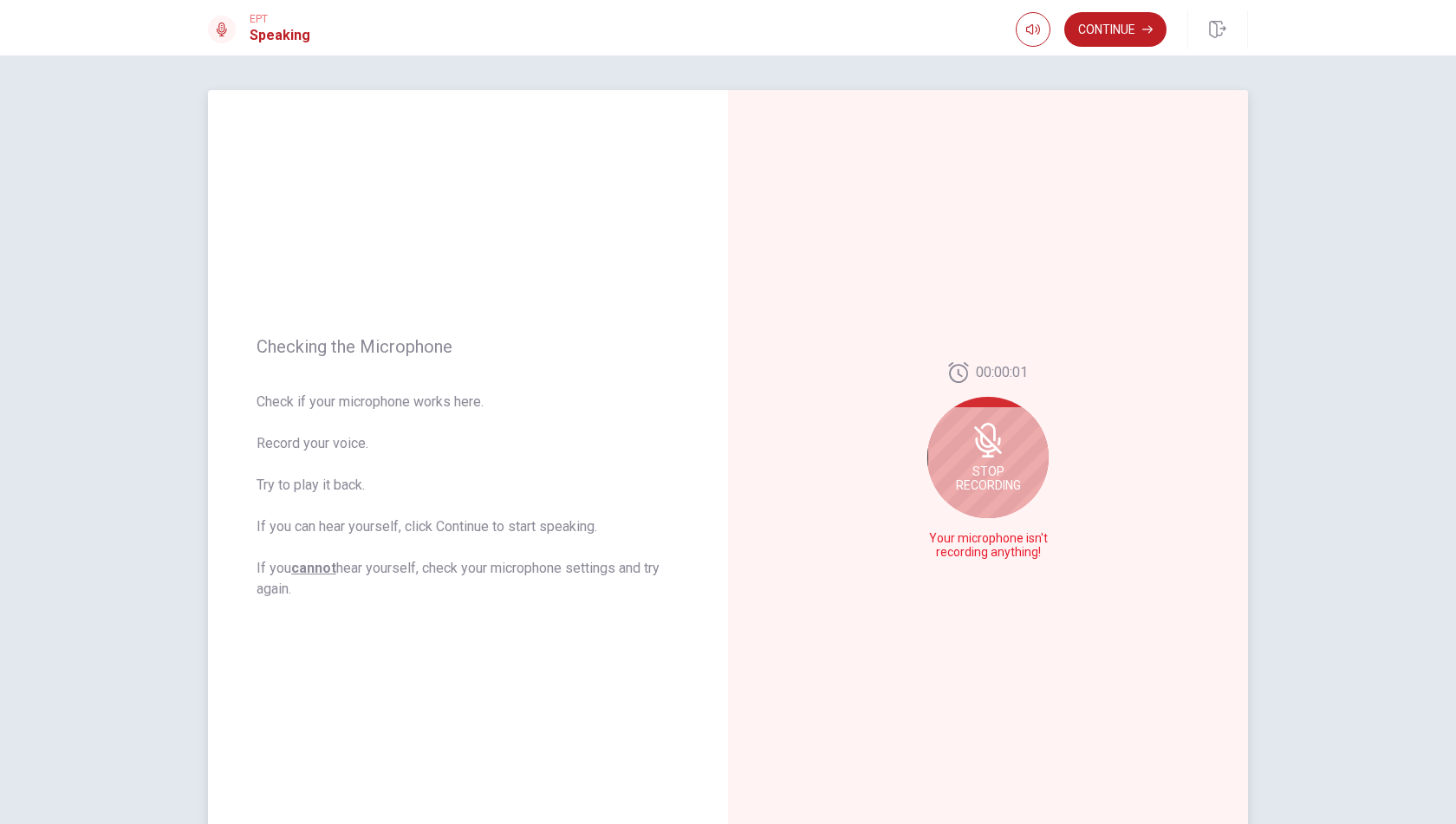
click at [974, 450] on icon at bounding box center [988, 440] width 35 height 35
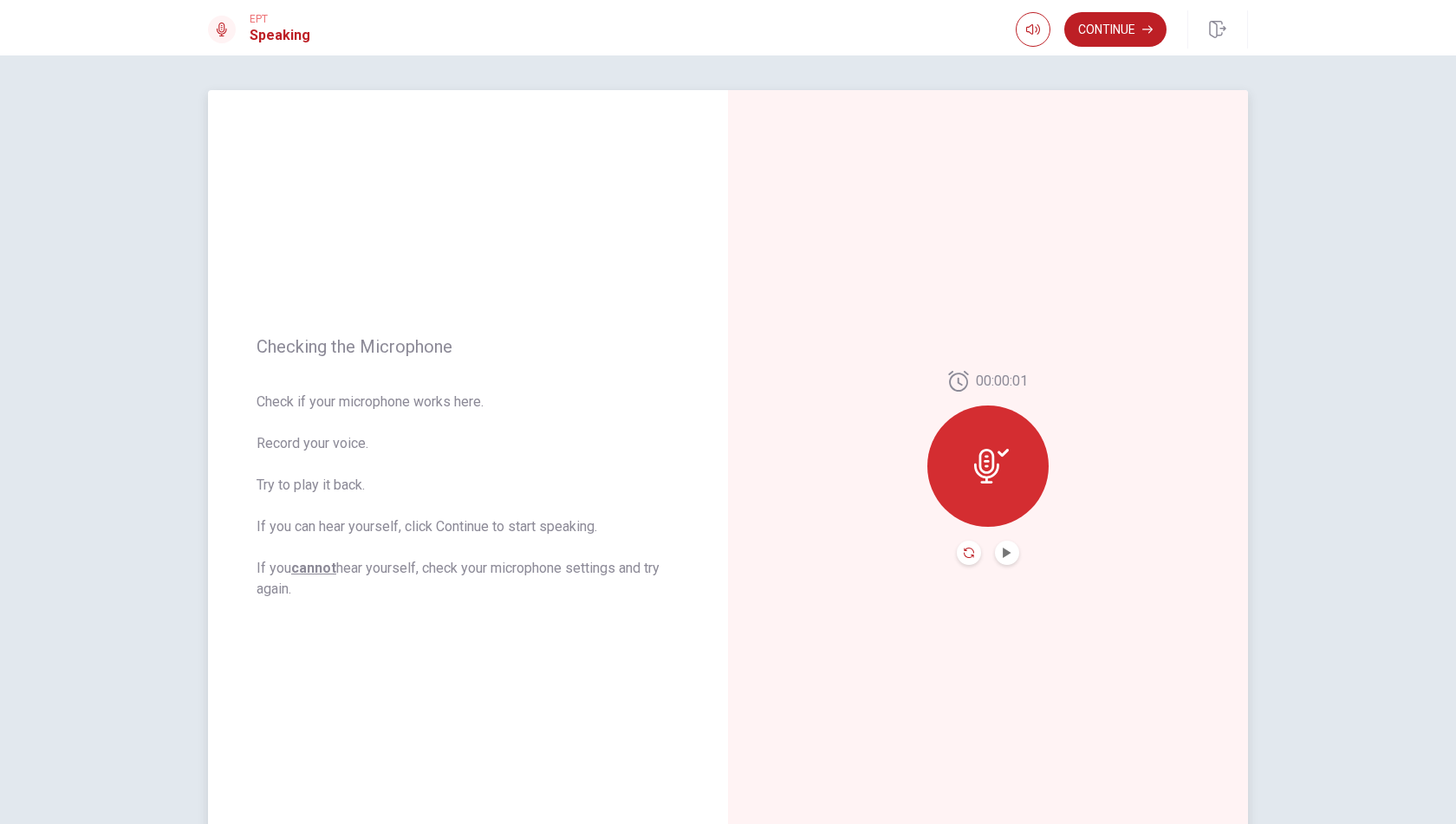
click at [965, 551] on icon "Record Again" at bounding box center [969, 553] width 11 height 11
click at [977, 473] on icon at bounding box center [988, 461] width 35 height 35
click at [979, 552] on button "Record Again" at bounding box center [988, 553] width 129 height 35
click at [986, 456] on icon at bounding box center [988, 461] width 35 height 35
click at [978, 544] on button "Record Again" at bounding box center [988, 553] width 129 height 35
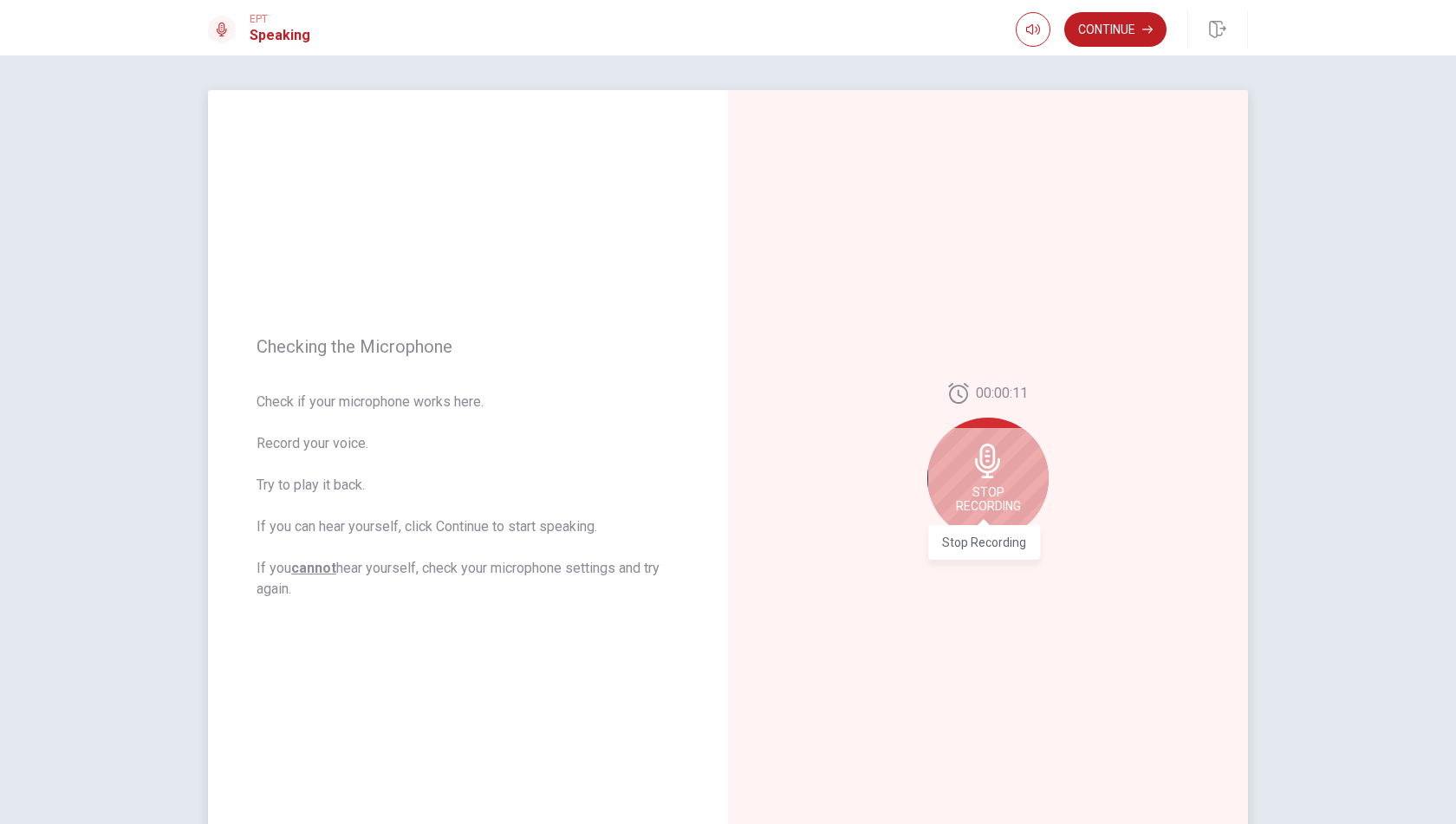
click at [979, 486] on span "Stop Recording" at bounding box center [989, 499] width 65 height 28
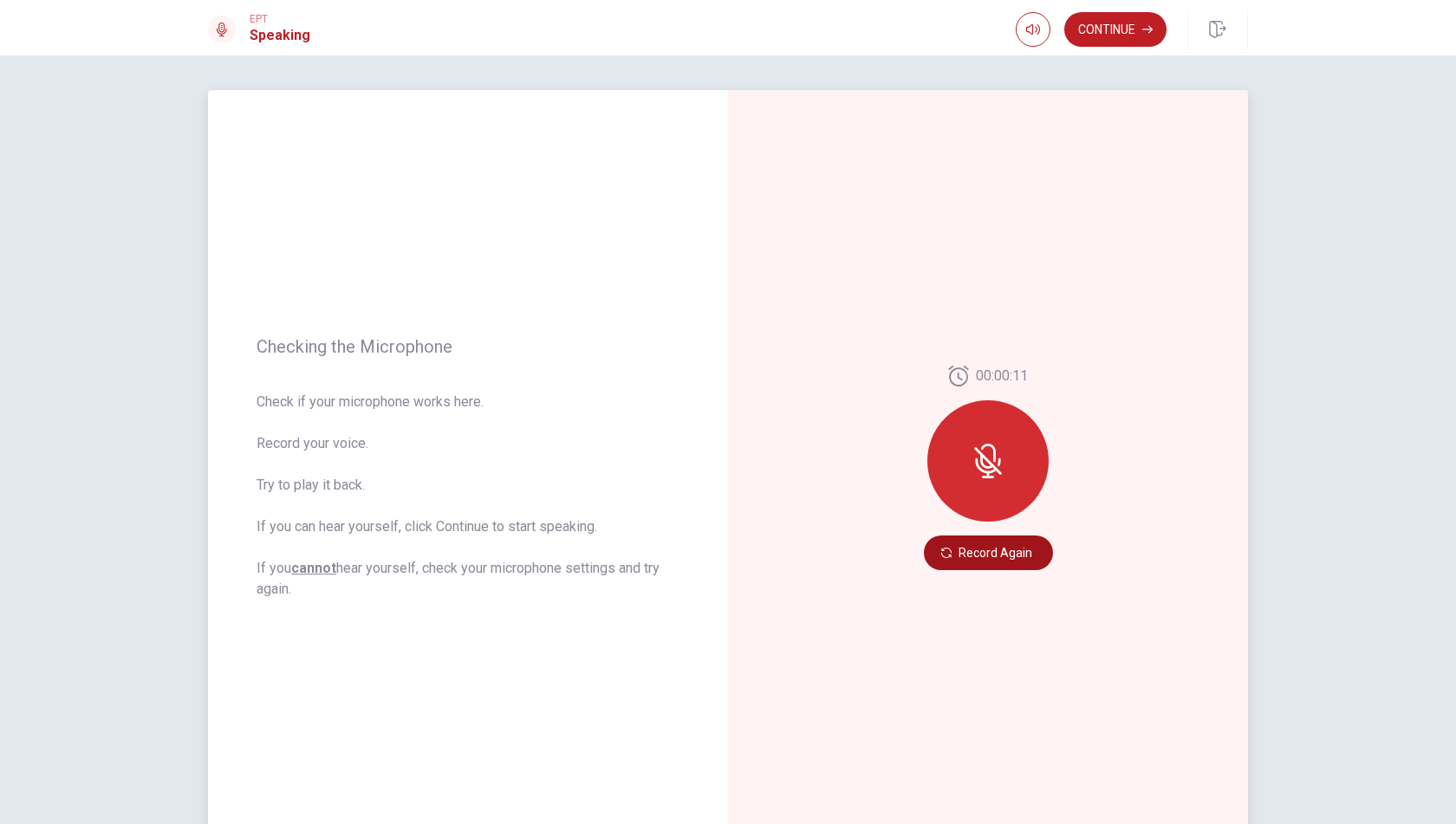
click at [988, 561] on button "Record Again" at bounding box center [988, 553] width 129 height 35
click at [981, 445] on icon at bounding box center [988, 453] width 15 height 18
click at [963, 554] on button "Record Again" at bounding box center [988, 553] width 129 height 35
click at [1103, 29] on button "Continue" at bounding box center [1115, 29] width 103 height 35
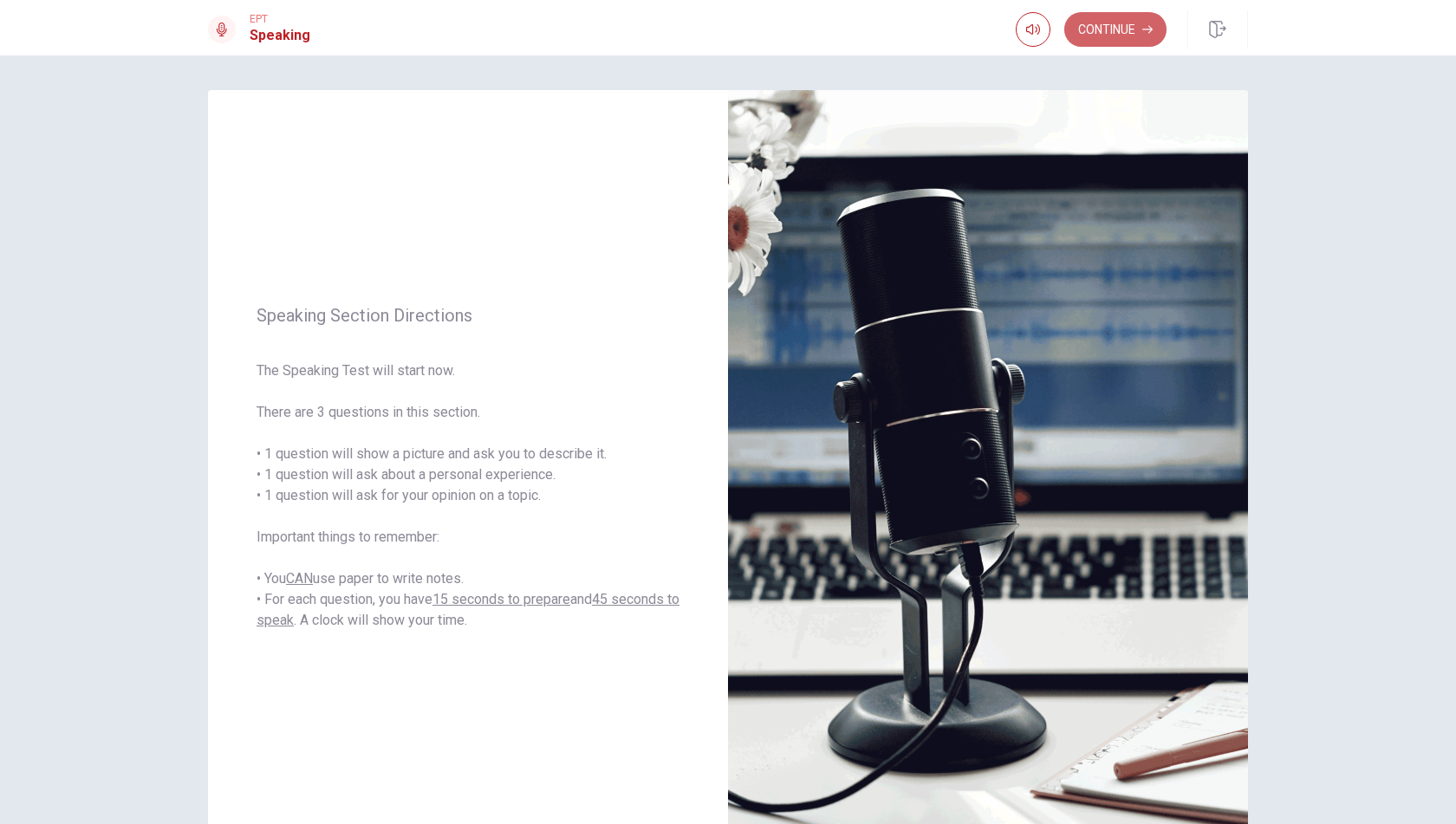
click at [1093, 28] on button "Continue" at bounding box center [1115, 29] width 103 height 35
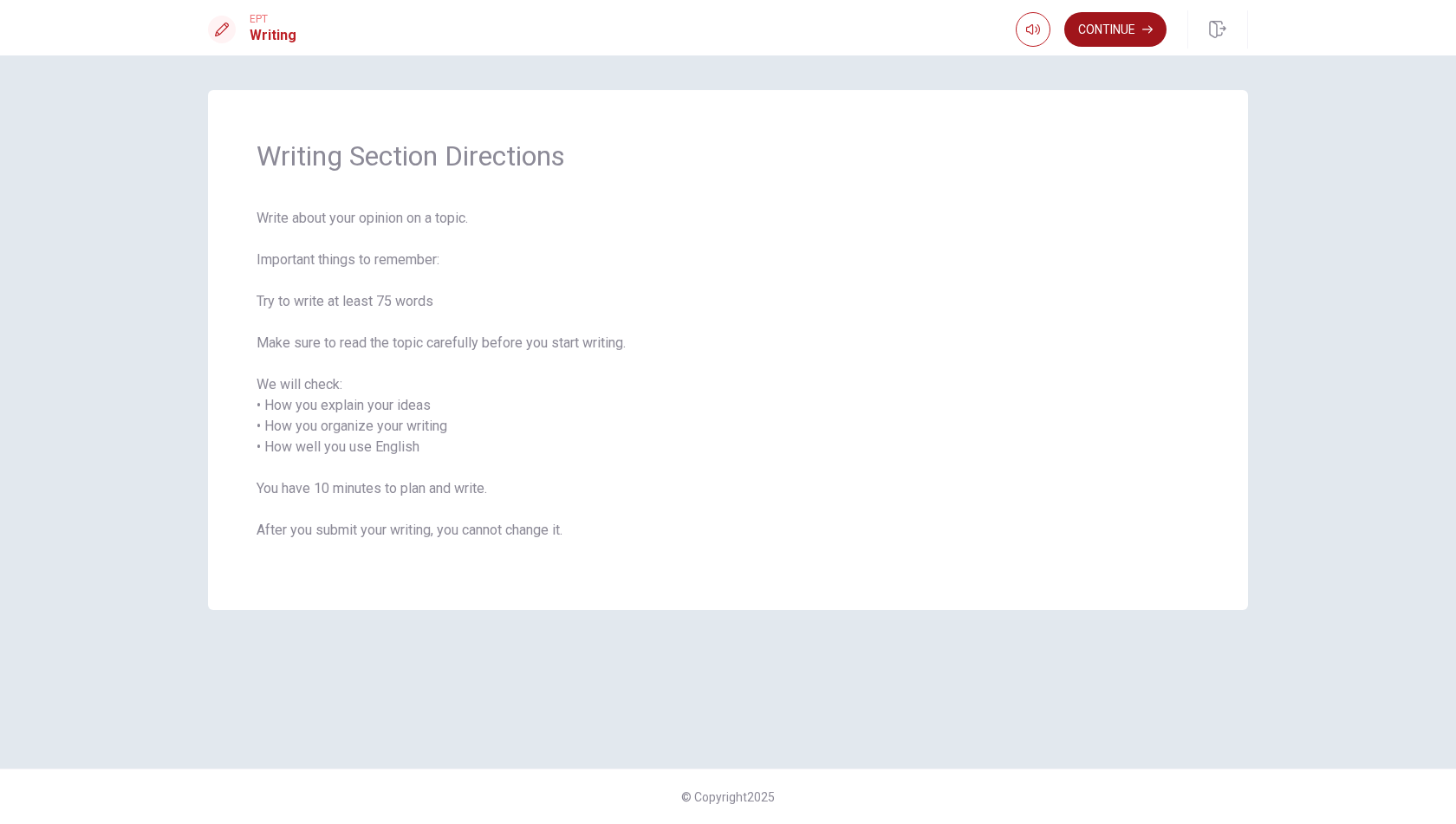
click at [1110, 29] on button "Continue" at bounding box center [1115, 29] width 103 height 35
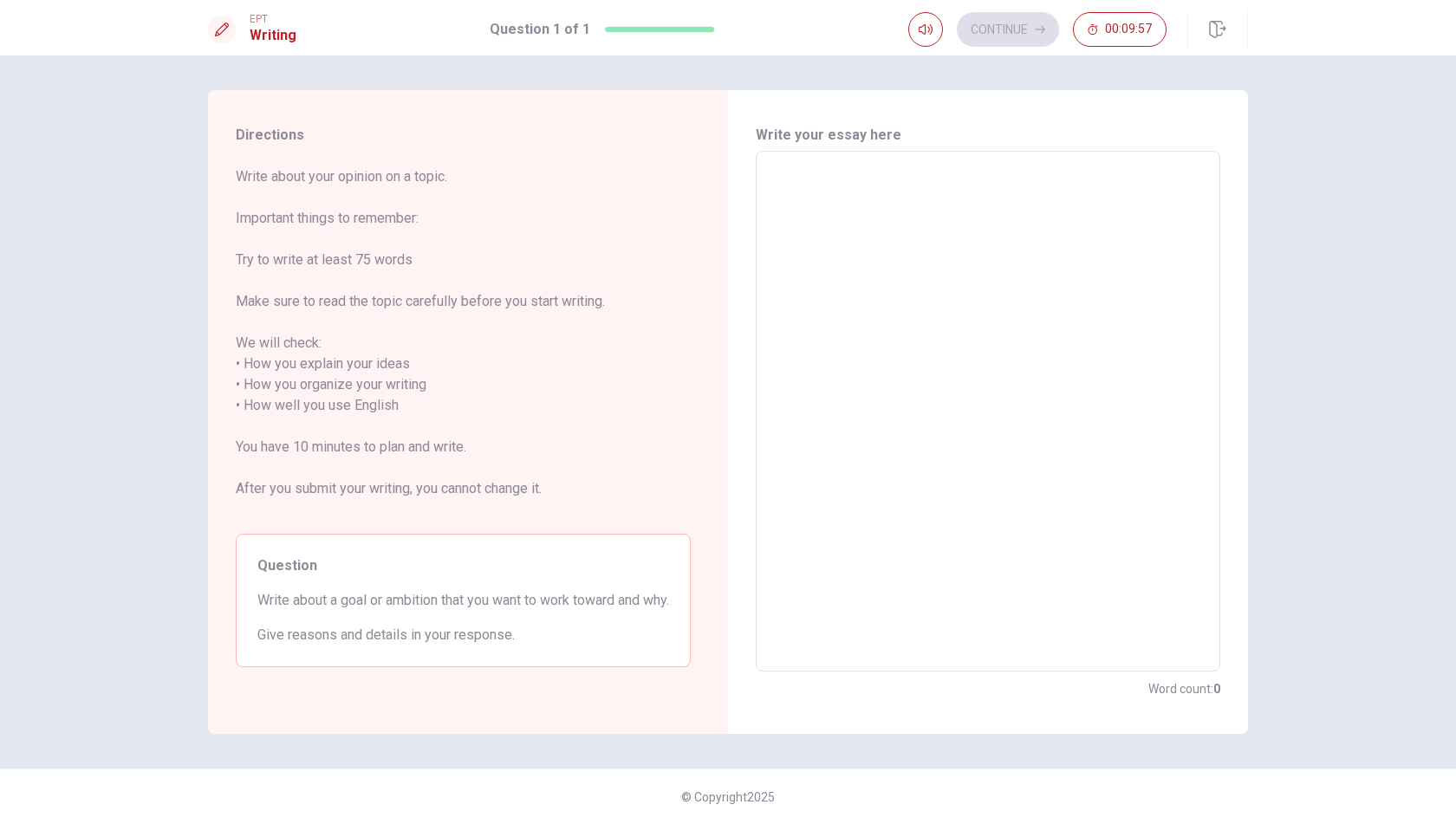
click at [910, 415] on textarea at bounding box center [988, 412] width 440 height 492
type textarea "m"
type textarea "x"
type textarea "my"
type textarea "x"
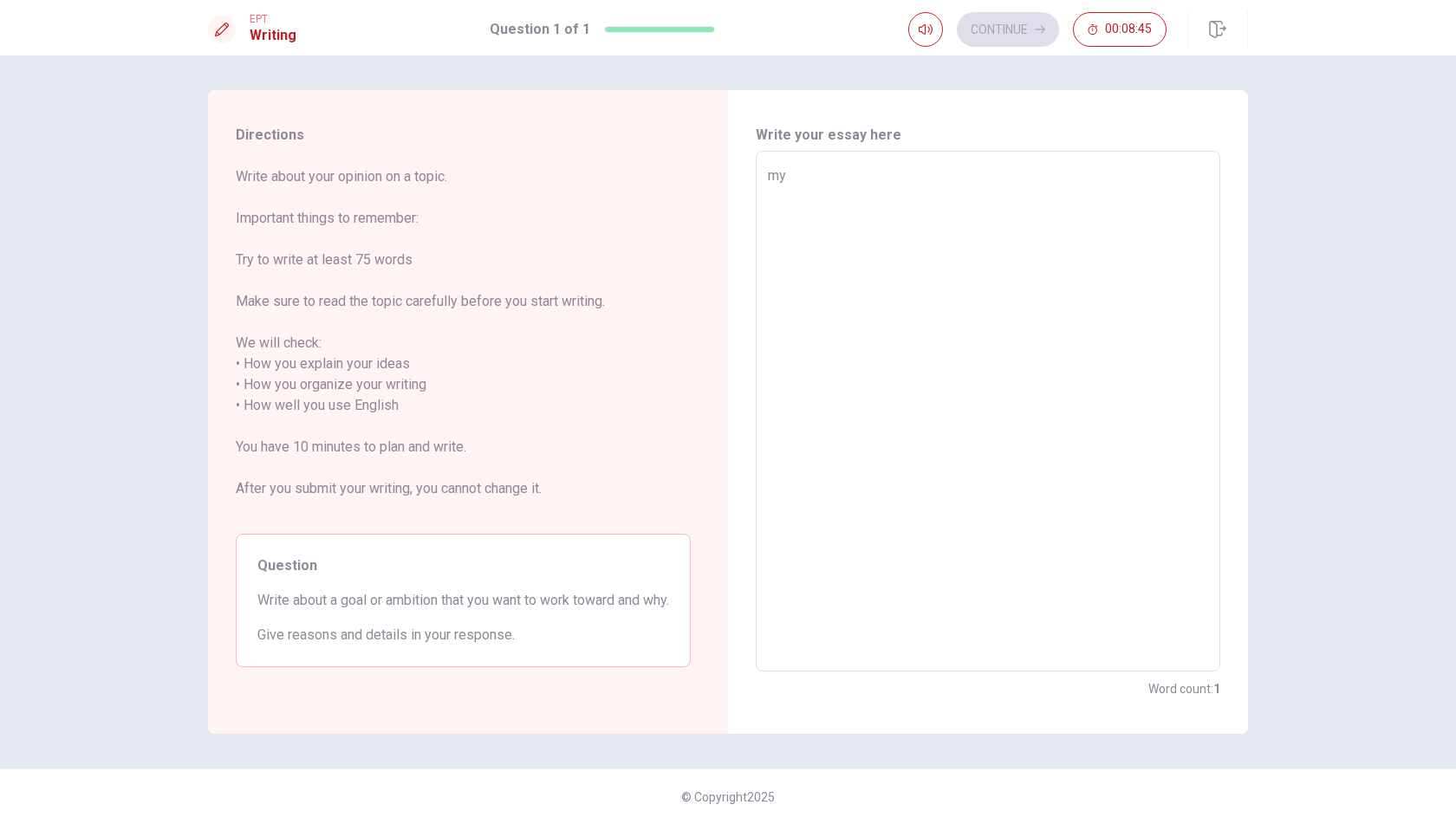
type textarea "my"
type textarea "x"
type textarea "my a"
type textarea "x"
type textarea "my ai"
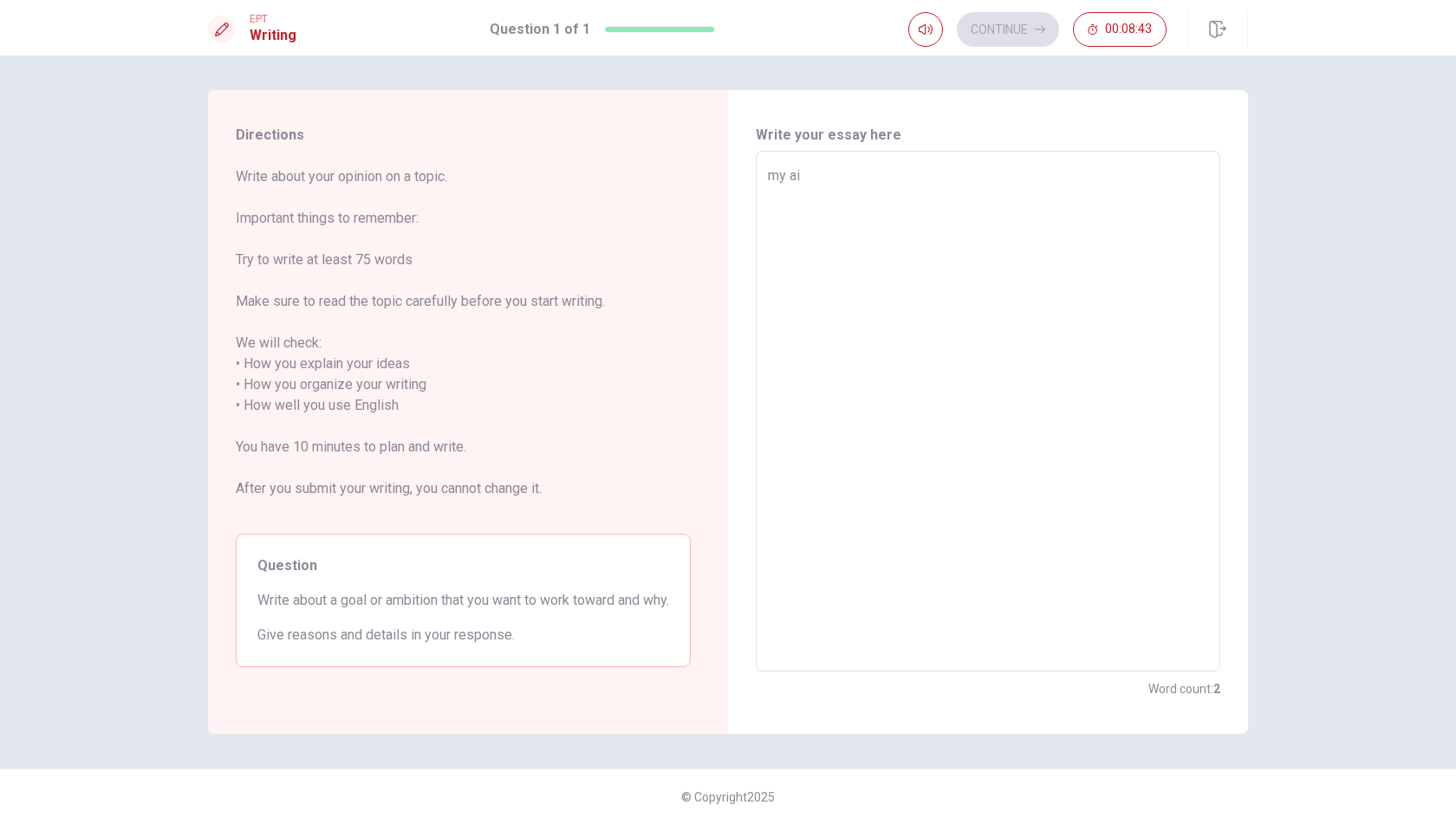
type textarea "x"
type textarea "my aim"
type textarea "x"
type textarea "my aim"
type textarea "x"
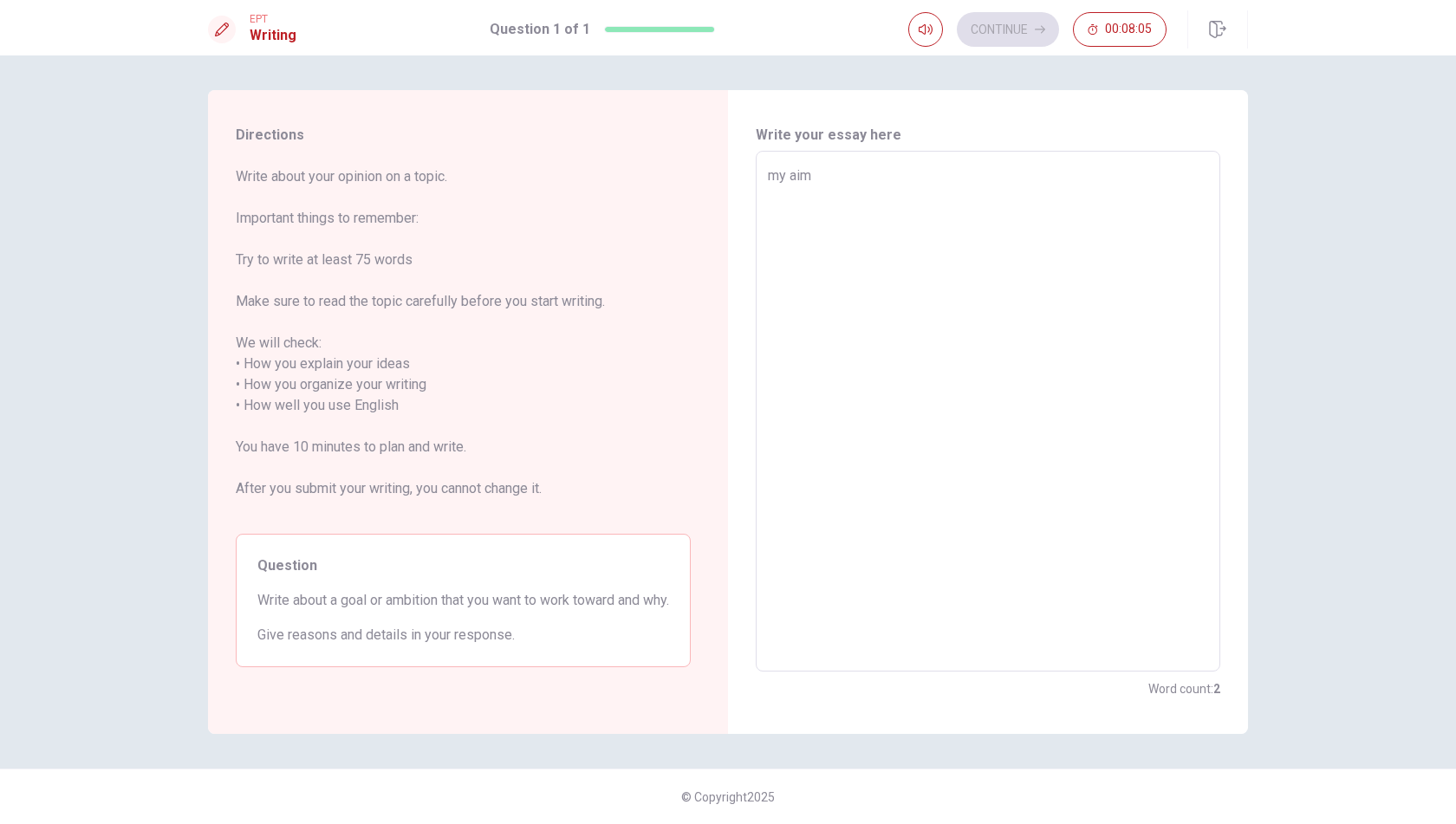
type textarea "my aim i"
type textarea "x"
type textarea "my aim"
type textarea "x"
type textarea "my aim j"
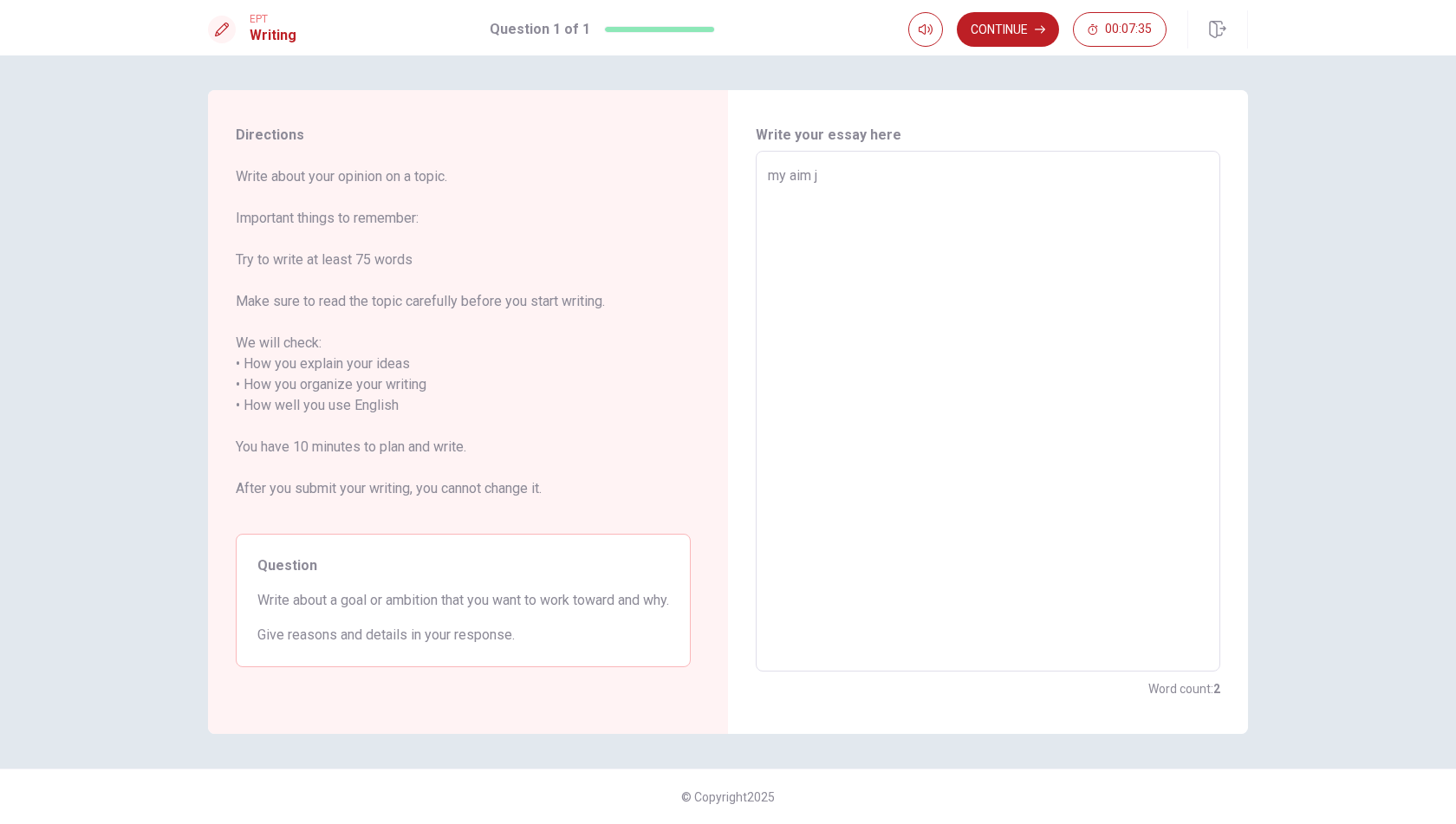
type textarea "x"
type textarea "my aim jn"
type textarea "x"
type textarea "my aim j"
type textarea "x"
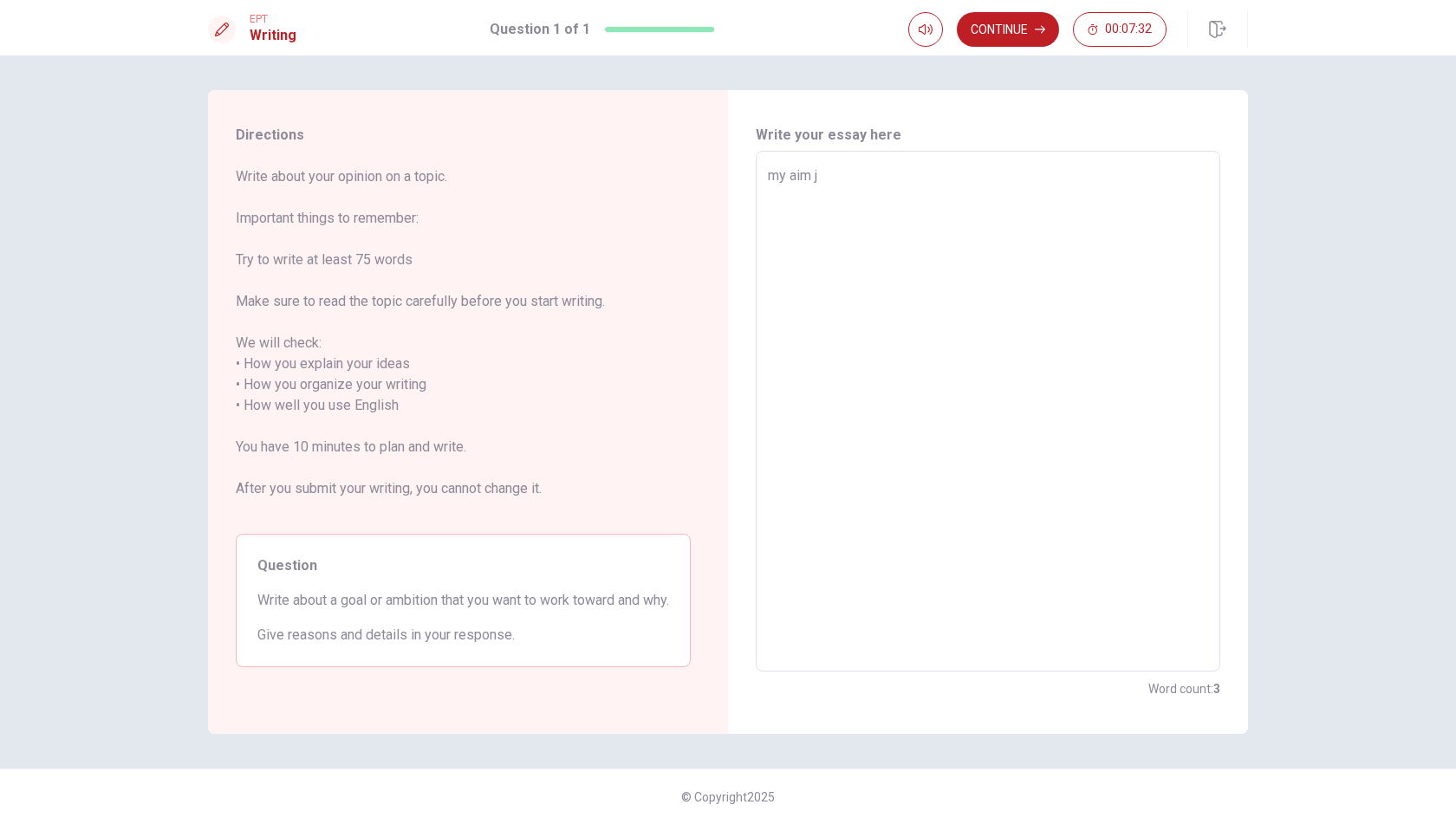
type textarea "my aim"
type textarea "x"
type textarea "my aim"
type textarea "x"
type textarea "my aim"
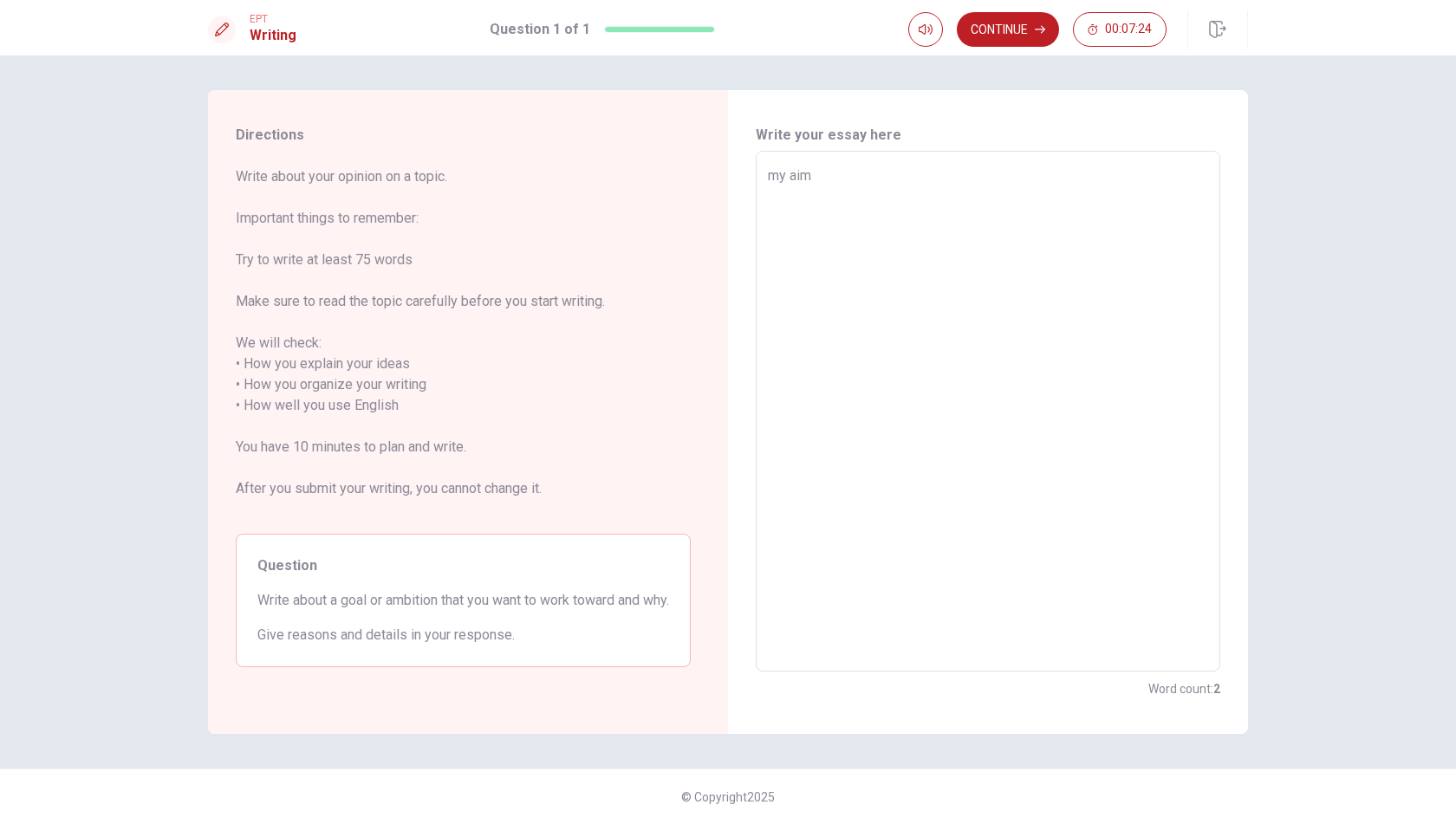
type textarea "x"
type textarea "my aim i"
type textarea "x"
type textarea "my aim is"
type textarea "x"
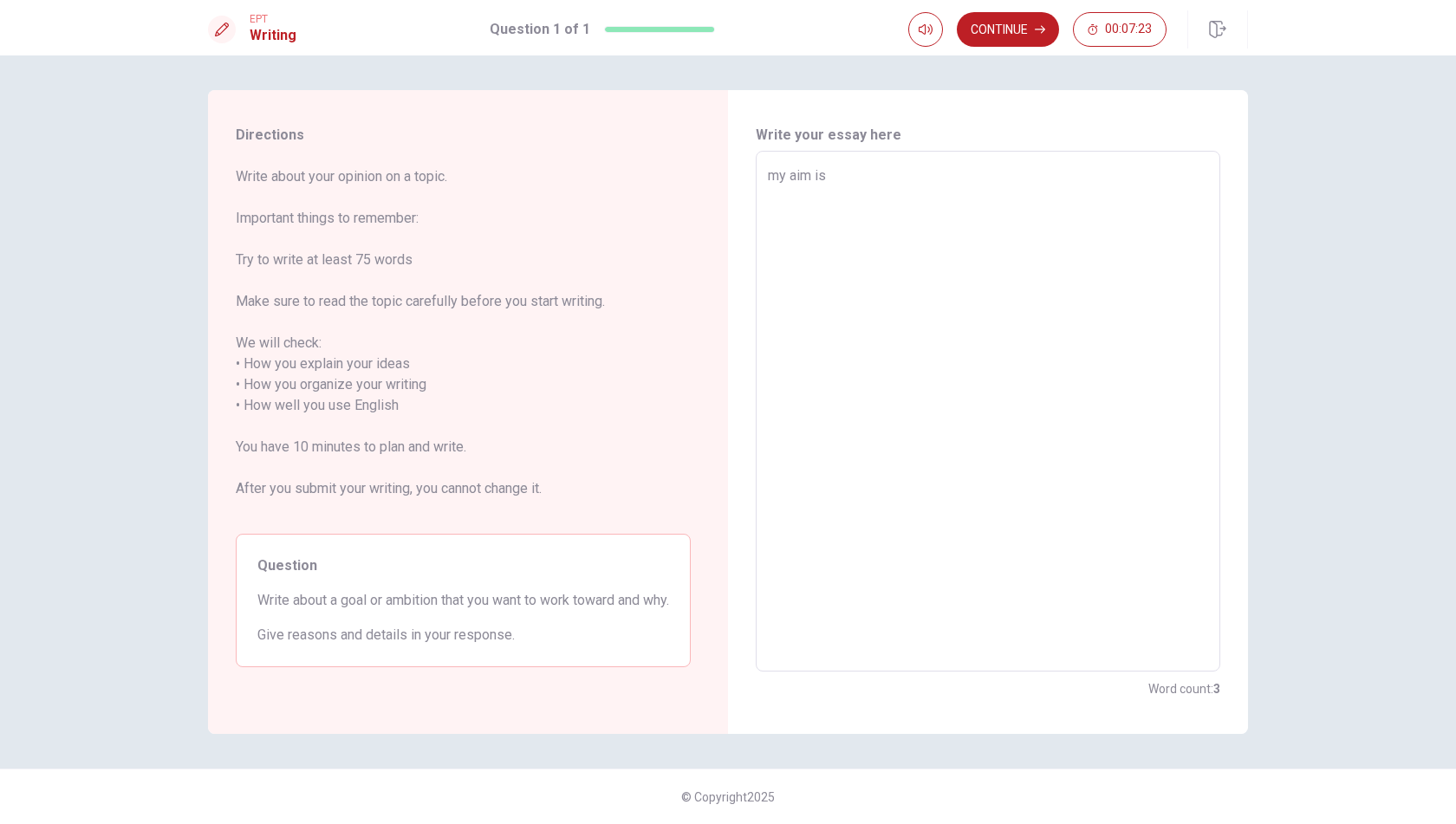
type textarea "my aim is"
type textarea "x"
type textarea "my aim is a"
type textarea "x"
type textarea "my aim is a"
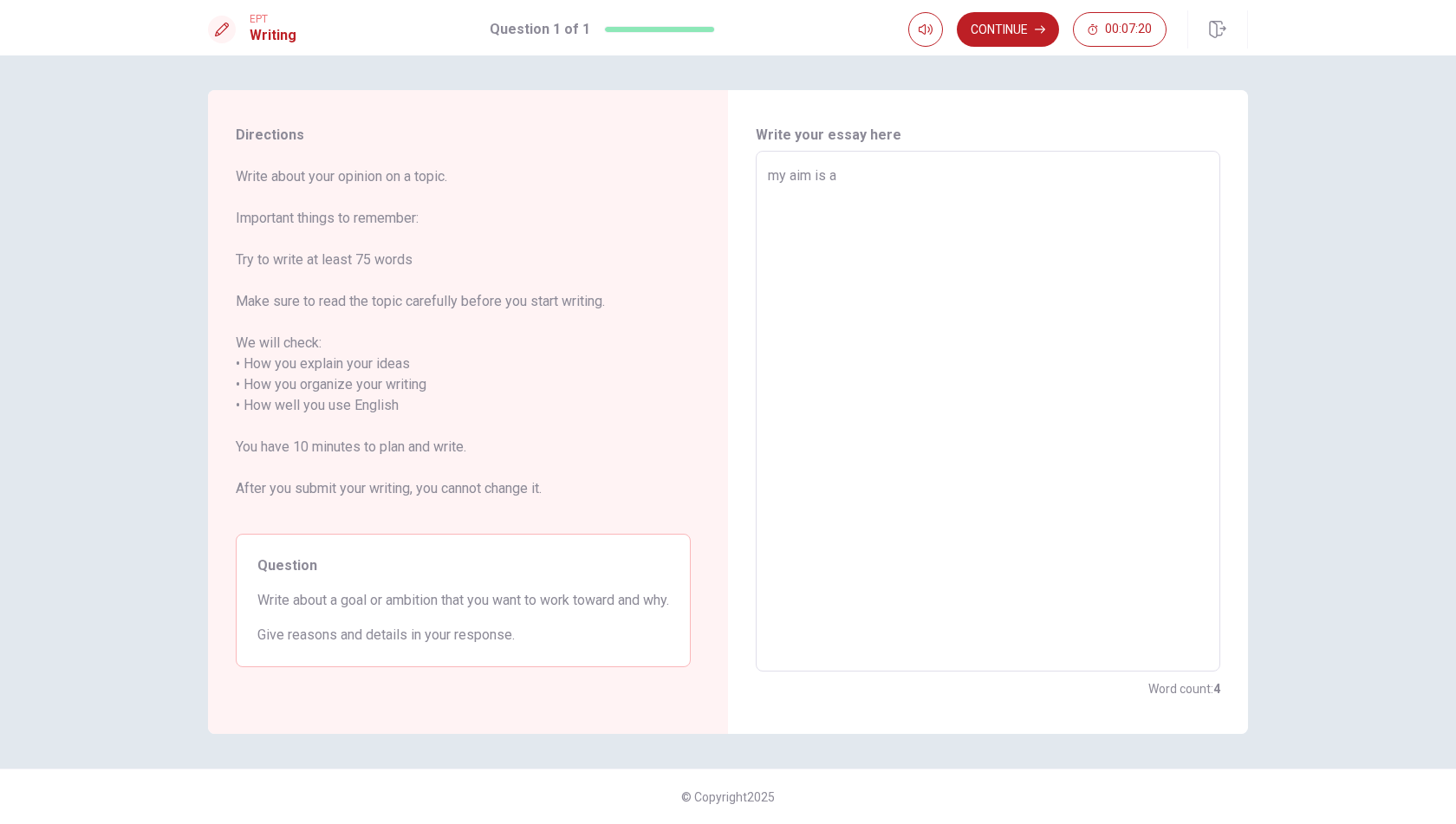
type textarea "x"
type textarea "my aim is a d"
type textarea "x"
type textarea "my aim is a do"
type textarea "x"
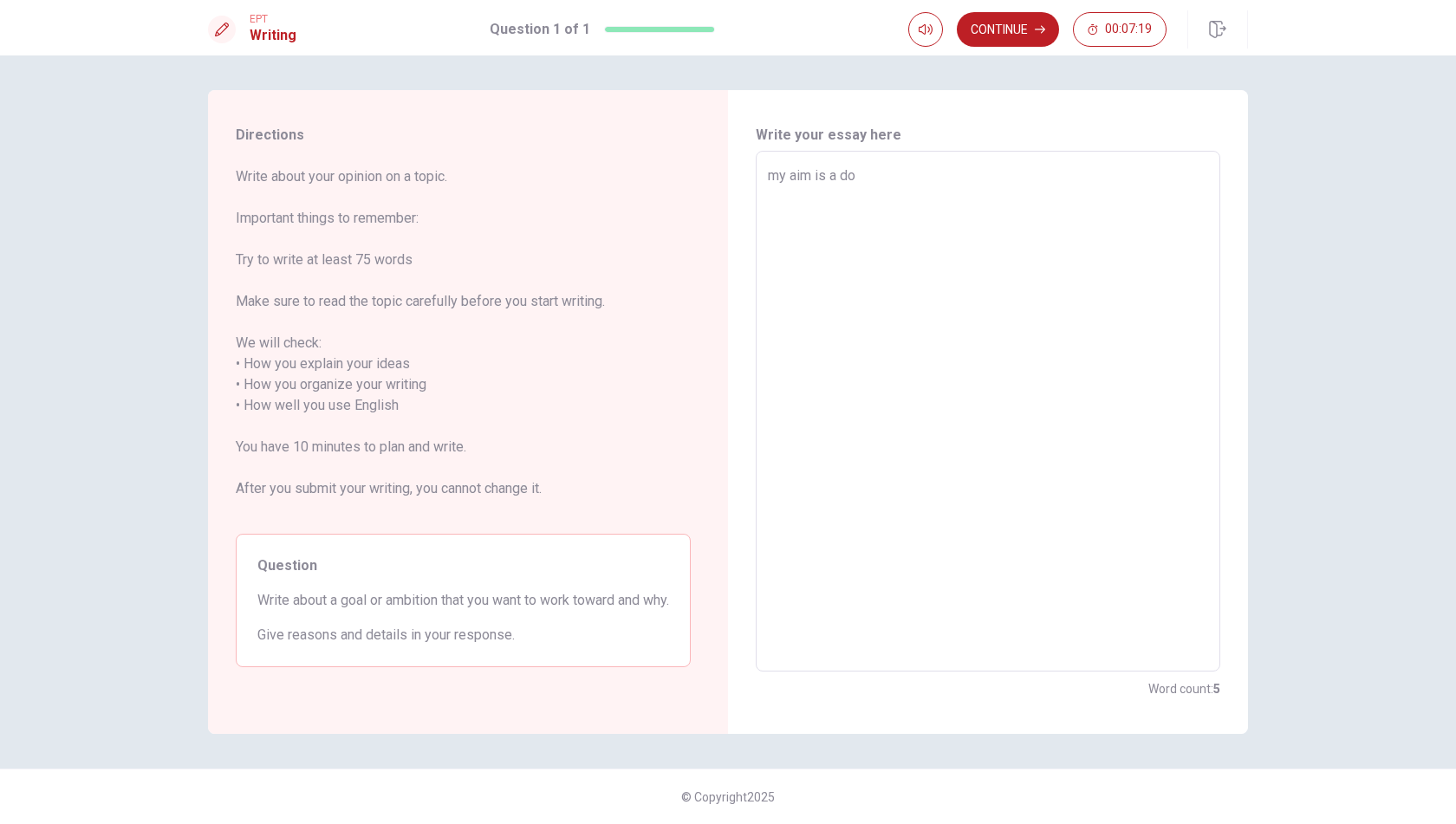
type textarea "my aim is a doc"
type textarea "x"
type textarea "my aim is a doct"
type textarea "x"
type textarea "my aim is a docto"
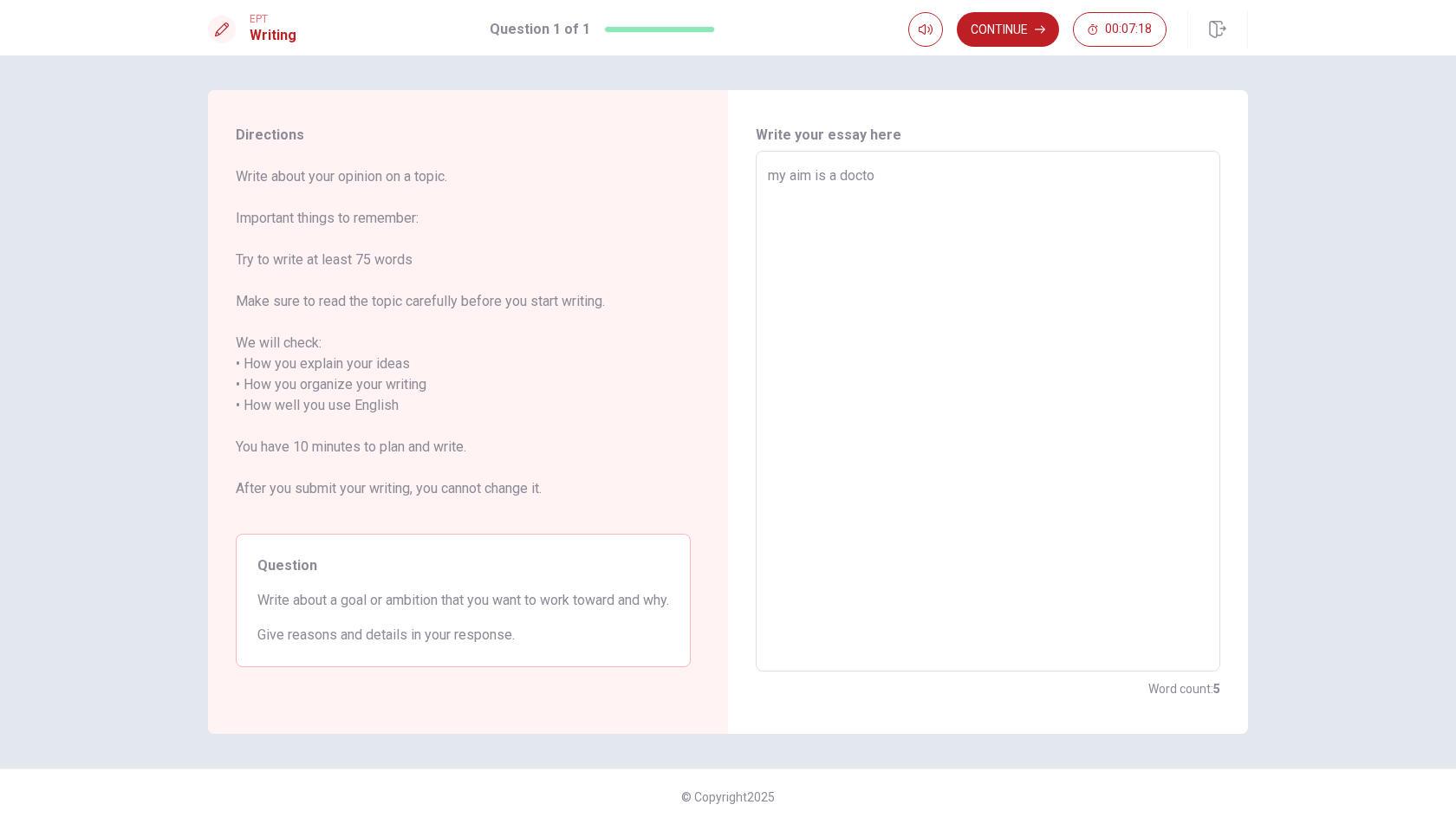
type textarea "x"
type textarea "my aim is a doctor"
type textarea "x"
type textarea "my aim is a doctor."
type textarea "x"
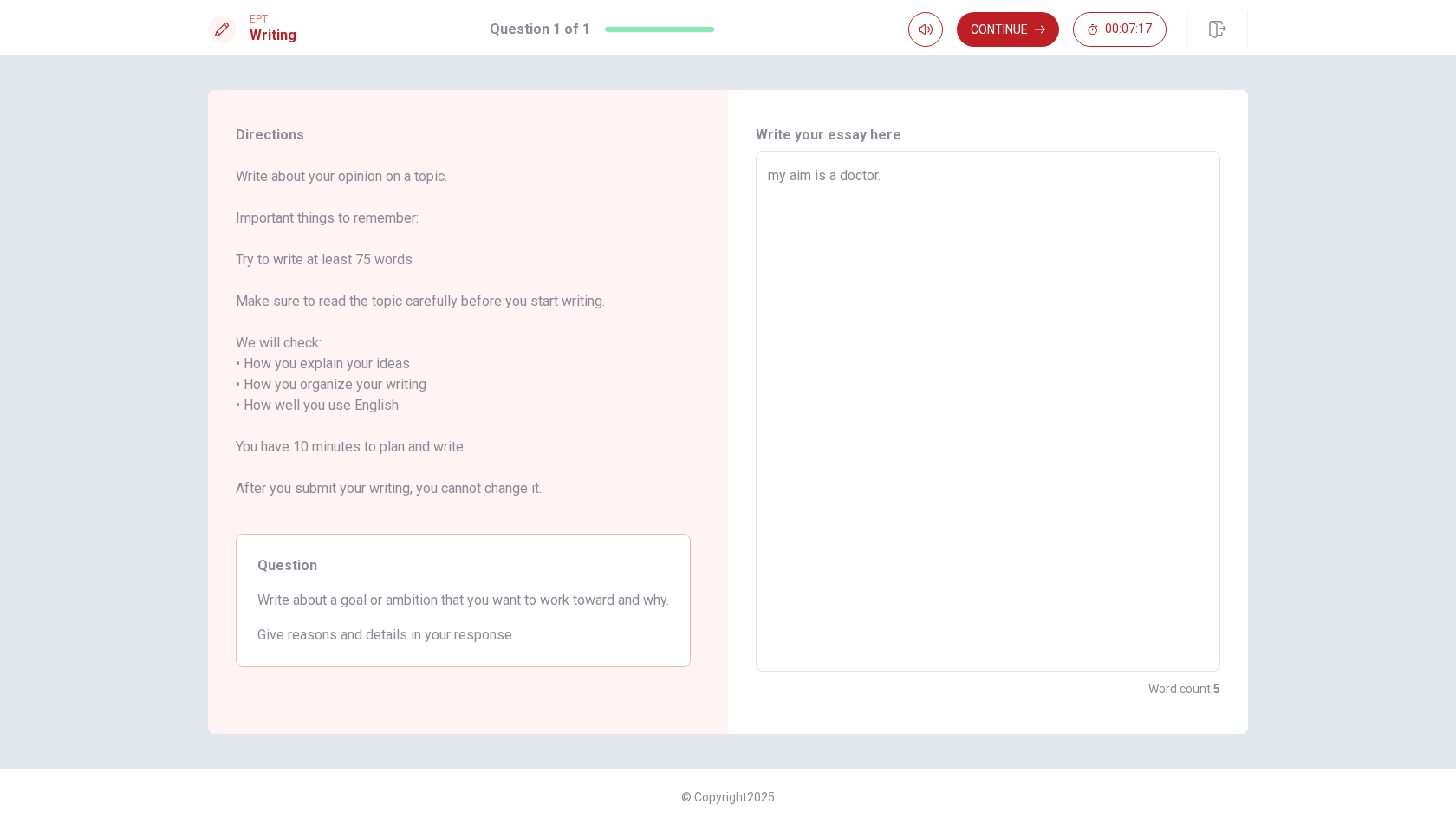
type textarea "my aim is a doctor."
type textarea "x"
type textarea "my aim is a doctor."
type textarea "x"
type textarea "my aim is a doctor"
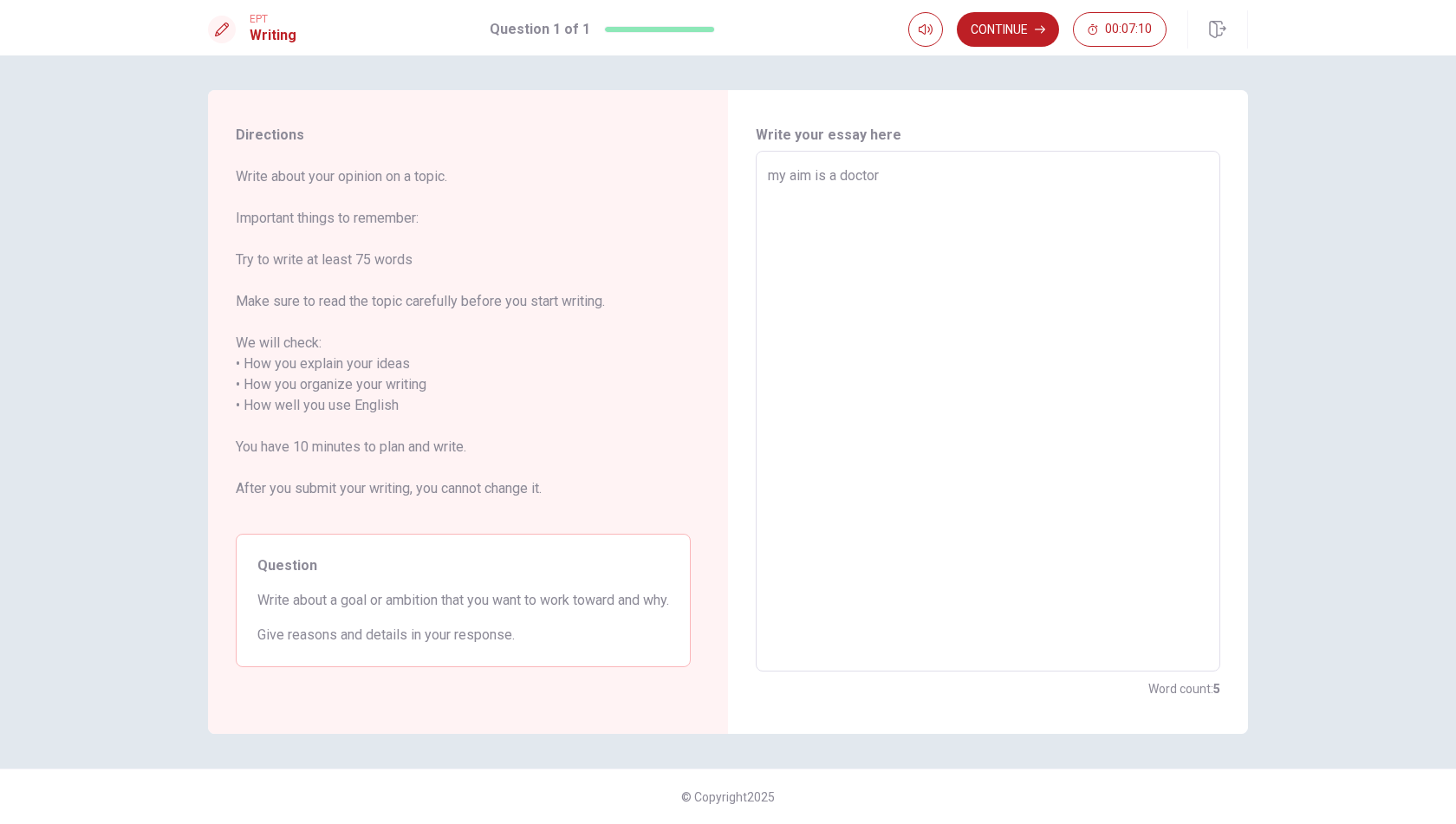
type textarea "x"
type textarea "my aim is a docto"
type textarea "x"
type textarea "my aim is a doct"
type textarea "x"
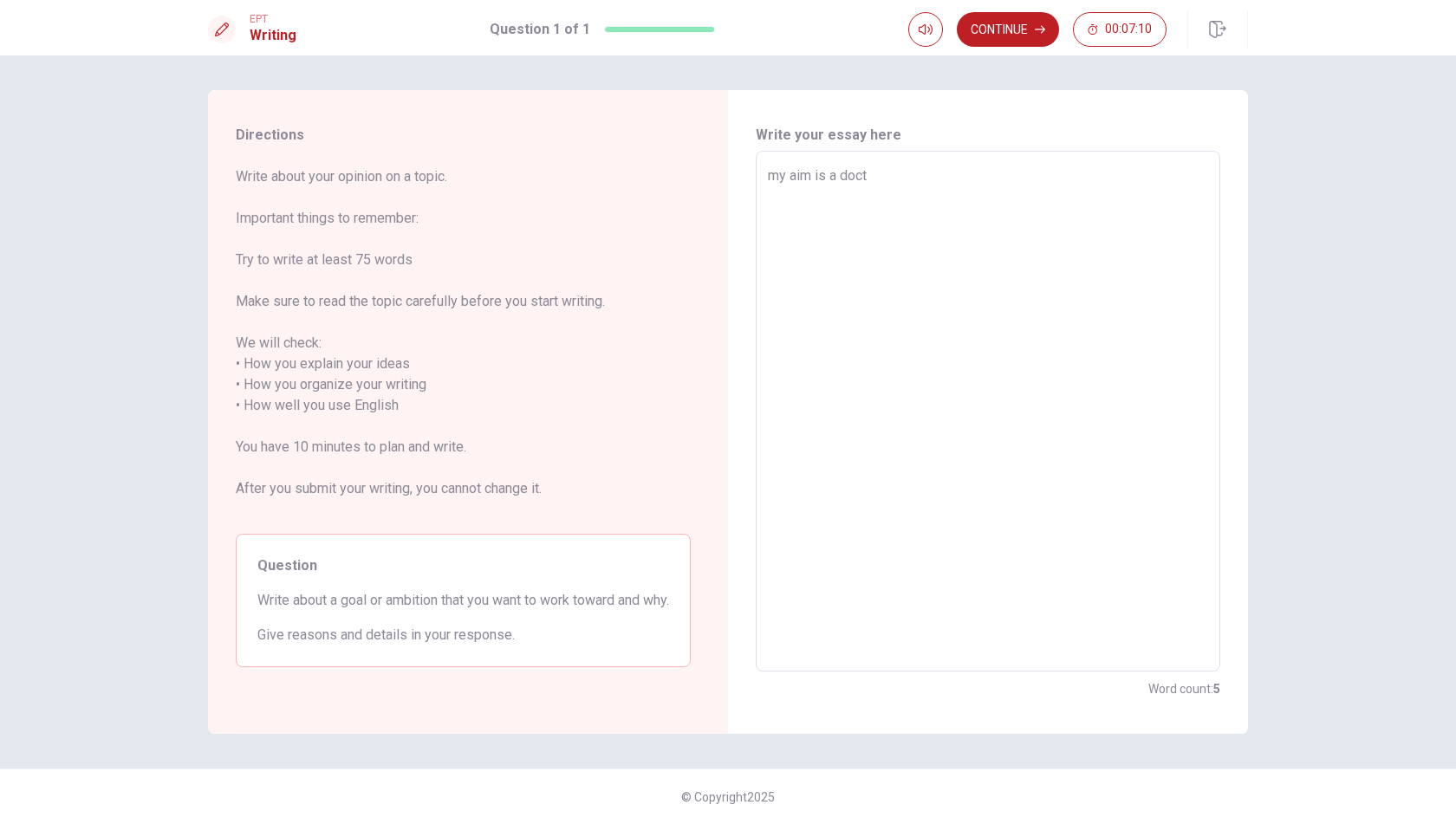
type textarea "my aim is a doc"
type textarea "x"
type textarea "my aim is a do"
type textarea "x"
type textarea "my aim is a d"
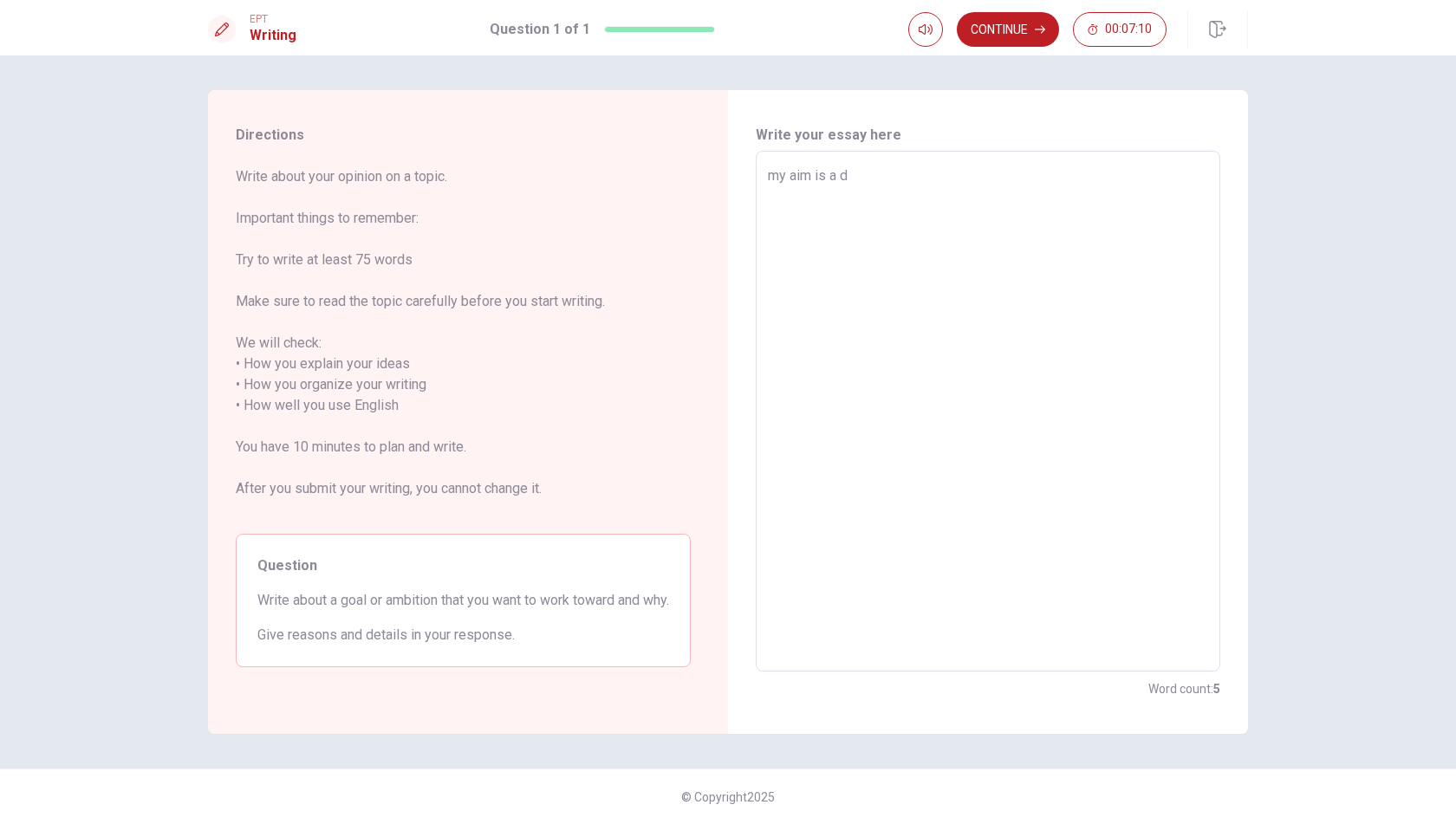
type textarea "x"
type textarea "my aim is a"
type textarea "x"
type textarea "my aim is a"
type textarea "x"
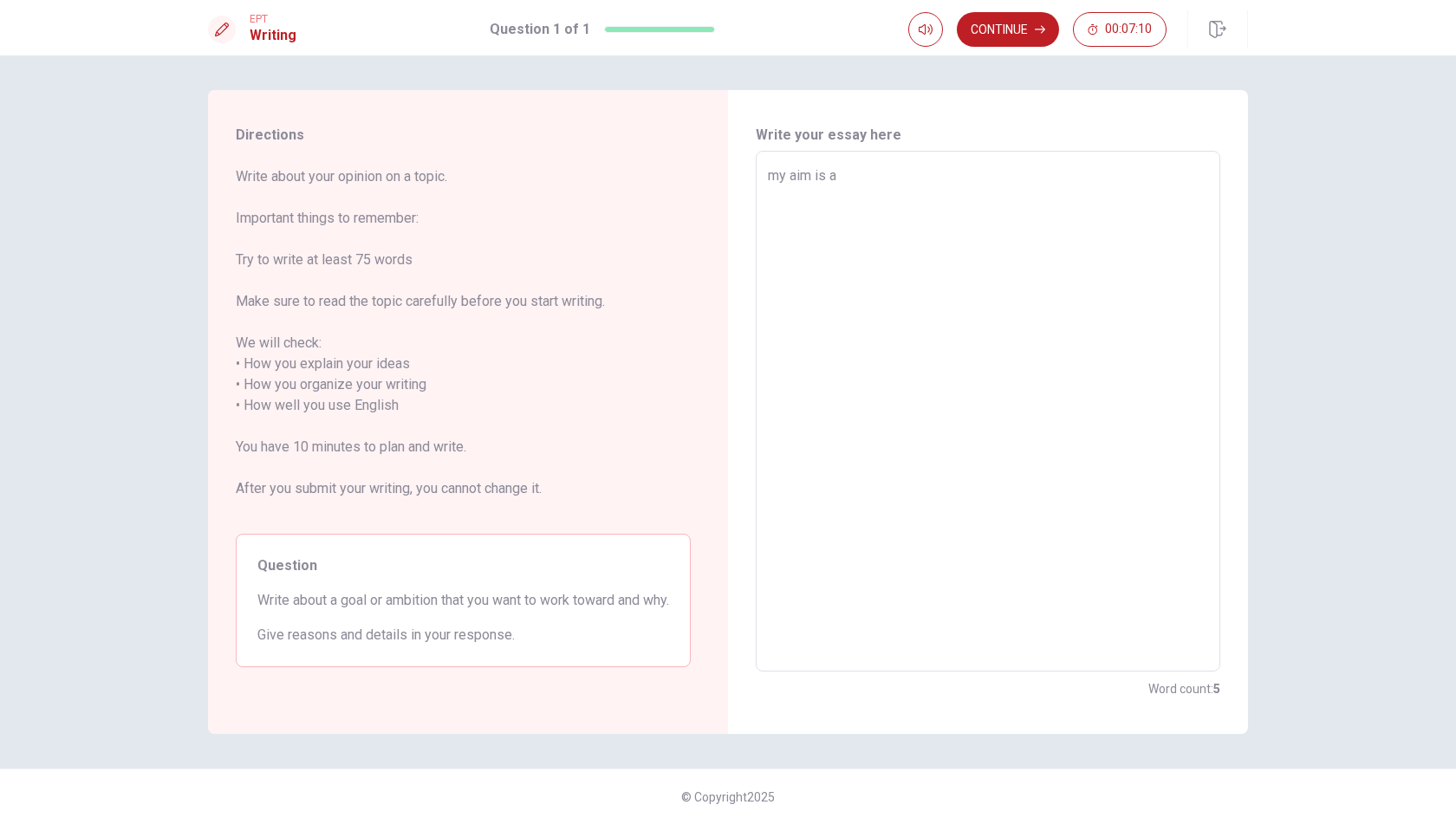
type textarea "my aim is"
type textarea "x"
type textarea "my aim is"
type textarea "x"
type textarea "my aim i"
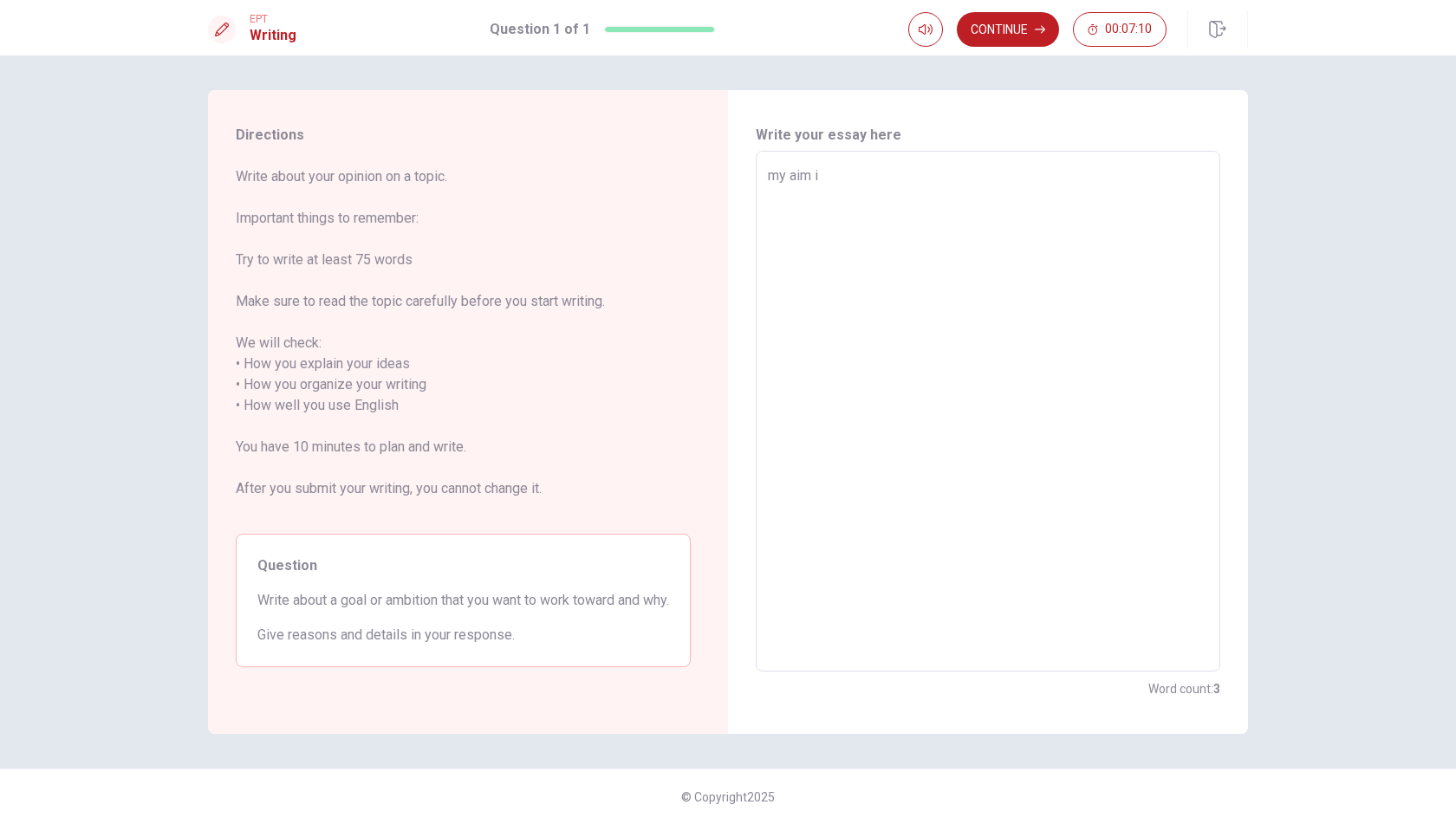
type textarea "x"
type textarea "my aim"
type textarea "x"
type textarea "my aim"
type textarea "x"
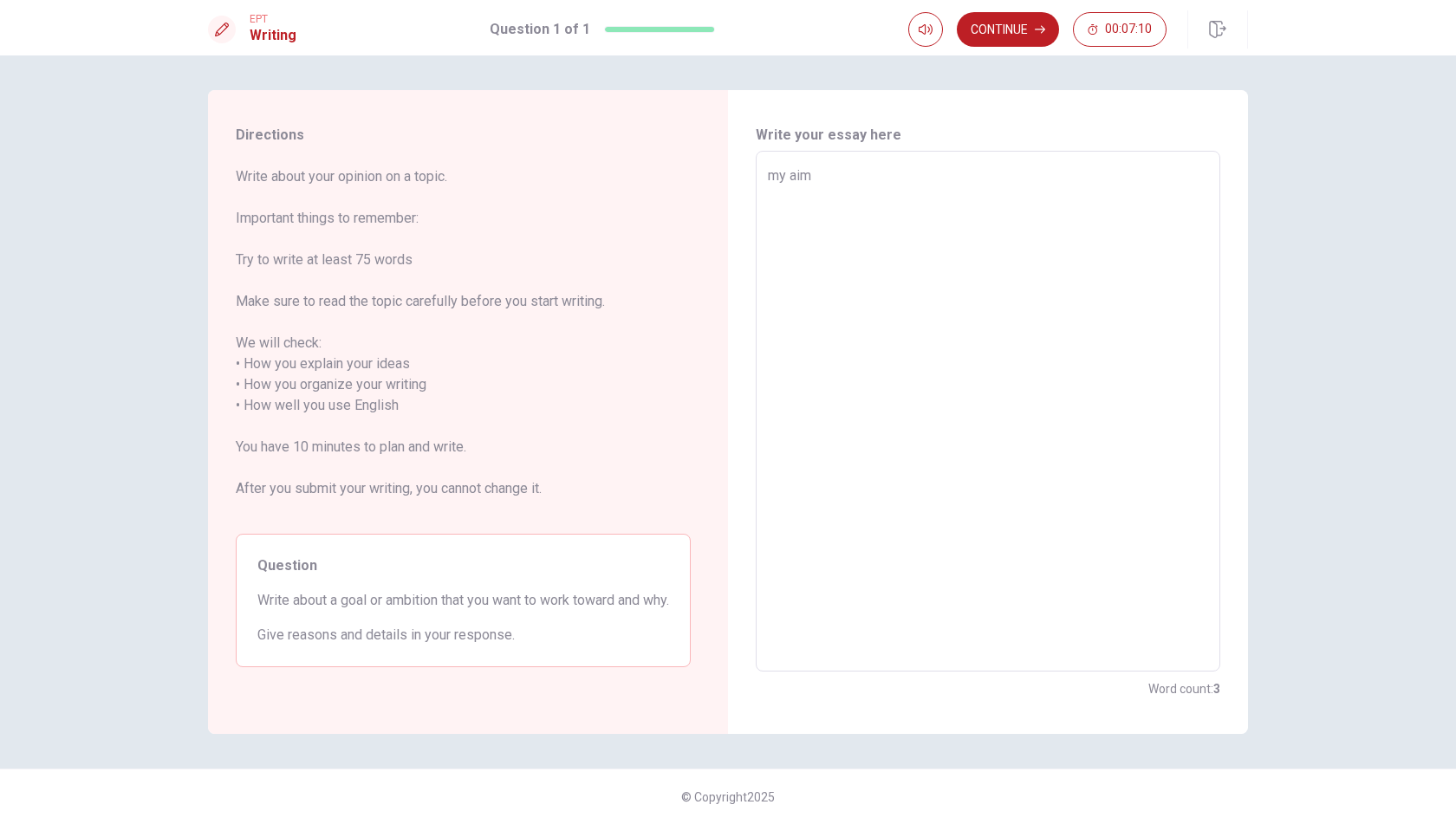
type textarea "my ai"
type textarea "x"
type textarea "my a"
type textarea "x"
type textarea "my"
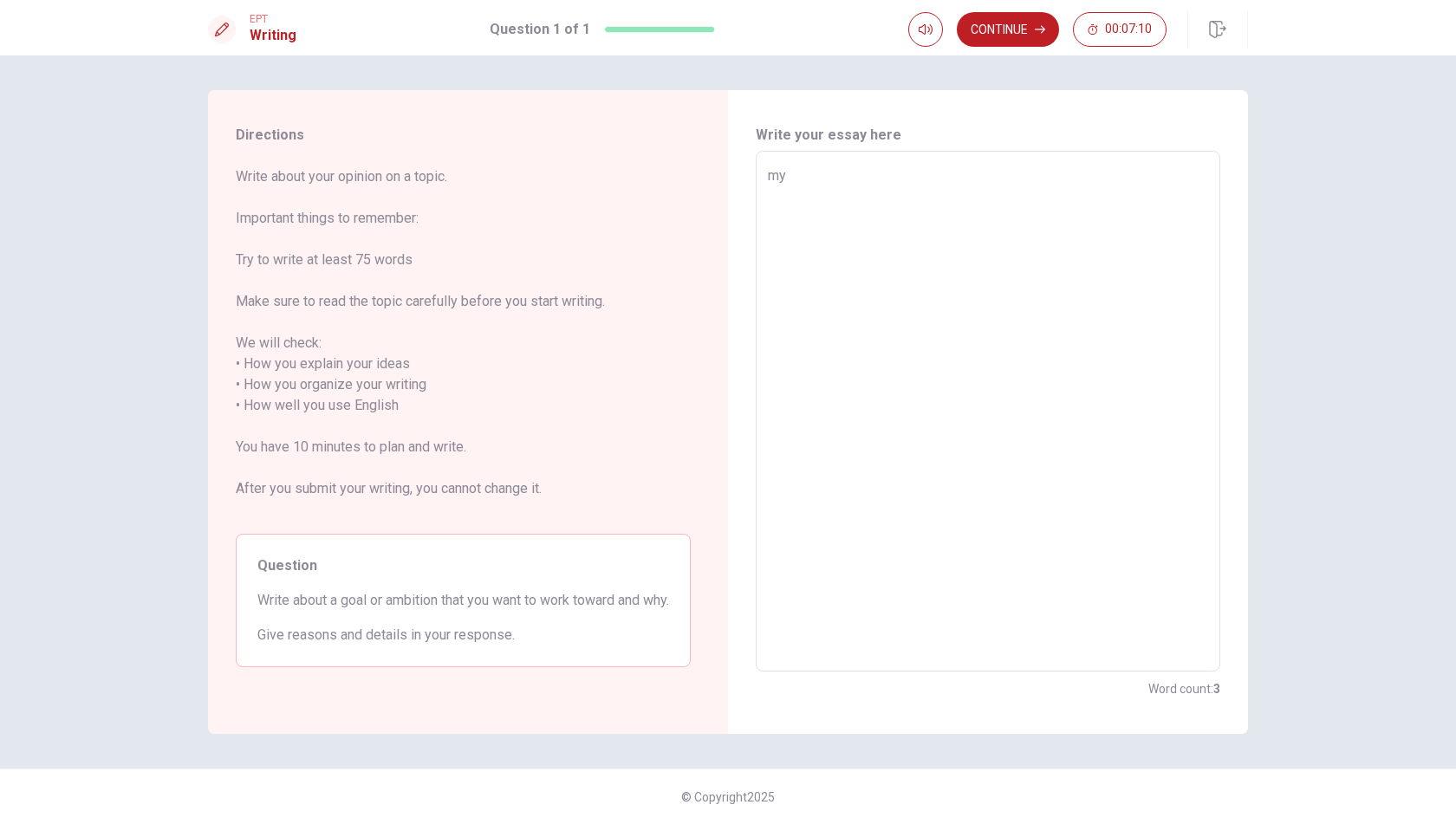
type textarea "x"
type textarea "my"
type textarea "x"
type textarea "m"
type textarea "x"
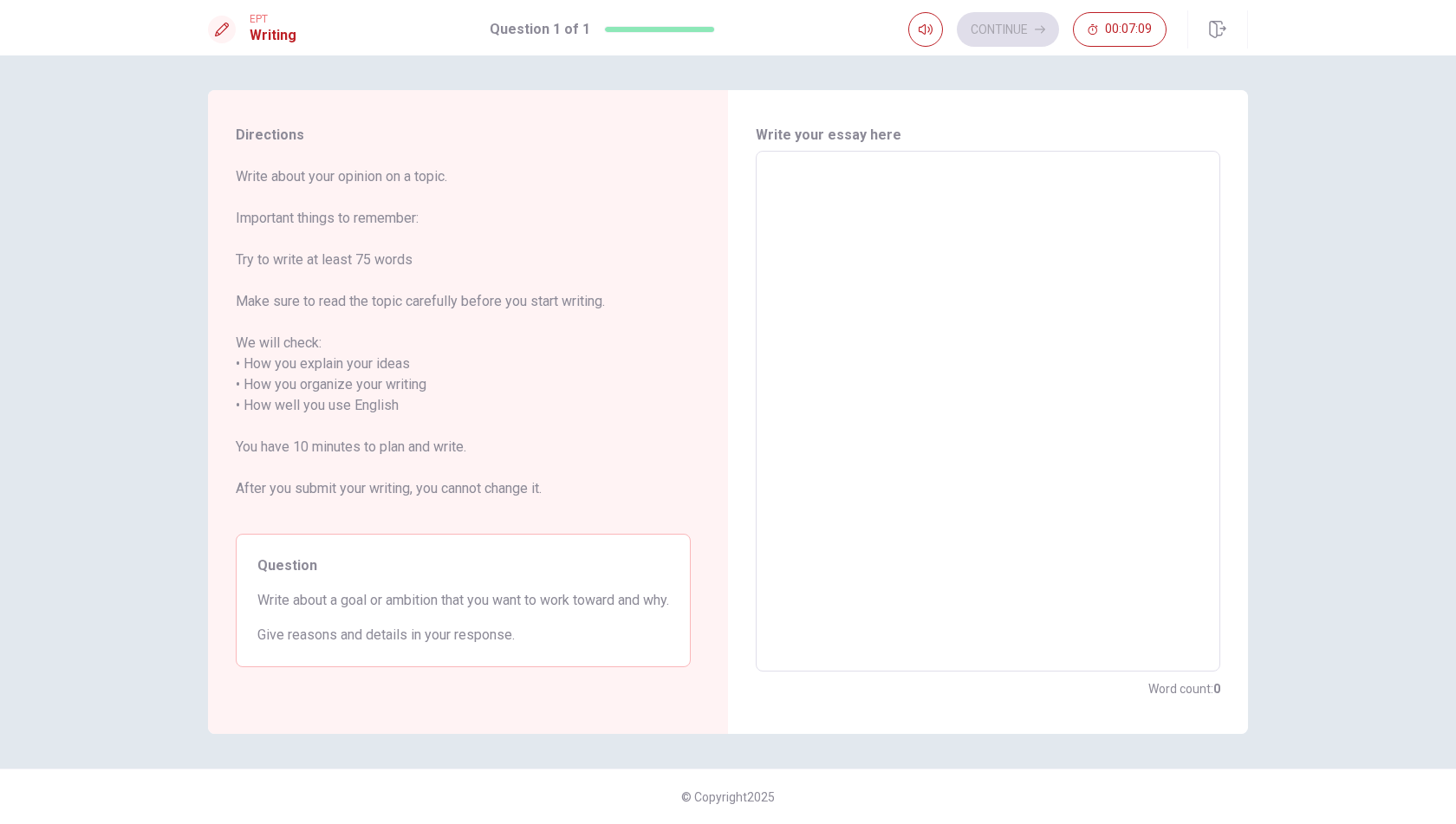
type textarea "M"
type textarea "x"
type textarea "My"
type textarea "x"
type textarea "My"
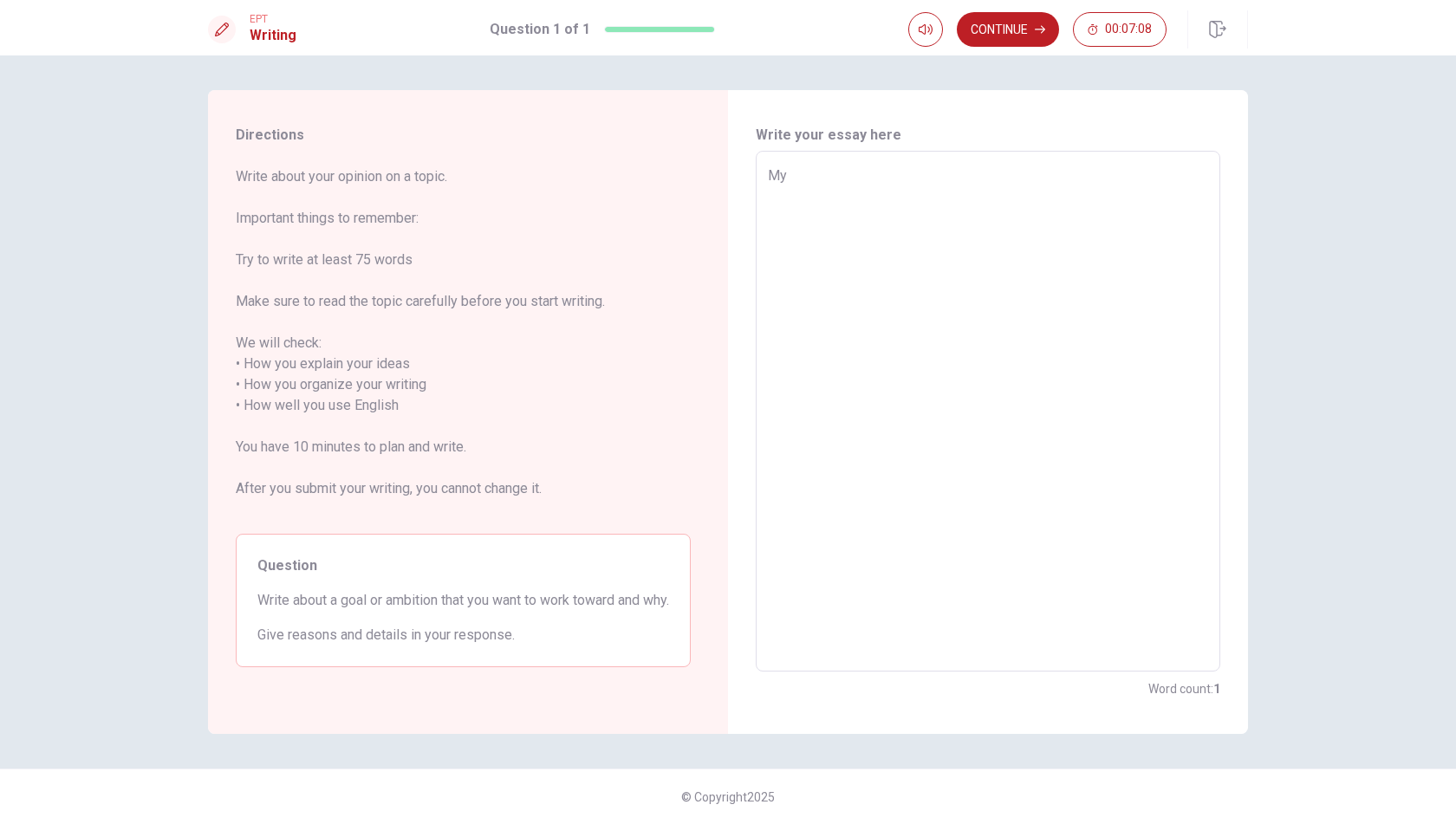
type textarea "x"
type textarea "My g"
type textarea "x"
type textarea "My go"
type textarea "x"
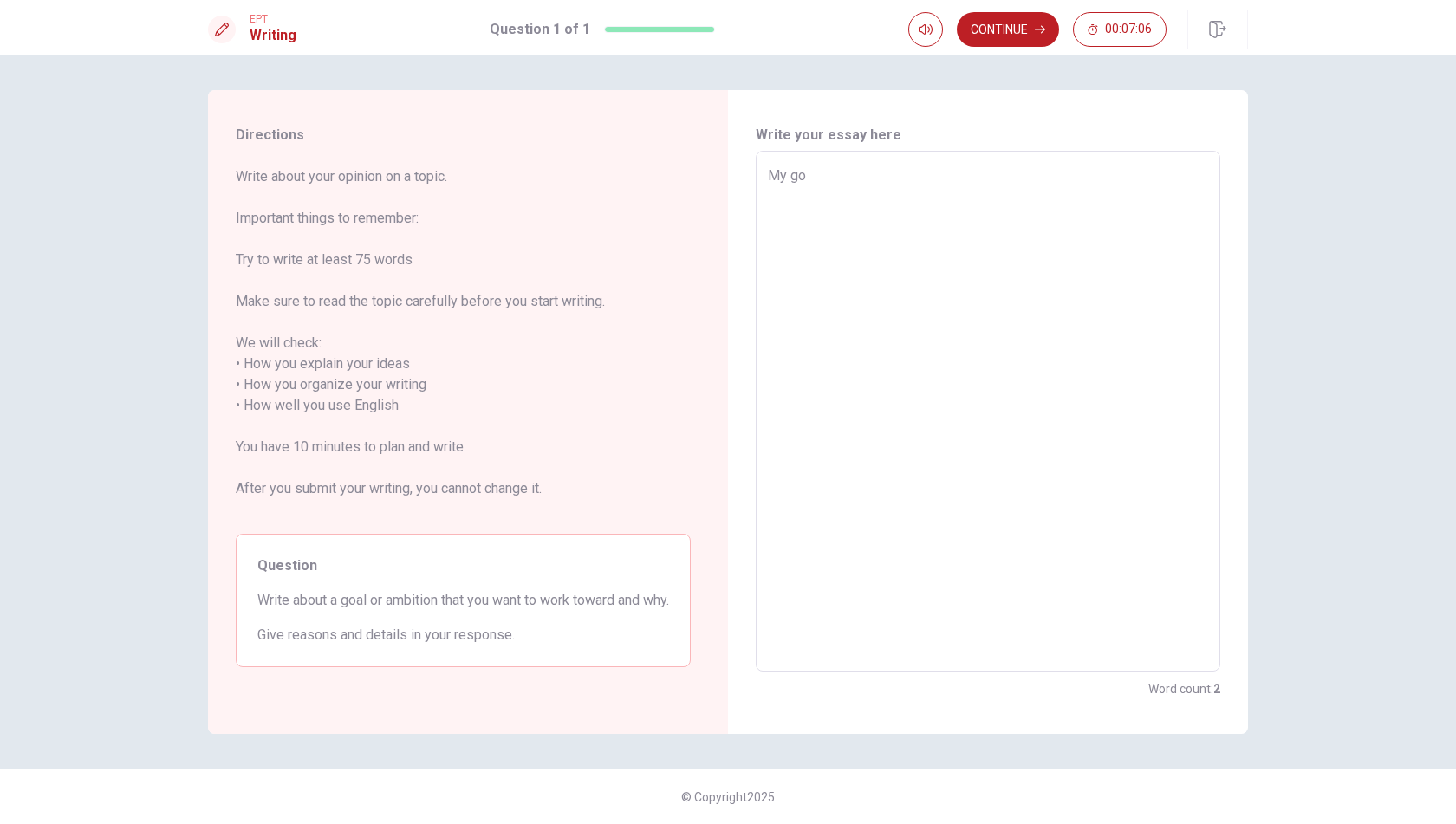
type textarea "My goa"
type textarea "x"
type textarea "My goal"
type textarea "x"
type textarea "My goal"
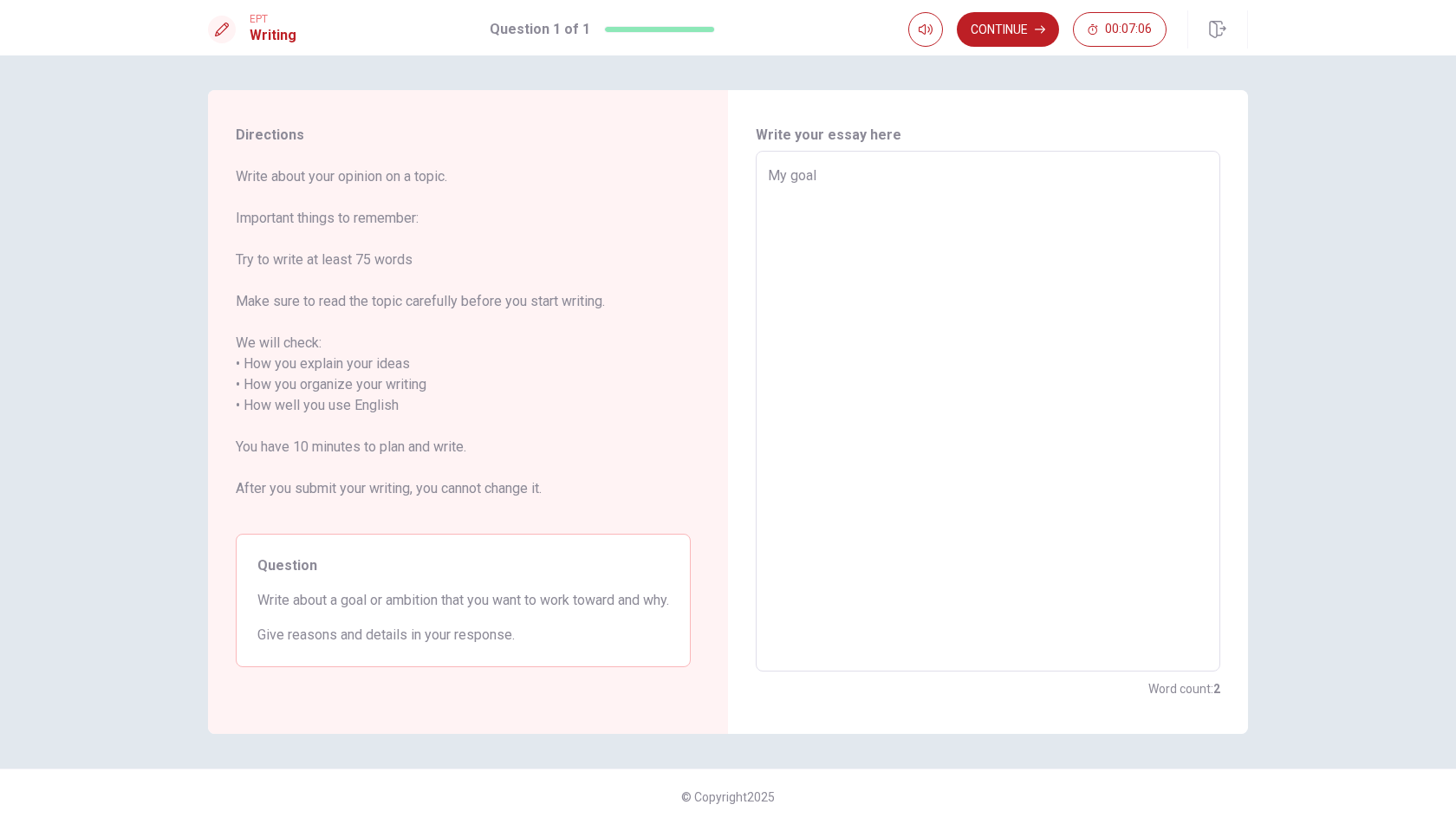
type textarea "x"
type textarea "My goal i"
type textarea "x"
type textarea "My goal is"
type textarea "x"
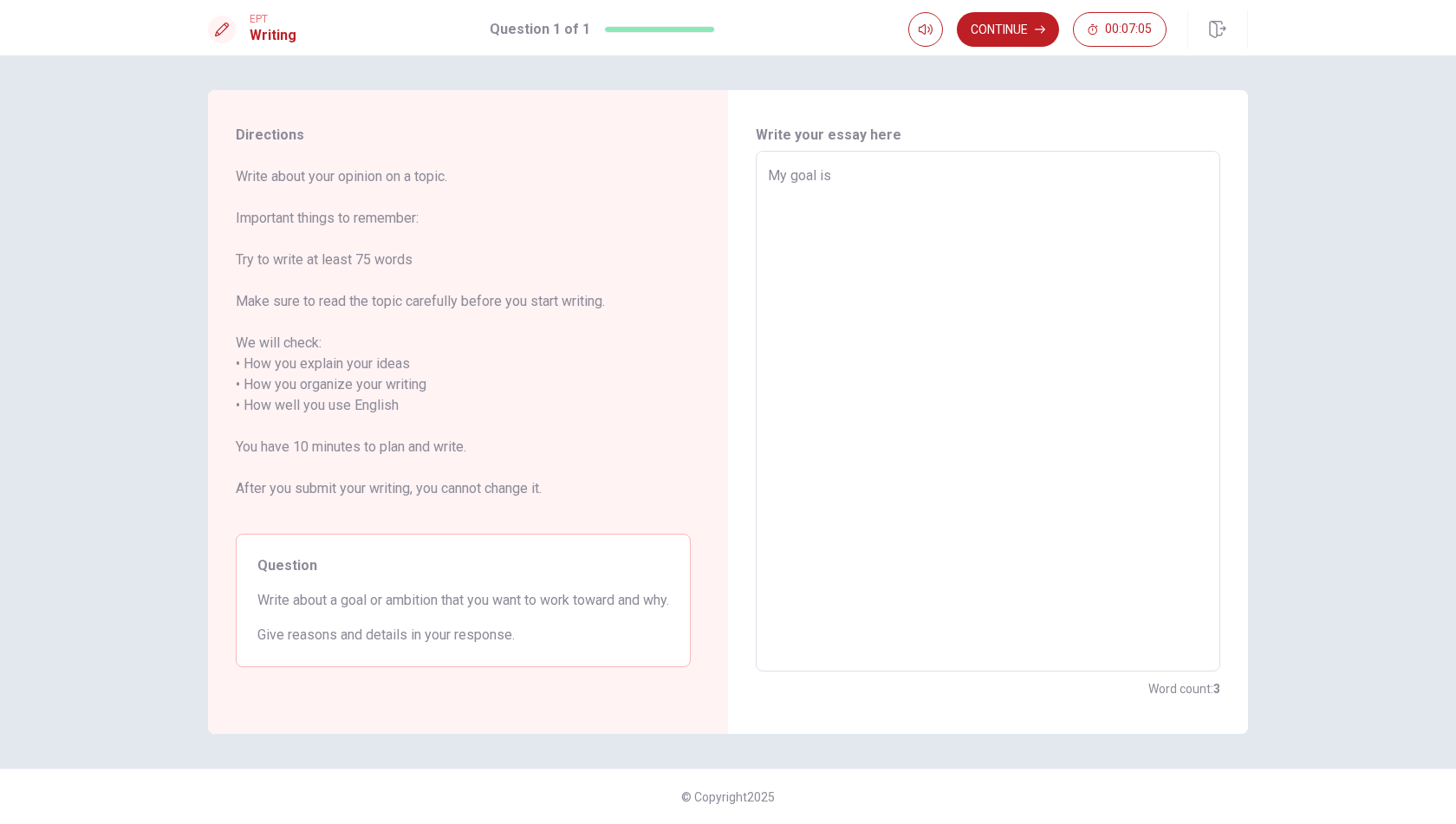
type textarea "My goal is"
type textarea "x"
type textarea "My goal is a"
type textarea "x"
type textarea "My goal is a"
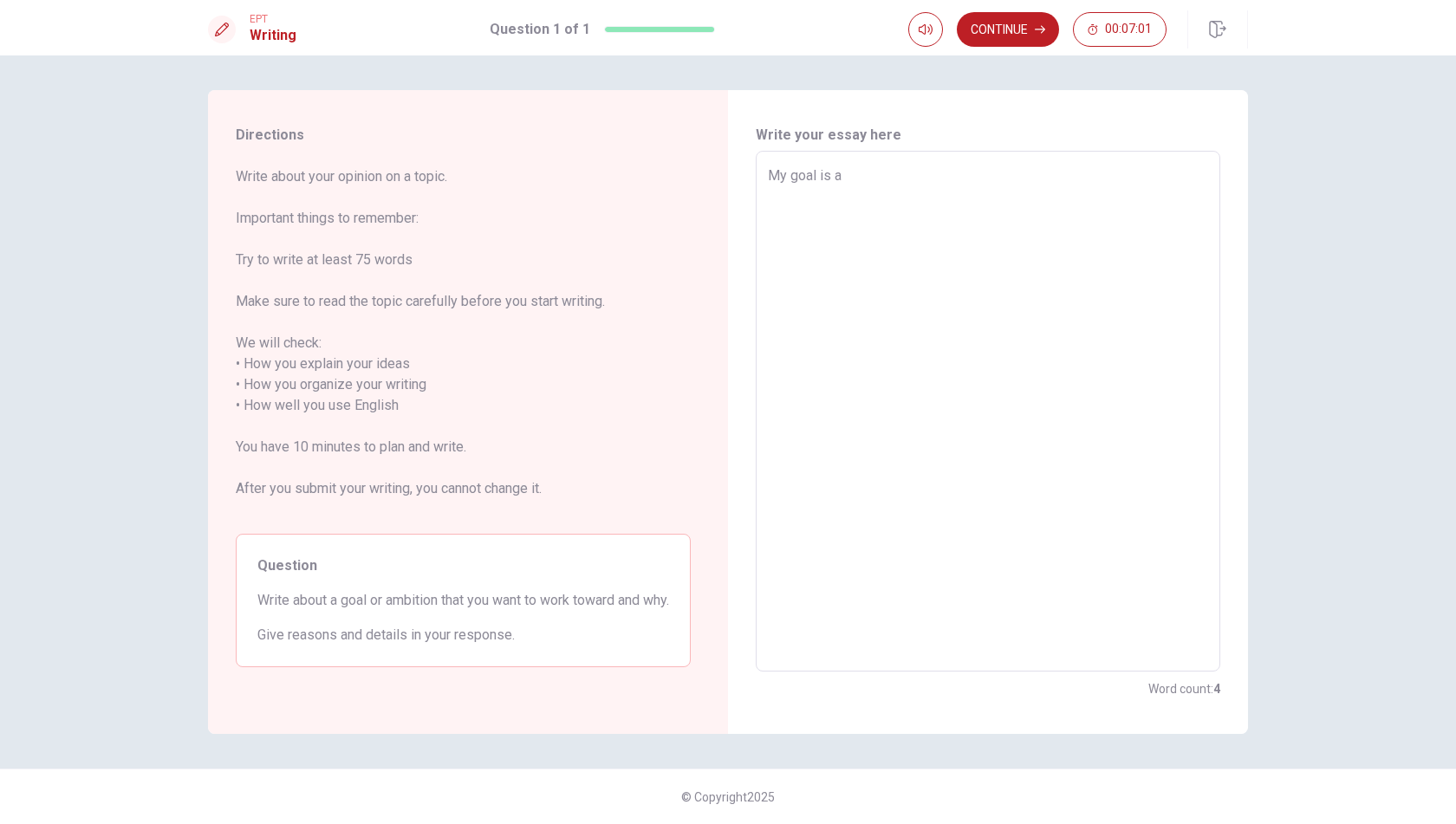
type textarea "x"
type textarea "My goal is a"
type textarea "x"
type textarea "My goal is"
type textarea "x"
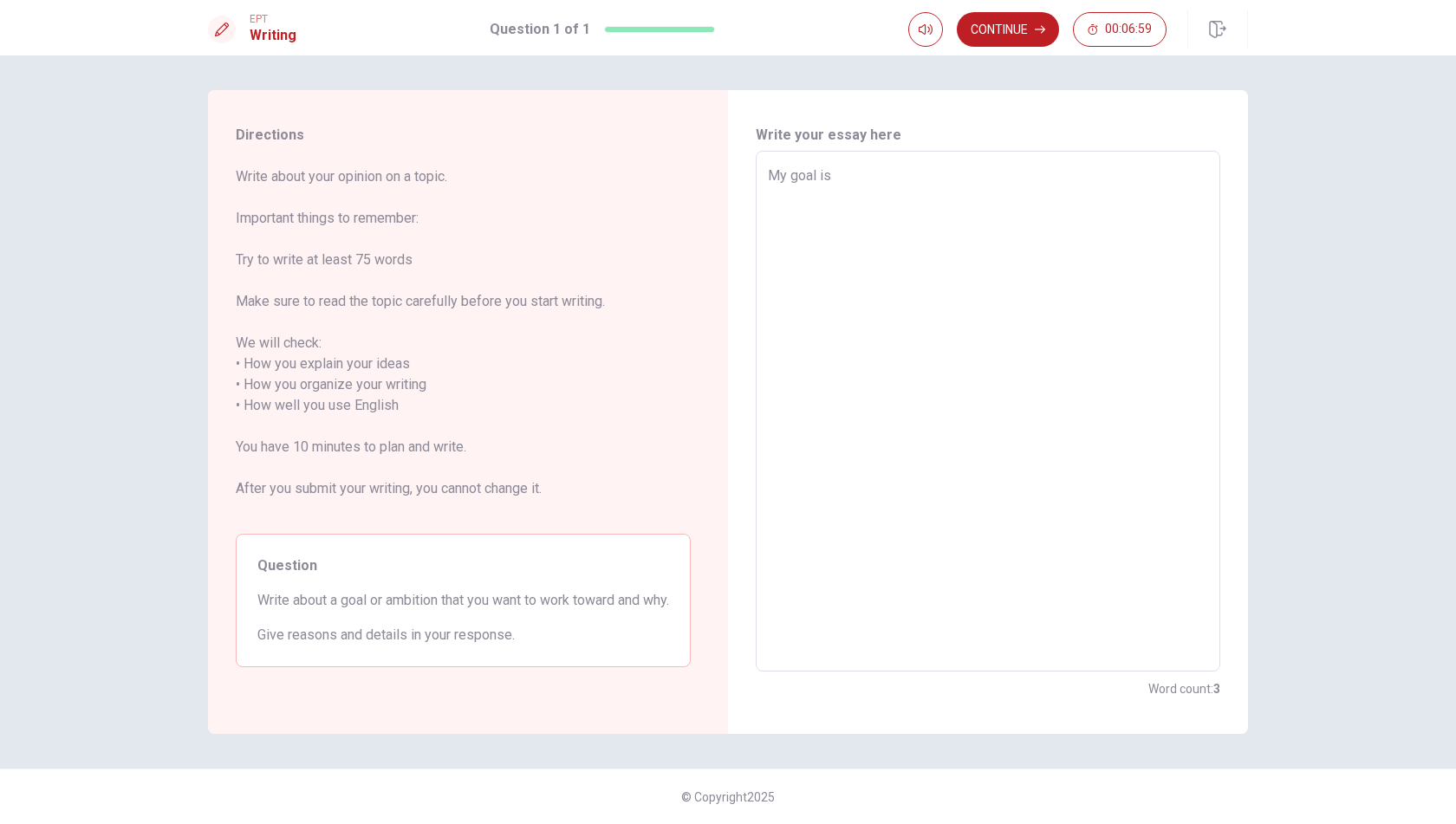
type textarea "My goal is t"
type textarea "x"
type textarea "My goal is to"
type textarea "x"
type textarea "My goal is to"
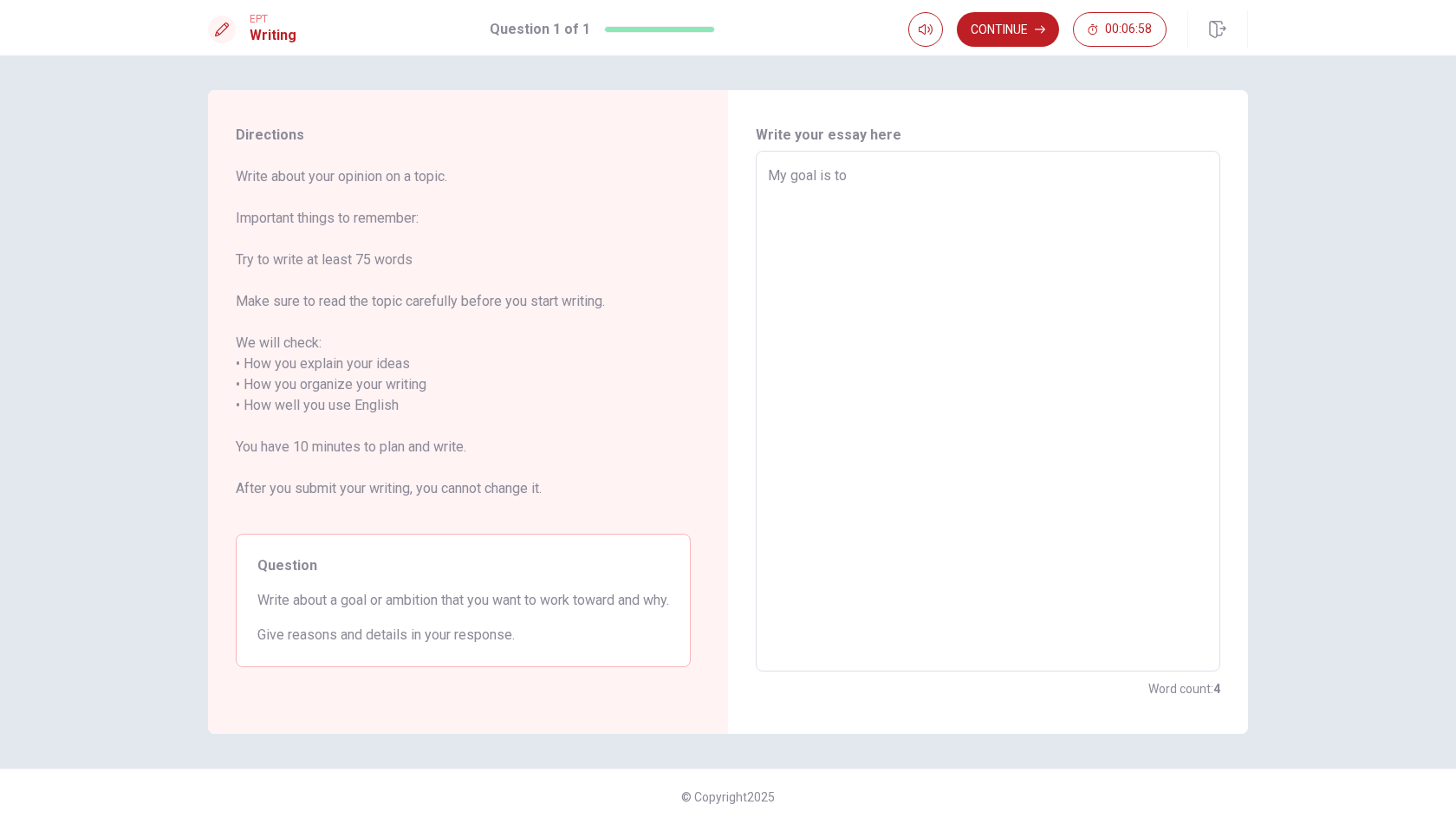
type textarea "x"
type textarea "My goal is to b"
type textarea "x"
type textarea "My goal is to be"
type textarea "x"
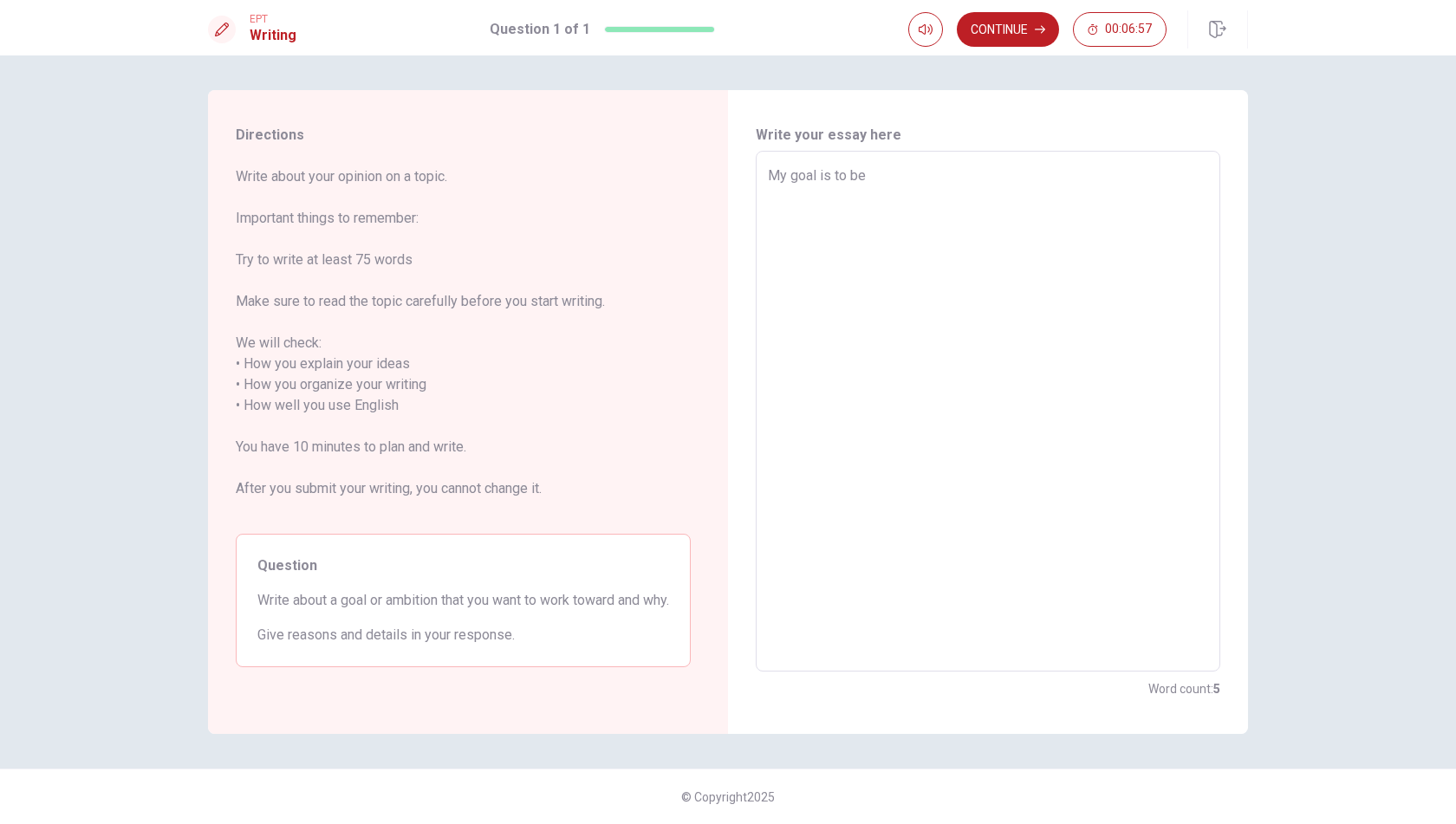
type textarea "My goal is to bec"
type textarea "x"
type textarea "My goal is to beco"
type textarea "x"
type textarea "My goal is to becom"
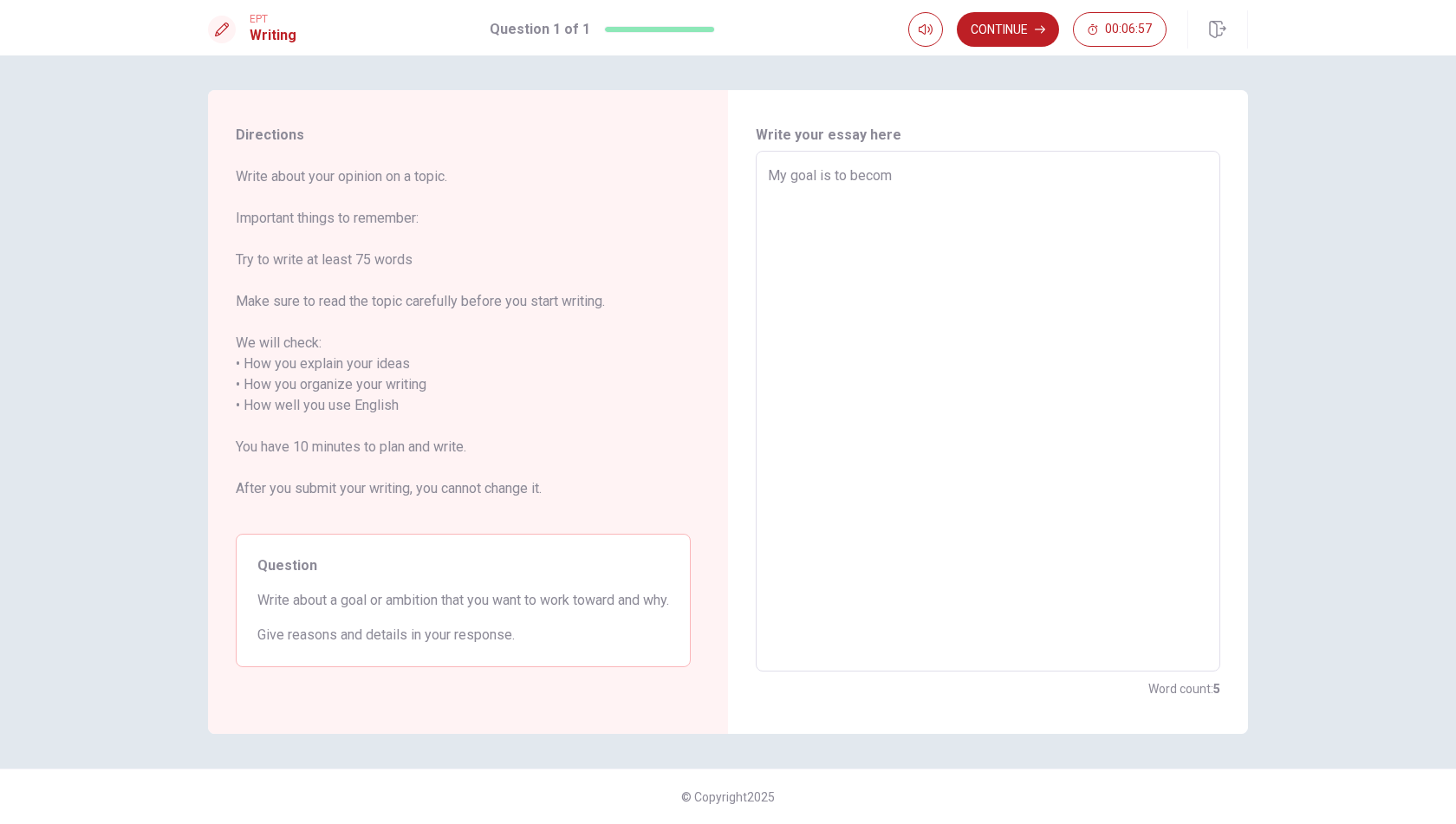
type textarea "x"
type textarea "My goal is to become"
type textarea "x"
type textarea "My goal is to become"
type textarea "x"
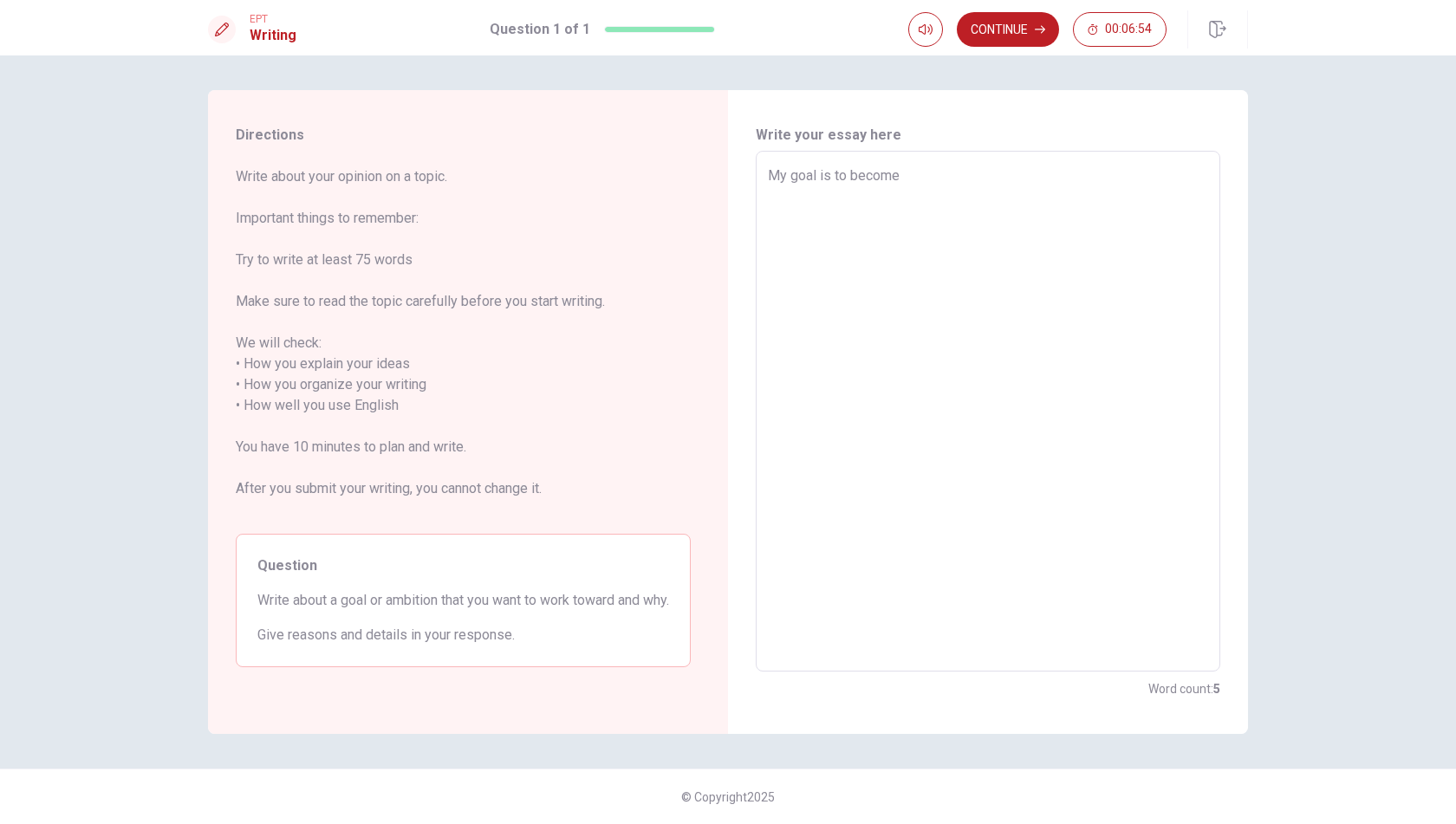
type textarea "My goal is to become s"
type textarea "x"
type textarea "My goal is to become so"
type textarea "x"
type textarea "My goal is to become sof"
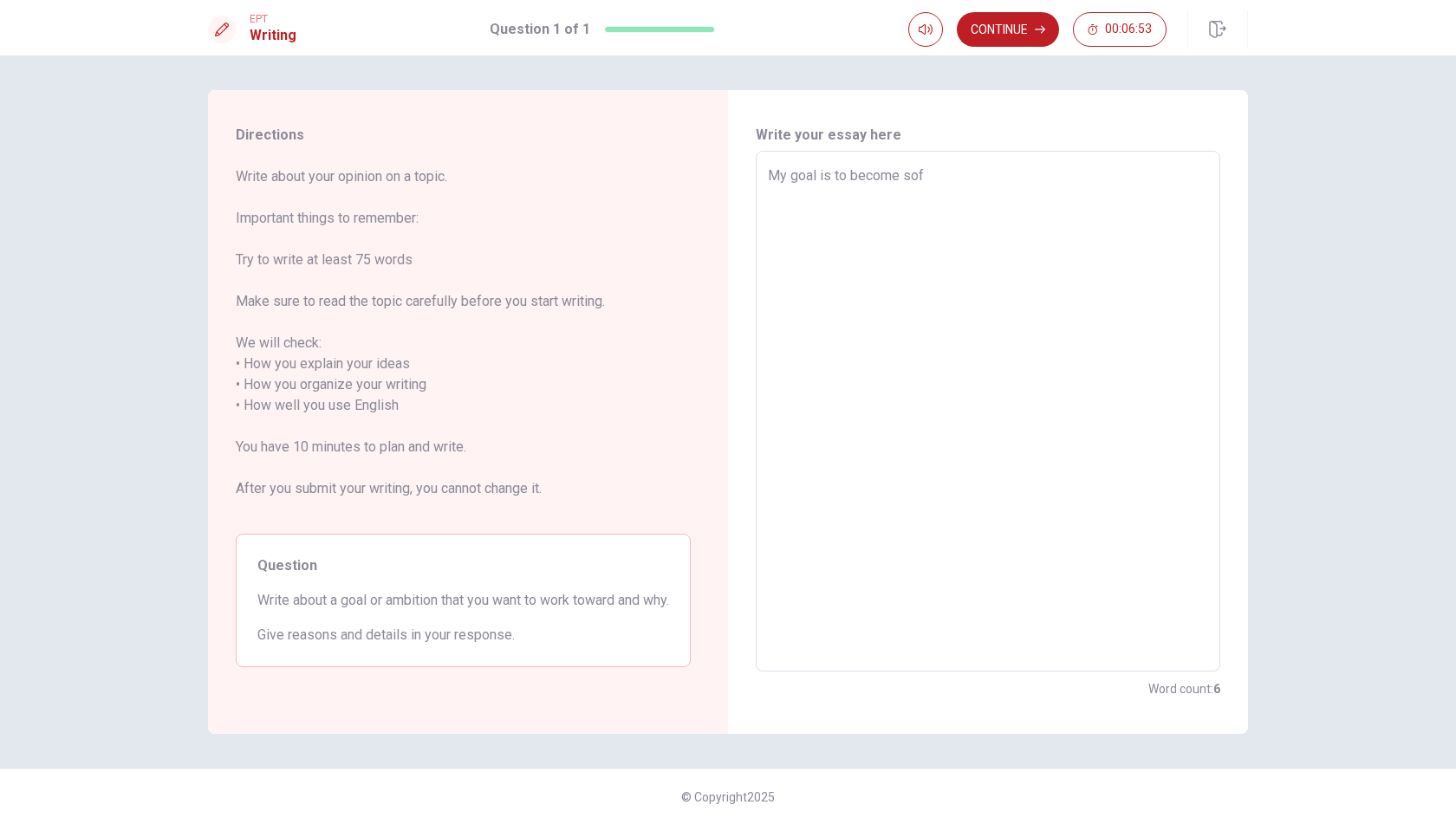
type textarea "x"
type textarea "My goal is to become soft"
type textarea "x"
type textarea "My goal is to become softw"
type textarea "x"
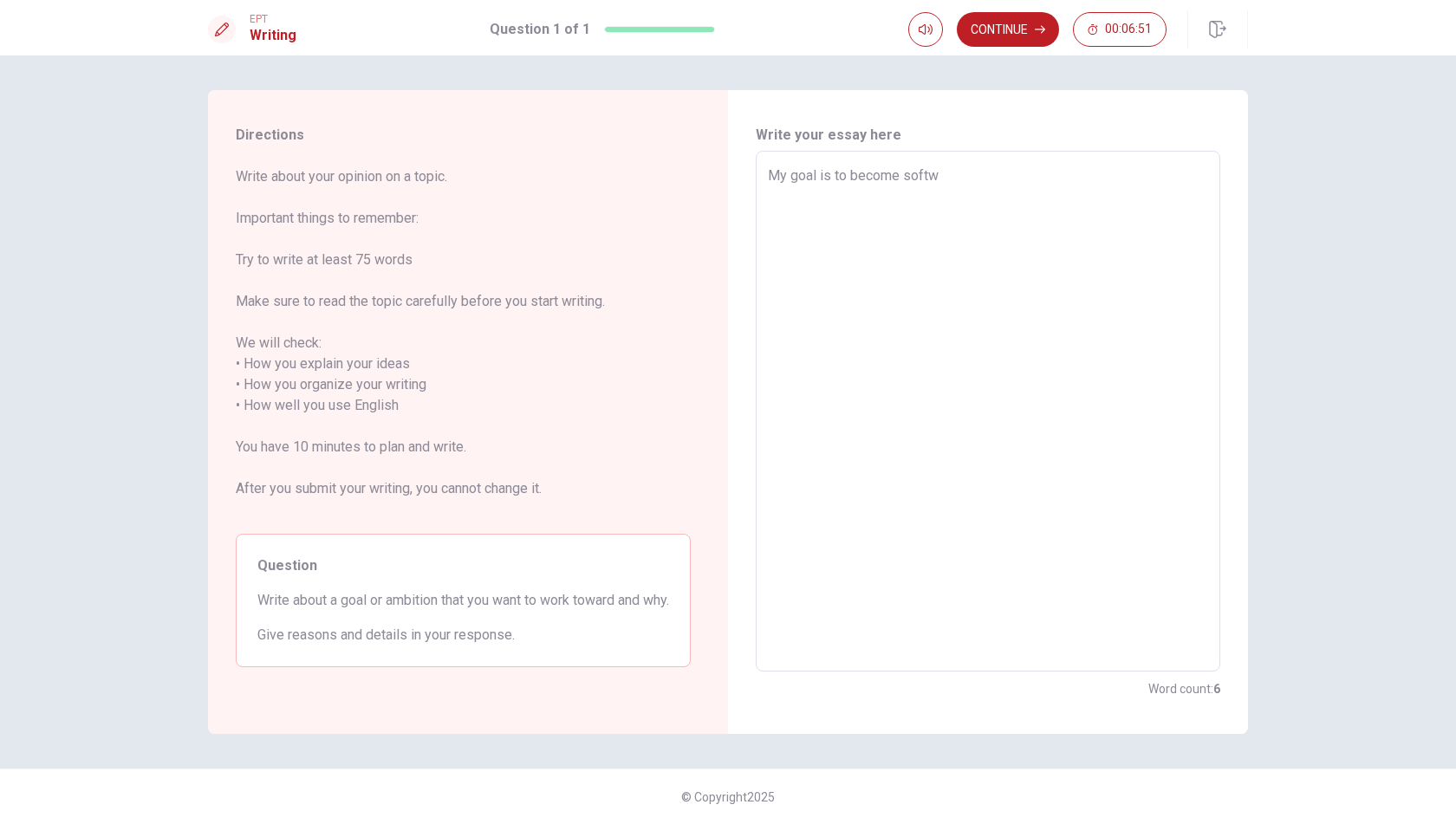
type textarea "My goal is to become softwa"
type textarea "x"
type textarea "My goal is to become softwar"
type textarea "x"
type textarea "My goal is to become software"
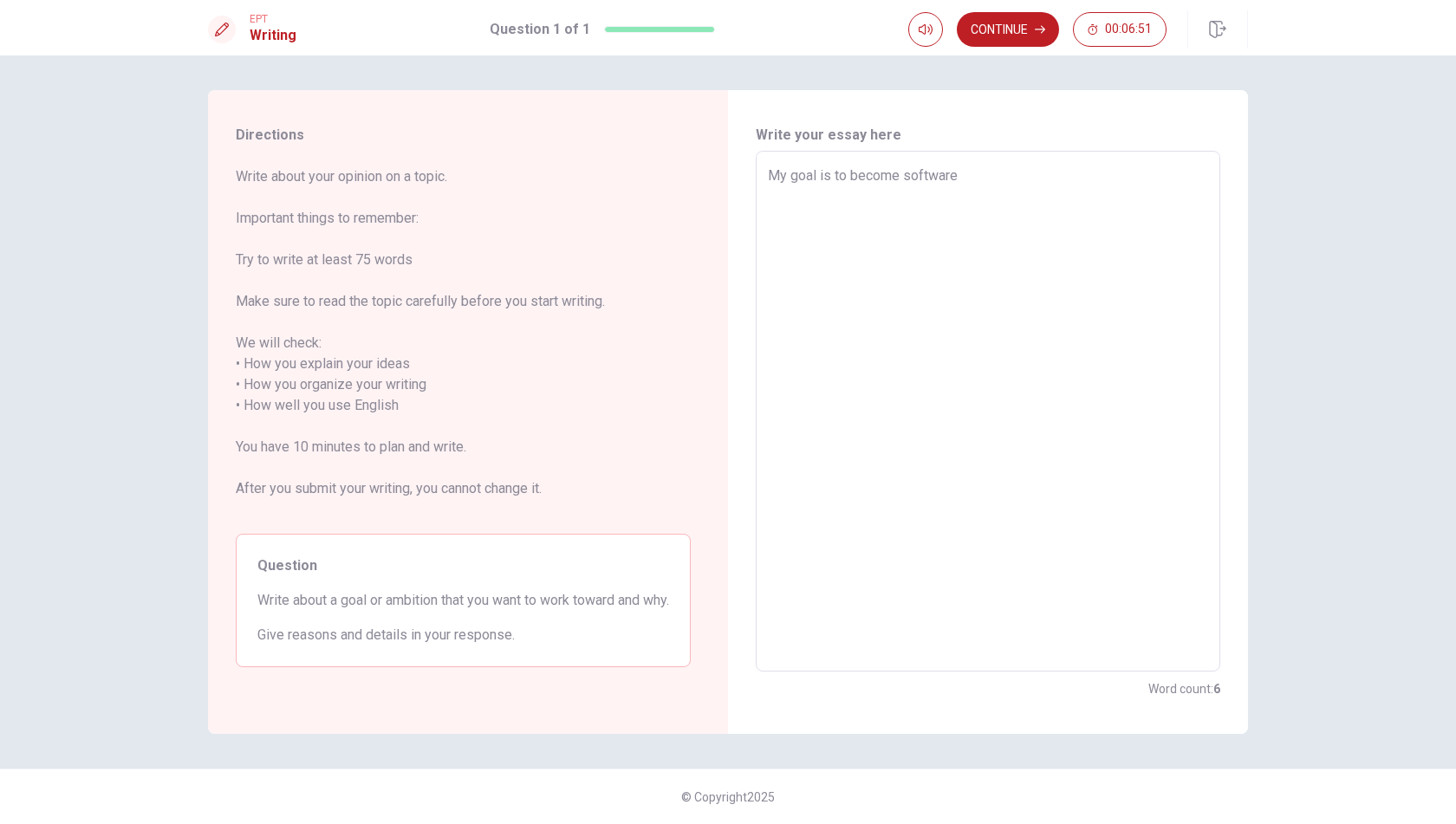
type textarea "x"
type textarea "My goal is to become software"
type textarea "x"
type textarea "My goal is to become software e"
type textarea "x"
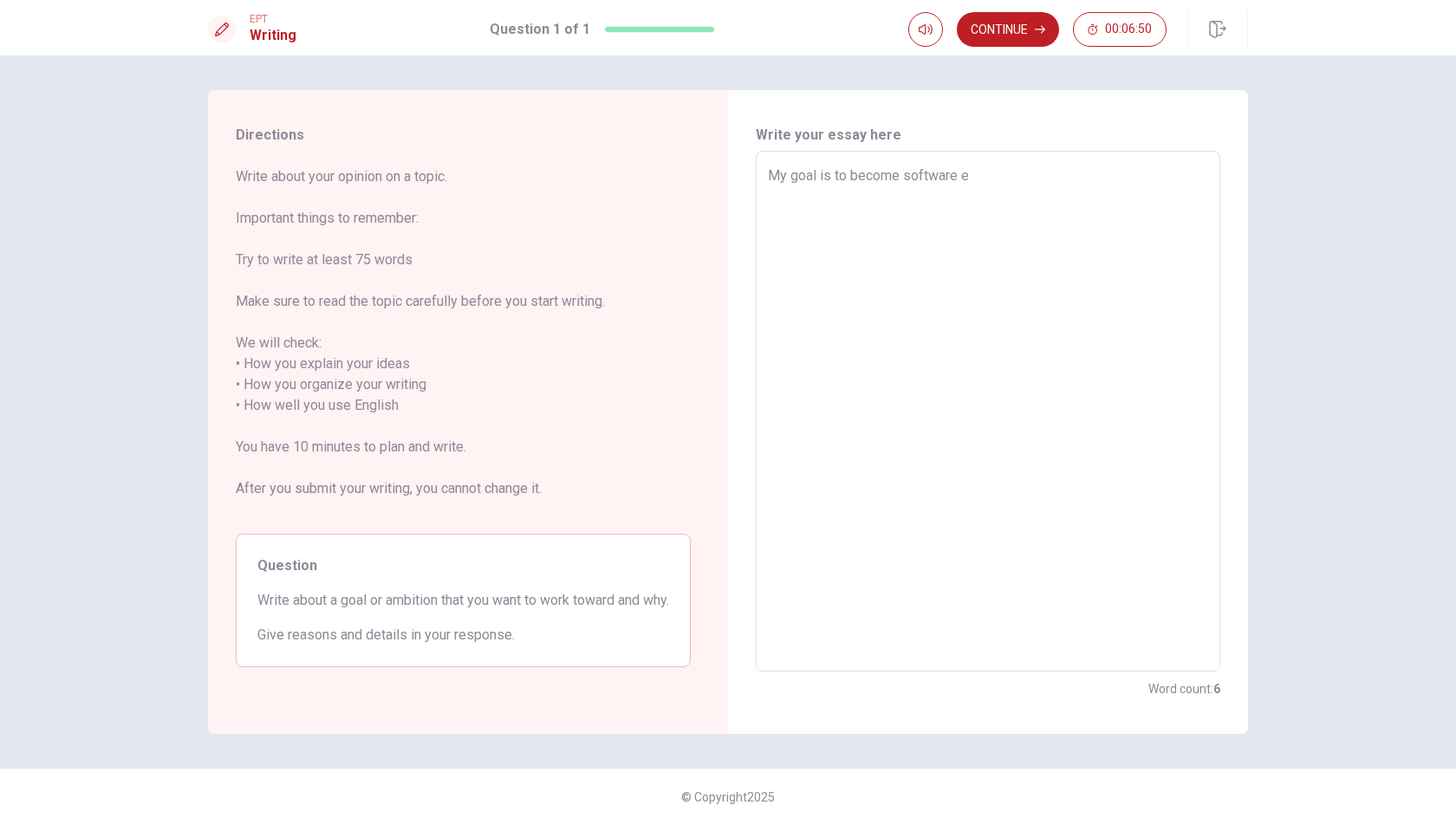
type textarea "My goal is to become software en"
type textarea "x"
type textarea "My goal is to become software eng"
type textarea "x"
type textarea "My goal is to become software engi"
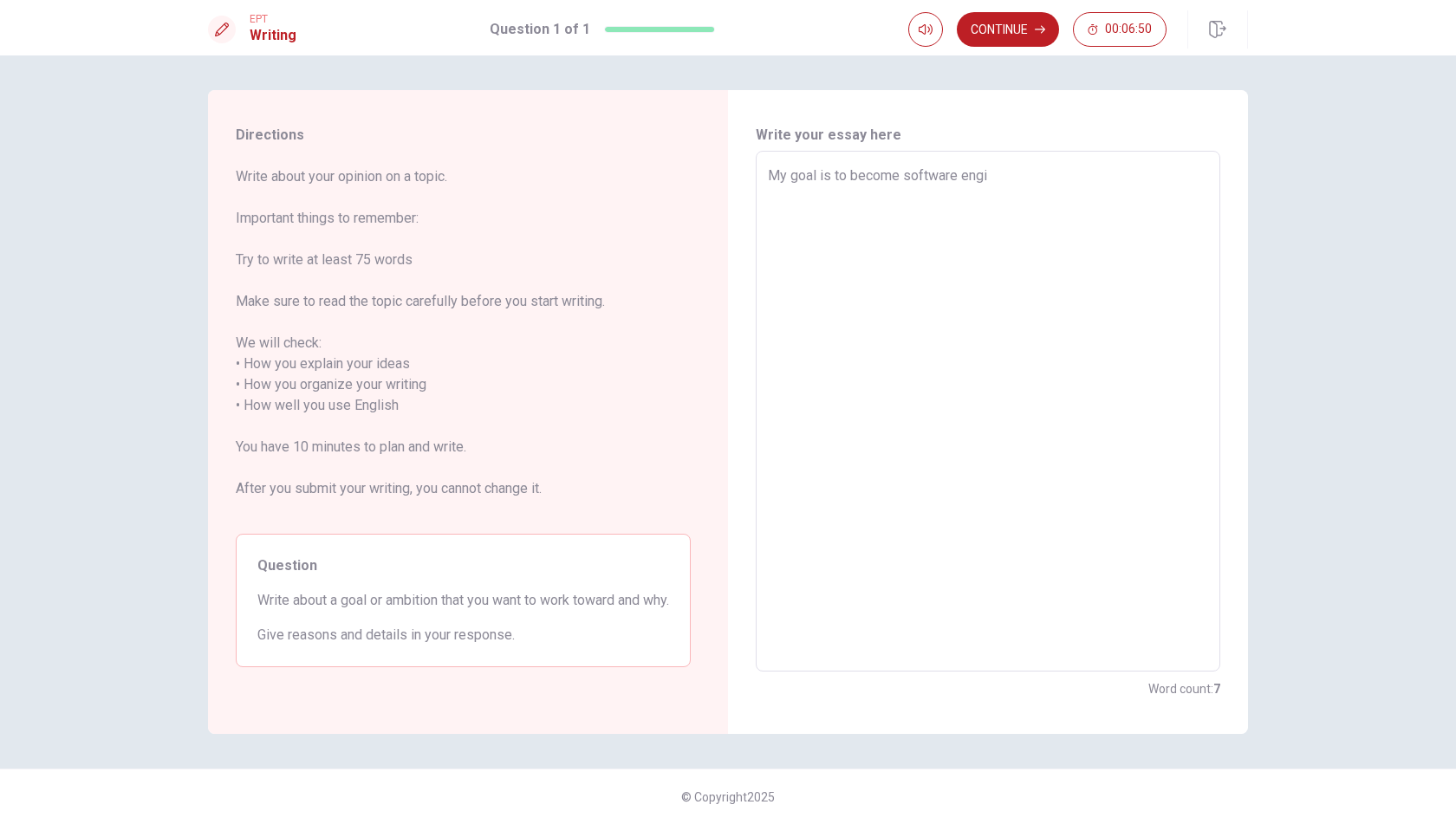
type textarea "x"
type textarea "My goal is to become software engin"
type textarea "x"
type textarea "My goal is to become software engine"
type textarea "x"
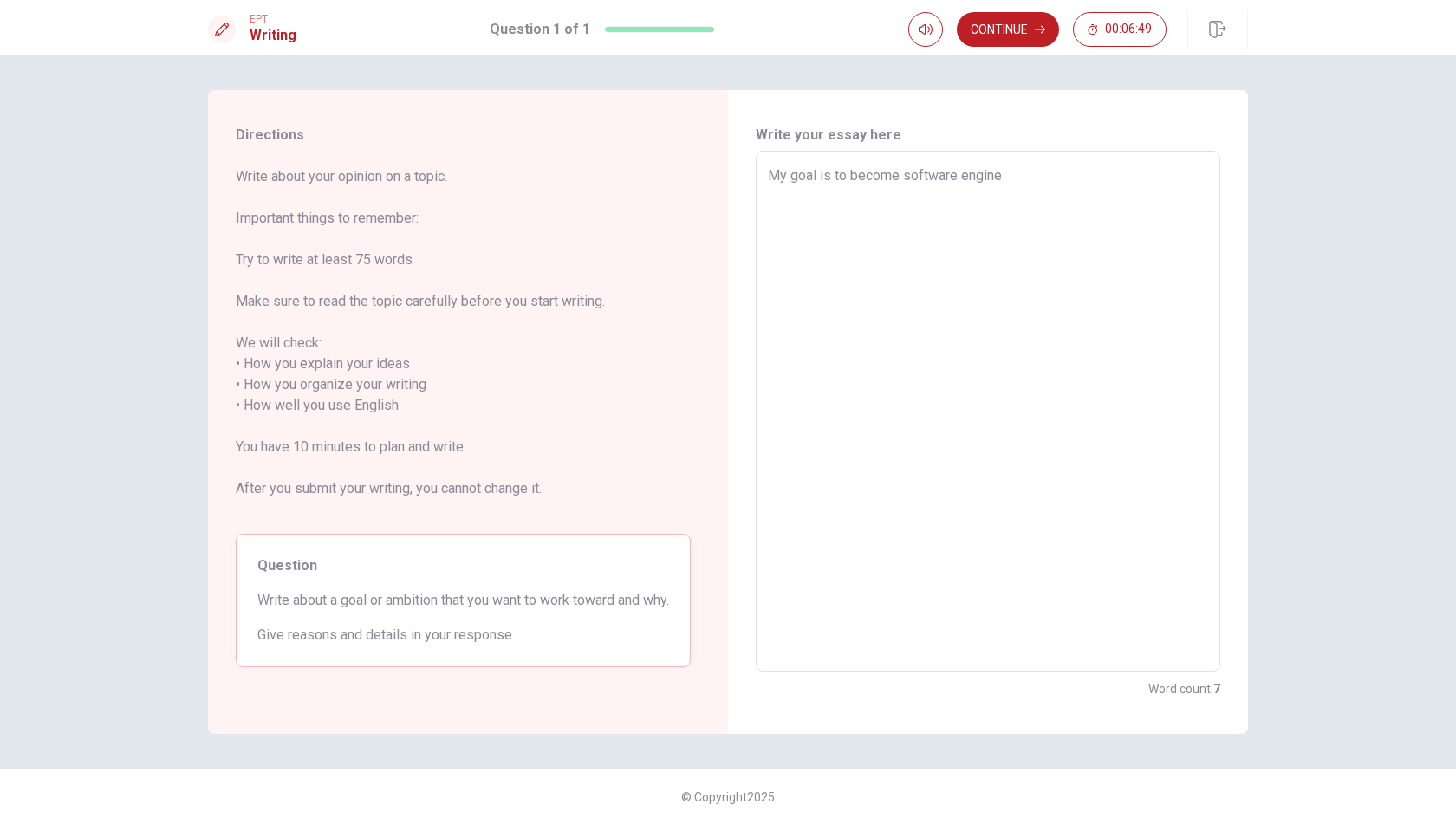
type textarea "My goal is to become software enginee"
type textarea "x"
type textarea "My goal is to become software engineer"
type textarea "x"
type textarea "My goal is to become software engineer"
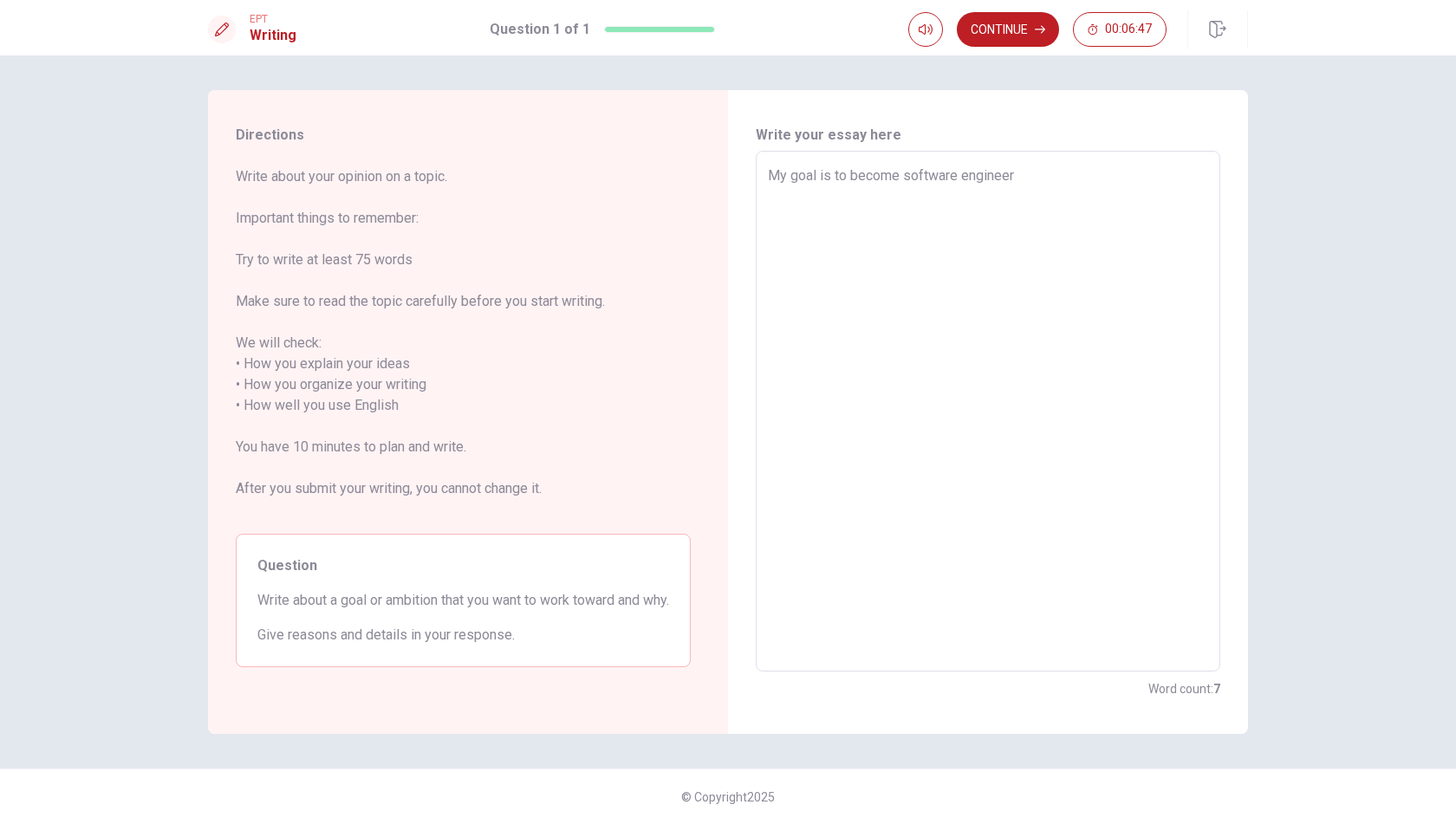
type textarea "x"
type textarea "My goal is to become software engineer i"
type textarea "x"
type textarea "My goal is to become software engineer in"
type textarea "x"
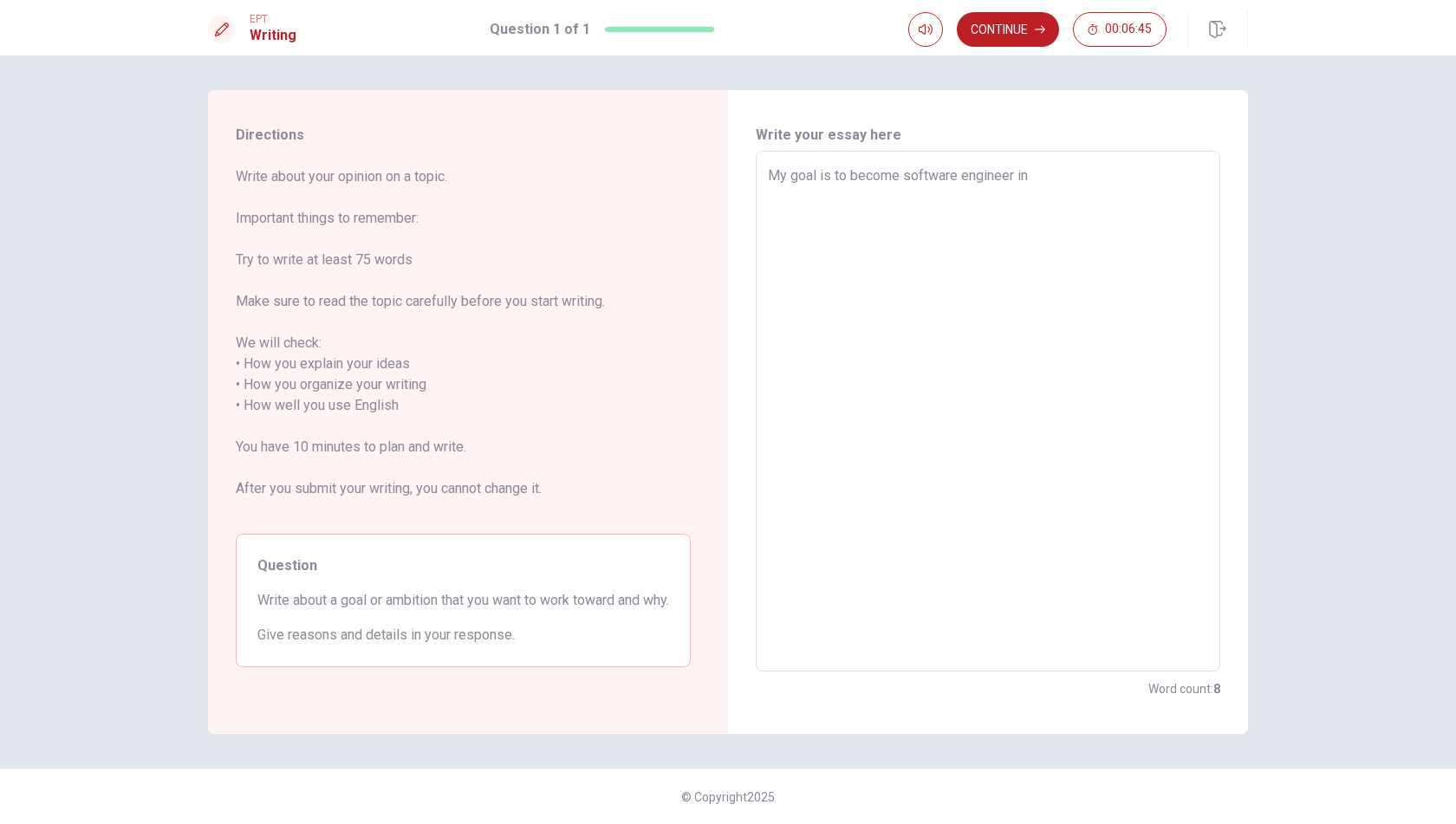
type textarea "My goal is to become software engineer in"
type textarea "x"
type textarea "My goal is to become software engineer in f"
type textarea "x"
type textarea "My goal is to become software engineer in fu"
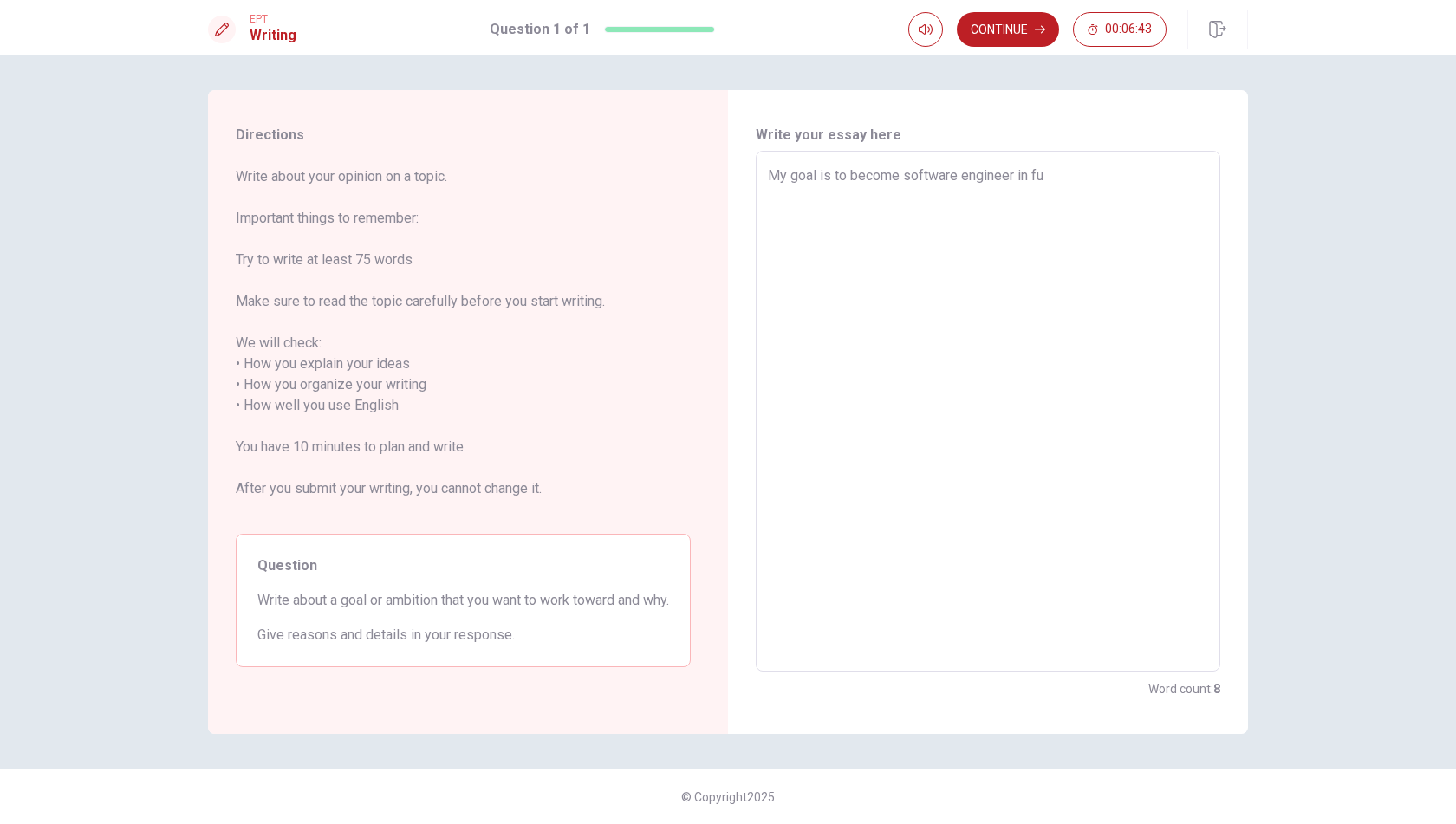
type textarea "x"
type textarea "My goal is to become software engineer in fut"
type textarea "x"
type textarea "My goal is to become software engineer in futu"
type textarea "x"
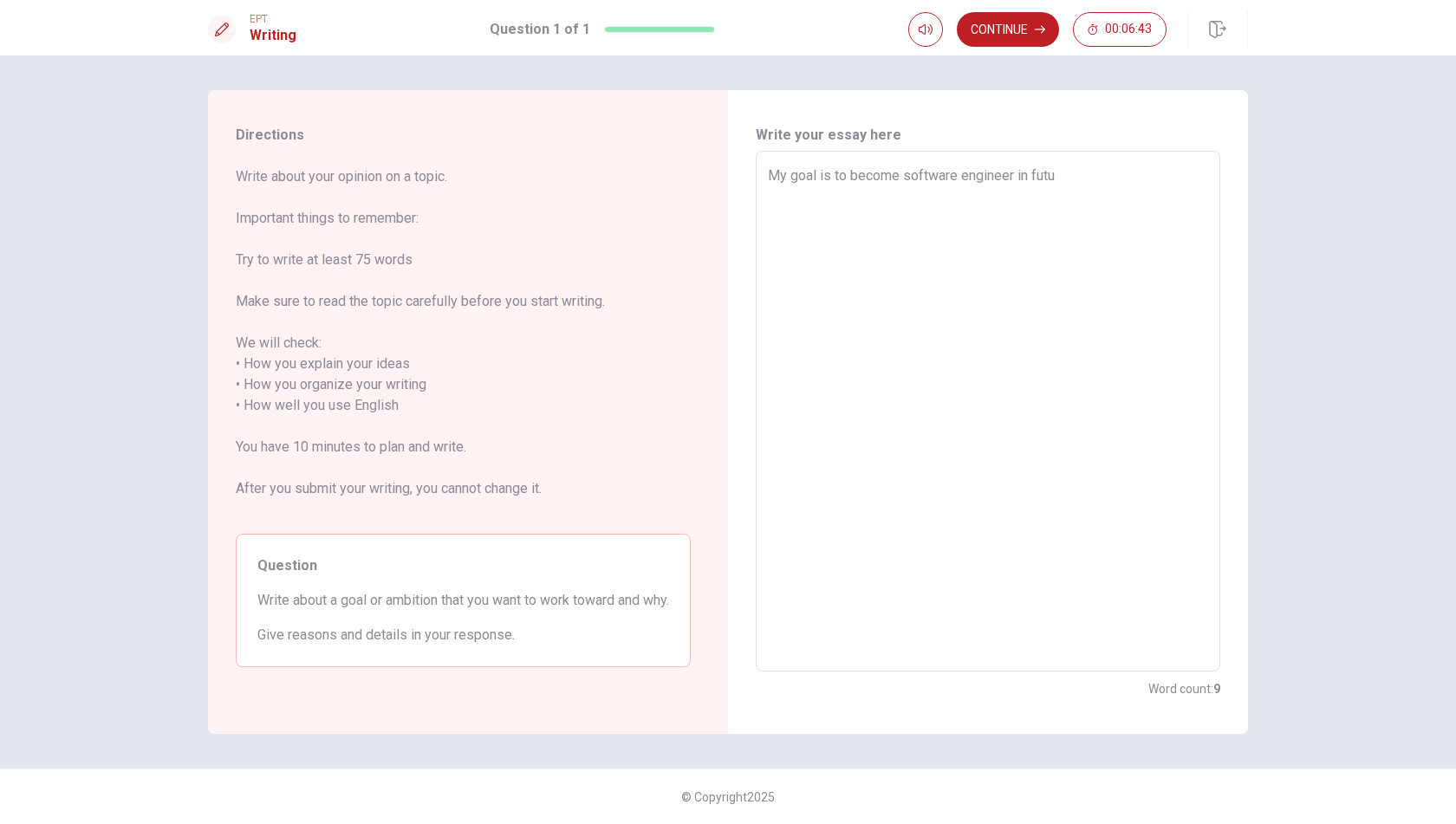
type textarea "My goal is to become software engineer in futur"
type textarea "x"
type textarea "My goal is to become software engineer in future"
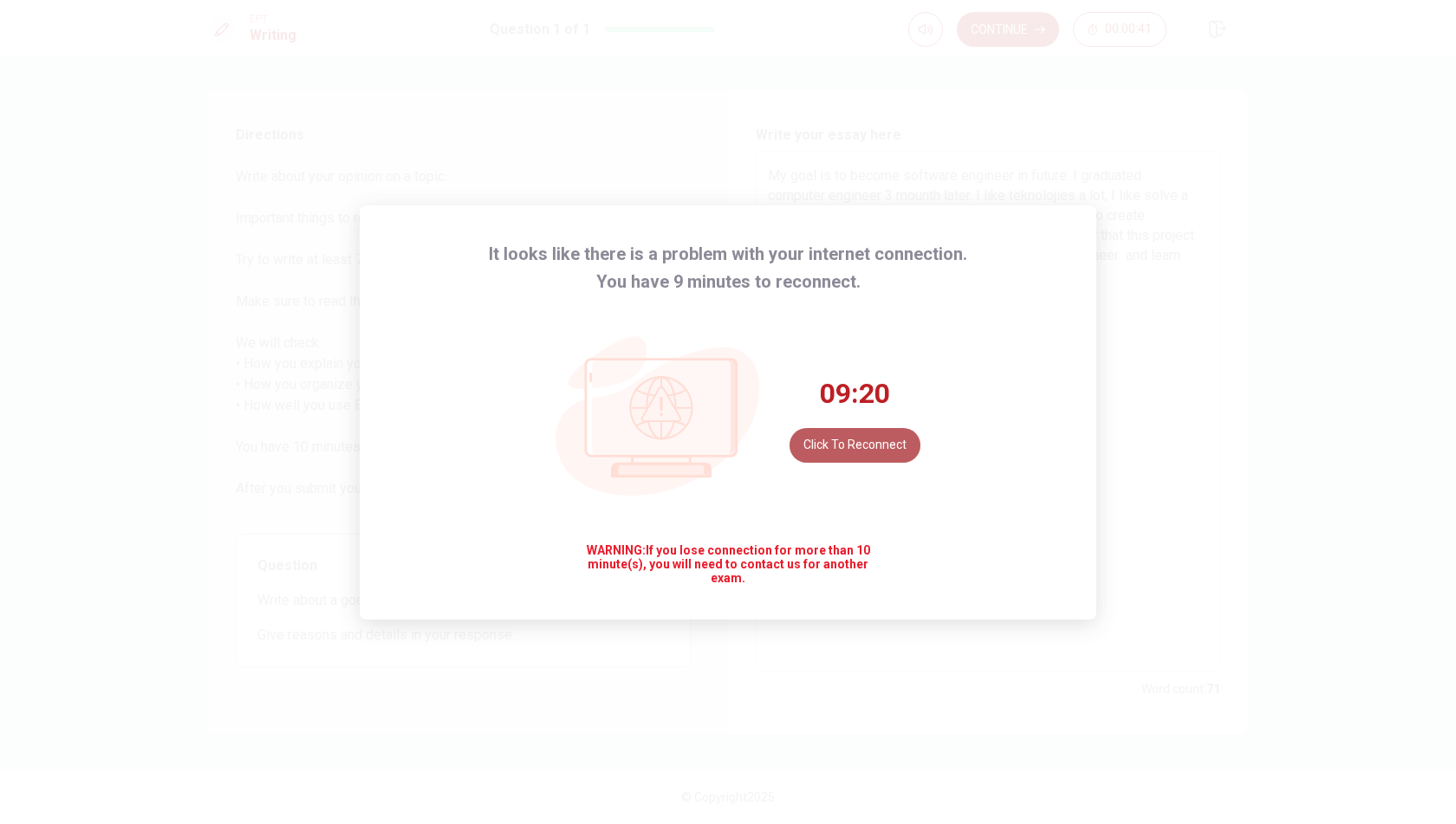
click at [861, 446] on button "Click to reconnect" at bounding box center [855, 445] width 131 height 35
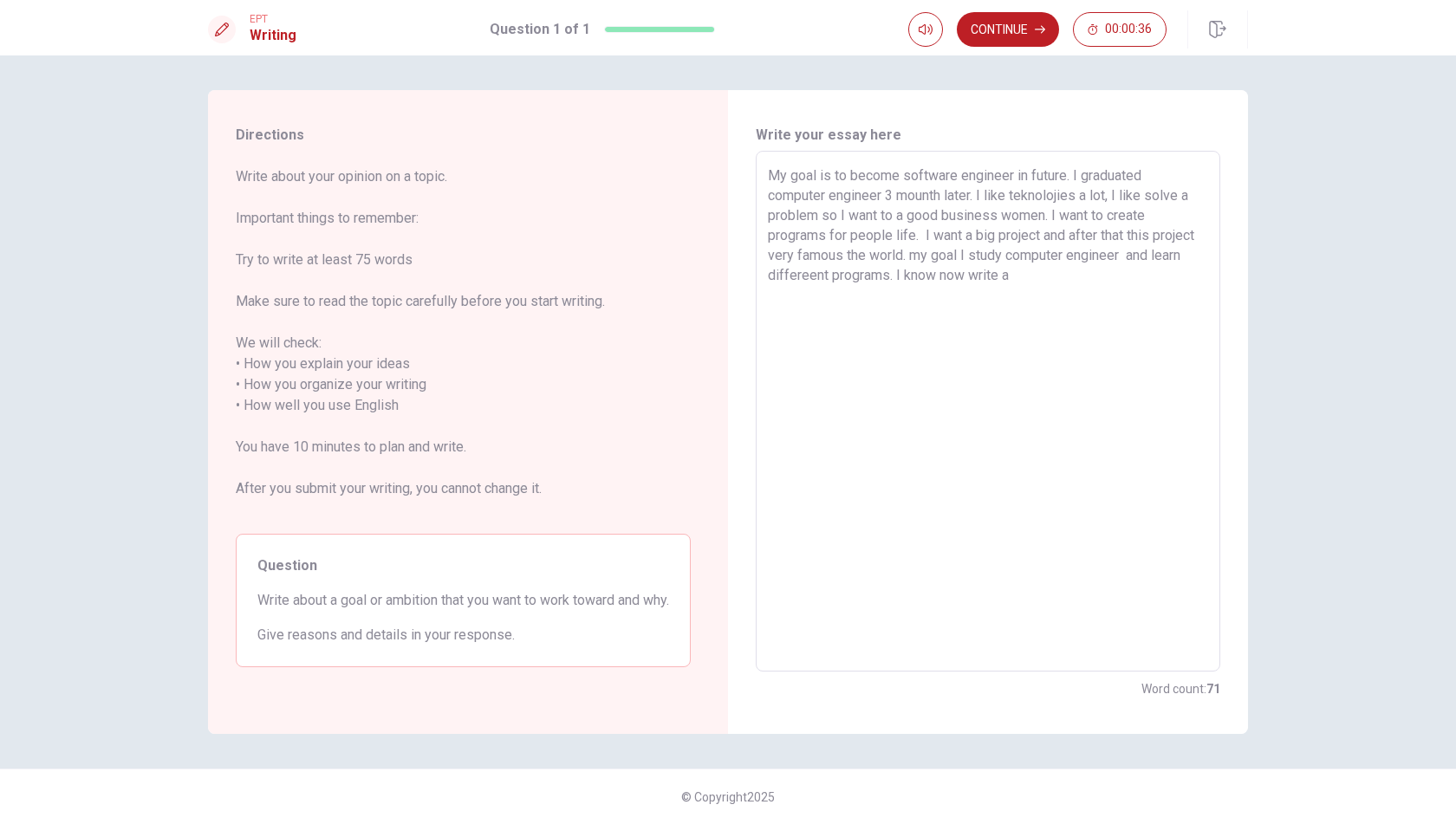
click at [1082, 284] on textarea "My goal is to become software engineer in future. I graduated computer engineer…" at bounding box center [988, 412] width 440 height 492
click at [1003, 276] on textarea "My goal is to become software engineer in future. I graduated computer engineer…" at bounding box center [988, 412] width 440 height 492
drag, startPoint x: 1052, startPoint y: 273, endPoint x: 976, endPoint y: 281, distance: 76.4
click at [976, 281] on textarea "My goal is to become software engineer in future. I graduated computer engineer…" at bounding box center [988, 412] width 440 height 492
click at [1079, 271] on textarea "My goal is to become software engineer in future. I graduated computer engineer…" at bounding box center [988, 412] width 440 height 492
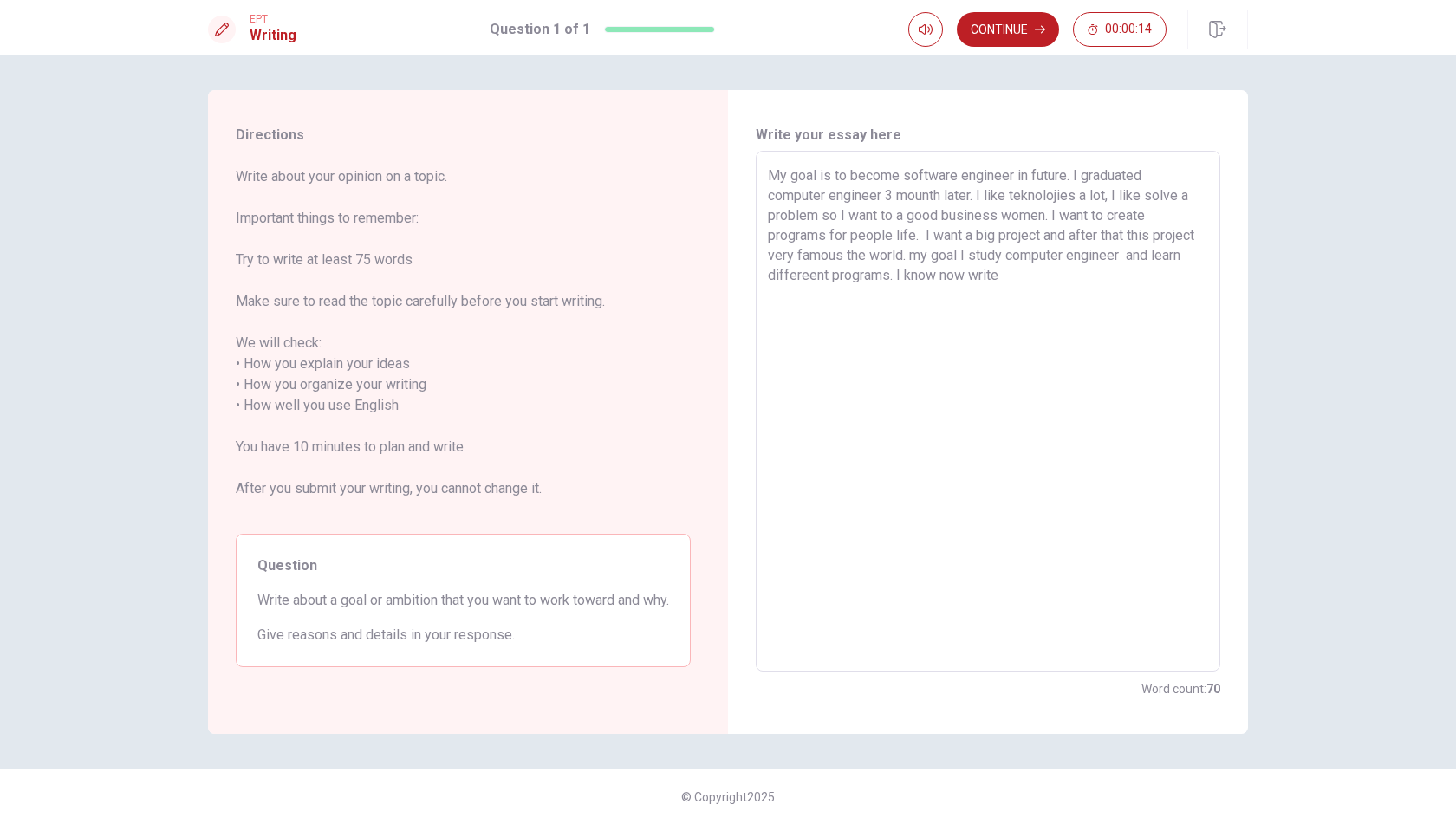
drag, startPoint x: 1045, startPoint y: 274, endPoint x: 1006, endPoint y: 292, distance: 43.0
click at [1008, 275] on textarea "My goal is to become software engineer in future. I graduated computer engineer…" at bounding box center [988, 412] width 440 height 492
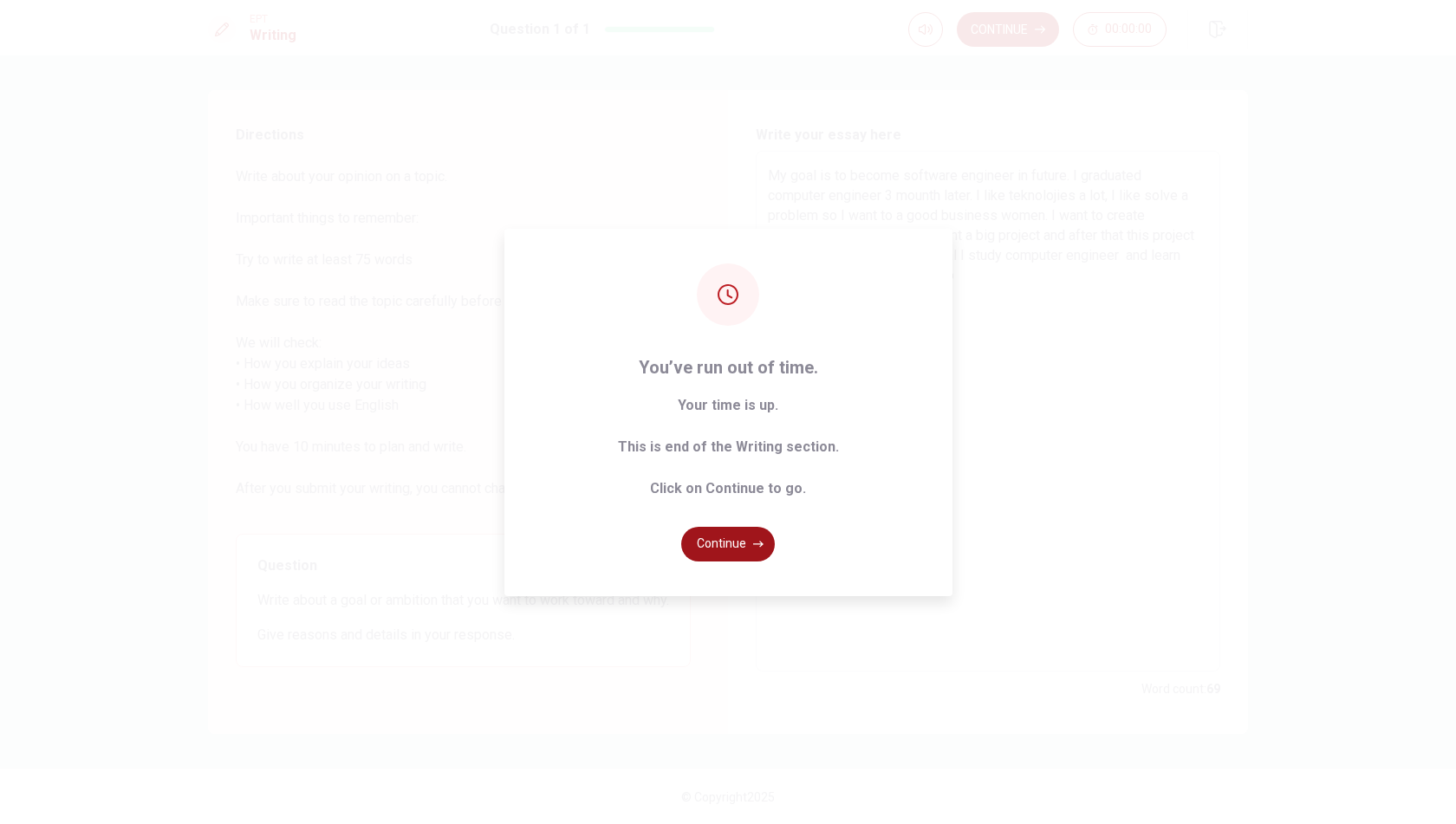
click at [703, 547] on button "Continue" at bounding box center [728, 544] width 94 height 35
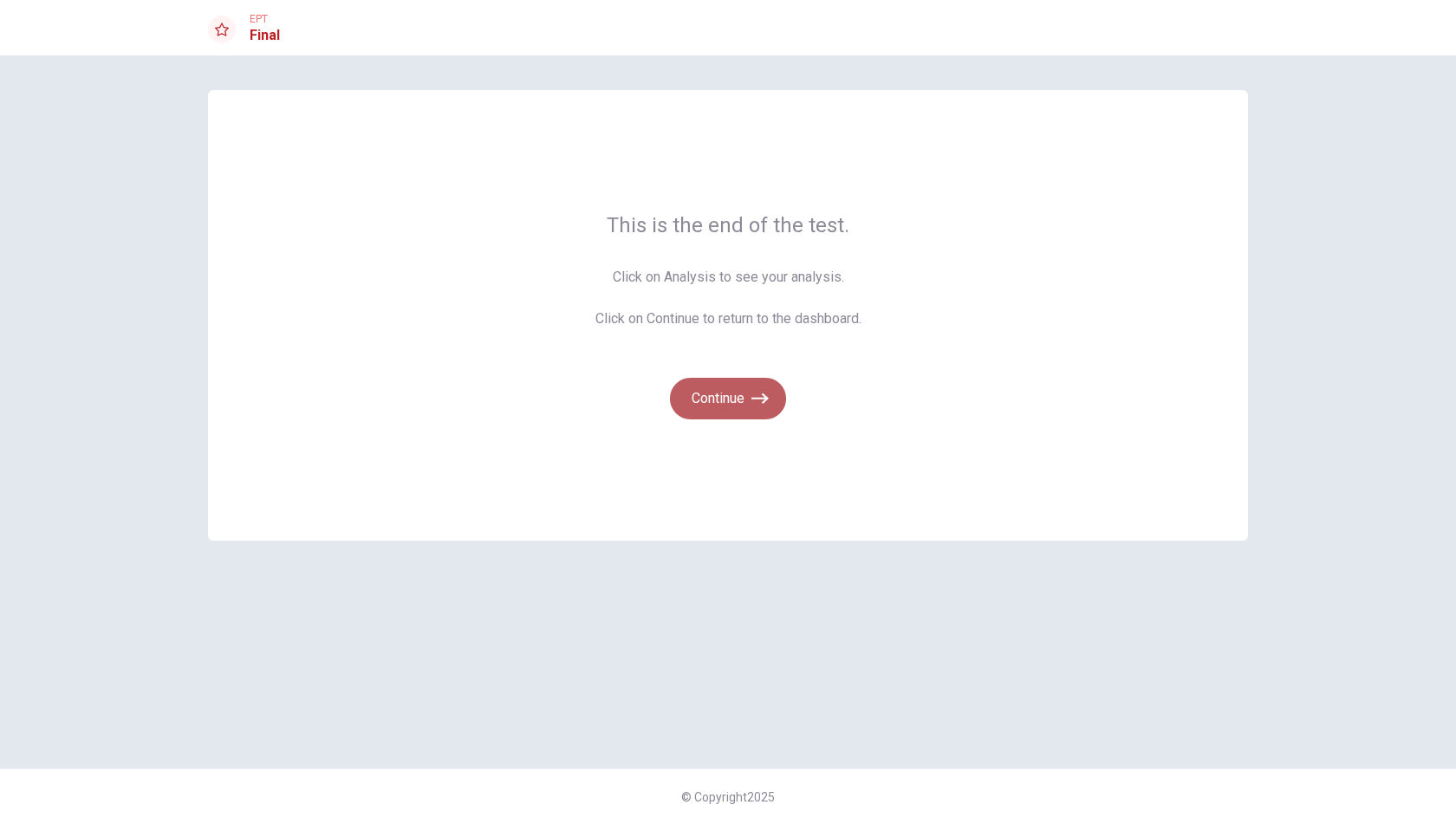
click at [718, 393] on button "Continue" at bounding box center [728, 399] width 116 height 41
